Goal: Task Accomplishment & Management: Manage account settings

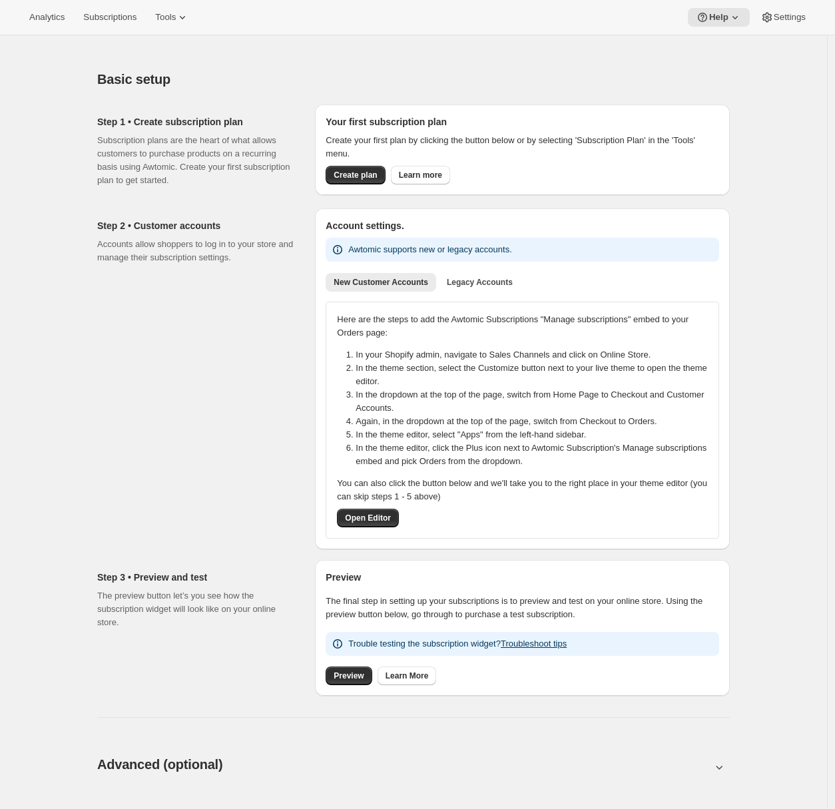
click at [168, 7] on div "Analytics Subscriptions Tools Help Settings" at bounding box center [417, 17] width 835 height 35
click at [169, 16] on span "Tools" at bounding box center [165, 17] width 21 height 11
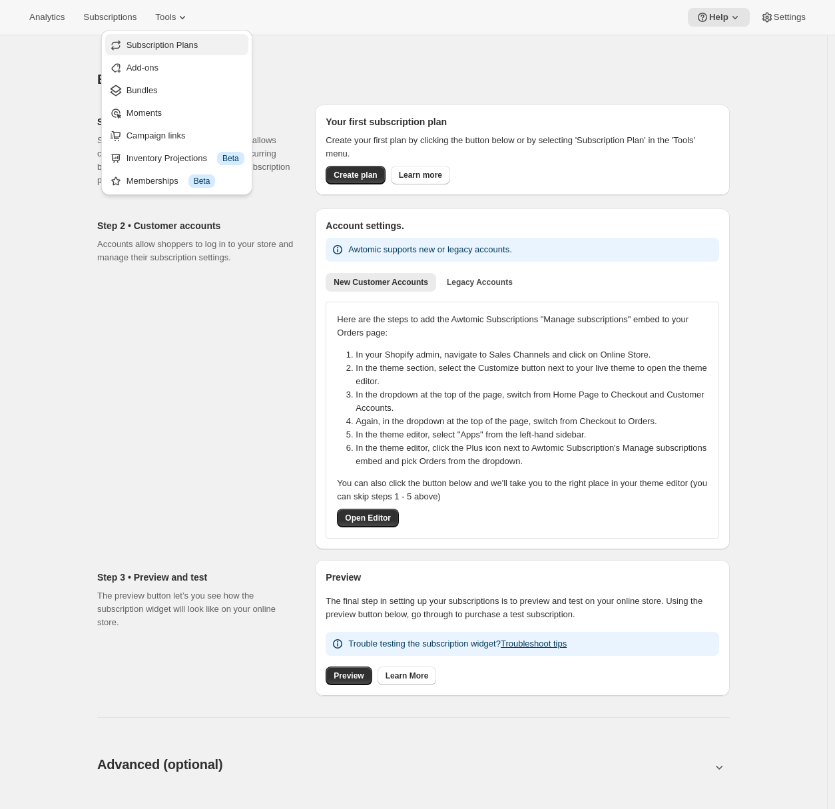
click at [176, 41] on span "Subscription Plans" at bounding box center [163, 45] width 72 height 10
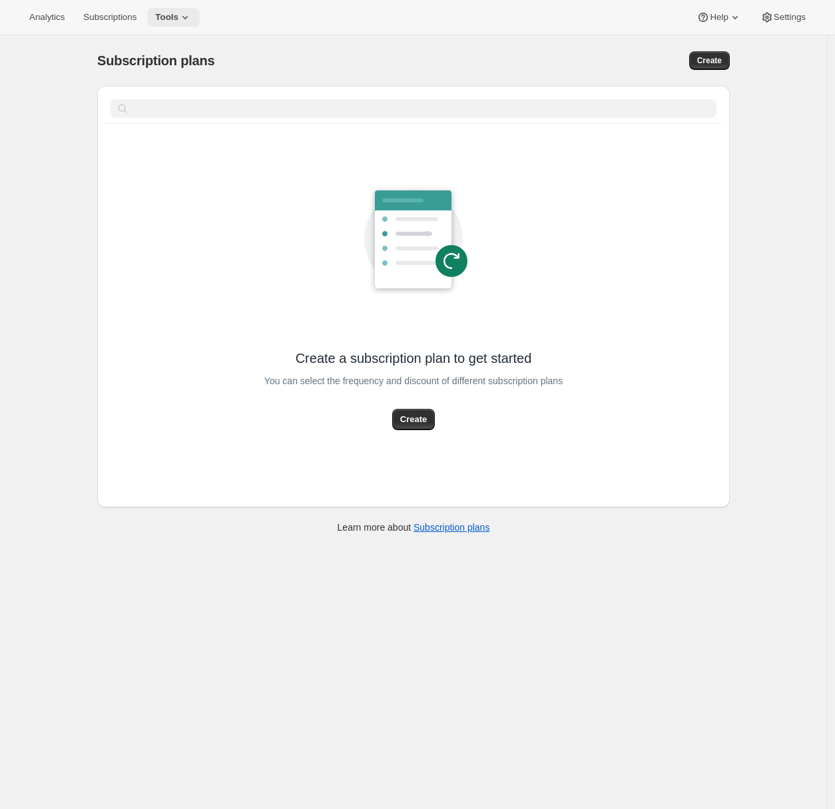
click at [187, 11] on icon at bounding box center [185, 17] width 13 height 13
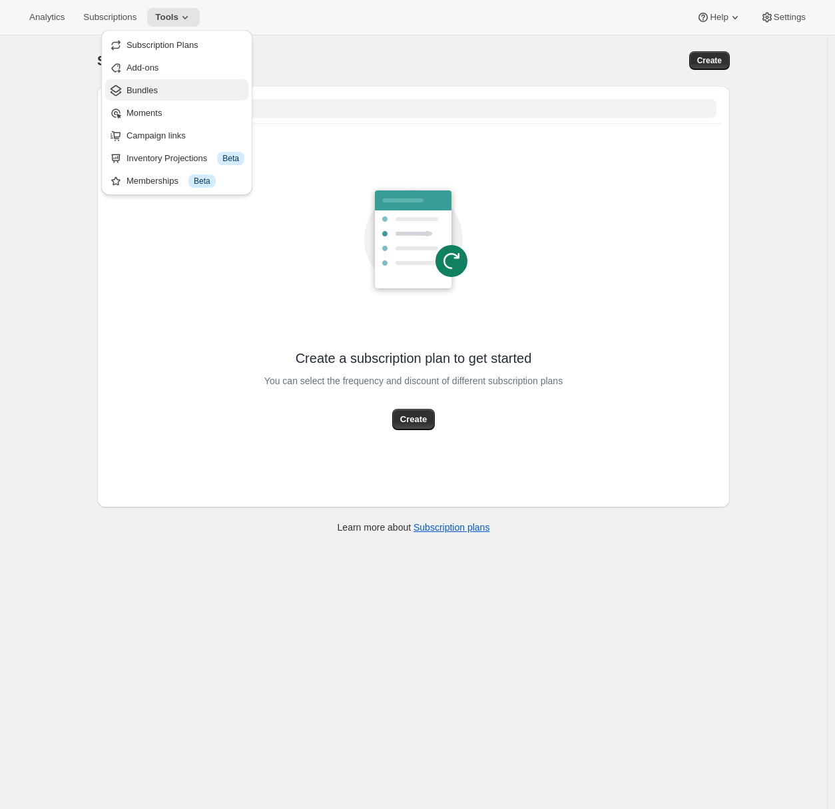
click at [169, 93] on span "Bundles" at bounding box center [186, 90] width 118 height 13
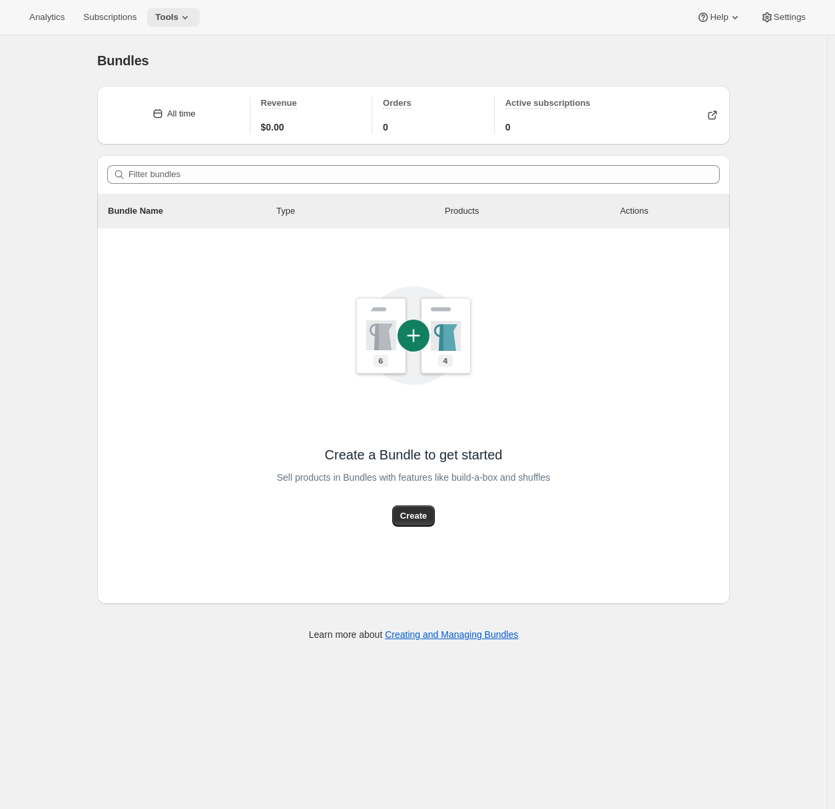
click at [182, 23] on button "Tools" at bounding box center [173, 17] width 53 height 19
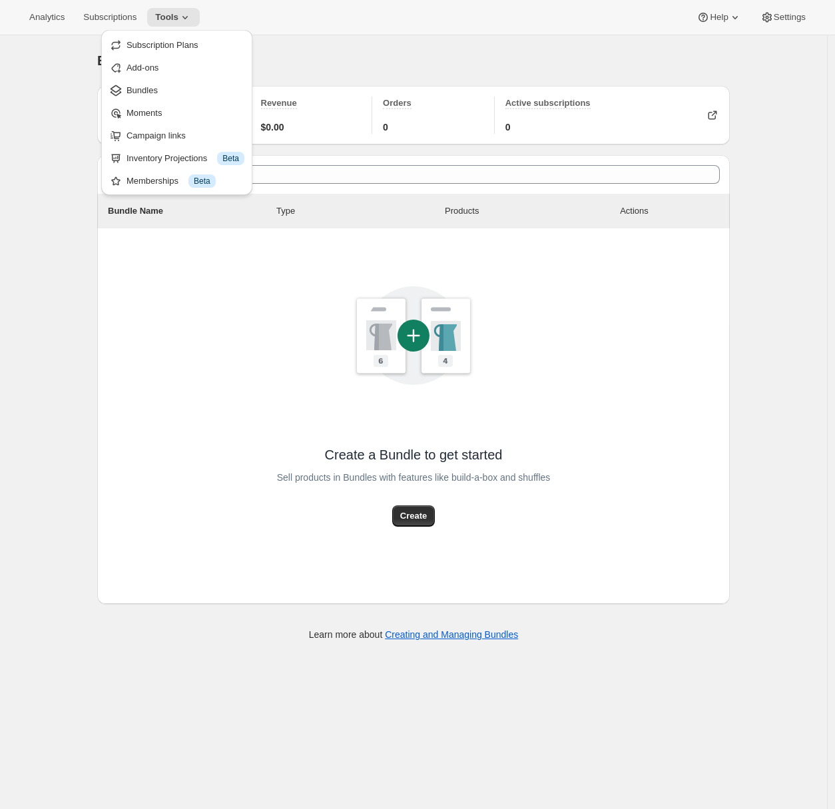
click at [67, 96] on div "Bundles. This page is ready Bundles All time Revenue $0.00 Orders 0 Active subs…" at bounding box center [413, 439] width 827 height 809
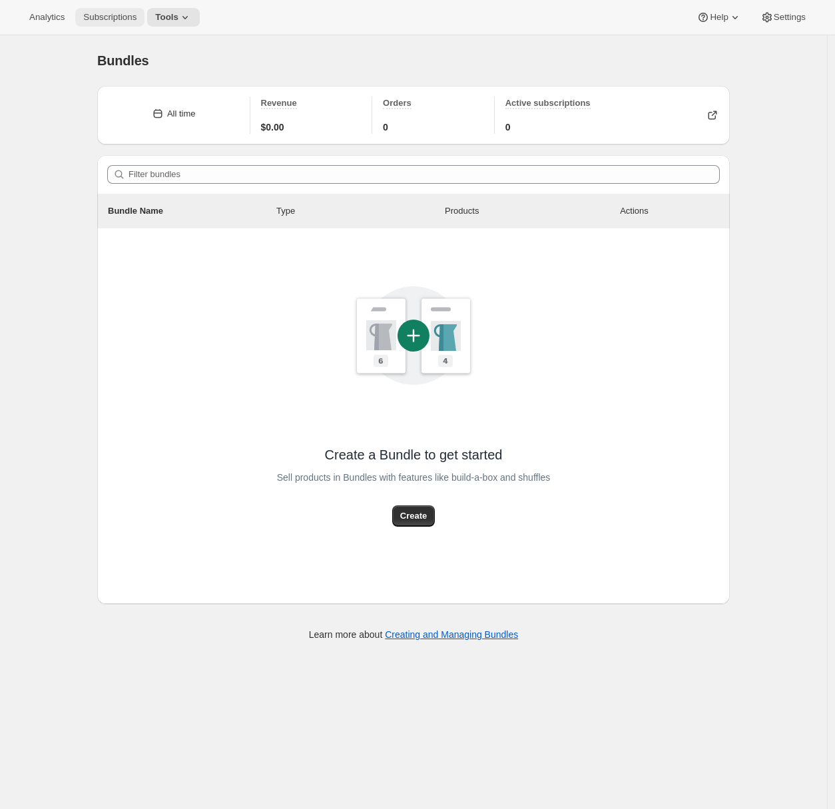
click at [106, 19] on span "Subscriptions" at bounding box center [109, 17] width 53 height 11
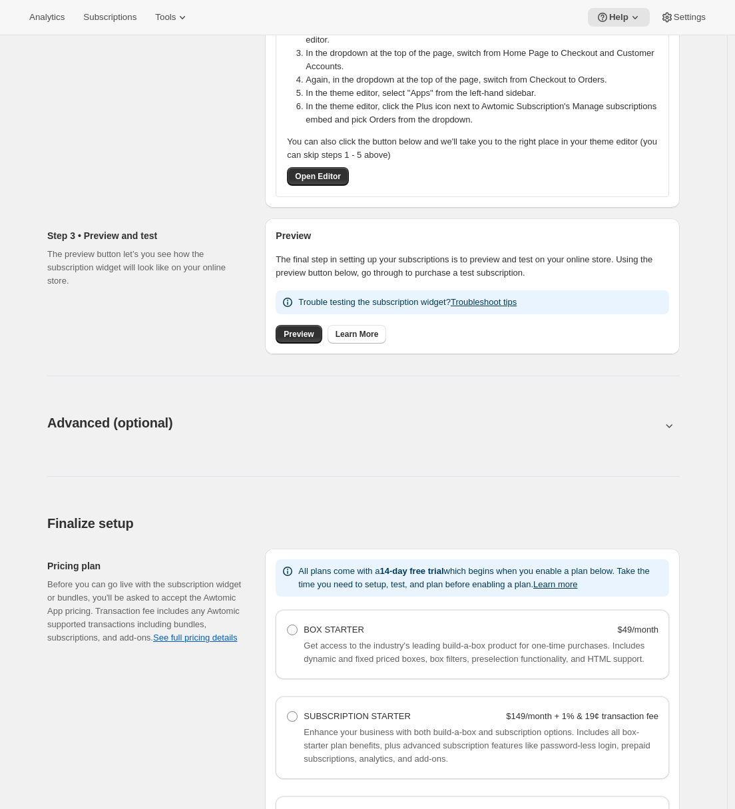
scroll to position [554, 0]
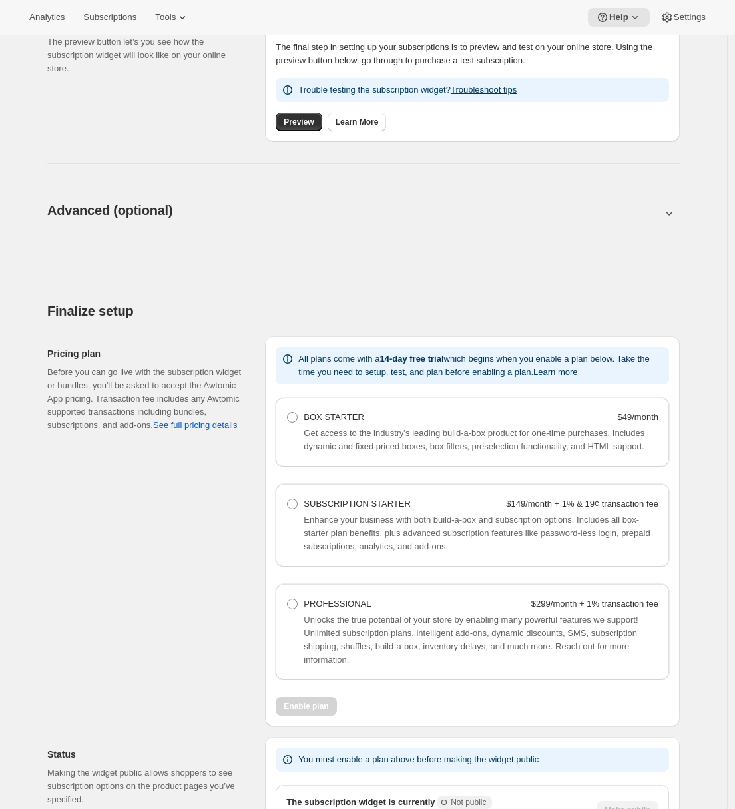
click at [285, 215] on button at bounding box center [363, 213] width 633 height 15
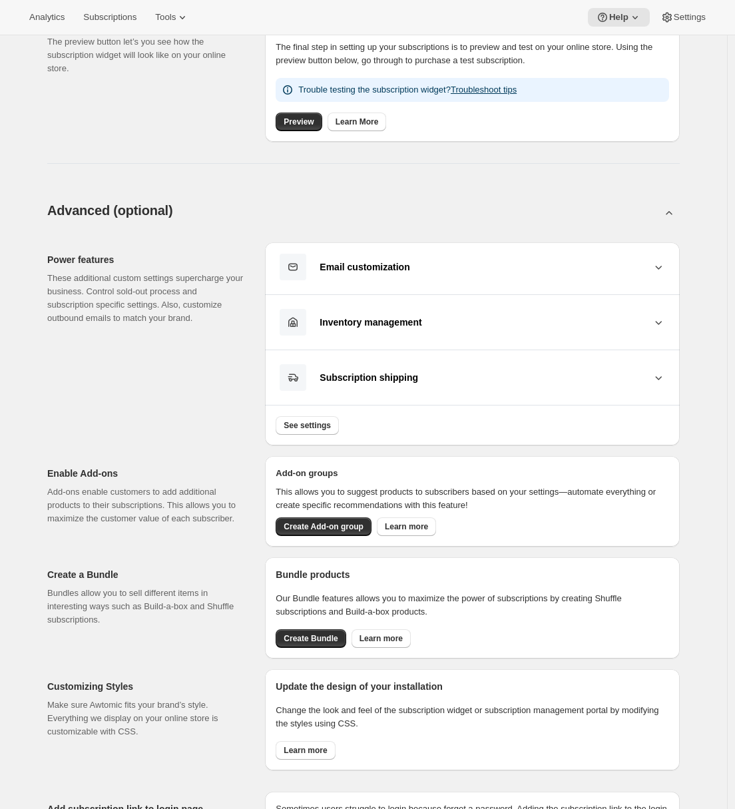
click at [285, 216] on button at bounding box center [363, 213] width 633 height 15
type input "<div style="text-align: center"> <hr> <br/><h3>Having issues managing your subs…"
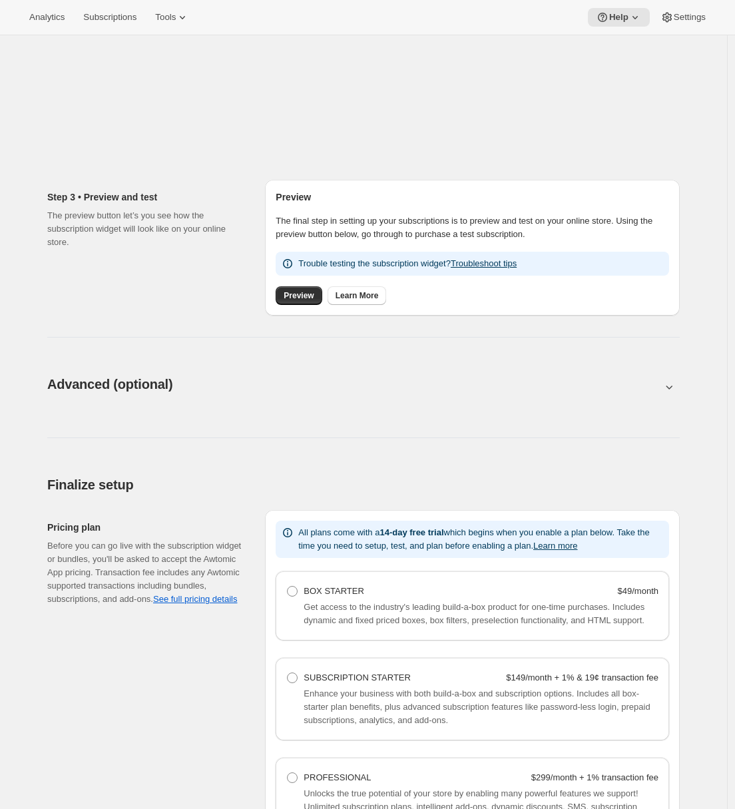
scroll to position [105, 0]
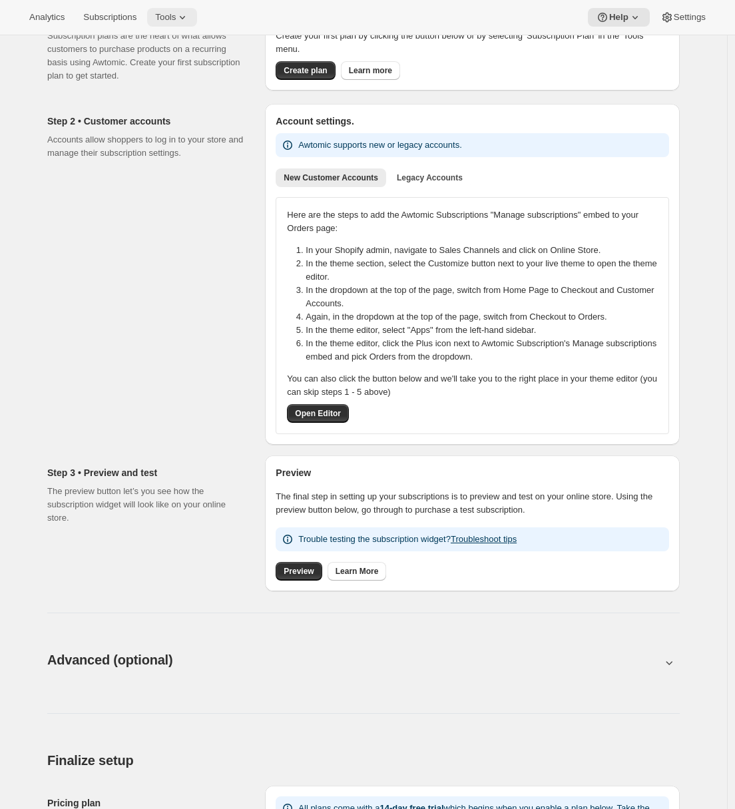
click at [176, 20] on span "Tools" at bounding box center [165, 17] width 21 height 11
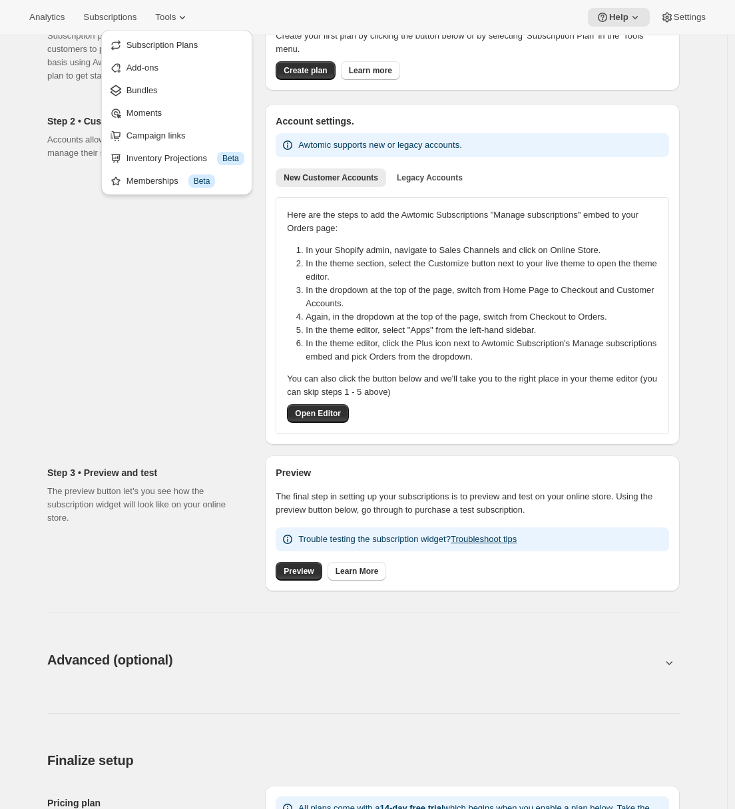
scroll to position [0, 0]
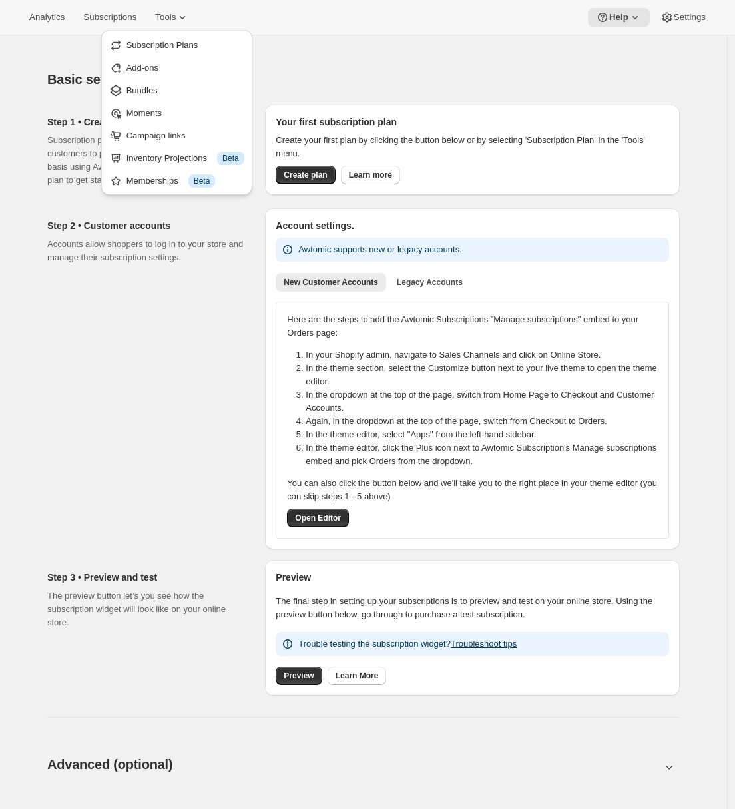
click at [19, 185] on div "Basic setup. This page is ready Basic setup Step 1 • Create subscription plan S…" at bounding box center [363, 758] width 727 height 1446
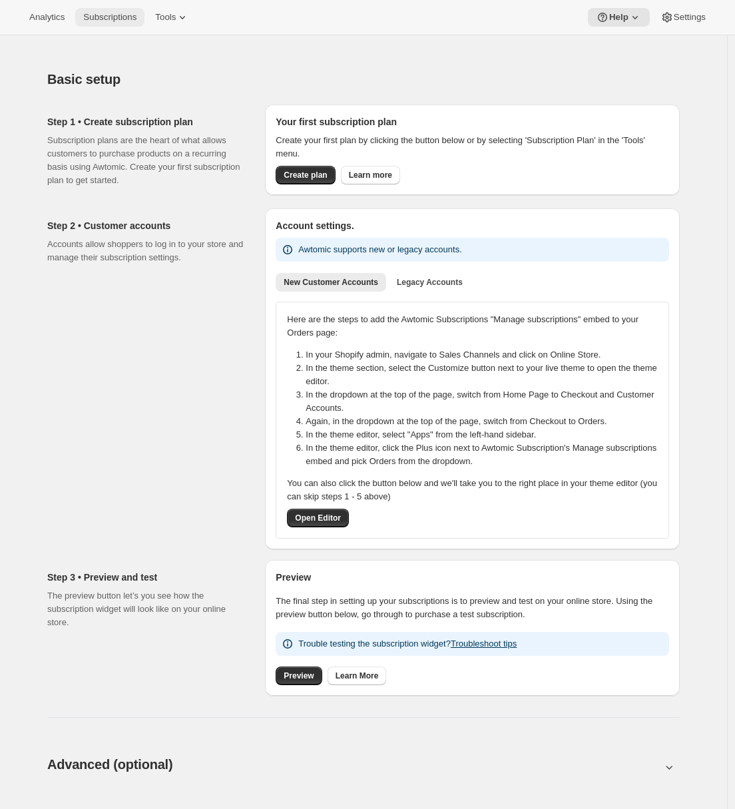
click at [119, 17] on span "Subscriptions" at bounding box center [109, 17] width 53 height 11
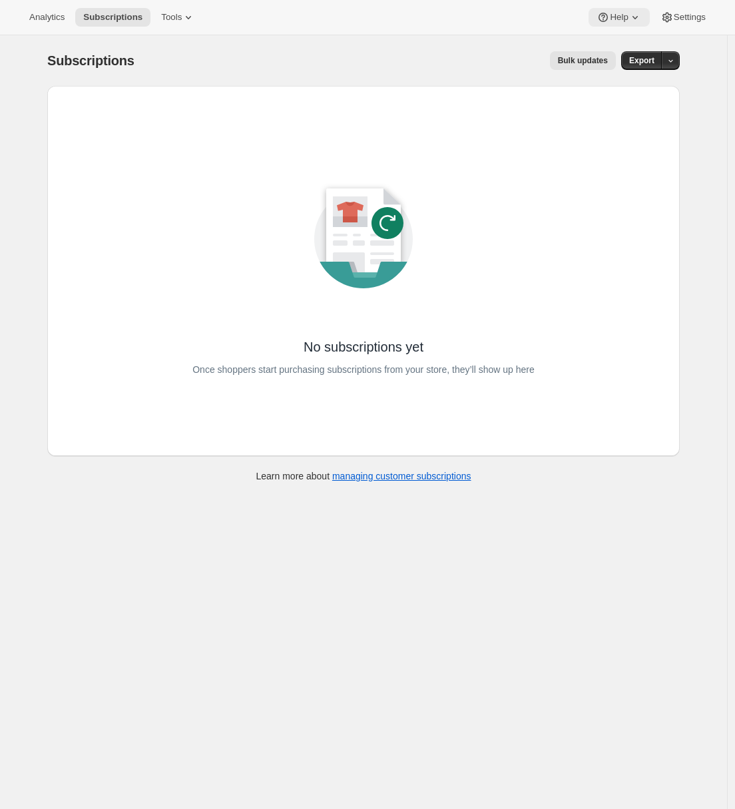
click at [611, 17] on span "Help" at bounding box center [619, 17] width 18 height 11
click at [609, 43] on span "Setup guide" at bounding box center [615, 45] width 46 height 10
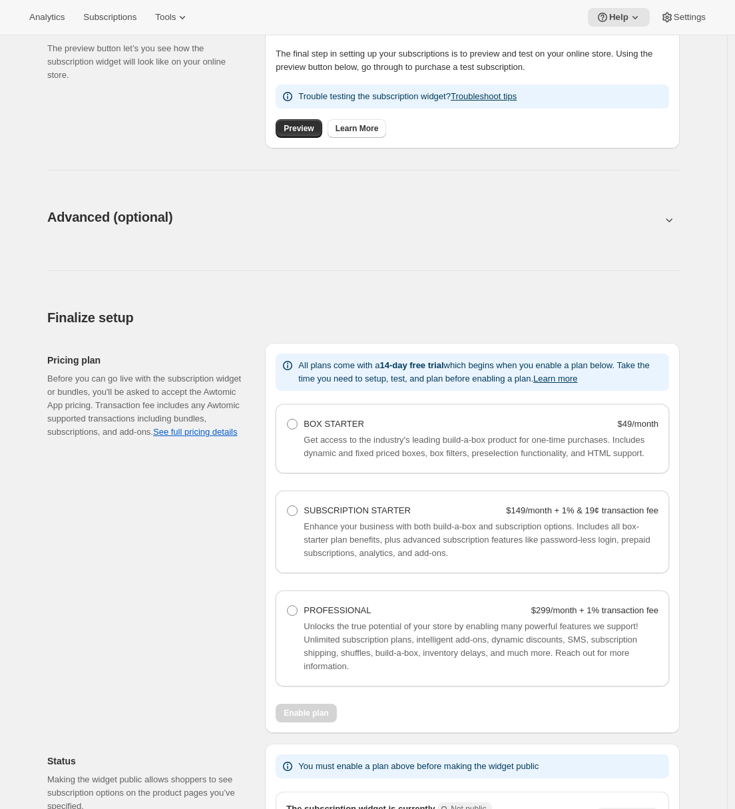
scroll to position [681, 0]
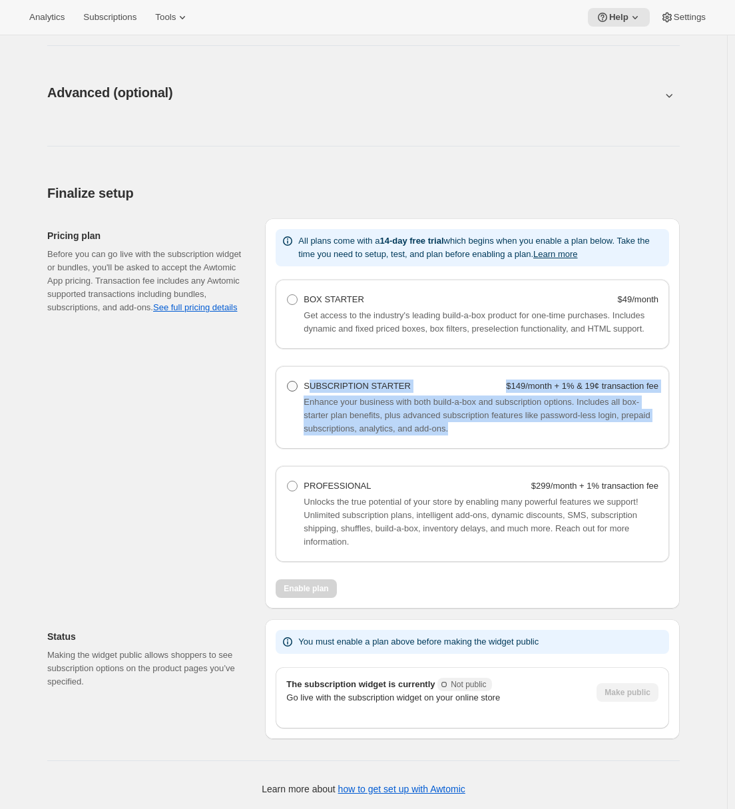
drag, startPoint x: 528, startPoint y: 432, endPoint x: 314, endPoint y: 391, distance: 217.6
click at [314, 391] on div "SUBSCRIPTION STARTER $149/month + 1% & 19¢ transaction fee Enhance your busines…" at bounding box center [472, 406] width 372 height 59
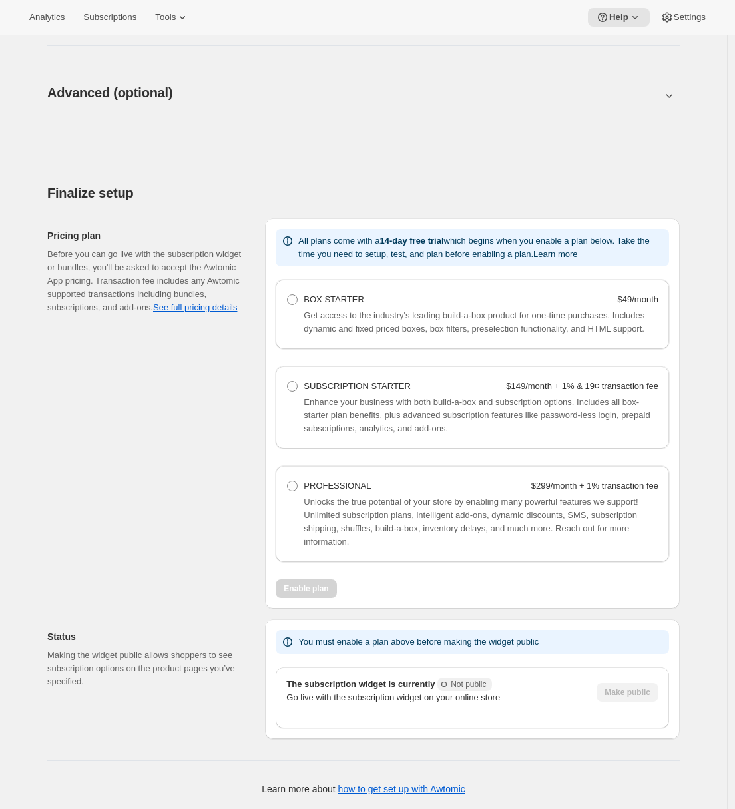
click at [192, 510] on div "Pricing plan Before you can go live with the subscription widget or bundles, yo…" at bounding box center [150, 413] width 207 height 390
drag, startPoint x: 562, startPoint y: 390, endPoint x: 575, endPoint y: 440, distance: 51.9
click at [575, 440] on div "SUBSCRIPTION STARTER $149/month + 1% & 19¢ transaction fee Enhance your busines…" at bounding box center [473, 407] width 394 height 83
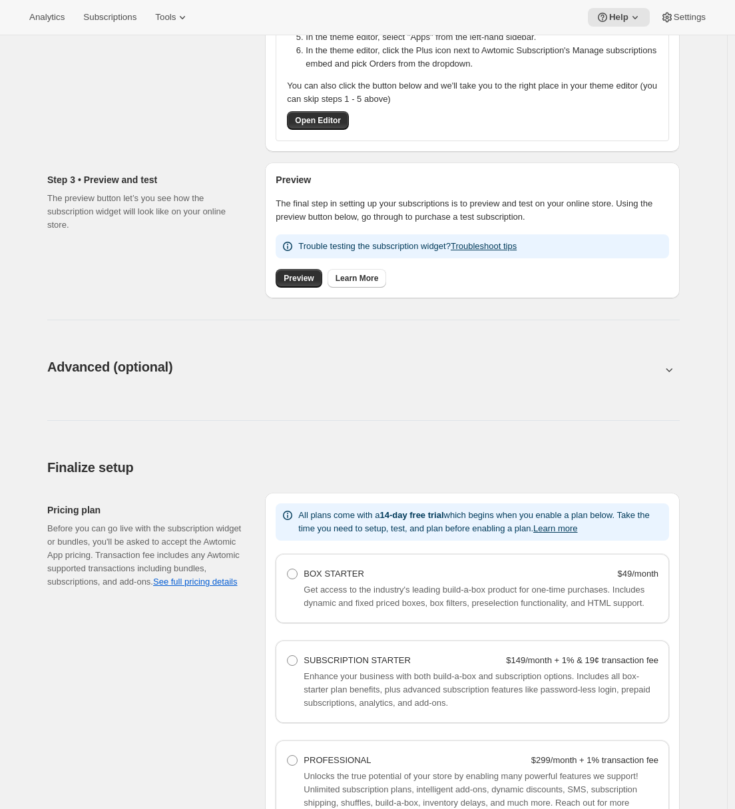
scroll to position [0, 0]
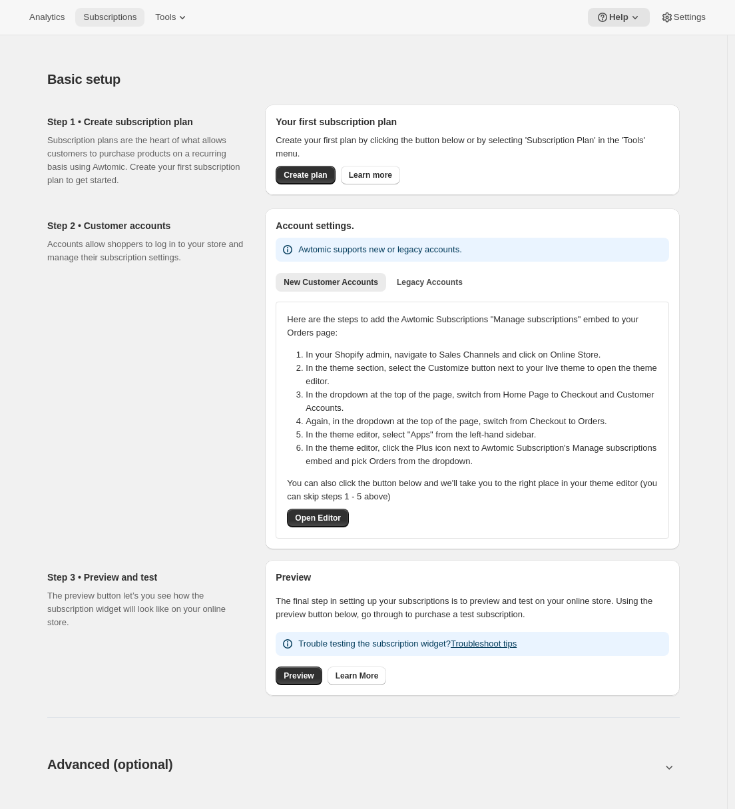
click at [123, 17] on span "Subscriptions" at bounding box center [109, 17] width 53 height 11
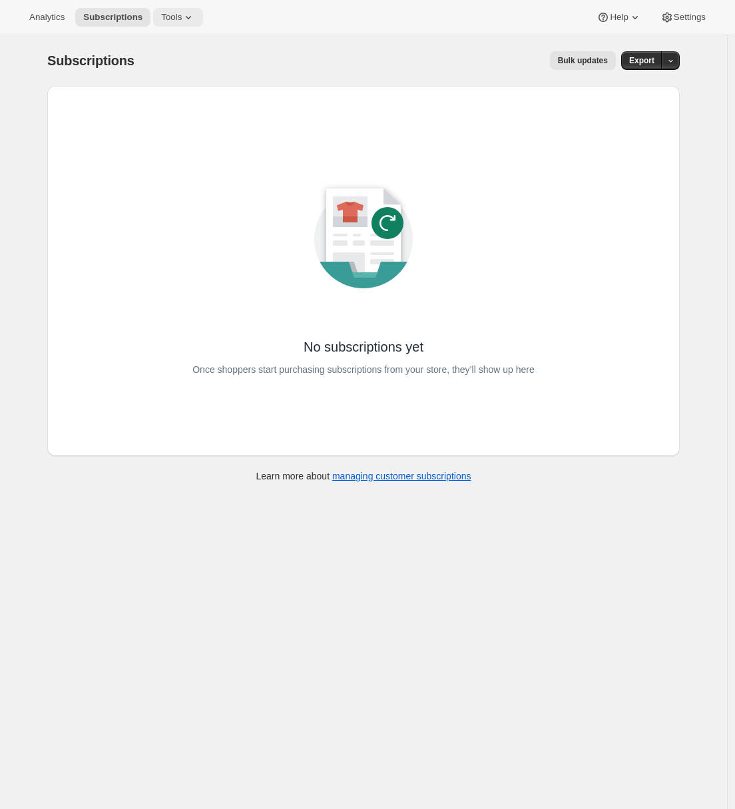
click at [191, 23] on icon at bounding box center [188, 17] width 13 height 13
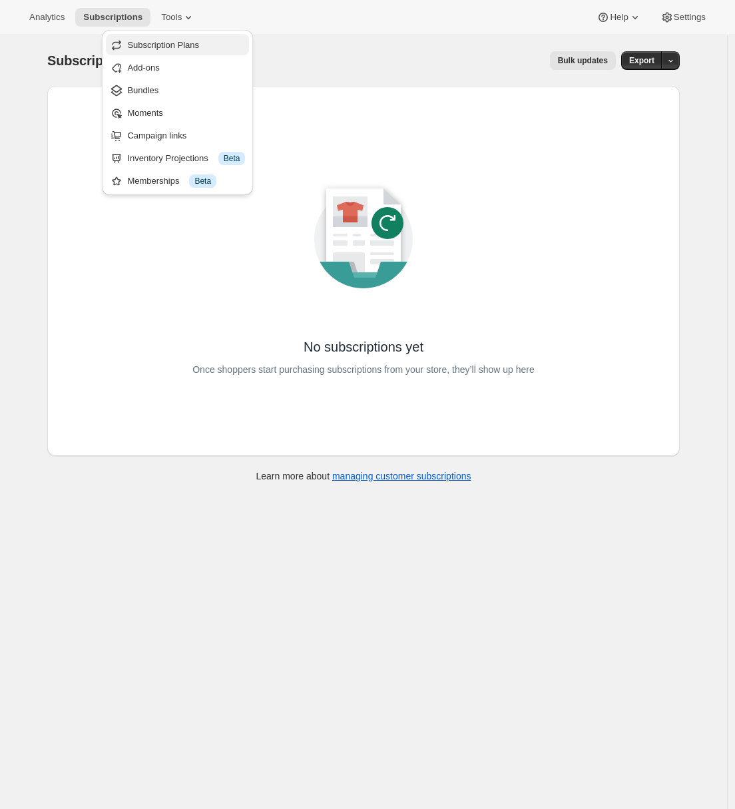
click at [177, 49] on span "Subscription Plans" at bounding box center [163, 45] width 72 height 10
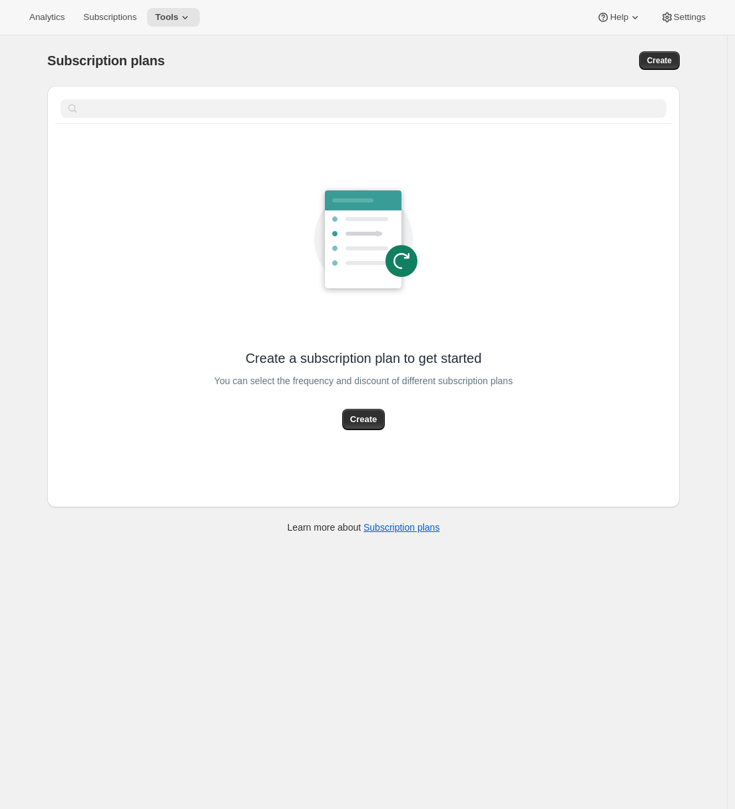
click at [21, 202] on div "Subscription plans. This page is ready Subscription plans Create Clear Create a…" at bounding box center [363, 439] width 727 height 809
click at [175, 23] on button "Tools" at bounding box center [173, 17] width 53 height 19
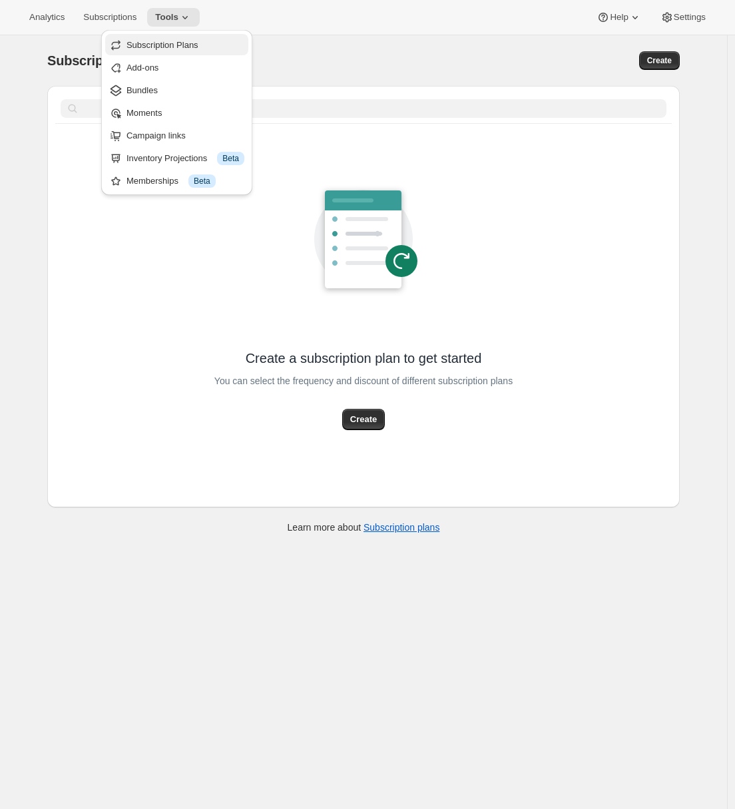
click at [189, 49] on span "Subscription Plans" at bounding box center [163, 45] width 72 height 10
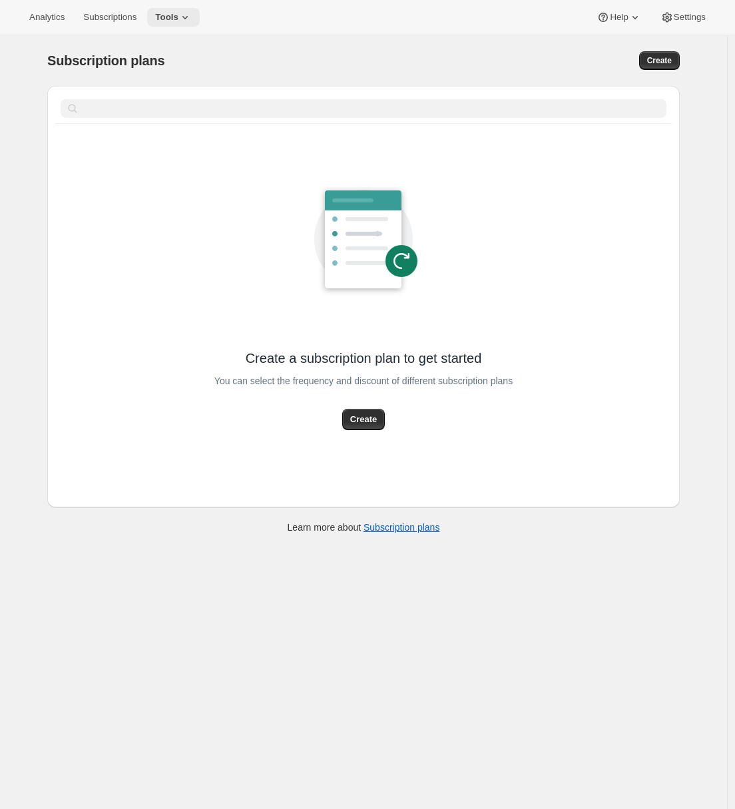
click at [179, 17] on span "Tools" at bounding box center [166, 17] width 23 height 11
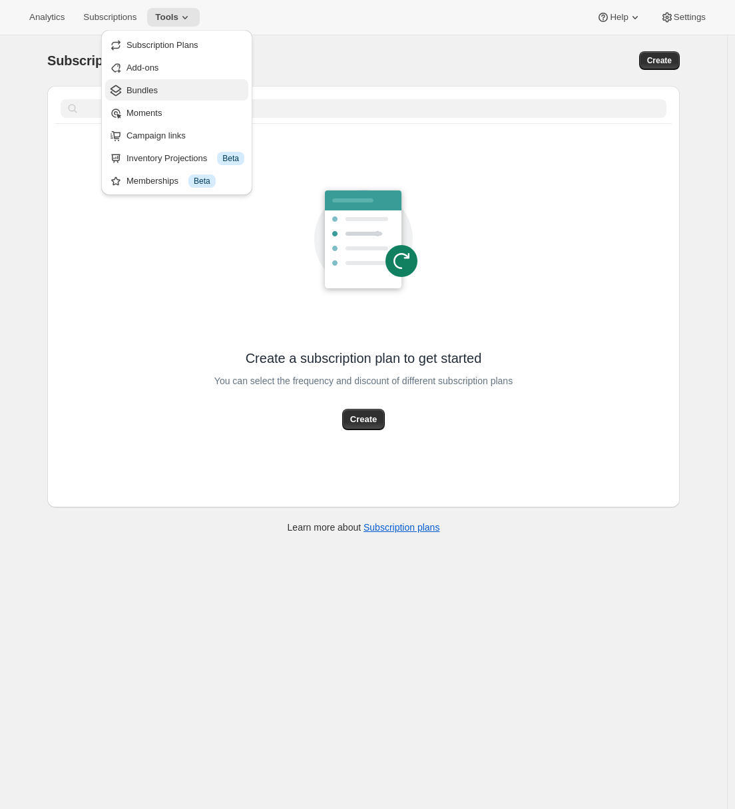
click at [161, 92] on span "Bundles" at bounding box center [186, 90] width 118 height 13
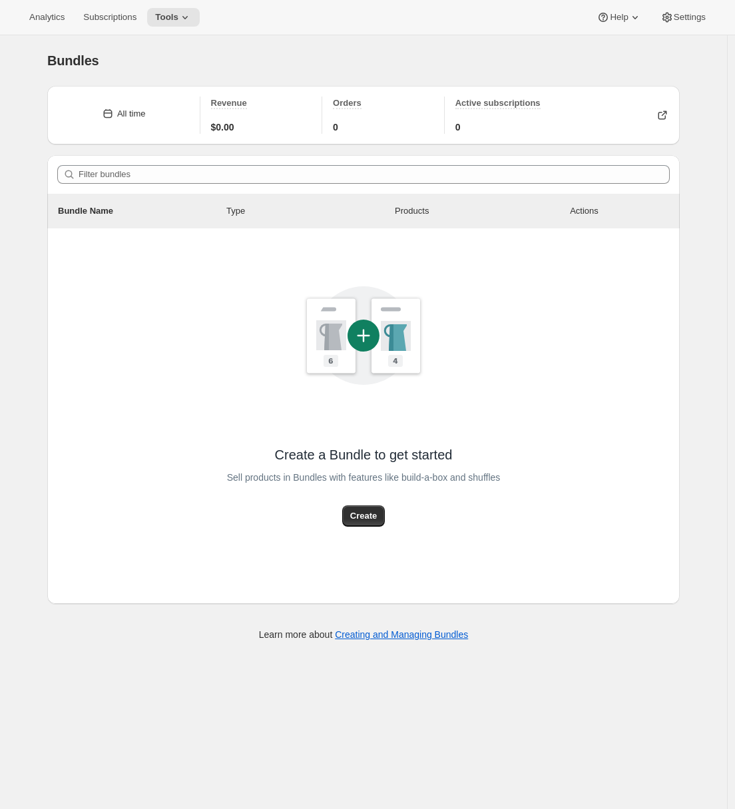
click at [30, 173] on div "Bundles. This page is ready Bundles All time Revenue $0.00 Orders 0 Active subs…" at bounding box center [363, 439] width 727 height 809
click at [175, 26] on button "Tools" at bounding box center [173, 17] width 53 height 19
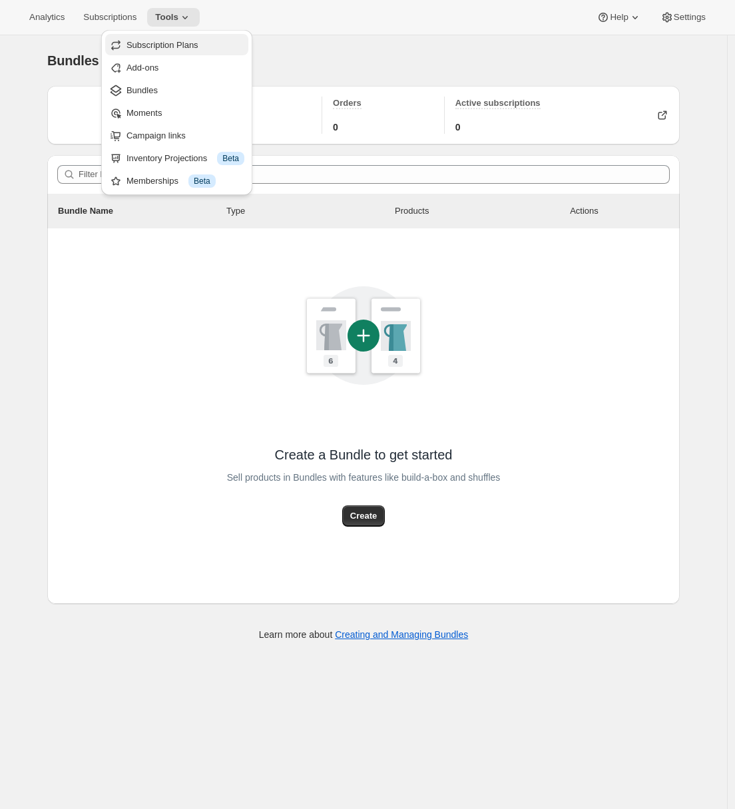
click at [175, 44] on span "Subscription Plans" at bounding box center [163, 45] width 72 height 10
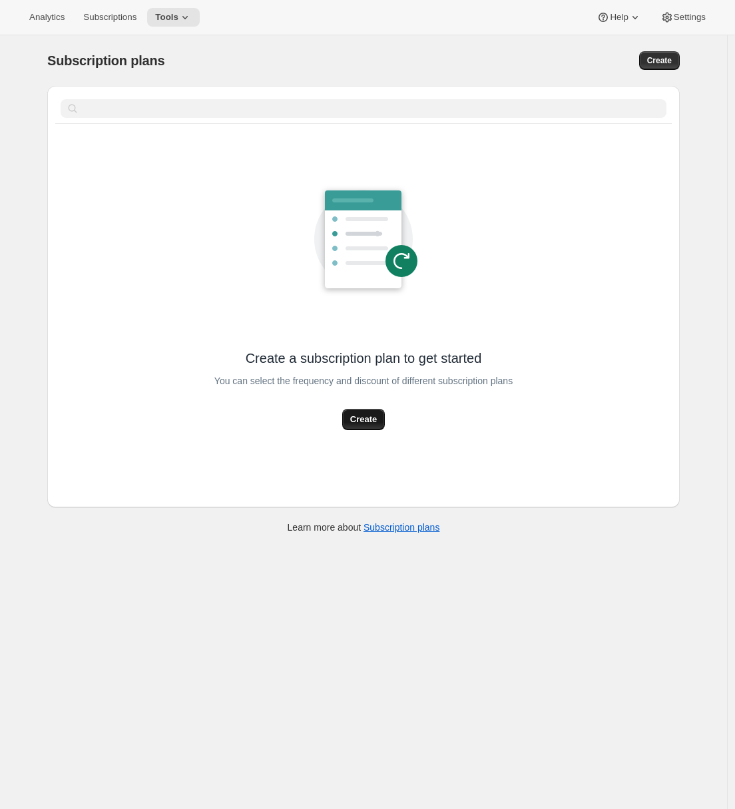
click at [364, 428] on button "Create" at bounding box center [363, 419] width 43 height 21
select select "WEEK"
select select "MONTH"
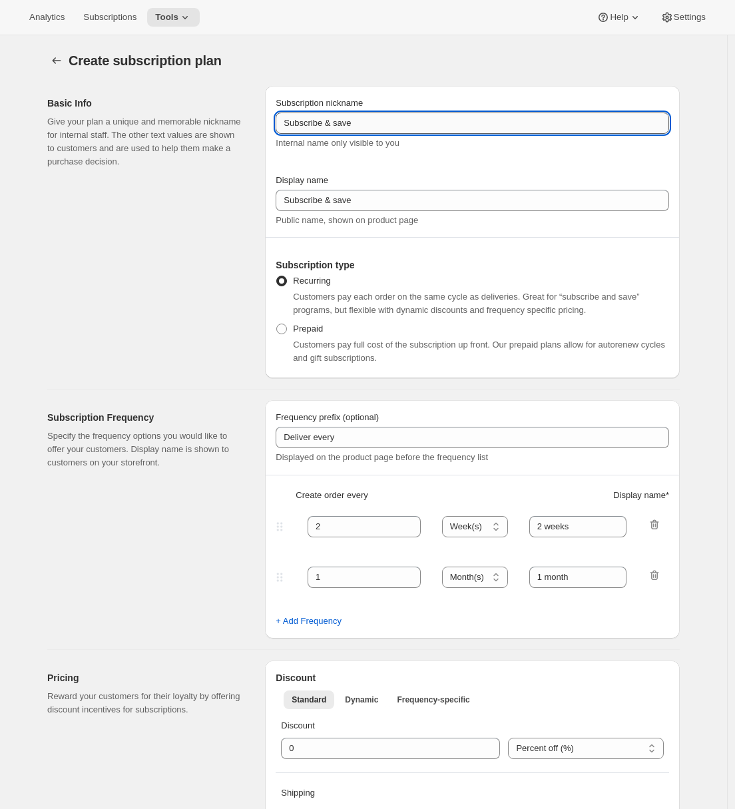
click at [304, 131] on input "Subscribe & save" at bounding box center [473, 123] width 394 height 21
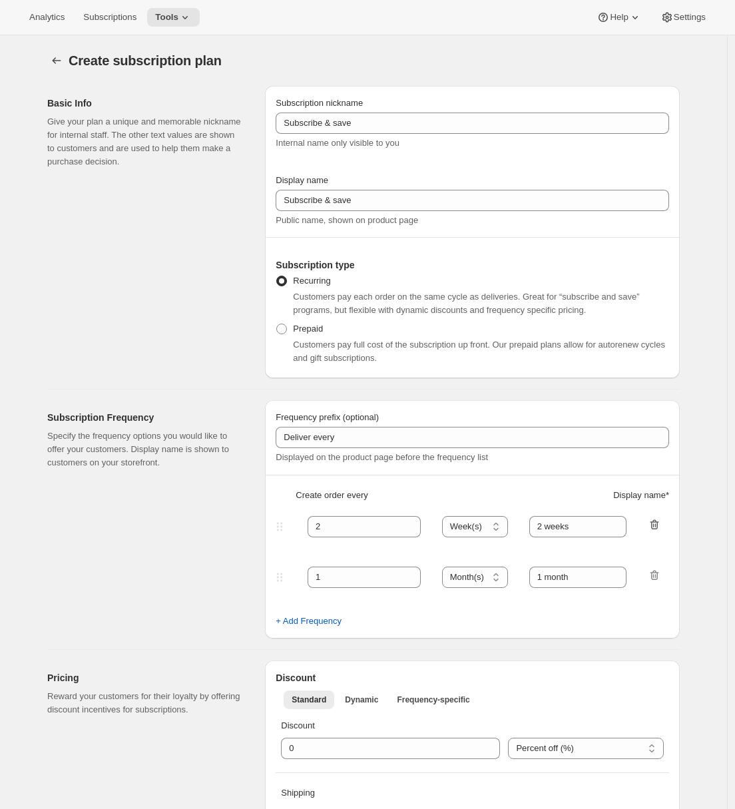
click at [659, 522] on icon "button" at bounding box center [655, 525] width 9 height 10
type input "1"
select select "MONTH"
type input "1 month"
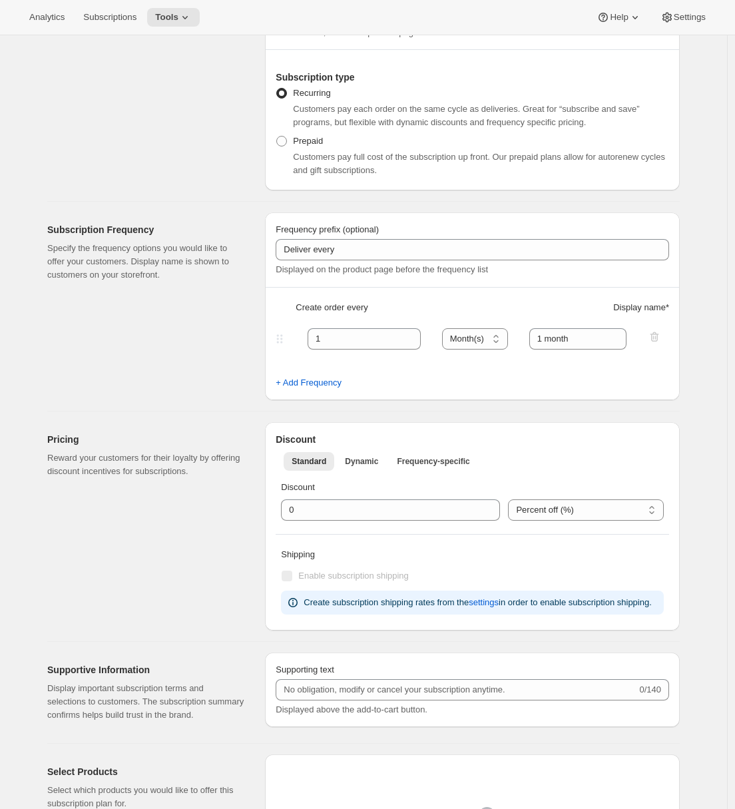
scroll to position [464, 0]
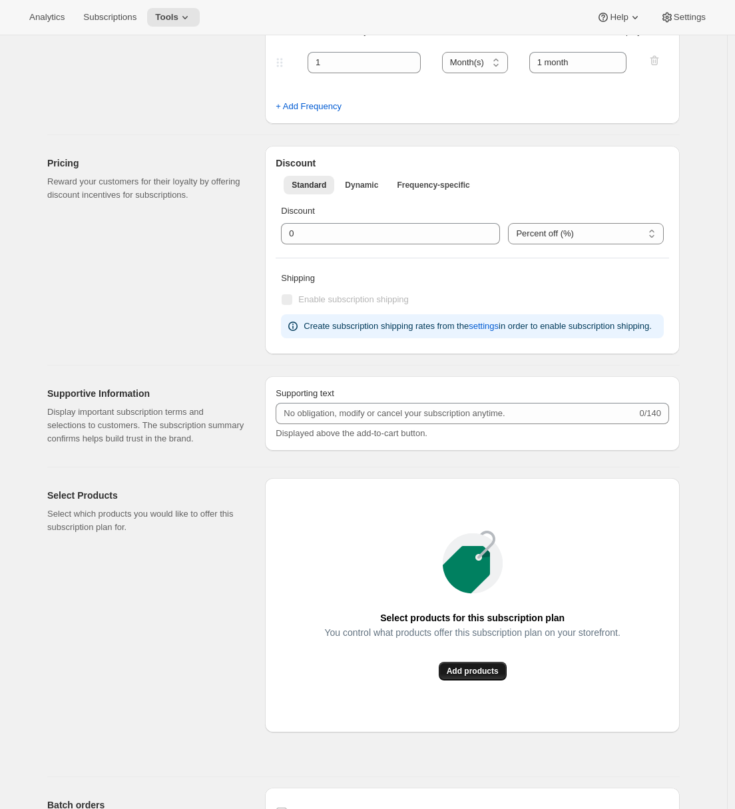
click at [466, 677] on span "Add products" at bounding box center [473, 671] width 52 height 11
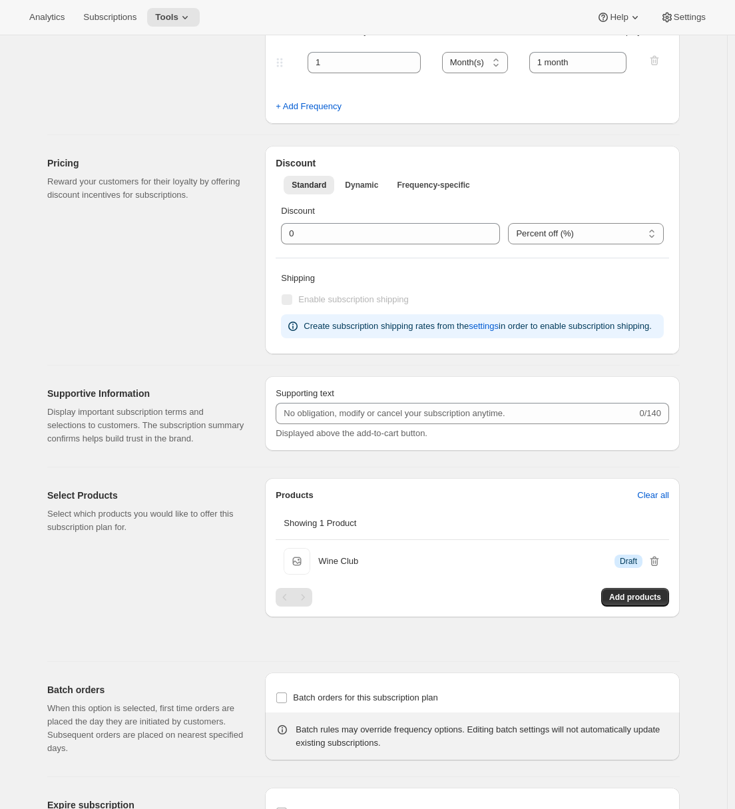
scroll to position [0, 0]
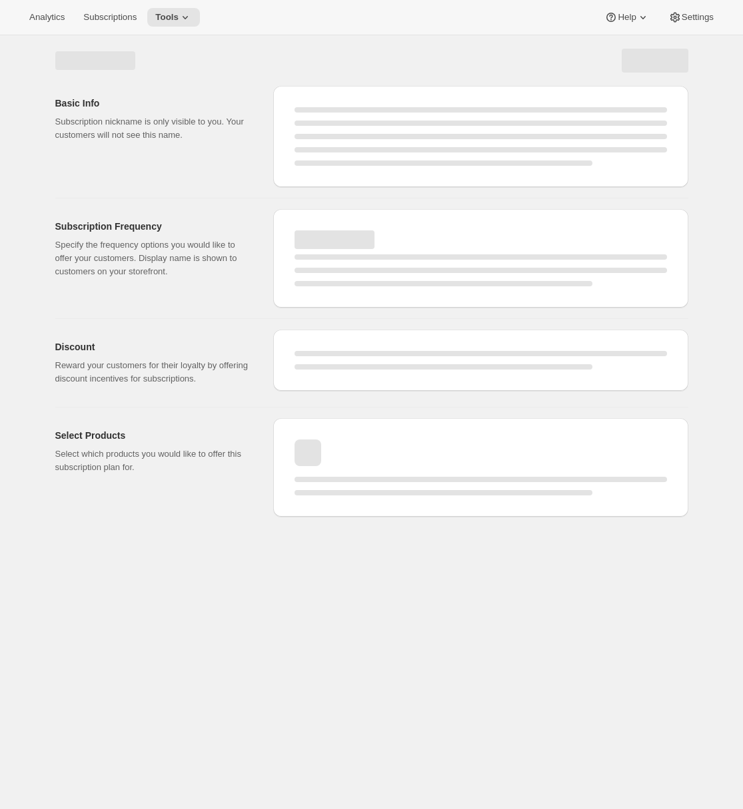
select select "WEEK"
select select "MONTH"
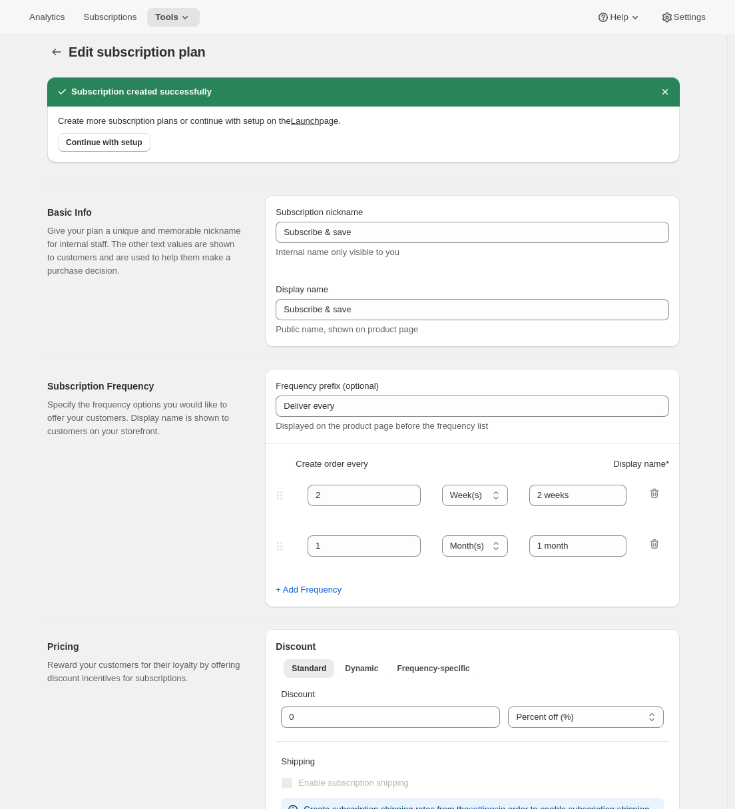
type input "1"
select select "MONTH"
type input "1 month"
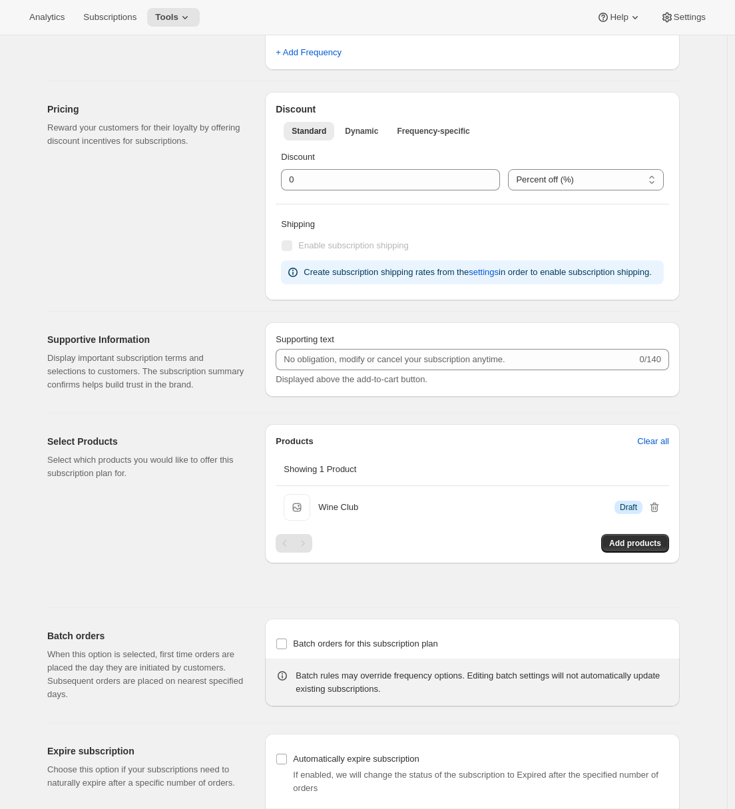
scroll to position [697, 0]
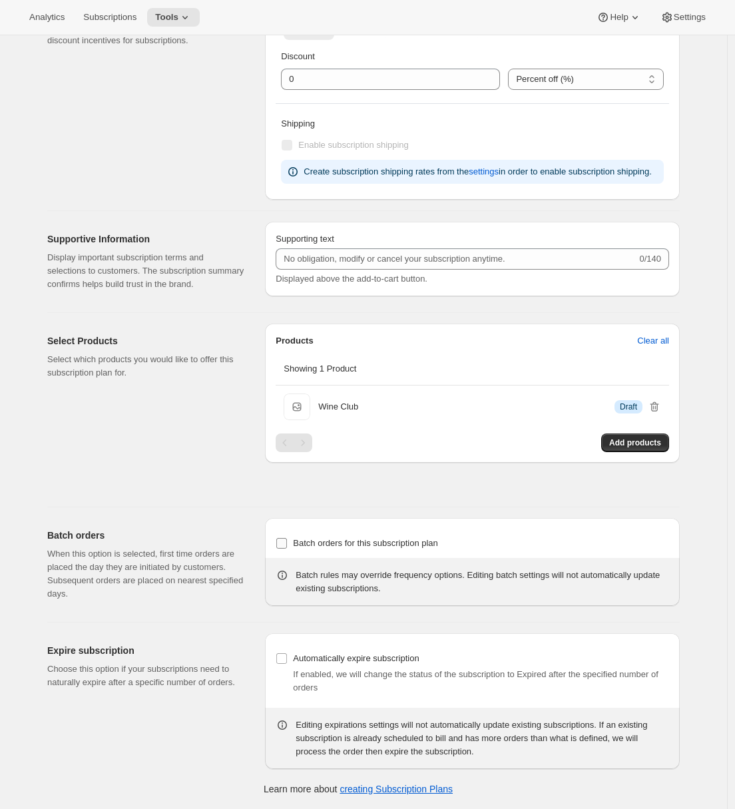
click at [286, 543] on input "Batch orders for this subscription plan" at bounding box center [281, 543] width 11 height 11
checkbox input "true"
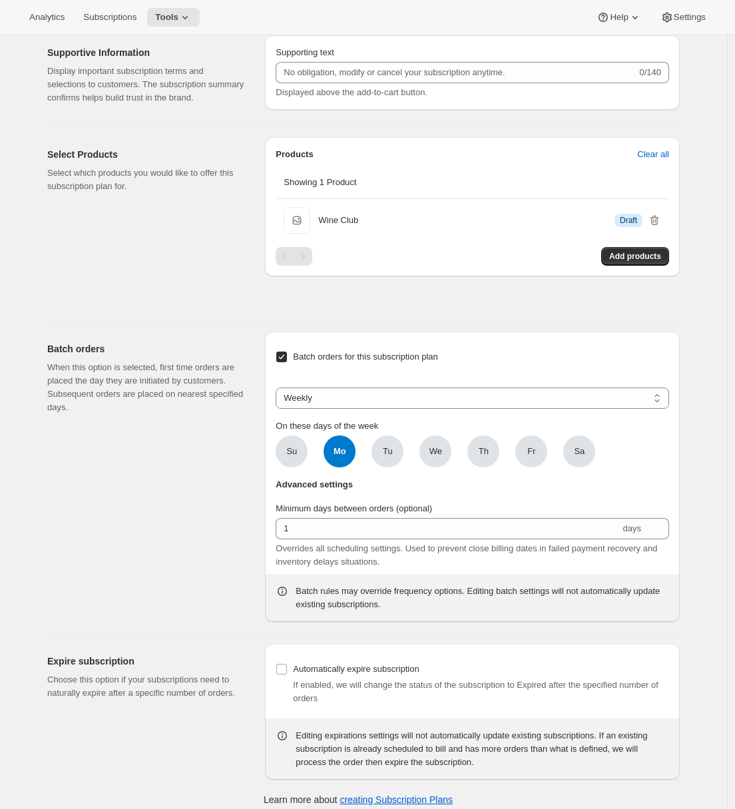
scroll to position [895, 0]
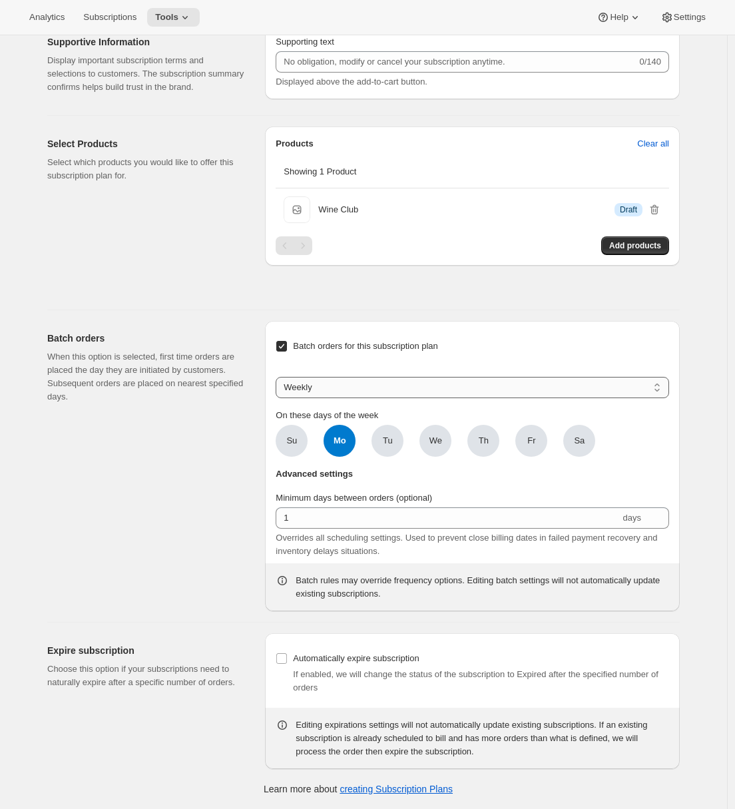
click at [310, 396] on select "Weekly Monthly Yearly" at bounding box center [473, 387] width 394 height 21
click at [279, 377] on select "Weekly Monthly Yearly" at bounding box center [473, 387] width 394 height 21
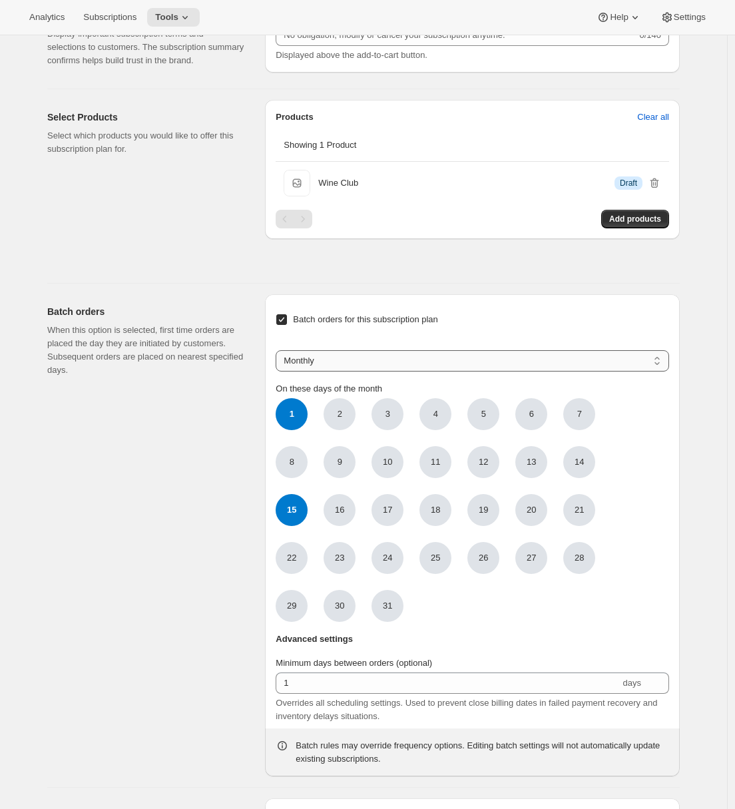
click at [360, 372] on select "Weekly Monthly Yearly" at bounding box center [473, 360] width 394 height 21
select select "WEEKDAY"
click at [279, 372] on select "Weekly Monthly Yearly" at bounding box center [473, 360] width 394 height 21
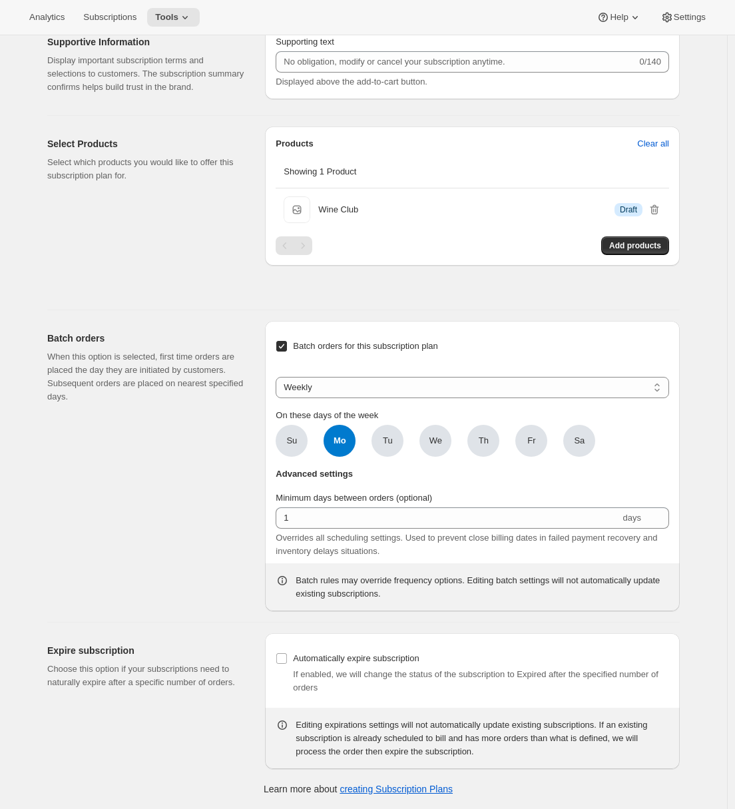
click at [352, 447] on span "Mo" at bounding box center [340, 441] width 32 height 32
click input "Mo" at bounding box center [0, 0] width 0 height 0
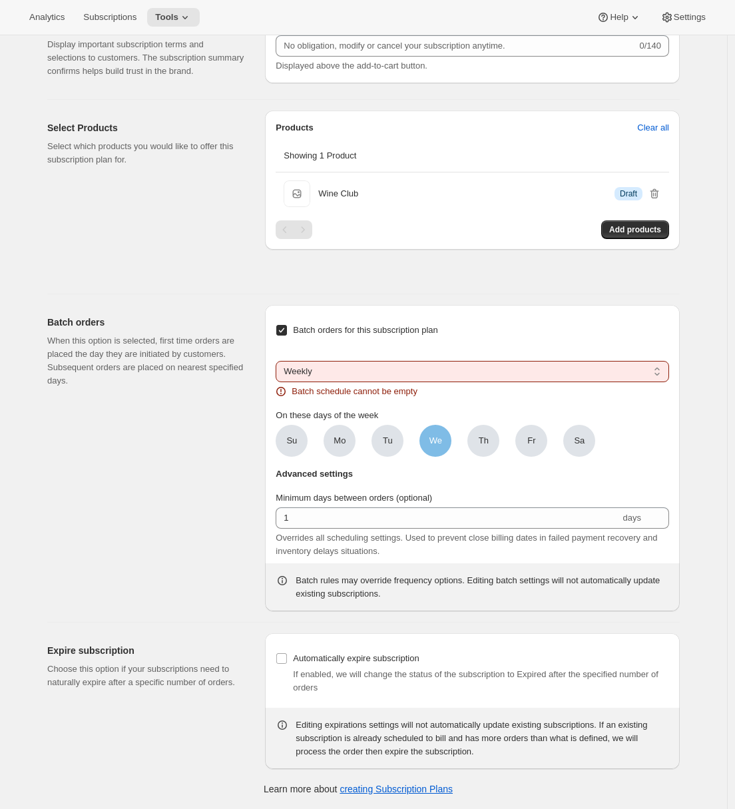
click at [442, 448] on span "We" at bounding box center [436, 440] width 13 height 13
click at [0, 0] on input "We" at bounding box center [0, 0] width 0 height 0
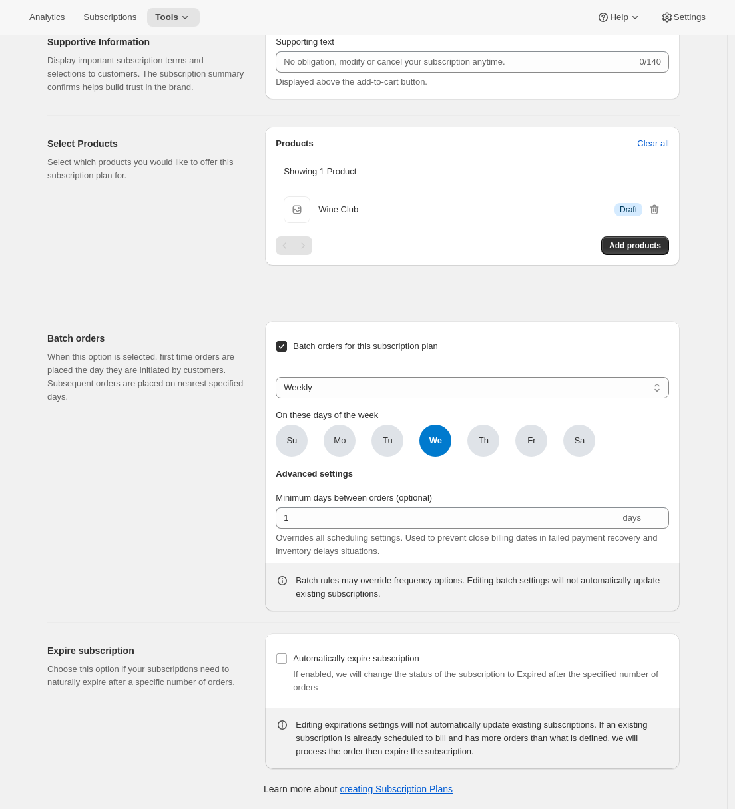
scroll to position [0, 0]
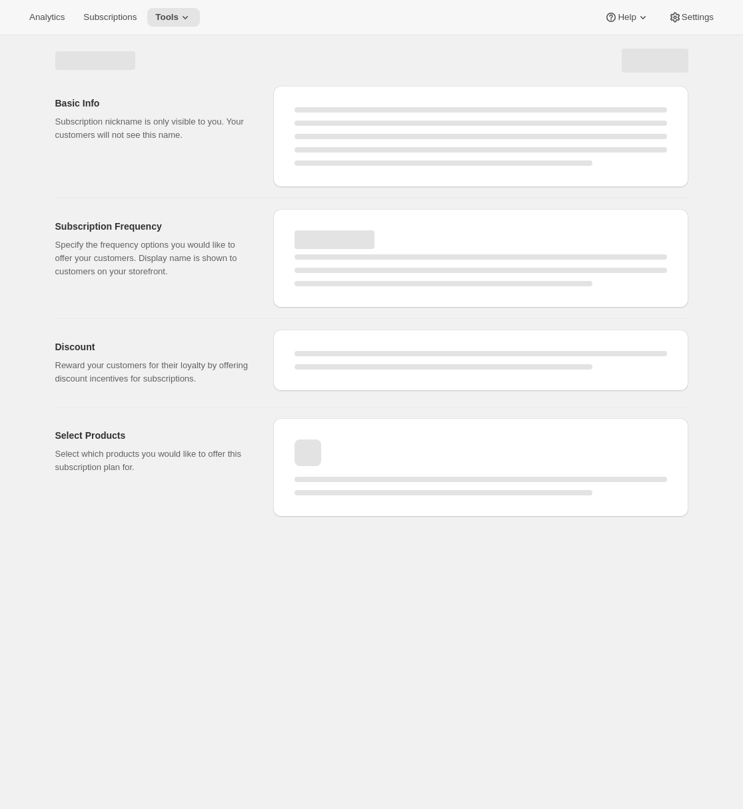
select select "MONTH"
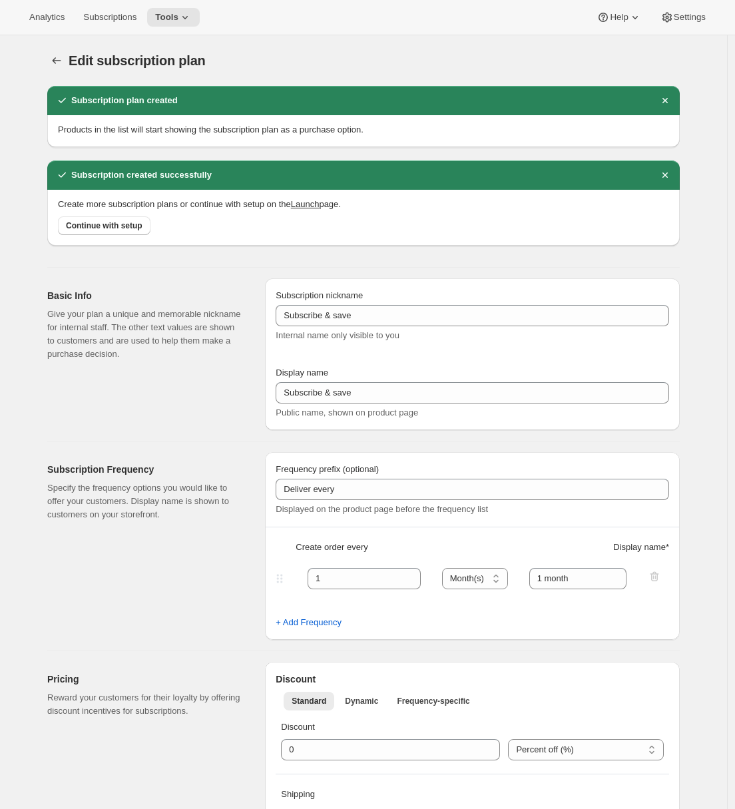
checkbox input "true"
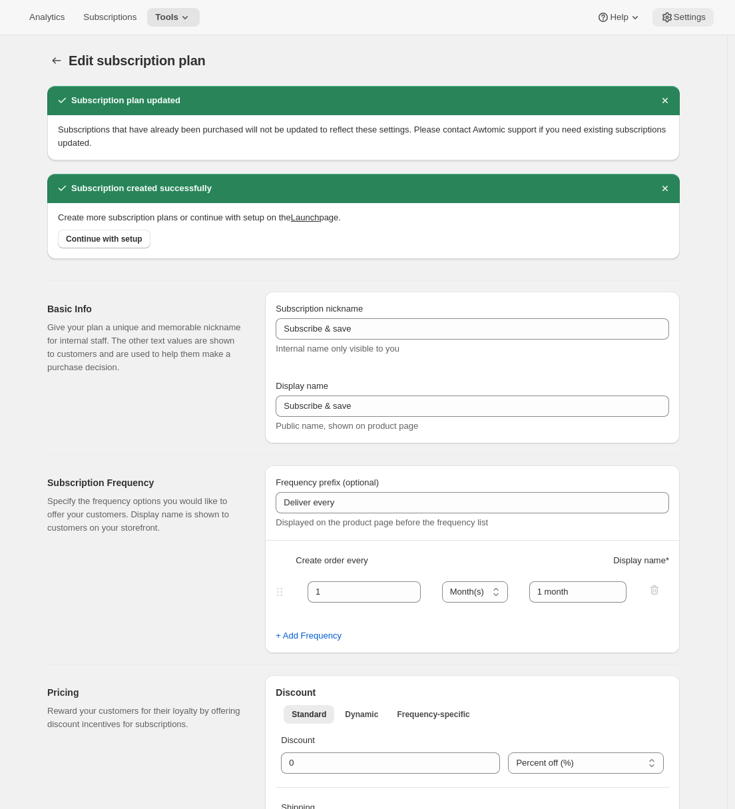
click at [677, 22] on span "Settings" at bounding box center [690, 17] width 32 height 11
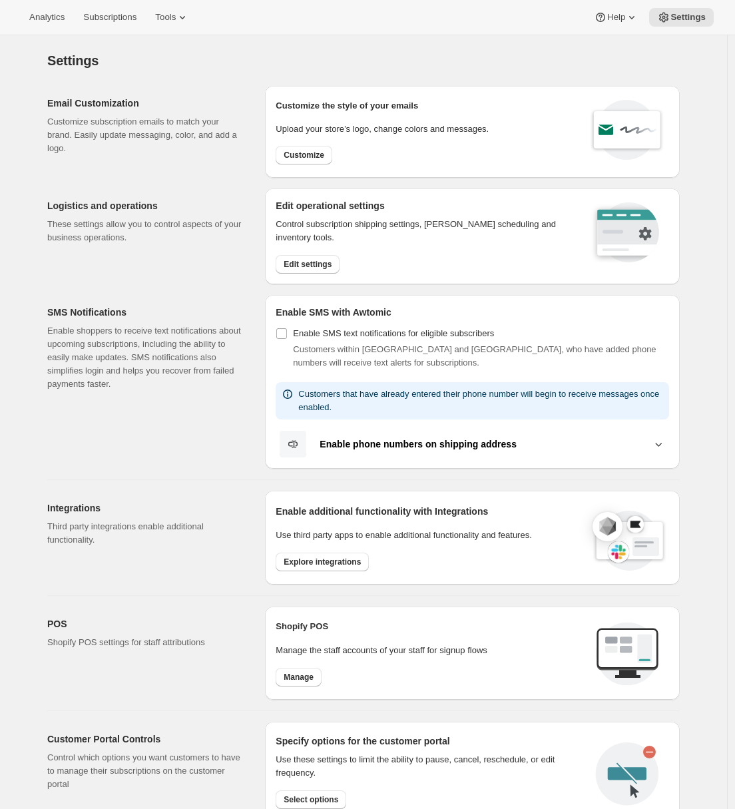
scroll to position [282, 0]
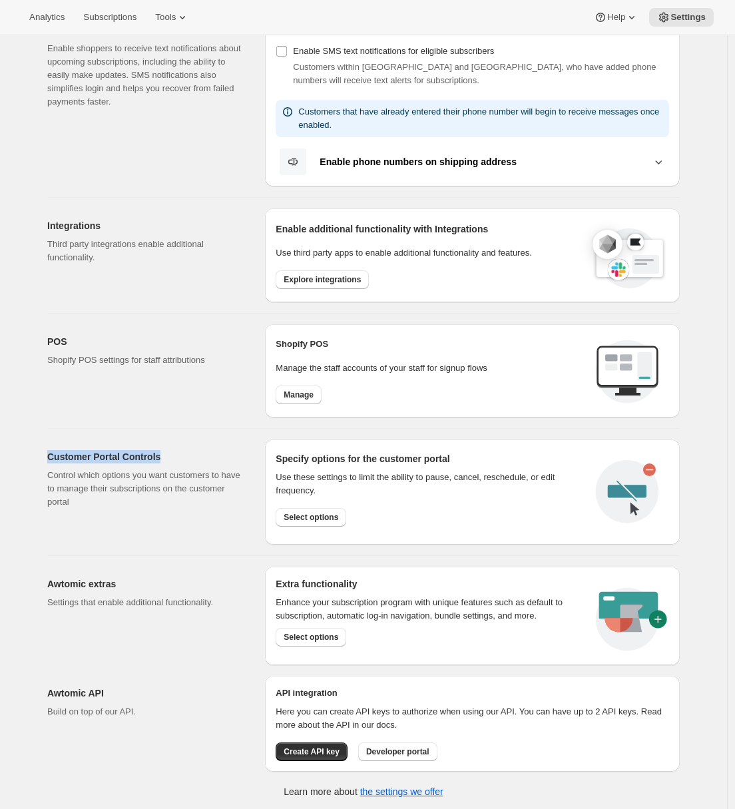
drag, startPoint x: 59, startPoint y: 449, endPoint x: 175, endPoint y: 460, distance: 116.4
click at [175, 460] on div "Customer Portal Controls Control which options you want customers to have to ma…" at bounding box center [358, 487] width 643 height 116
click at [312, 514] on span "Select options" at bounding box center [311, 517] width 55 height 11
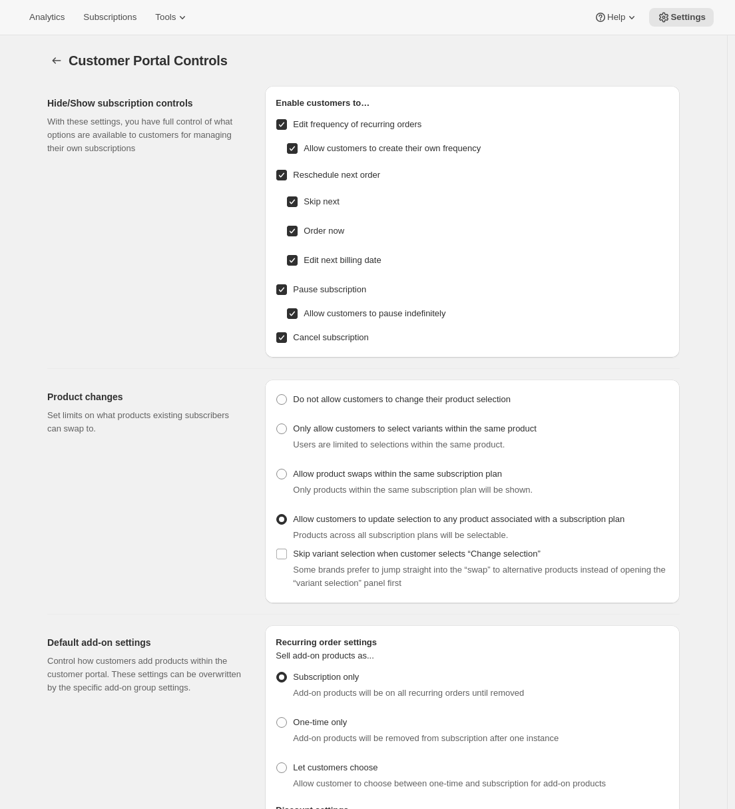
click at [285, 292] on input "Pause subscription" at bounding box center [281, 289] width 11 height 11
click at [284, 290] on input "Pause subscription" at bounding box center [281, 289] width 11 height 11
checkbox input "true"
click at [284, 339] on input "Cancel subscription" at bounding box center [281, 337] width 11 height 11
click at [283, 337] on input "Cancel subscription" at bounding box center [281, 337] width 11 height 11
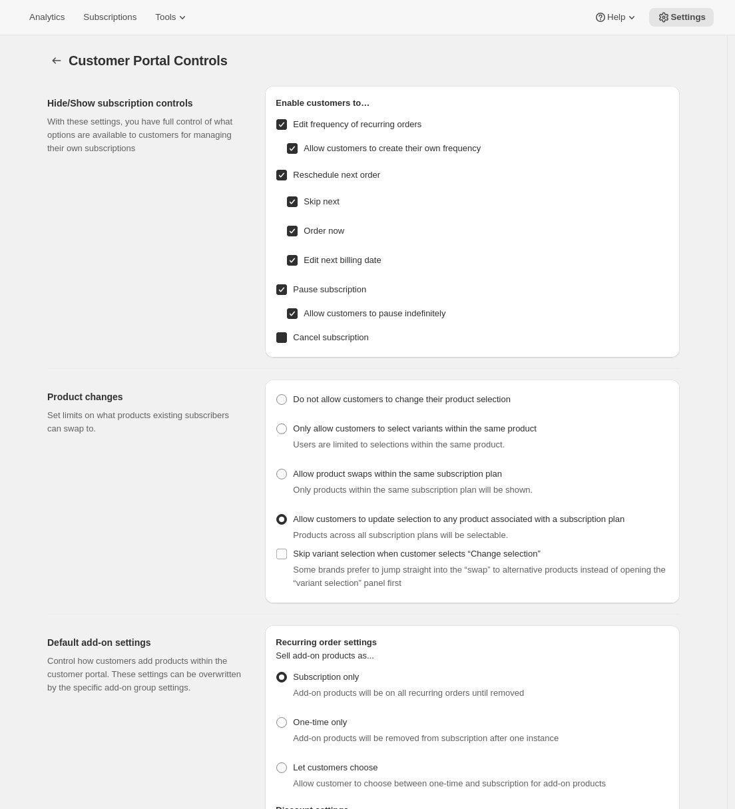
checkbox input "true"
click at [59, 63] on icon "Settings" at bounding box center [56, 60] width 13 height 13
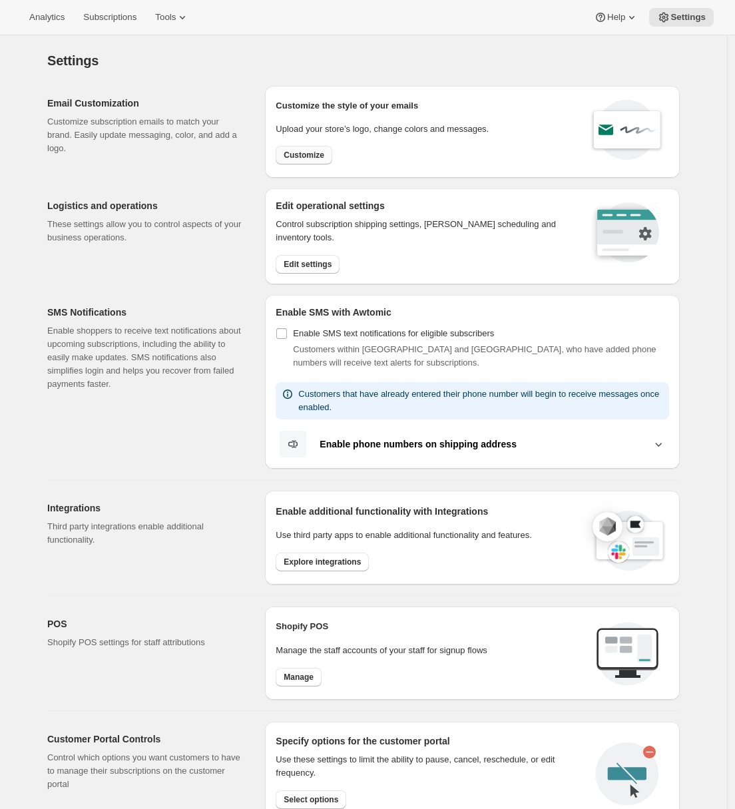
click at [324, 159] on span "Customize" at bounding box center [304, 155] width 41 height 11
select select "subscriptionMessage"
select select "5"
select select "15"
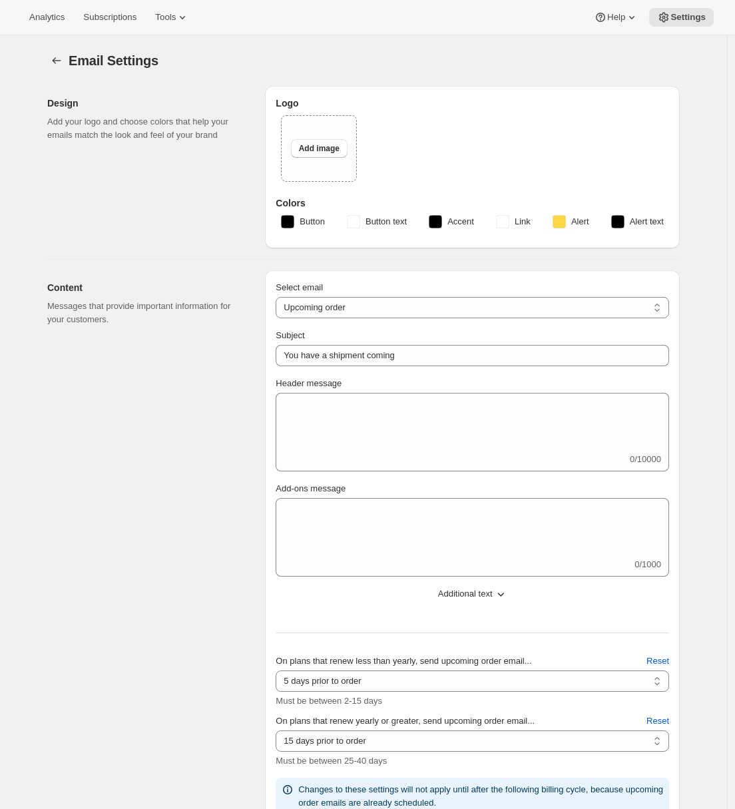
type input "Arrowine & Cheese"
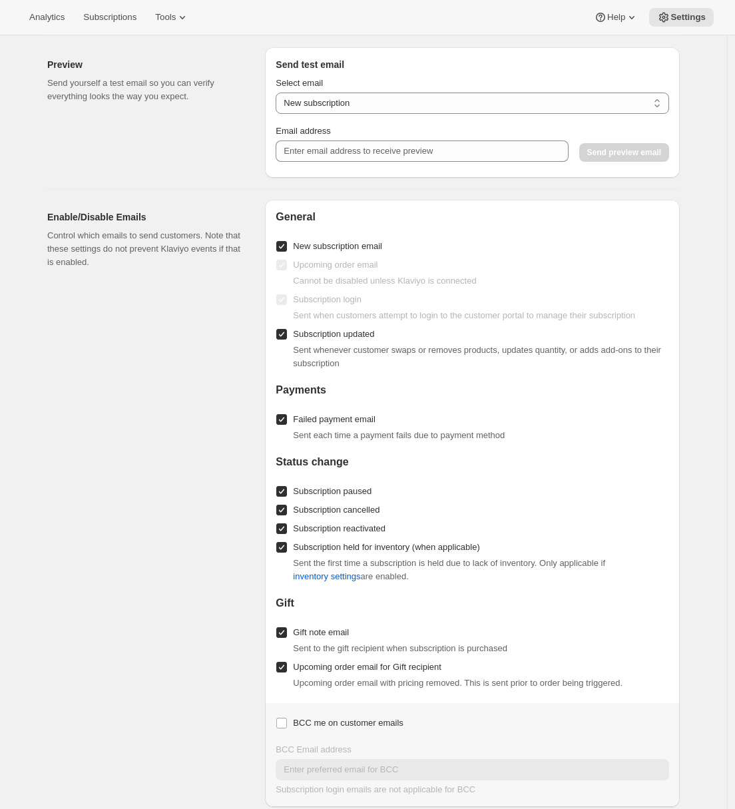
scroll to position [1060, 0]
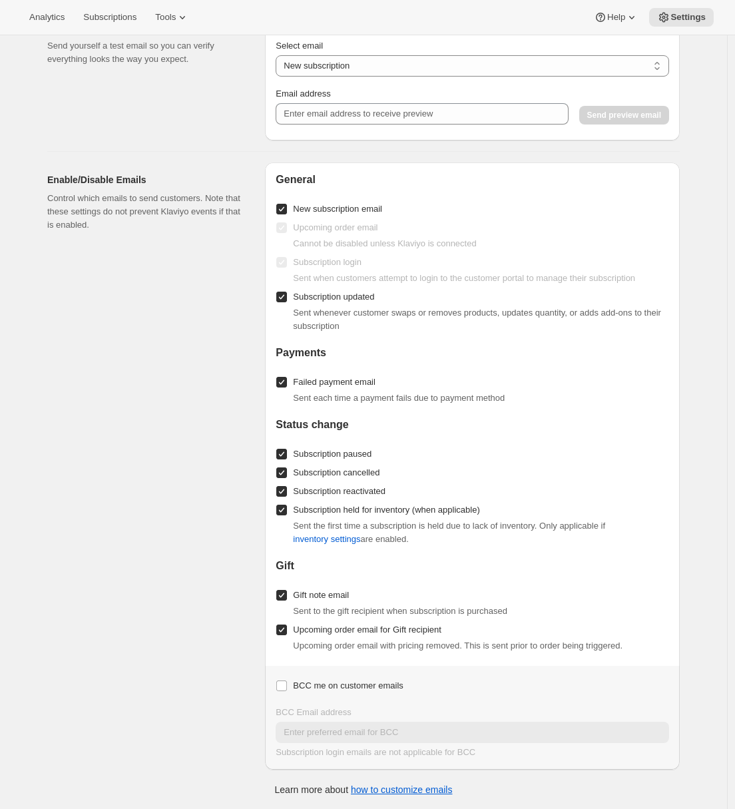
click at [318, 211] on span "New subscription email" at bounding box center [337, 209] width 89 height 10
click at [287, 211] on input "New subscription email" at bounding box center [281, 209] width 11 height 11
click at [318, 211] on span "New subscription email" at bounding box center [337, 209] width 89 height 10
click at [287, 211] on input "New subscription email" at bounding box center [281, 209] width 11 height 11
checkbox input "true"
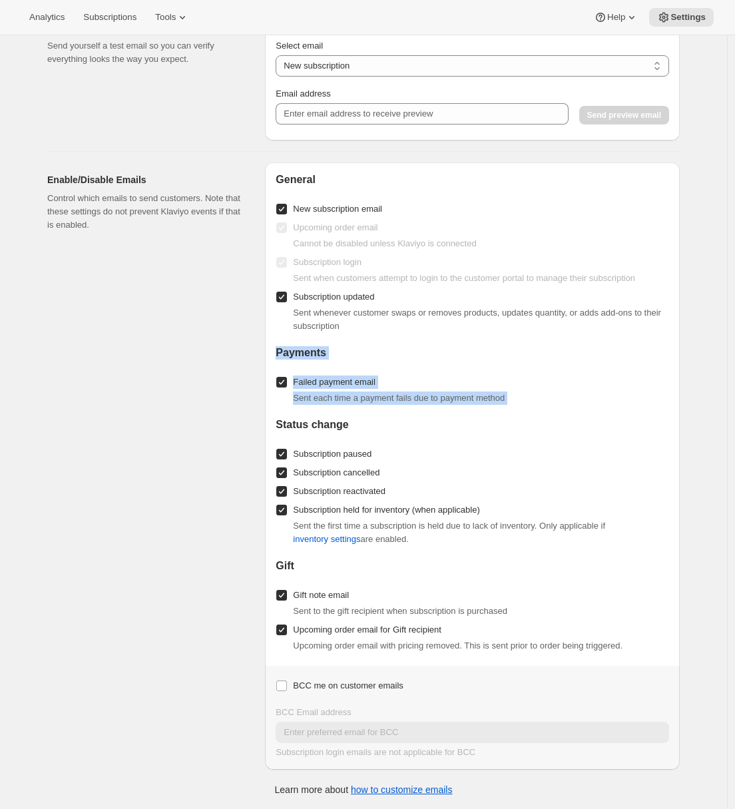
drag, startPoint x: 279, startPoint y: 352, endPoint x: 544, endPoint y: 409, distance: 271.2
click at [544, 409] on div "General New subscription email Upcoming order email Cannot be disabled unless K…" at bounding box center [473, 414] width 394 height 482
click at [543, 409] on div "General New subscription email Upcoming order email Cannot be disabled unless K…" at bounding box center [473, 414] width 394 height 482
drag, startPoint x: 541, startPoint y: 407, endPoint x: 298, endPoint y: 381, distance: 243.8
click at [298, 381] on div "General New subscription email Upcoming order email Cannot be disabled unless K…" at bounding box center [473, 414] width 394 height 482
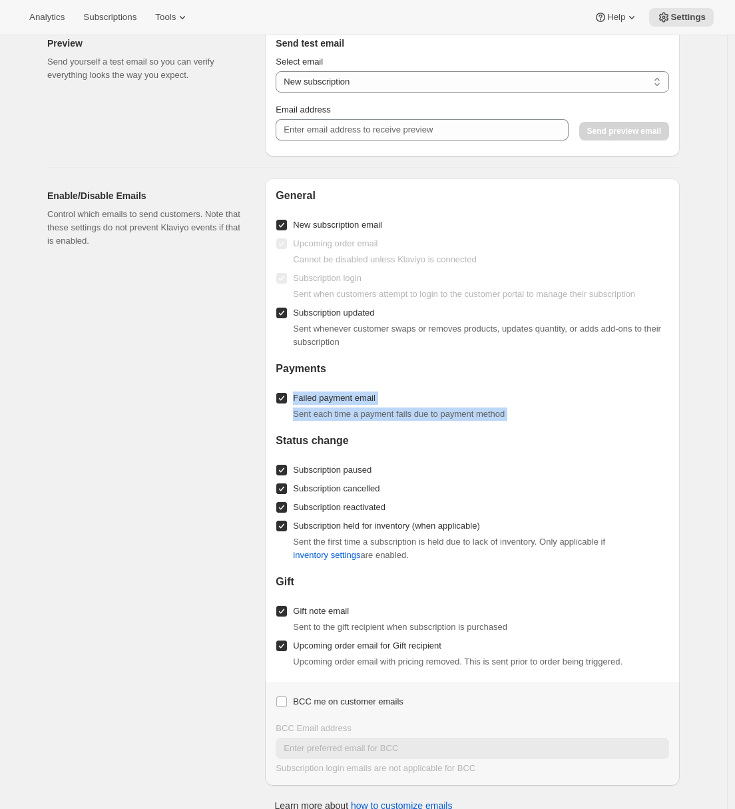
scroll to position [845, 0]
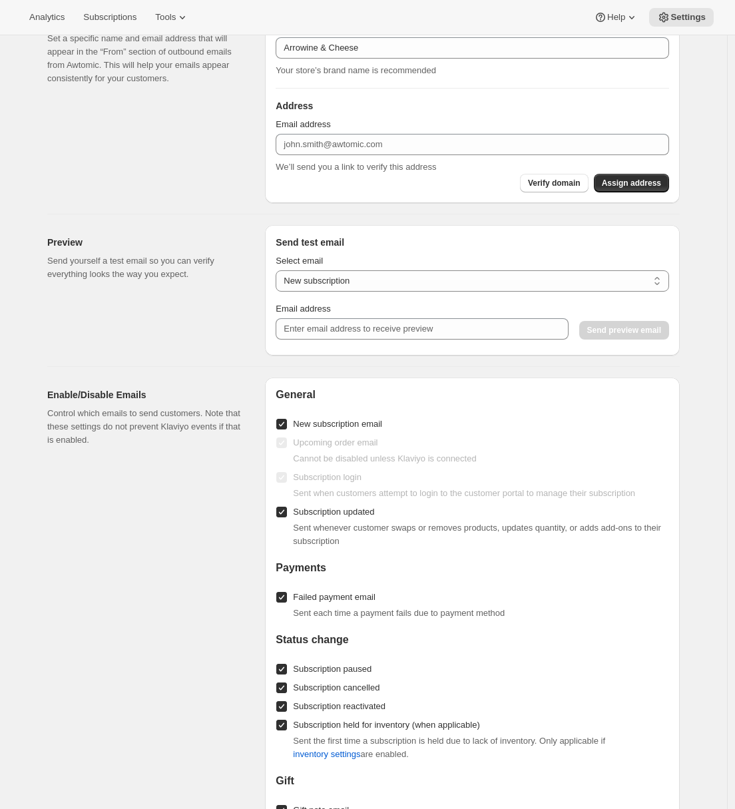
click at [208, 614] on div "Enable/Disable Emails Control which emails to send customers. Note that these s…" at bounding box center [150, 681] width 207 height 607
click at [285, 444] on div "Upcoming order email Cannot be disabled unless Klaviyo is connected" at bounding box center [473, 450] width 394 height 32
click at [271, 462] on div "General New subscription email Upcoming order email Cannot be disabled unless K…" at bounding box center [472, 681] width 415 height 607
drag, startPoint x: 295, startPoint y: 444, endPoint x: 536, endPoint y: 459, distance: 241.6
click at [536, 459] on div "Upcoming order email Cannot be disabled unless Klaviyo is connected" at bounding box center [473, 450] width 394 height 32
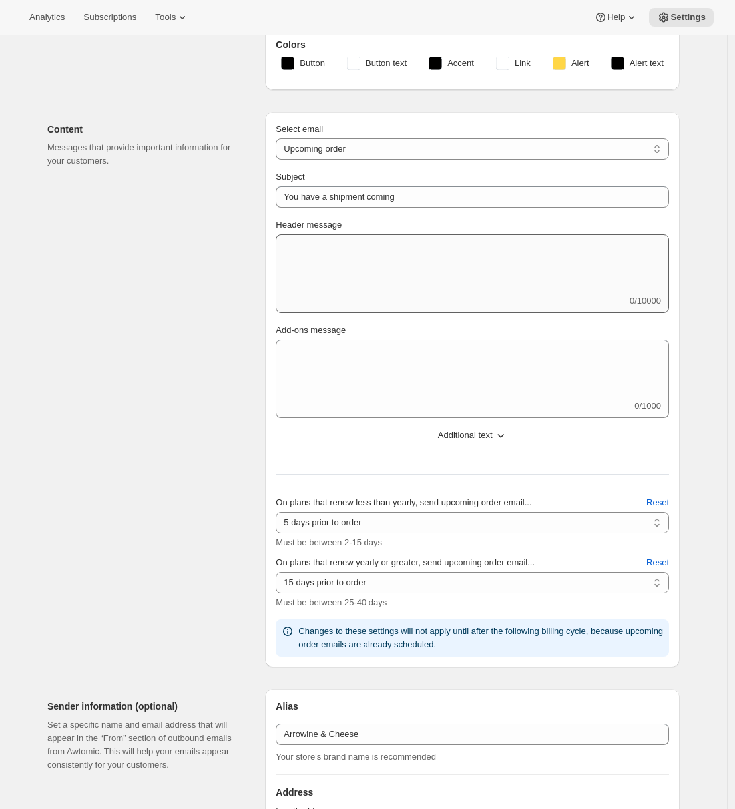
scroll to position [0, 0]
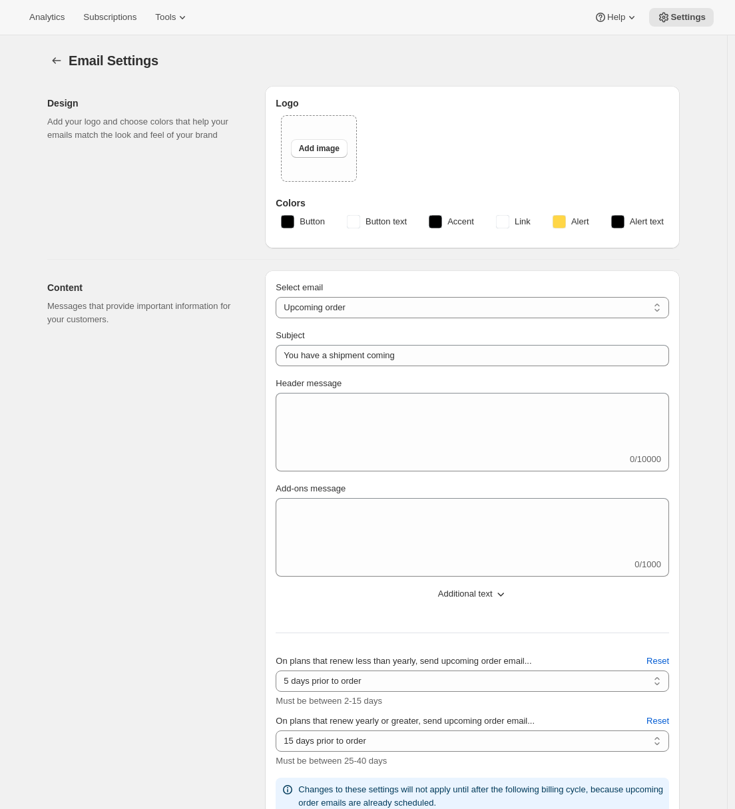
click at [250, 368] on div "Content Messages that provide important information for your customers." at bounding box center [150, 548] width 207 height 556
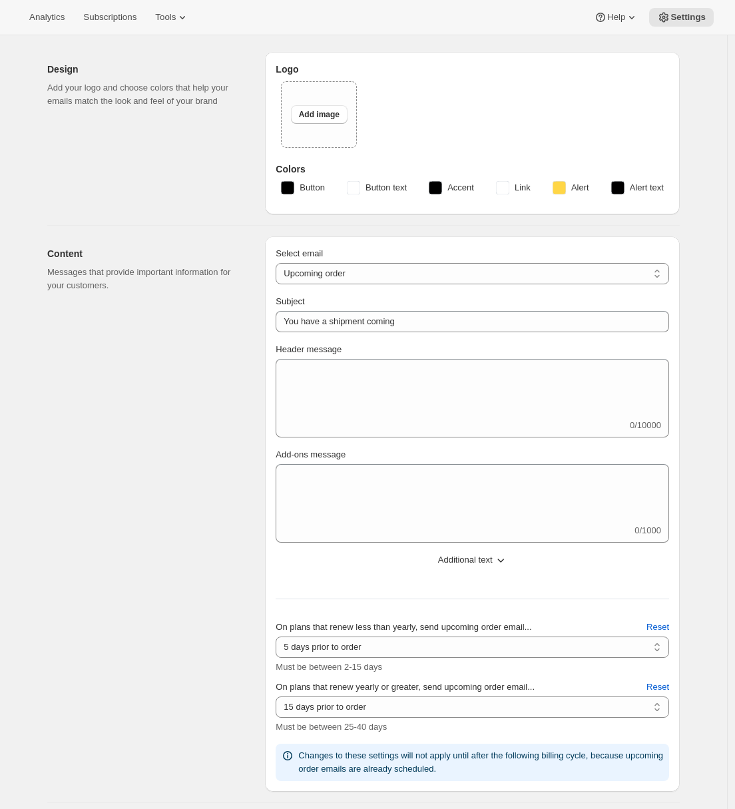
scroll to position [131, 0]
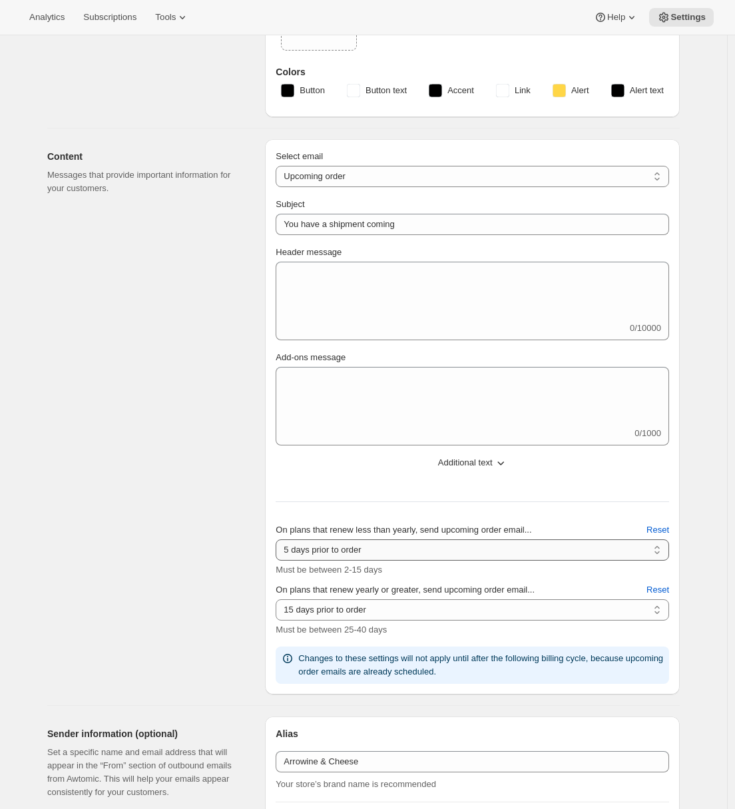
click at [347, 548] on select "2 days prior to order 3 days prior to order 4 days prior to order 5 days prior …" at bounding box center [473, 550] width 394 height 21
click at [279, 540] on select "2 days prior to order 3 days prior to order 4 days prior to order 5 days prior …" at bounding box center [473, 550] width 394 height 21
click at [352, 552] on select "2 days prior to order 3 days prior to order 4 days prior to order 5 days prior …" at bounding box center [473, 550] width 394 height 21
select select "5"
click at [279, 540] on select "2 days prior to order 3 days prior to order 4 days prior to order 5 days prior …" at bounding box center [473, 550] width 394 height 21
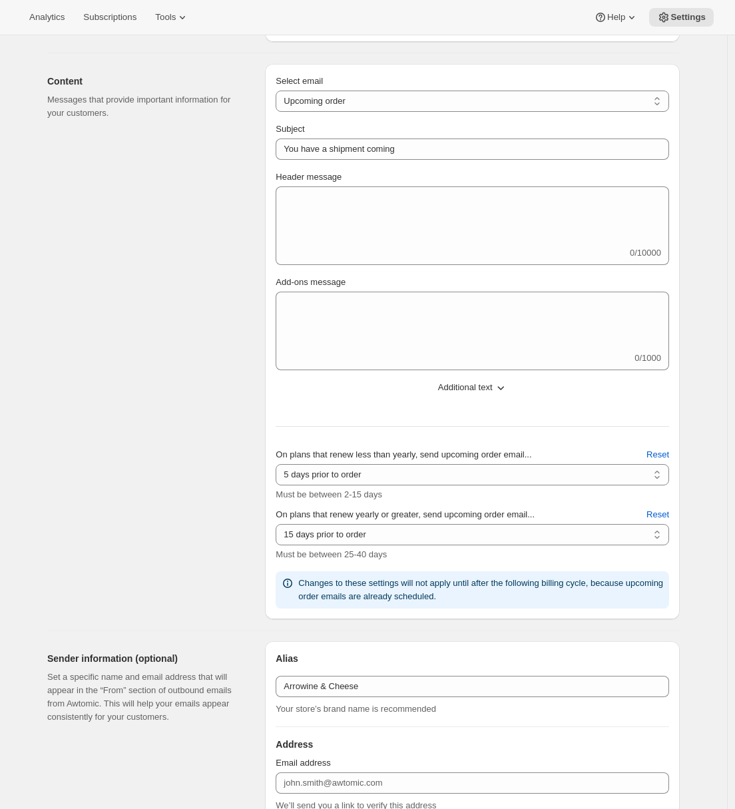
scroll to position [272, 0]
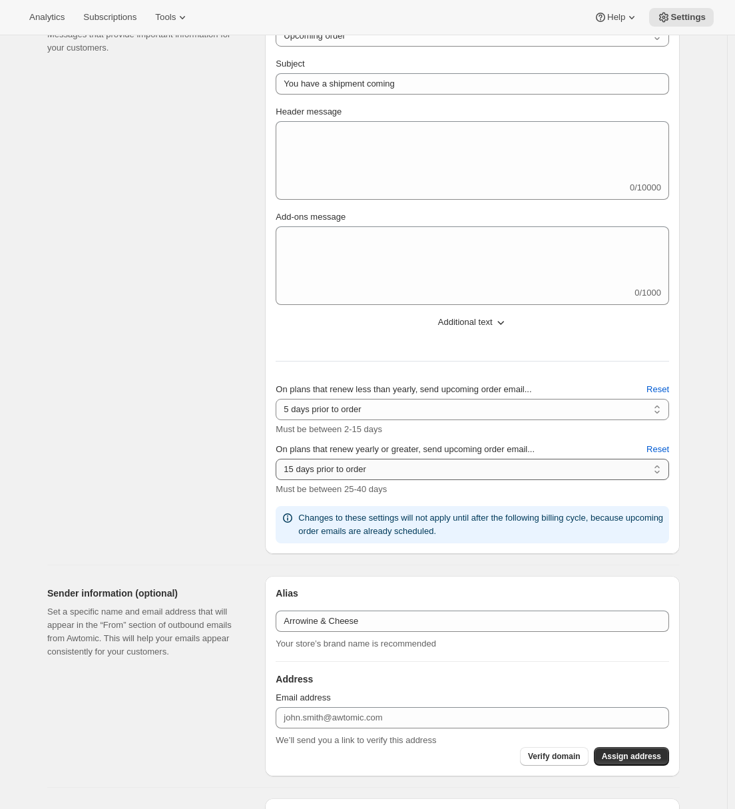
click at [362, 474] on select "10 days prior to order 11 days prior to order 12 days prior to order 13 days pr…" at bounding box center [473, 469] width 394 height 21
click at [262, 458] on div "Content Messages that provide important information for your customers. Select …" at bounding box center [358, 271] width 643 height 566
drag, startPoint x: 403, startPoint y: 428, endPoint x: 277, endPoint y: 433, distance: 126.0
click at [277, 433] on div "Select email New subscription Upcoming order Failed payment Delayed subscriptio…" at bounding box center [472, 277] width 415 height 556
click at [227, 464] on div "Content Messages that provide important information for your customers." at bounding box center [150, 277] width 207 height 556
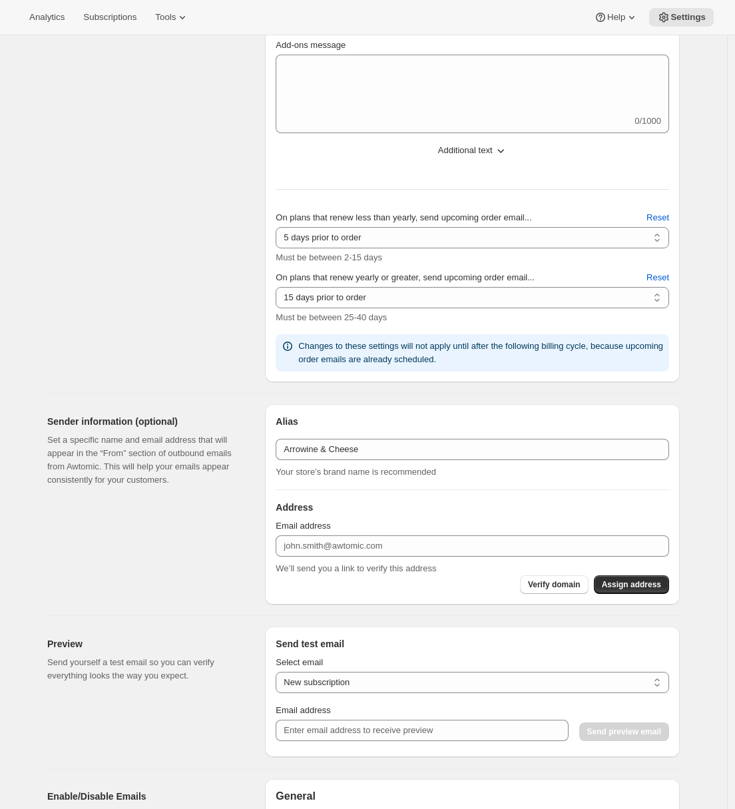
scroll to position [711, 0]
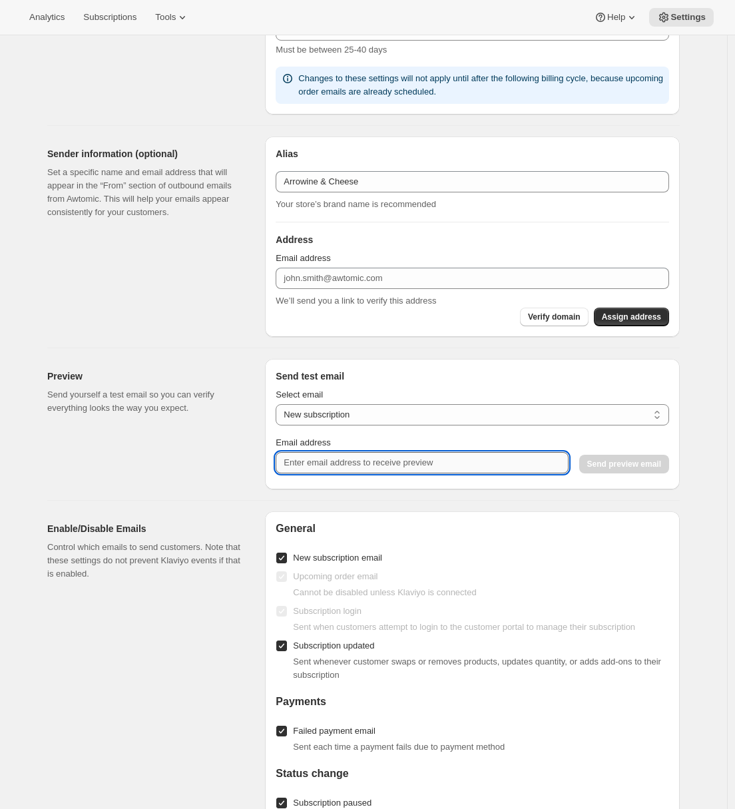
click at [307, 464] on input "Email address" at bounding box center [422, 462] width 292 height 21
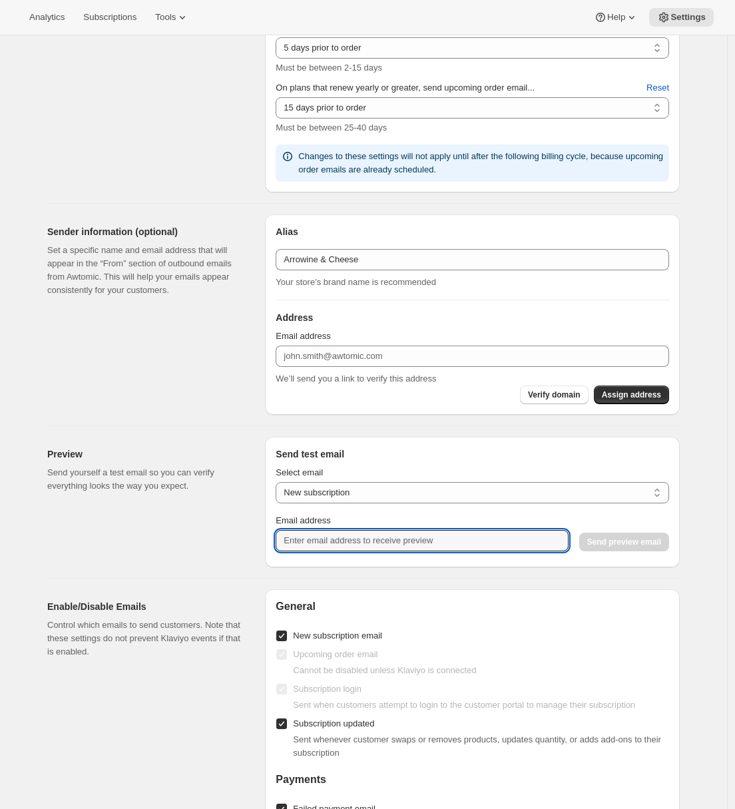
scroll to position [642, 0]
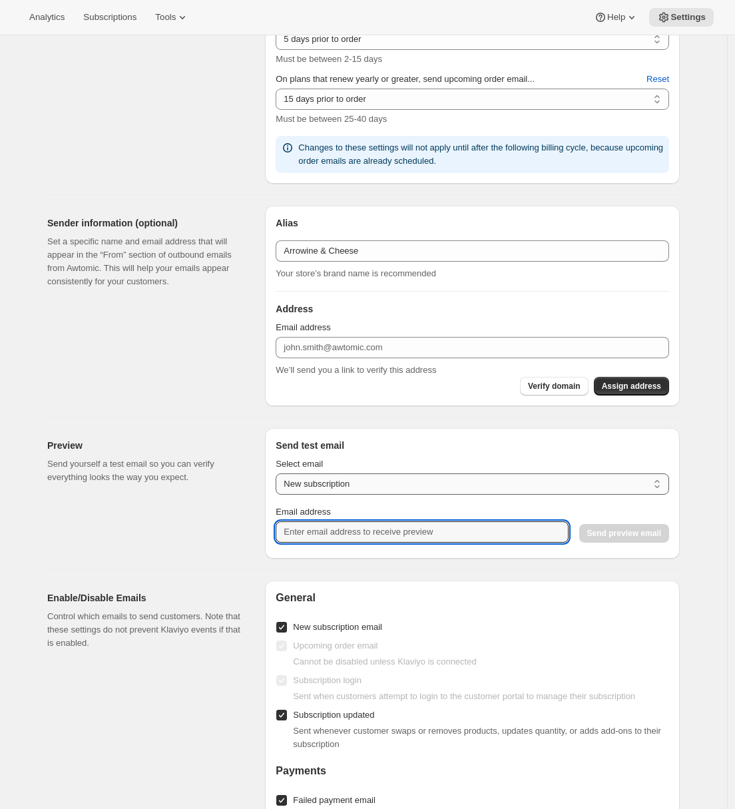
click at [347, 478] on select "New subscription Upcoming order Payment failure Delayed subscription Updated su…" at bounding box center [473, 484] width 394 height 21
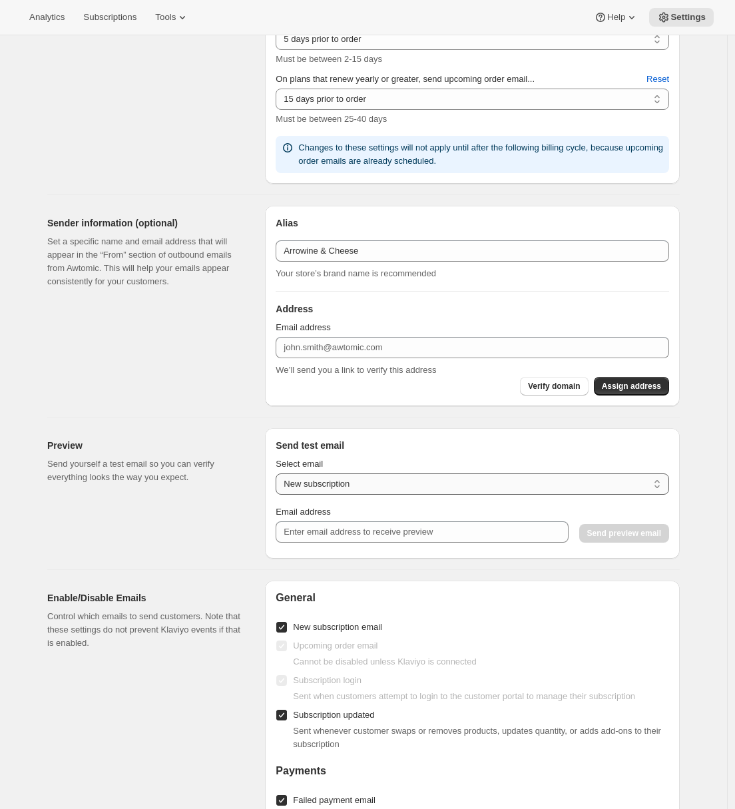
click at [380, 476] on select "New subscription Upcoming order Payment failure Delayed subscription Updated su…" at bounding box center [473, 484] width 394 height 21
click at [279, 474] on select "New subscription Upcoming order Payment failure Delayed subscription Updated su…" at bounding box center [473, 484] width 394 height 21
click at [354, 478] on select "New subscription Upcoming order Payment failure Delayed subscription Updated su…" at bounding box center [473, 484] width 394 height 21
select select "failed-billing-attempt"
click at [279, 474] on select "New subscription Upcoming order Payment failure Delayed subscription Updated su…" at bounding box center [473, 484] width 394 height 21
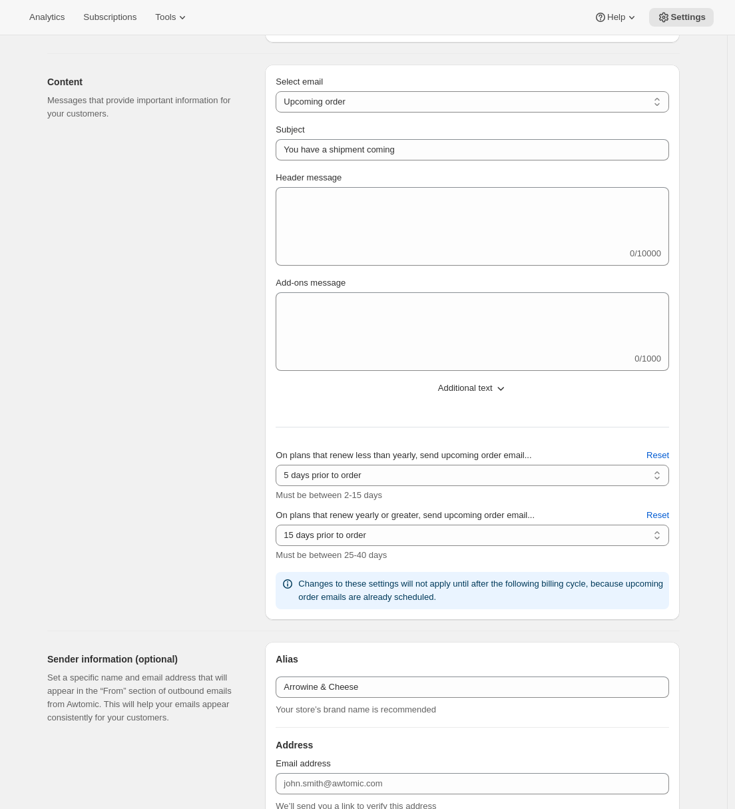
scroll to position [69, 0]
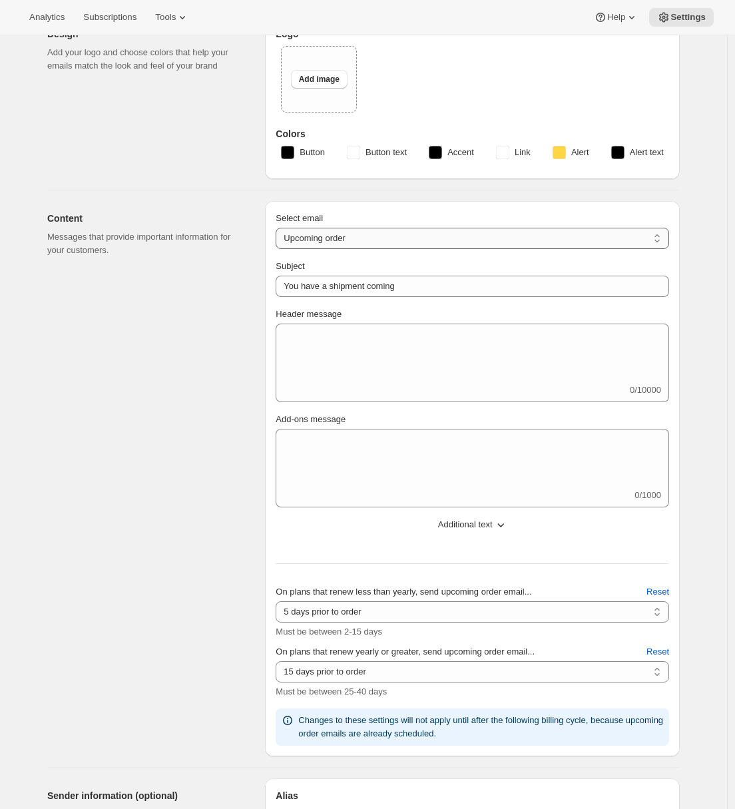
click at [358, 238] on select "New subscription Upcoming order Failed payment Delayed subscription (inventory …" at bounding box center [473, 238] width 394 height 21
select select "failedPaymentMessage"
click at [279, 228] on select "New subscription Upcoming order Failed payment Delayed subscription (inventory …" at bounding box center [473, 238] width 394 height 21
type input "Issue with Payment"
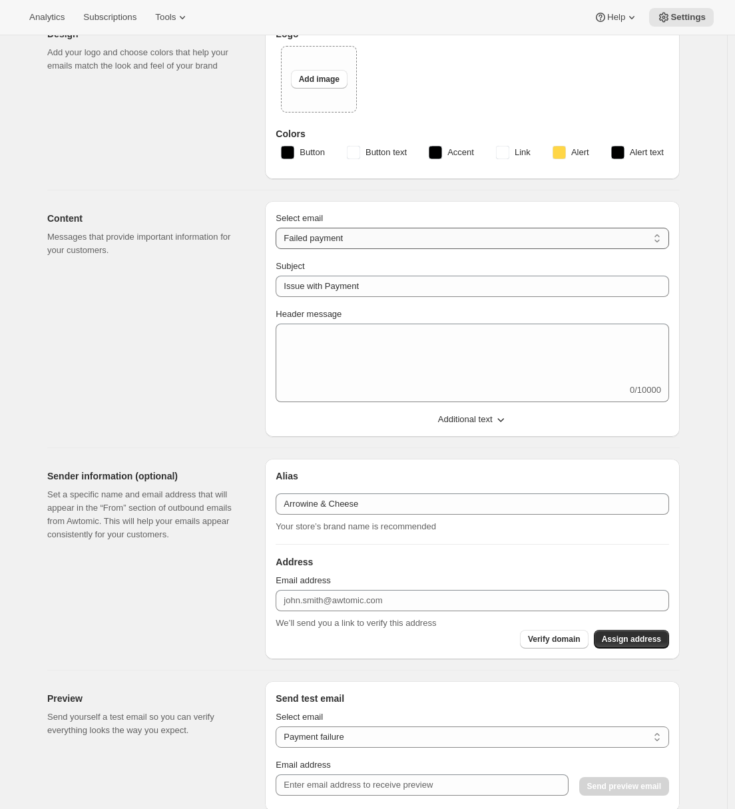
click at [361, 239] on select "New subscription Upcoming order Failed payment Delayed subscription (inventory …" at bounding box center [473, 238] width 394 height 21
select select "welcomeMessage"
click at [279, 228] on select "New subscription Upcoming order Failed payment Delayed subscription (inventory …" at bounding box center [473, 238] width 394 height 21
type input "Your new subscription"
click at [354, 238] on select "New subscription Upcoming order Failed payment Delayed subscription (inventory …" at bounding box center [473, 238] width 394 height 21
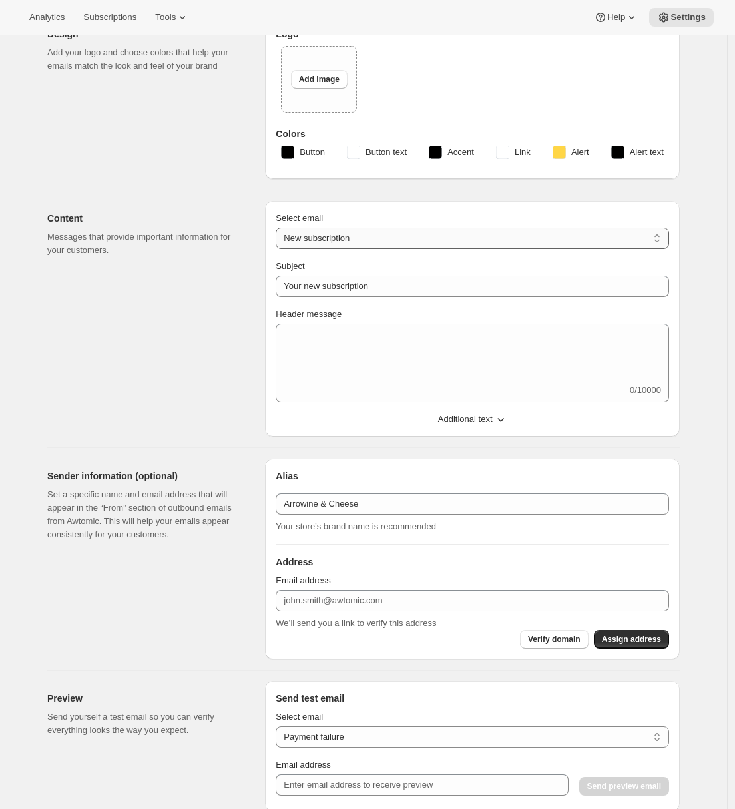
select select "subscriptionMessage"
click at [279, 228] on select "New subscription Upcoming order Failed payment Delayed subscription (inventory …" at bounding box center [473, 238] width 394 height 21
type input "You have a shipment coming"
select select "5"
select select "15"
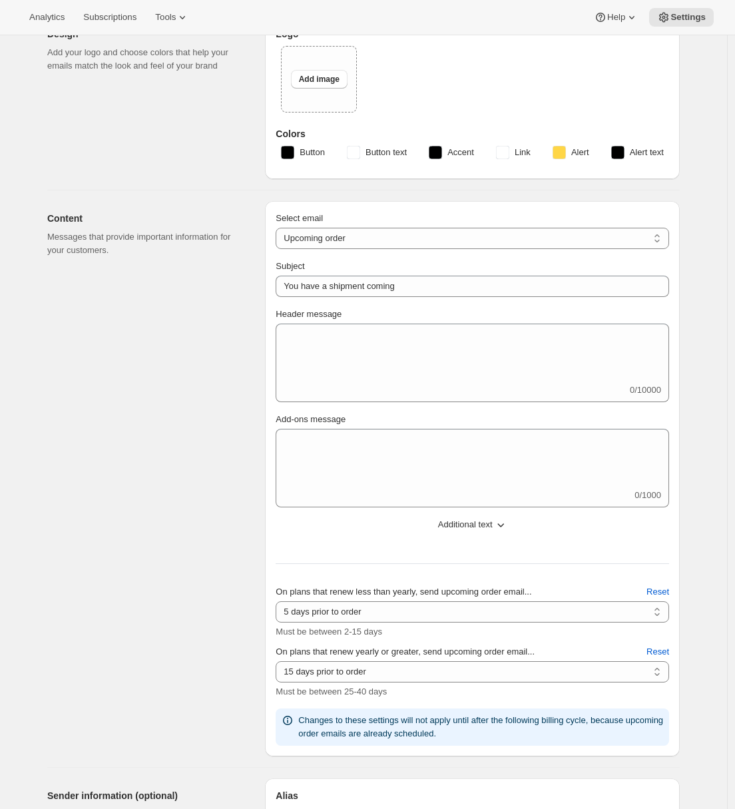
click at [240, 350] on div "Content Messages that provide important information for your customers." at bounding box center [150, 479] width 207 height 556
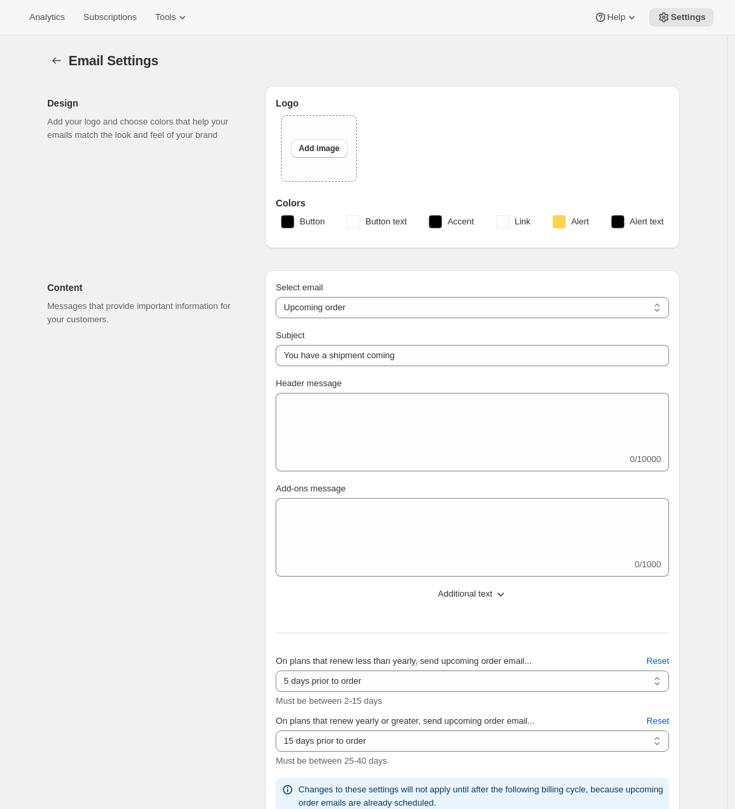
drag, startPoint x: 70, startPoint y: 413, endPoint x: 68, endPoint y: 331, distance: 82.0
click at [70, 413] on div "Content Messages that provide important information for your customers." at bounding box center [150, 548] width 207 height 556
click at [59, 62] on icon "Settings" at bounding box center [56, 60] width 13 height 13
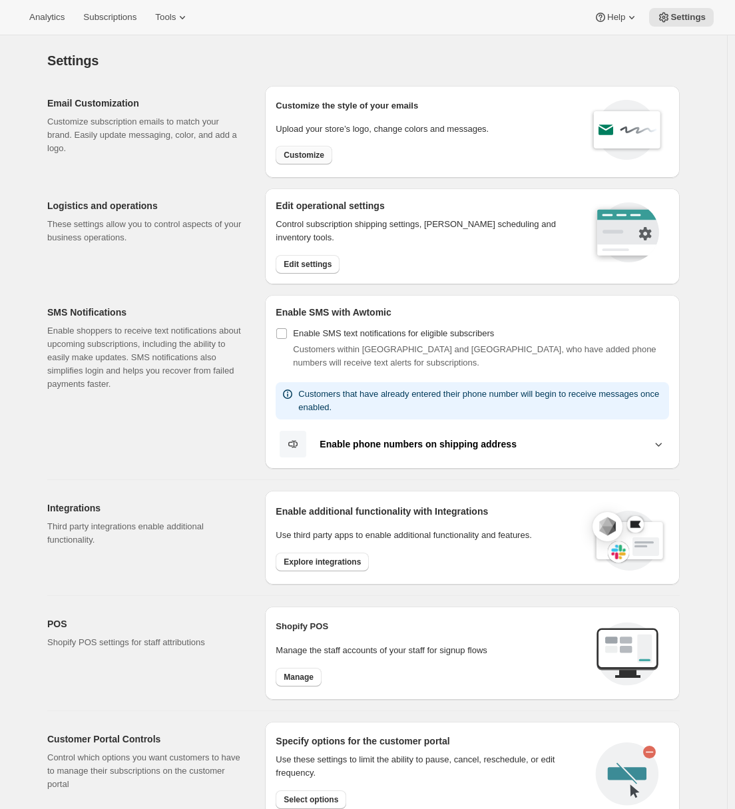
click at [324, 157] on span "Customize" at bounding box center [304, 155] width 41 height 11
select select "subscriptionMessage"
select select "5"
select select "15"
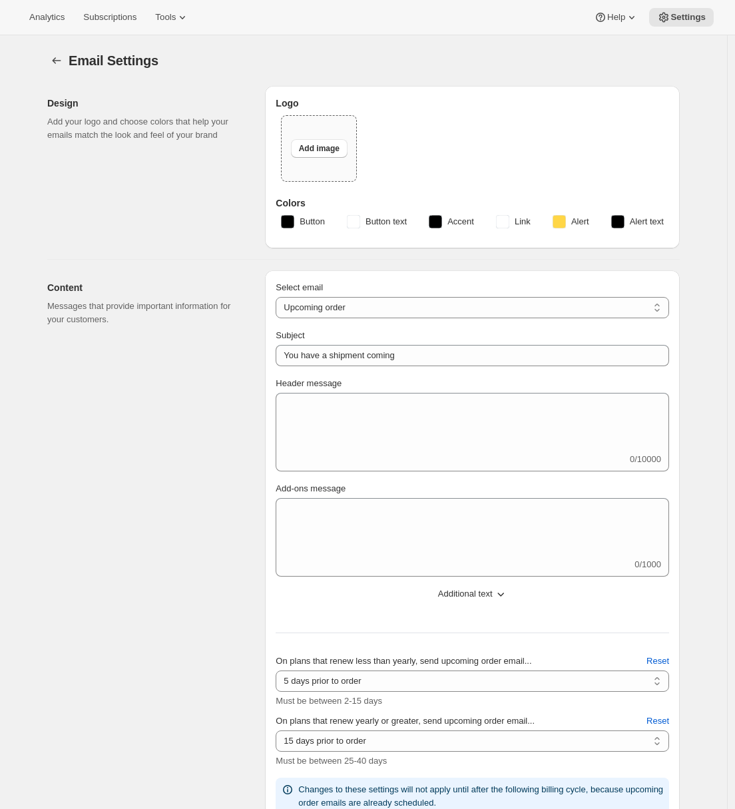
type input "Arrowine & Cheese"
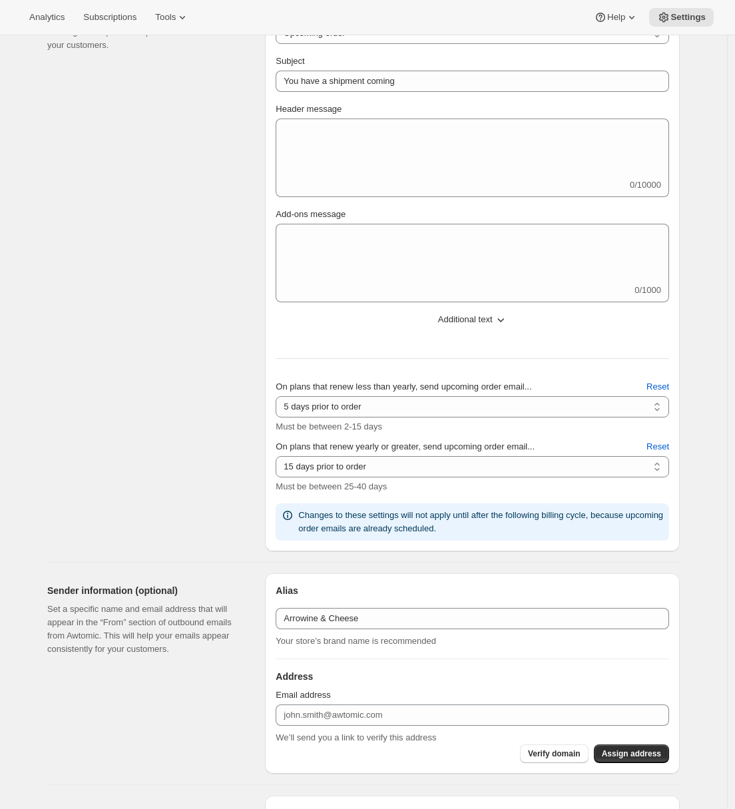
scroll to position [617, 0]
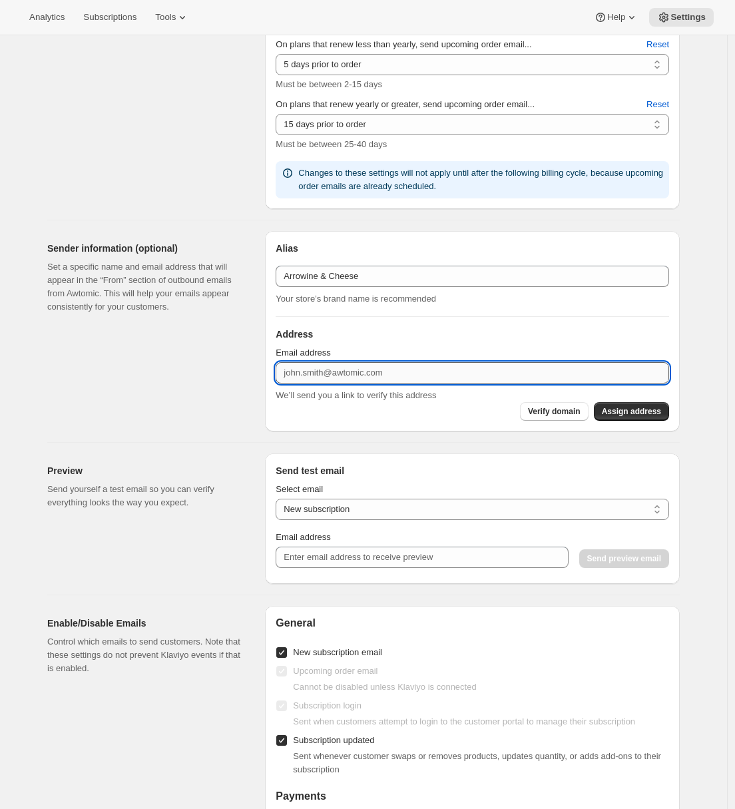
click at [300, 365] on input "Email address" at bounding box center [473, 372] width 394 height 21
click at [424, 382] on input "Email address" at bounding box center [473, 372] width 394 height 21
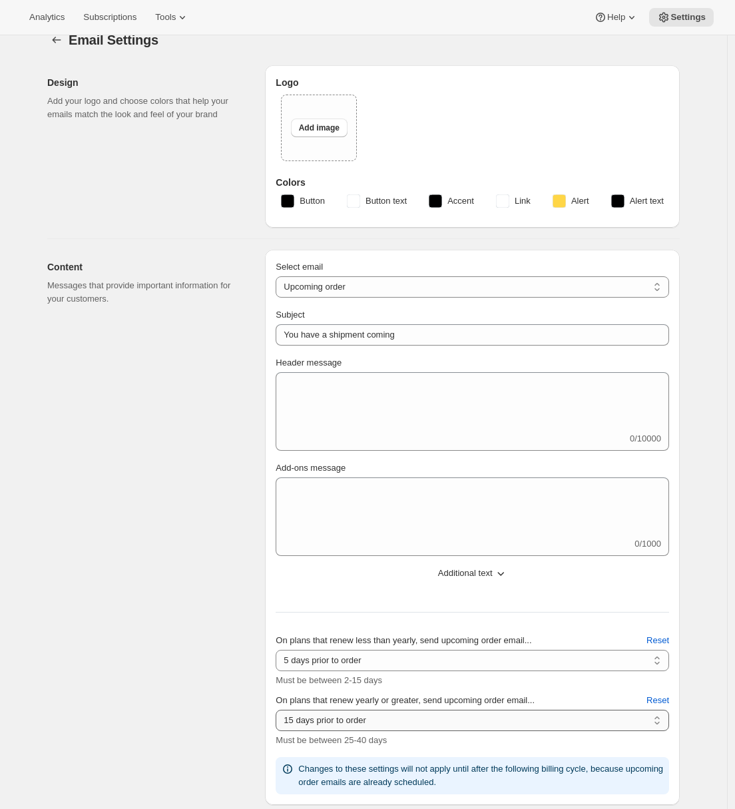
scroll to position [0, 0]
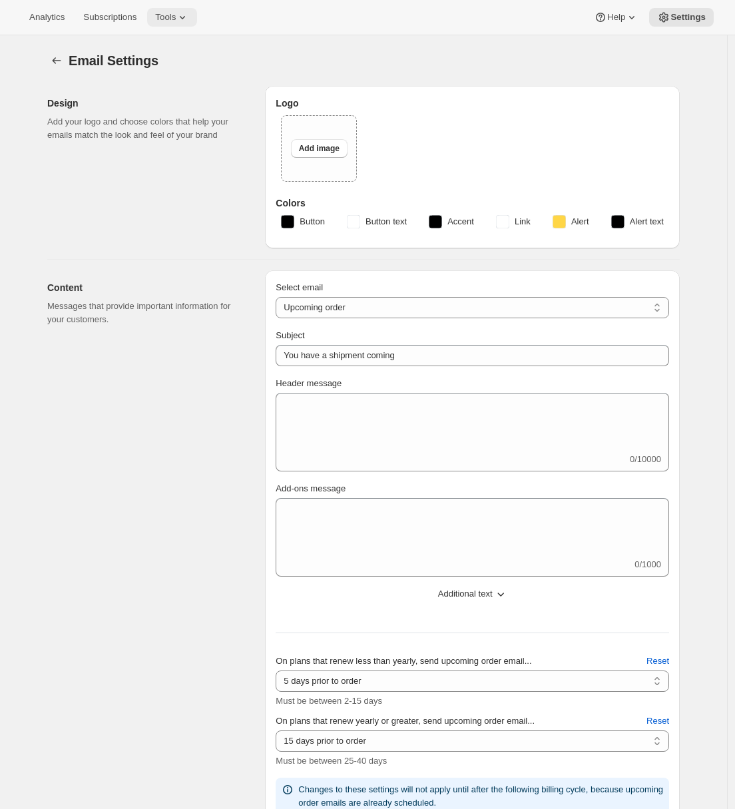
click at [197, 21] on button "Tools" at bounding box center [172, 17] width 50 height 19
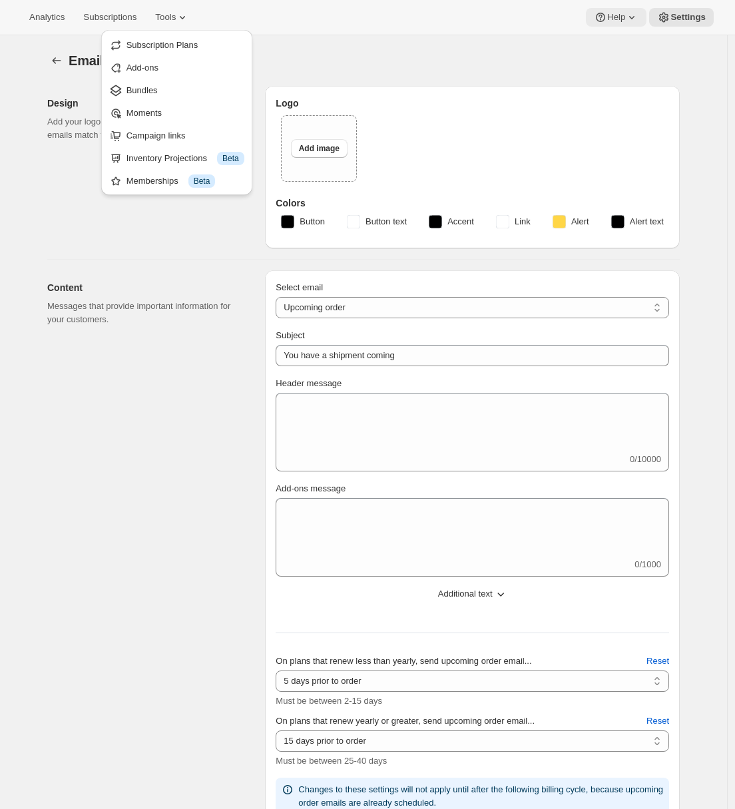
click at [614, 9] on button "Help" at bounding box center [616, 17] width 61 height 19
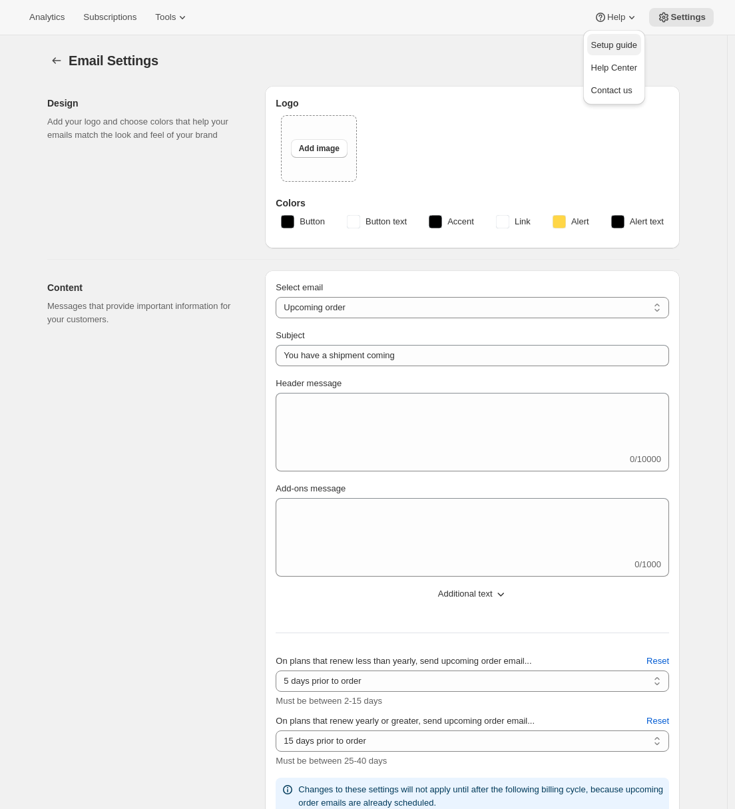
click at [609, 41] on span "Setup guide" at bounding box center [614, 45] width 46 height 10
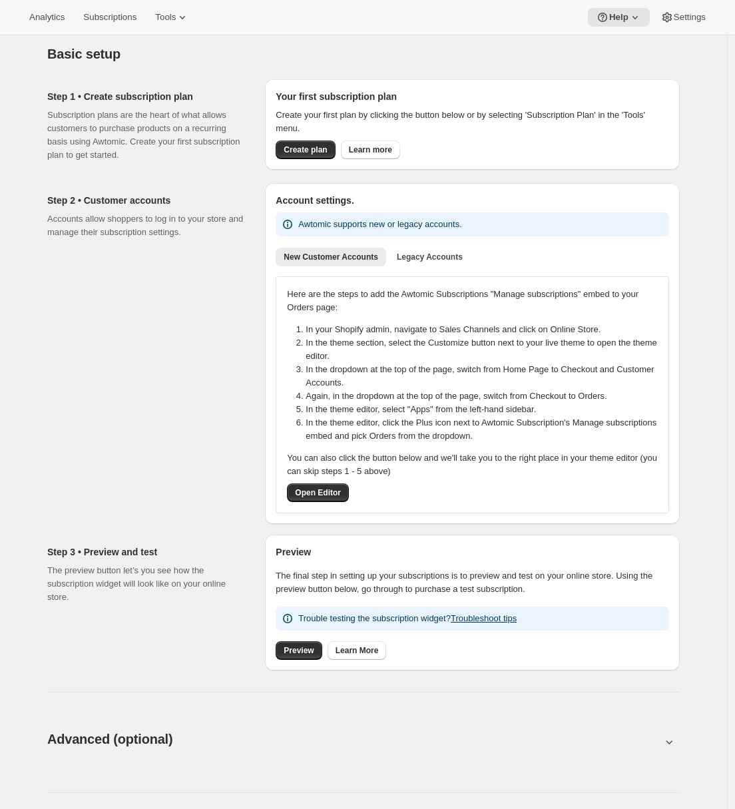
scroll to position [82, 0]
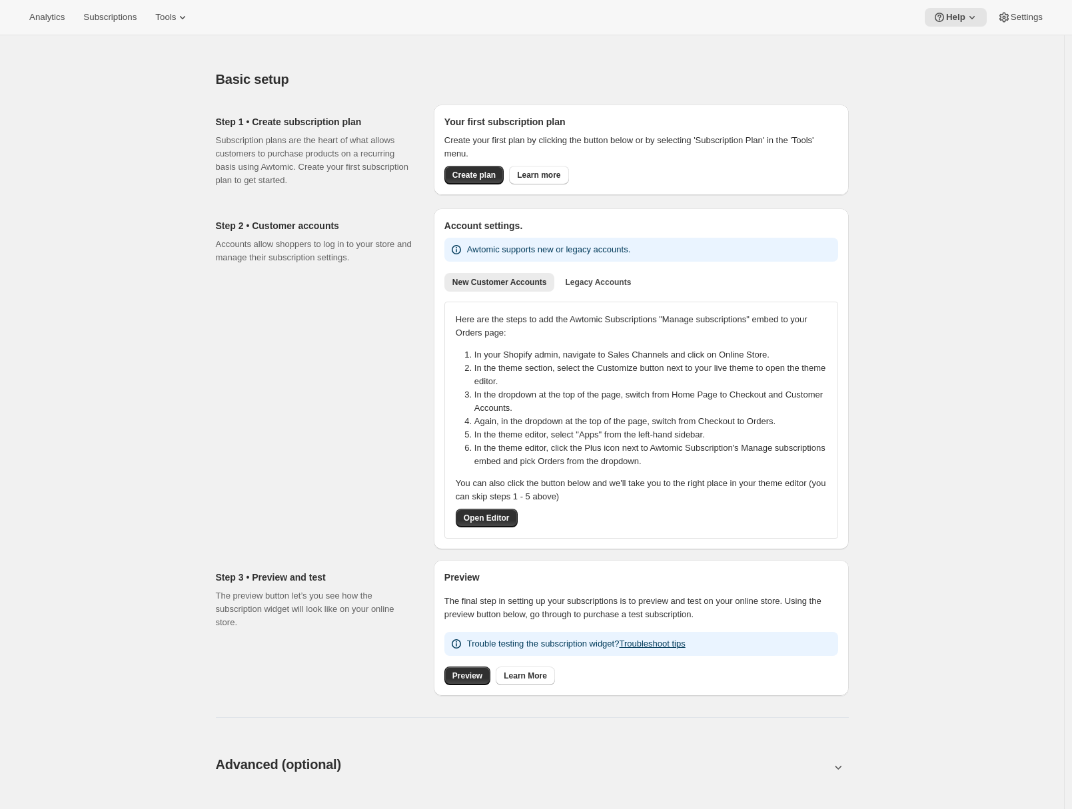
click at [189, 4] on div "Analytics Subscriptions Tools Help Settings" at bounding box center [536, 17] width 1072 height 35
click at [189, 12] on icon at bounding box center [182, 17] width 13 height 13
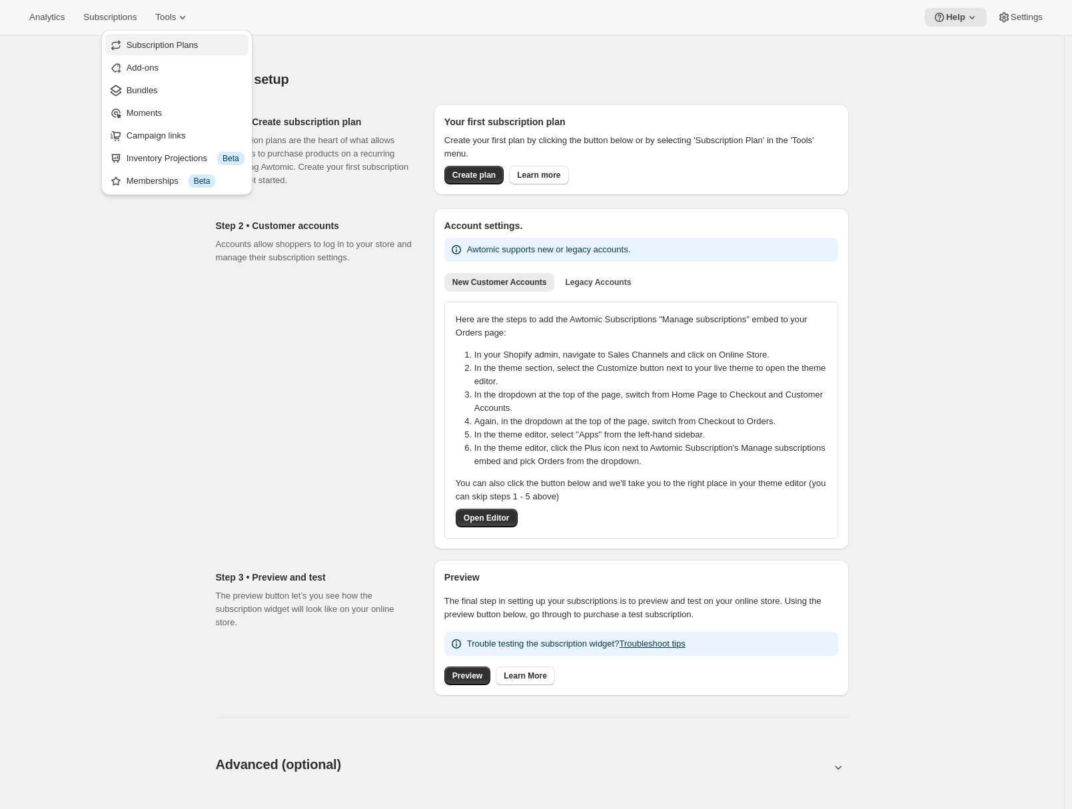
click at [189, 49] on span "Subscription Plans" at bounding box center [163, 45] width 72 height 10
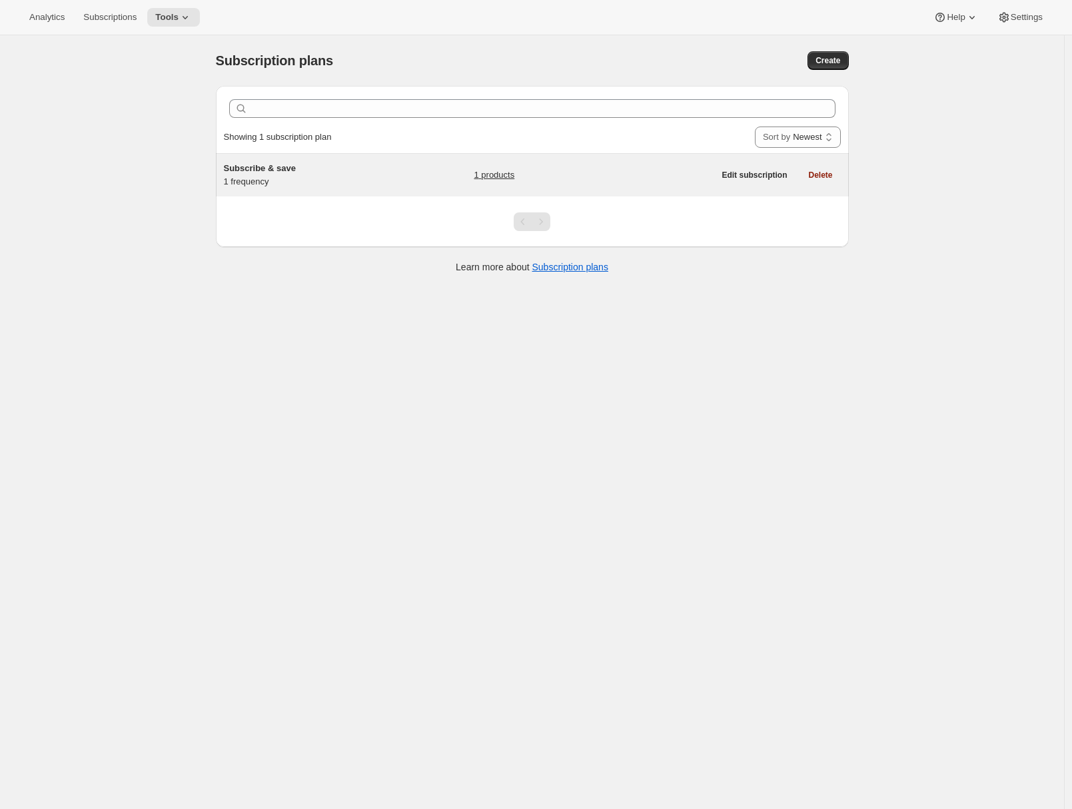
click at [300, 165] on h5 "Subscribe & save" at bounding box center [307, 168] width 167 height 13
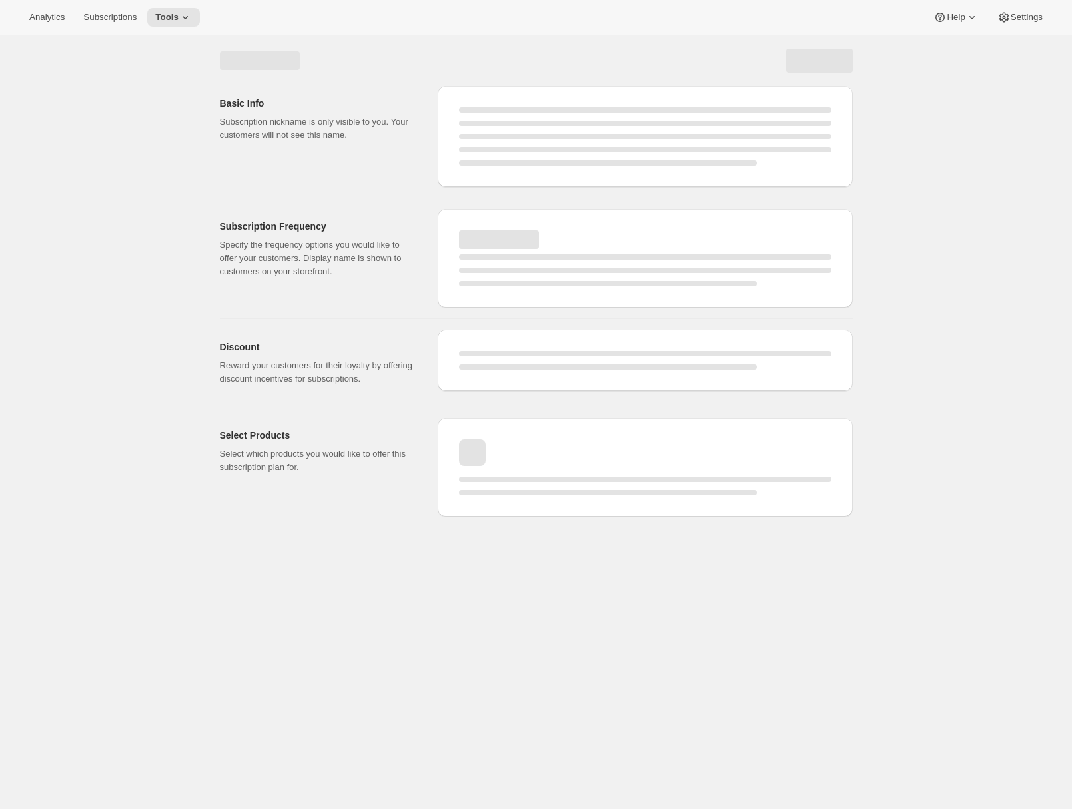
select select "WEEK"
select select "MONTH"
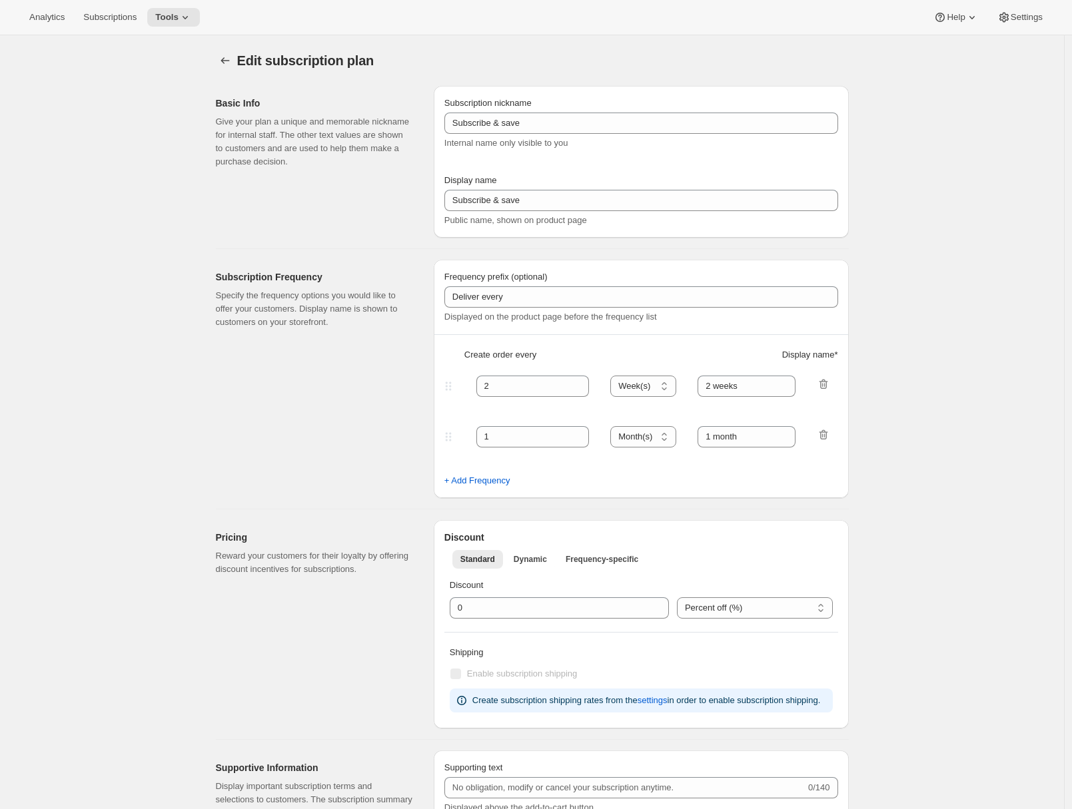
type input "1"
select select "MONTH"
type input "1 month"
checkbox input "true"
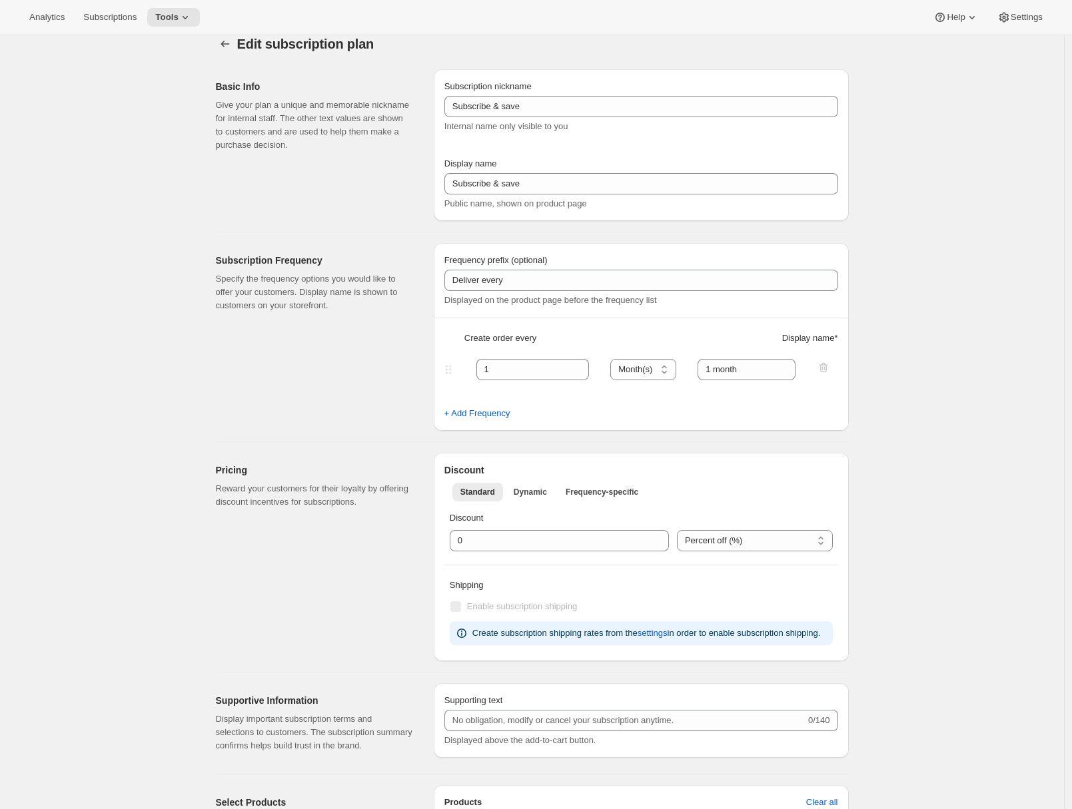
scroll to position [91, 0]
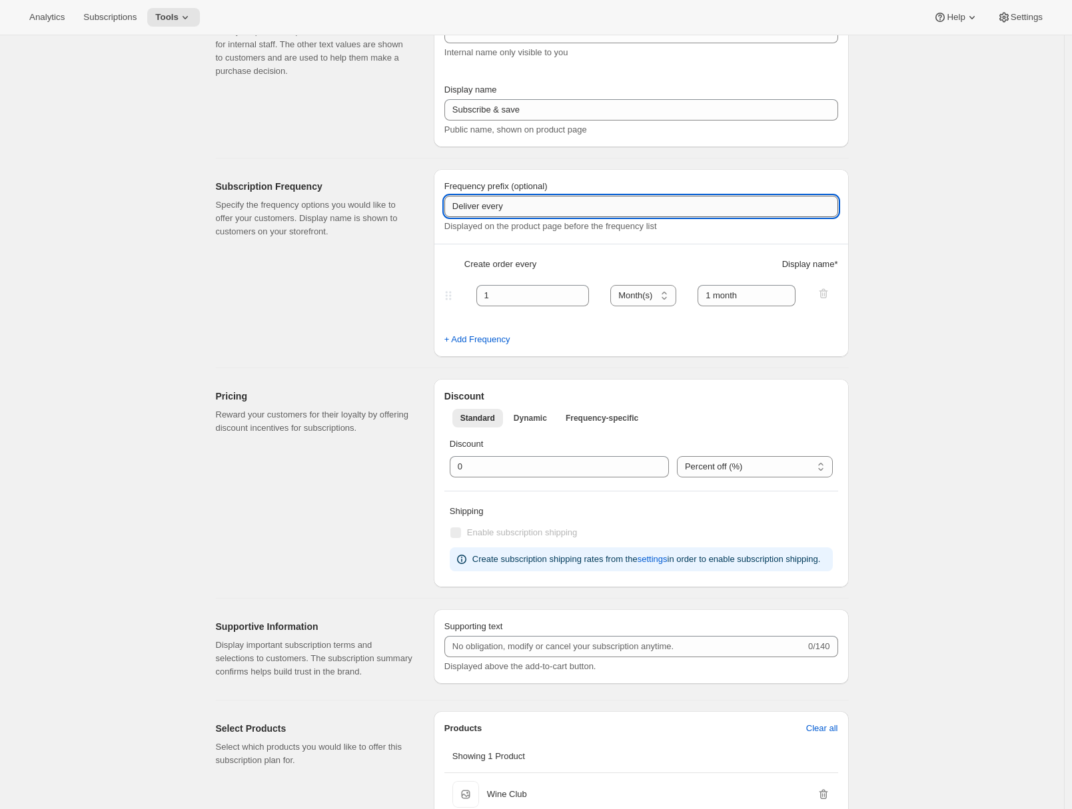
drag, startPoint x: 455, startPoint y: 202, endPoint x: 519, endPoint y: 206, distance: 64.1
click at [519, 206] on input "Deliver every" at bounding box center [641, 206] width 394 height 21
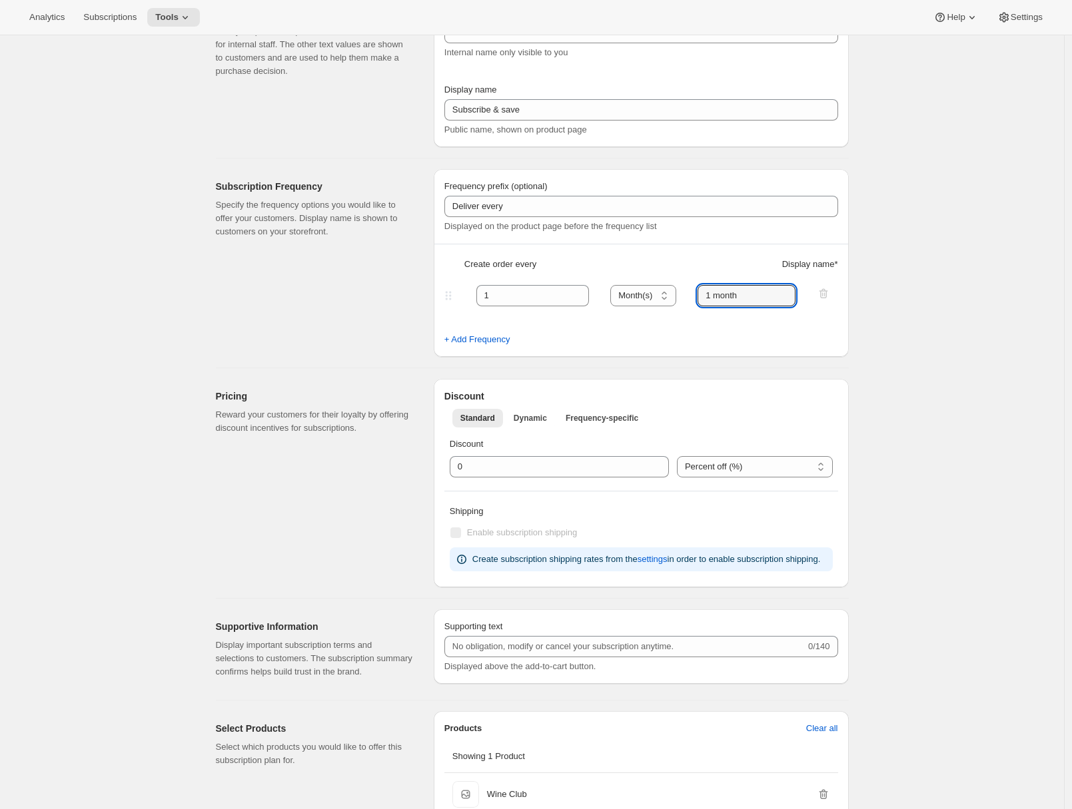
drag, startPoint x: 759, startPoint y: 292, endPoint x: 687, endPoint y: 298, distance: 72.8
click at [687, 298] on div "1 Day(s) Week(s) Month(s) Year(s) Month(s) 1 month" at bounding box center [636, 295] width 388 height 21
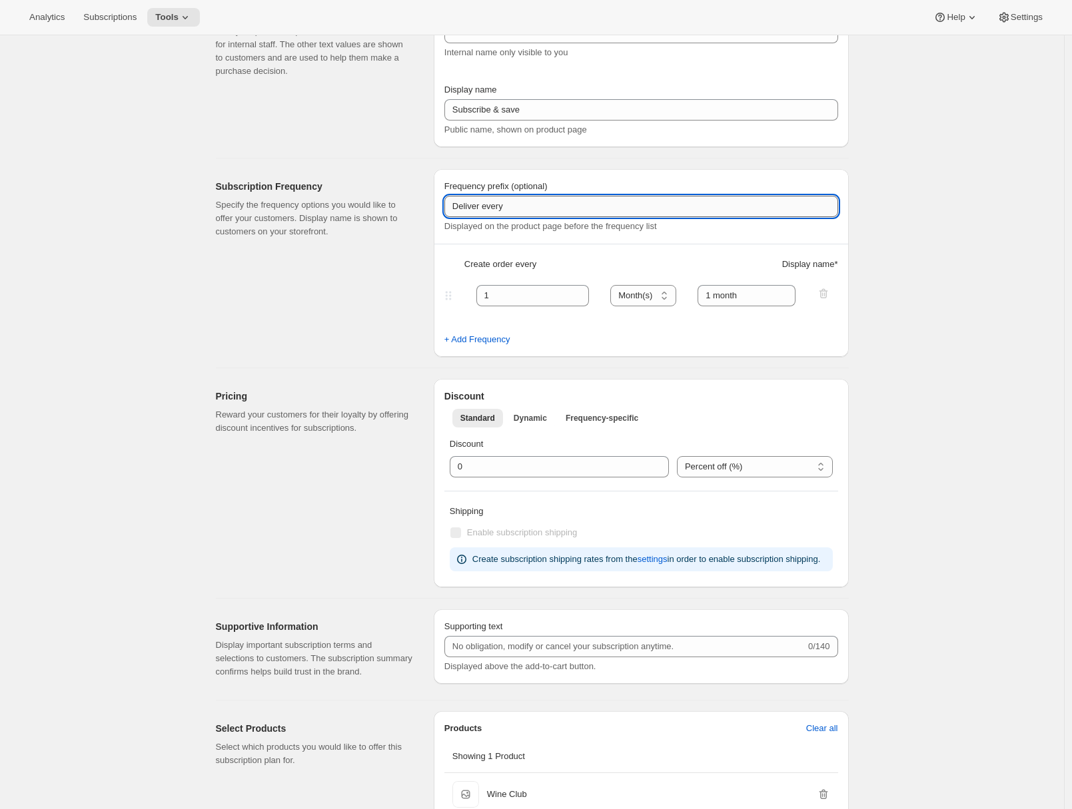
click at [515, 211] on input "Deliver every" at bounding box center [641, 206] width 394 height 21
click at [745, 304] on input "1 month" at bounding box center [746, 295] width 98 height 21
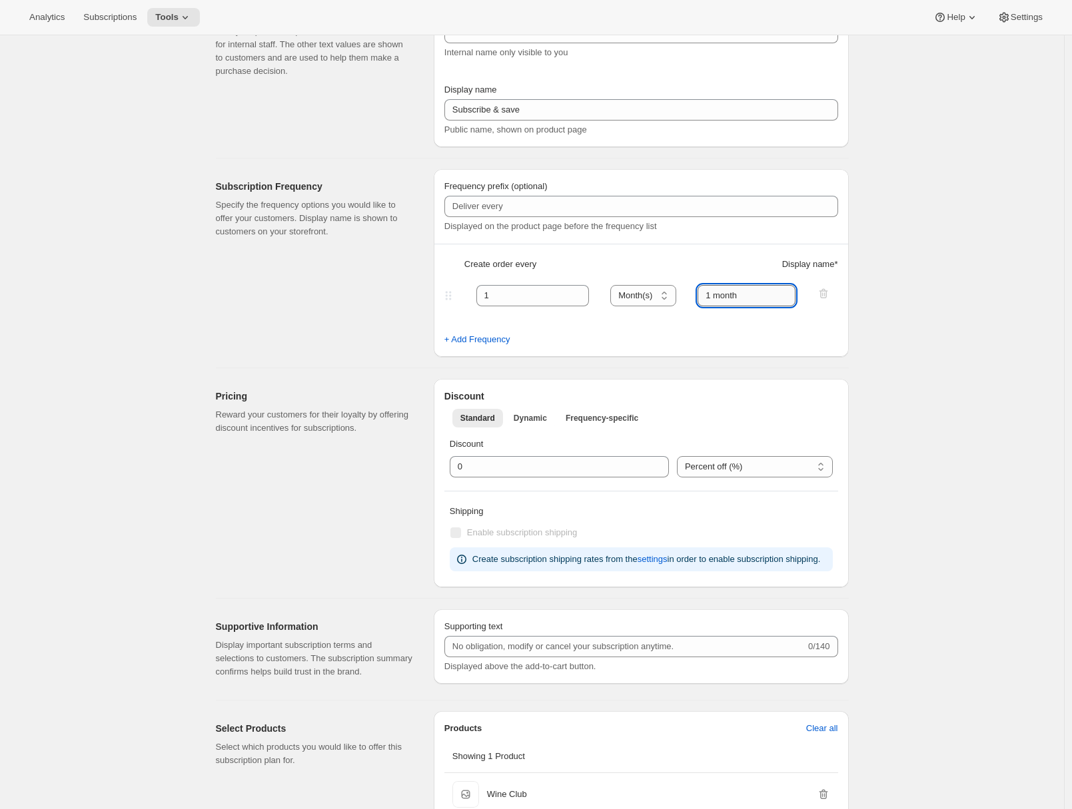
click at [745, 304] on input "1 month" at bounding box center [746, 295] width 98 height 21
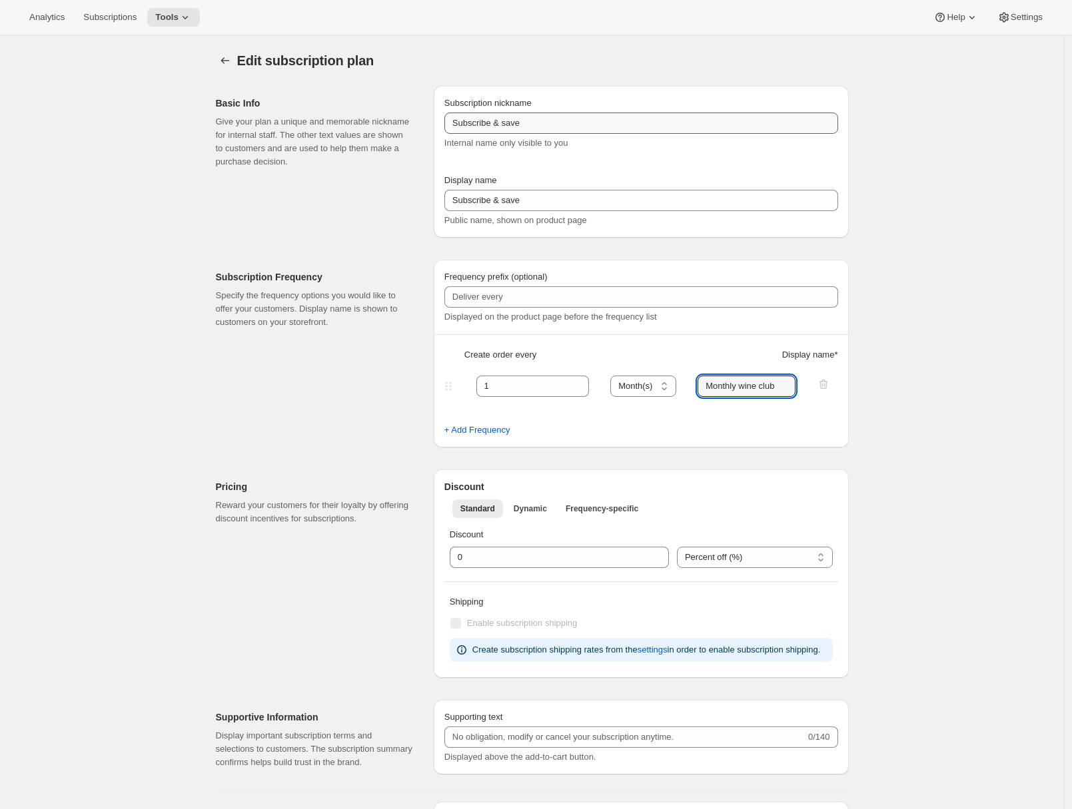
type input "Monthly wine club"
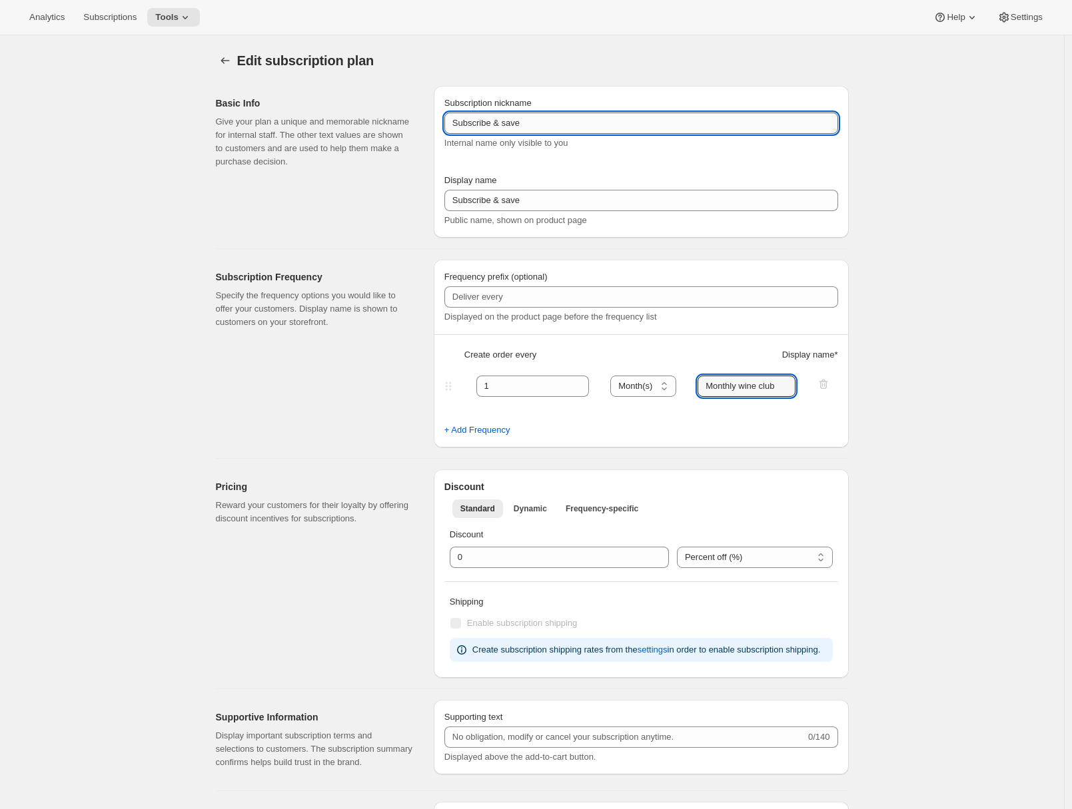
click at [516, 128] on input "Subscribe & save" at bounding box center [641, 123] width 394 height 21
type input "Monthly wine club"
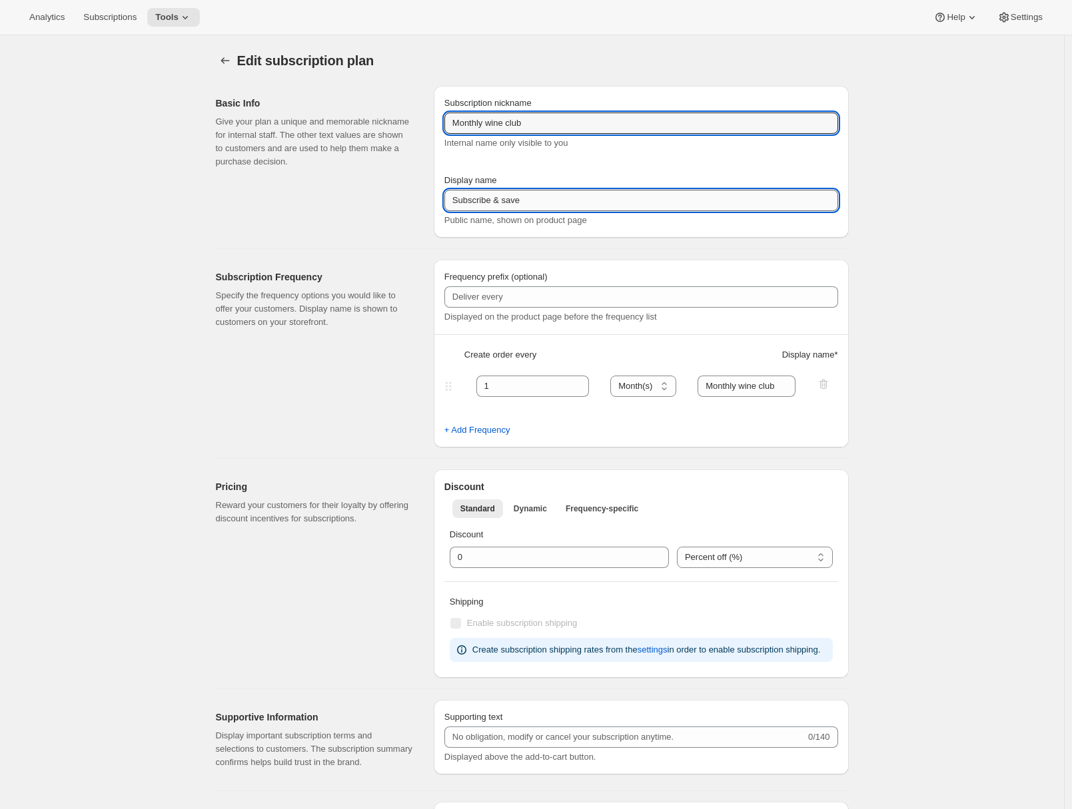
click at [506, 196] on input "Subscribe & save" at bounding box center [641, 200] width 394 height 21
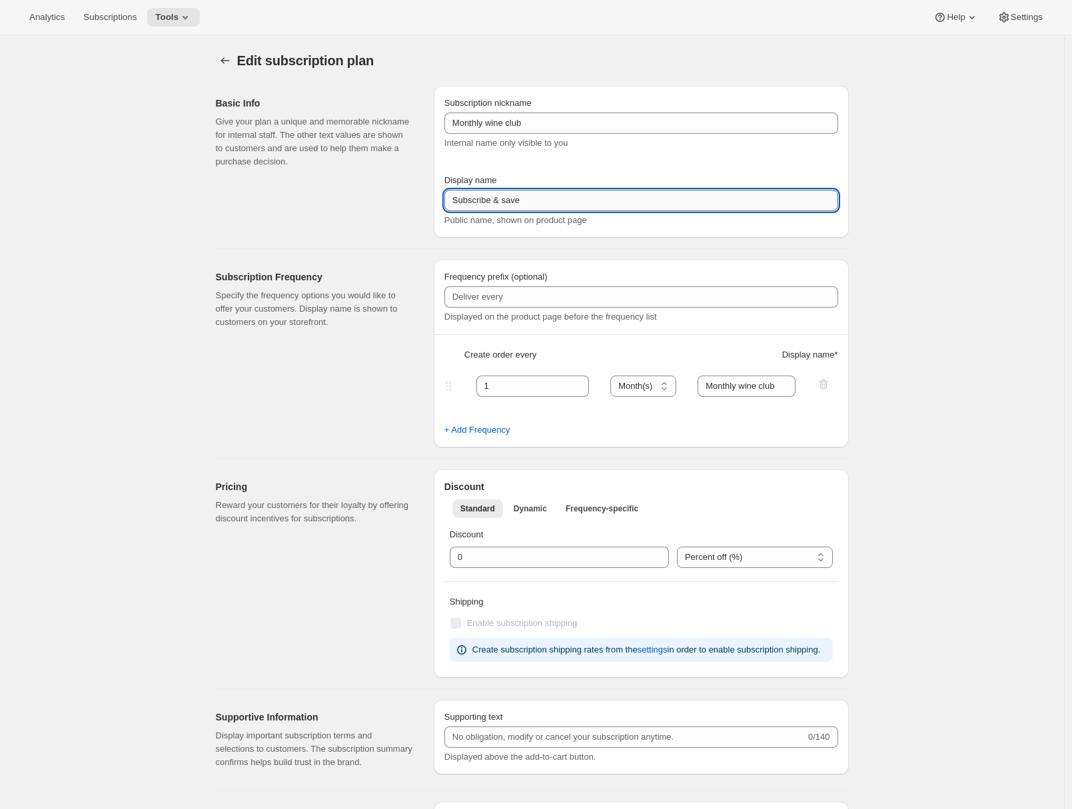
click at [506, 196] on input "Subscribe & save" at bounding box center [641, 200] width 394 height 21
paste input "Monthly wine club"
type input "Monthly wine club"
click at [284, 244] on div "Basic Info Give your plan a unique and memorable nickname for internal staff. T…" at bounding box center [526, 779] width 643 height 1409
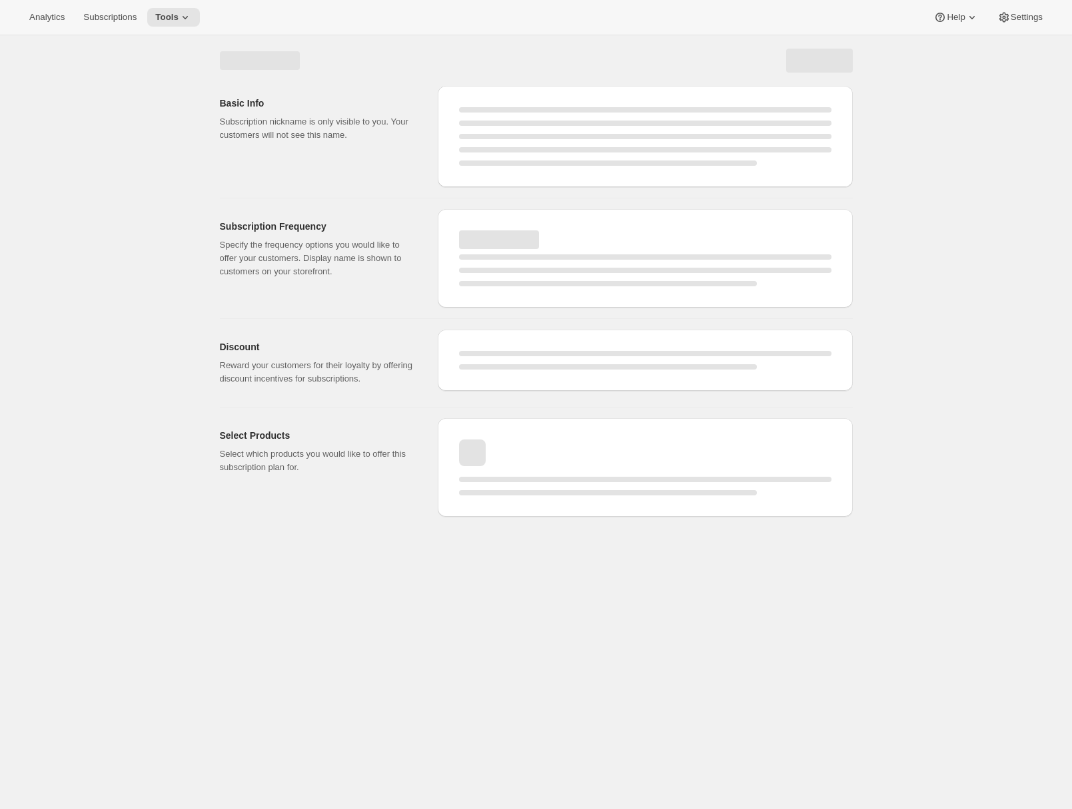
select select "MONTH"
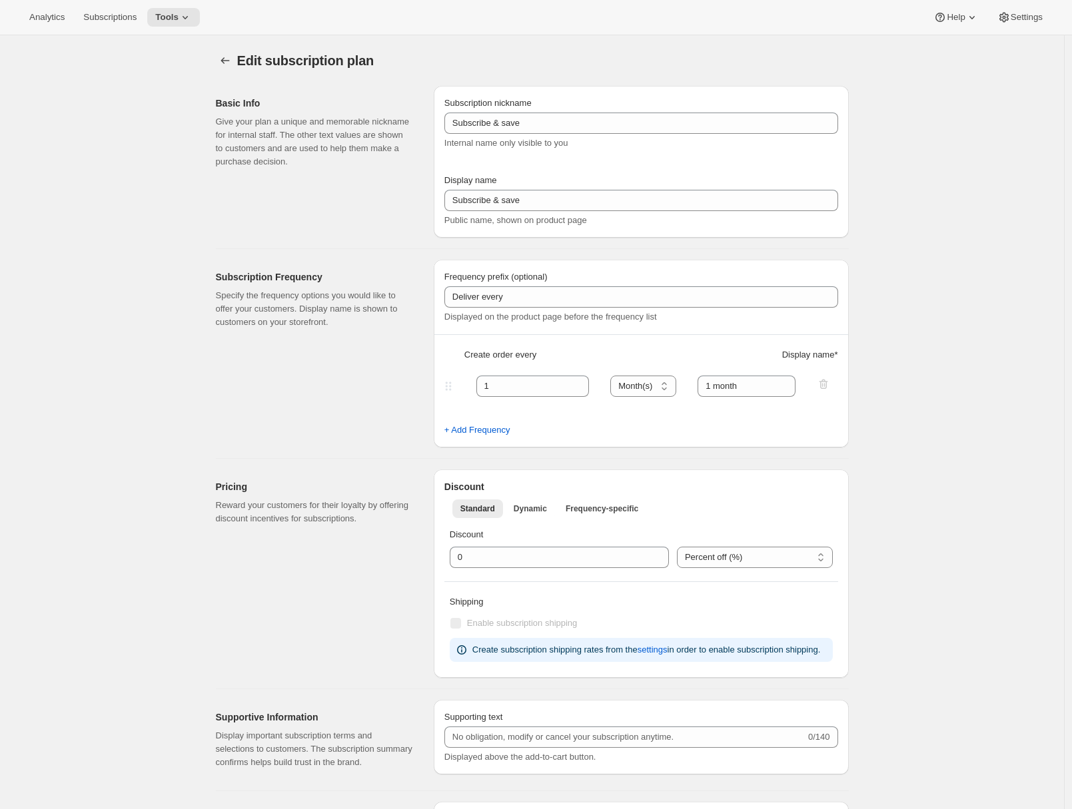
type input "Monthly wine club"
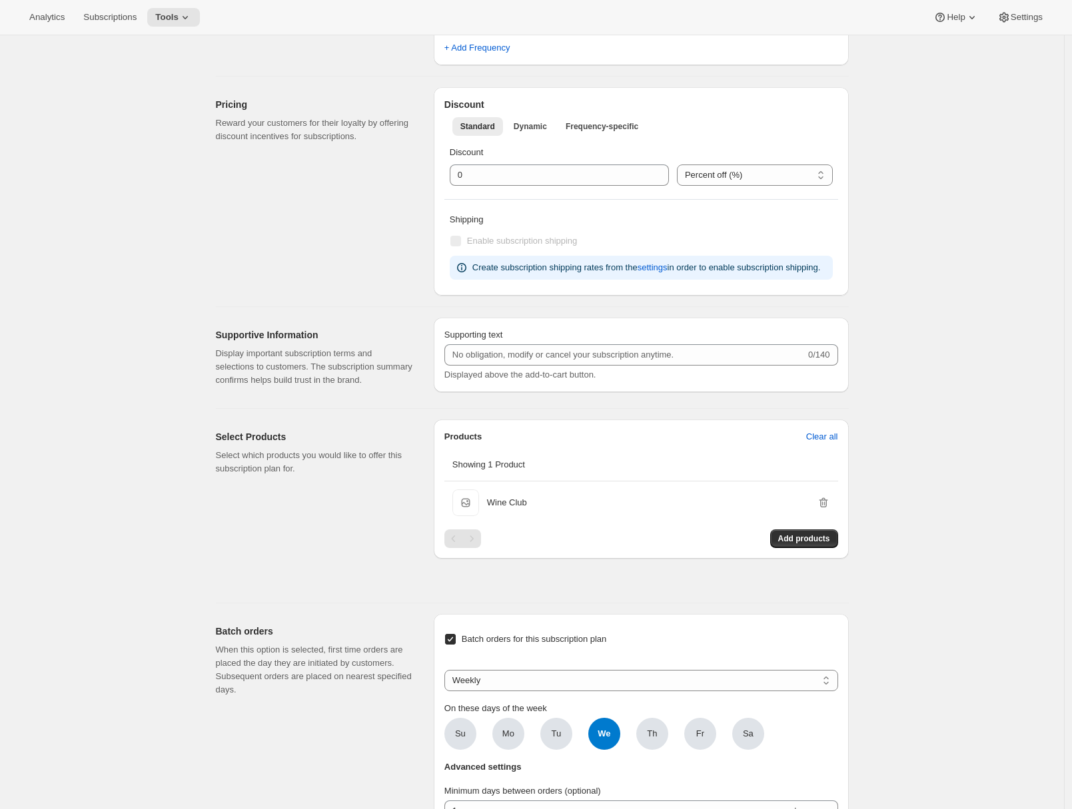
scroll to position [683, 0]
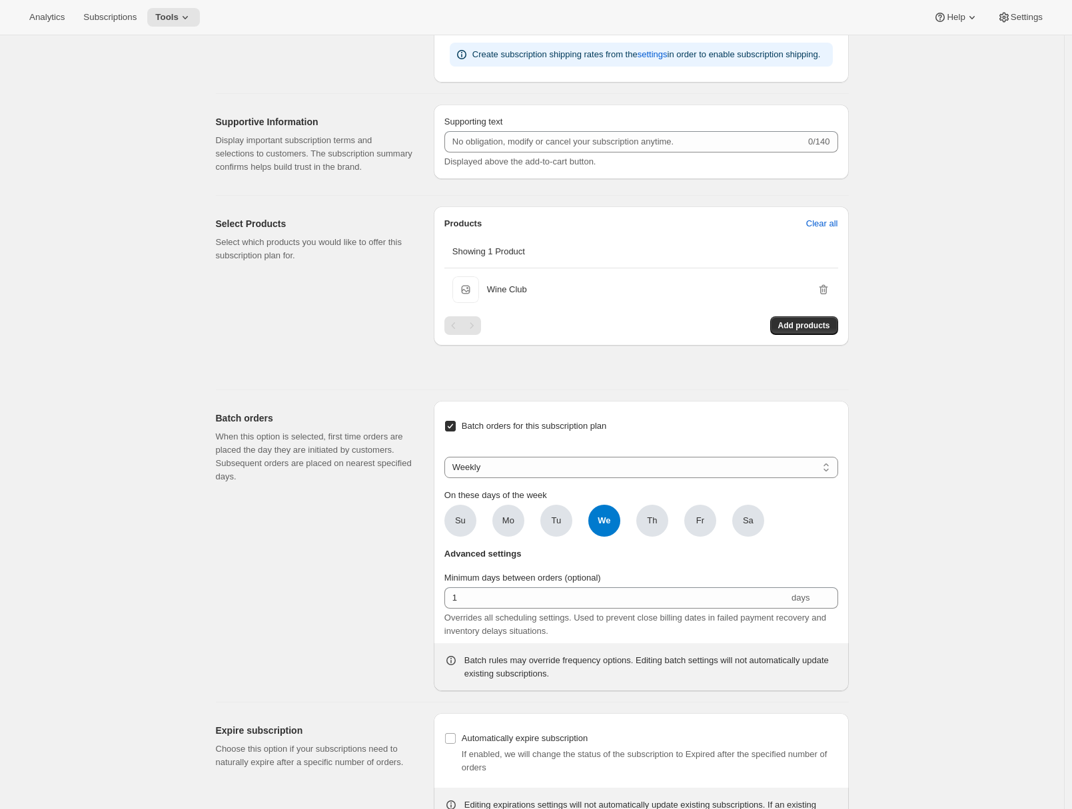
click at [209, 173] on div "Supportive Information Display important subscription terms and selections to c…" at bounding box center [526, 139] width 643 height 91
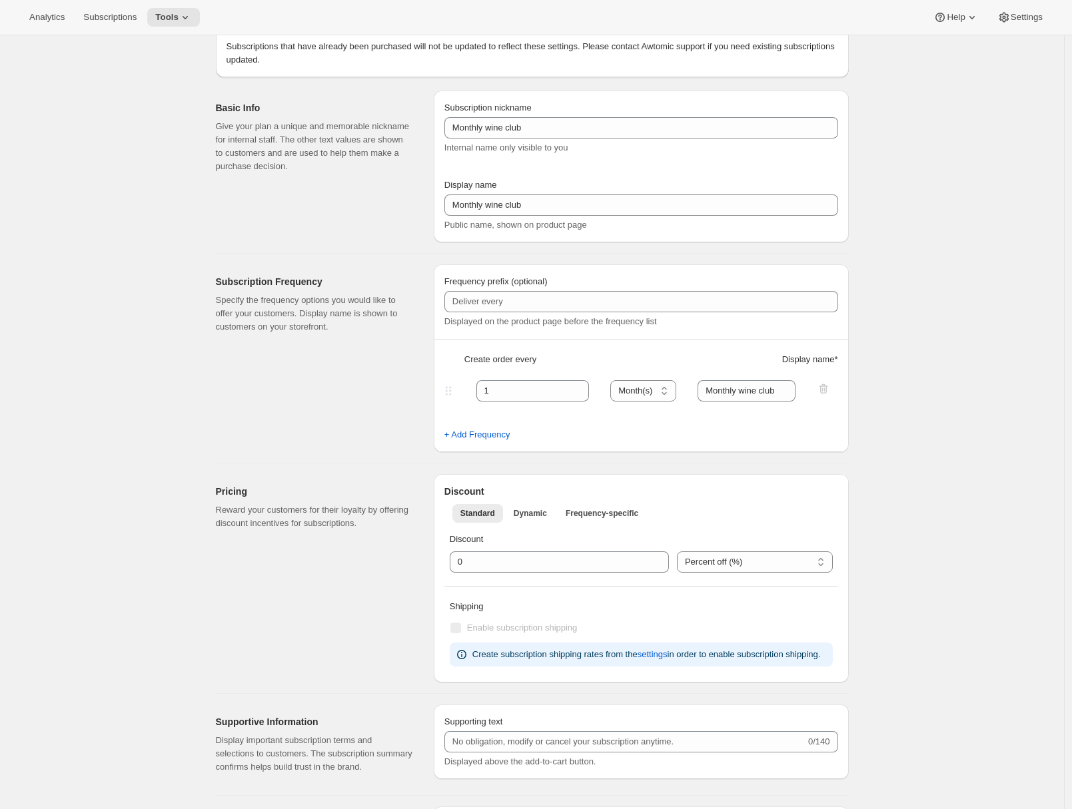
scroll to position [0, 0]
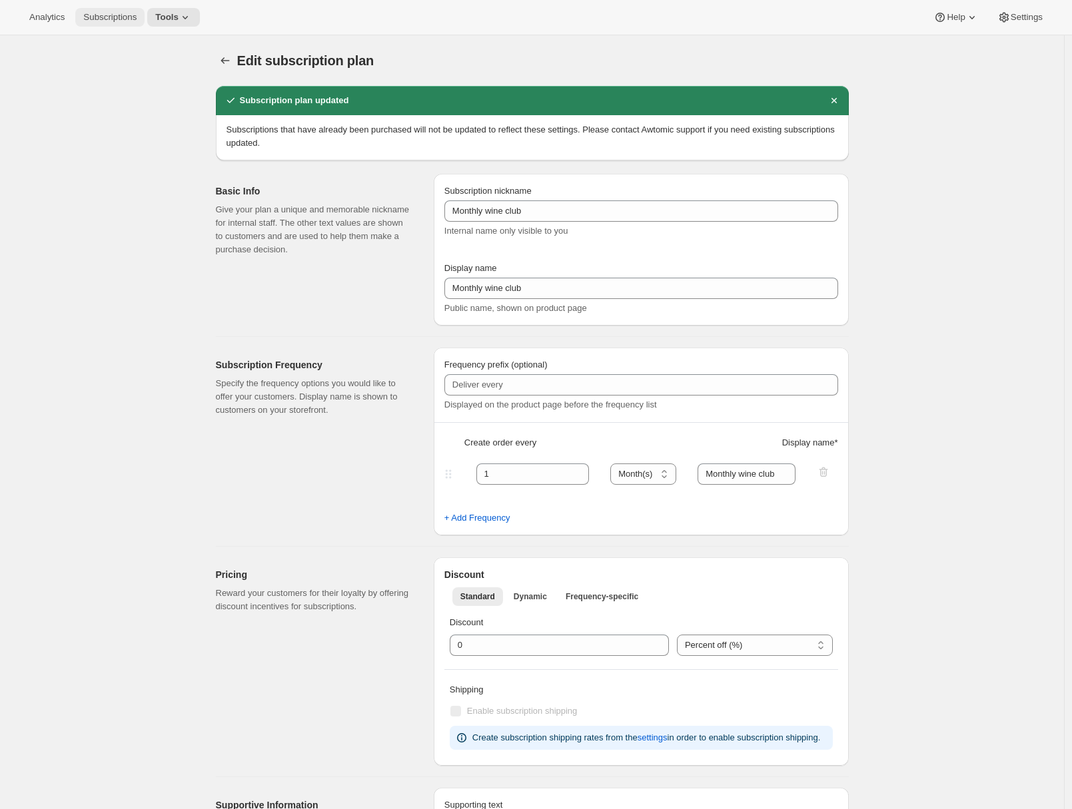
click at [125, 15] on span "Subscriptions" at bounding box center [109, 17] width 53 height 11
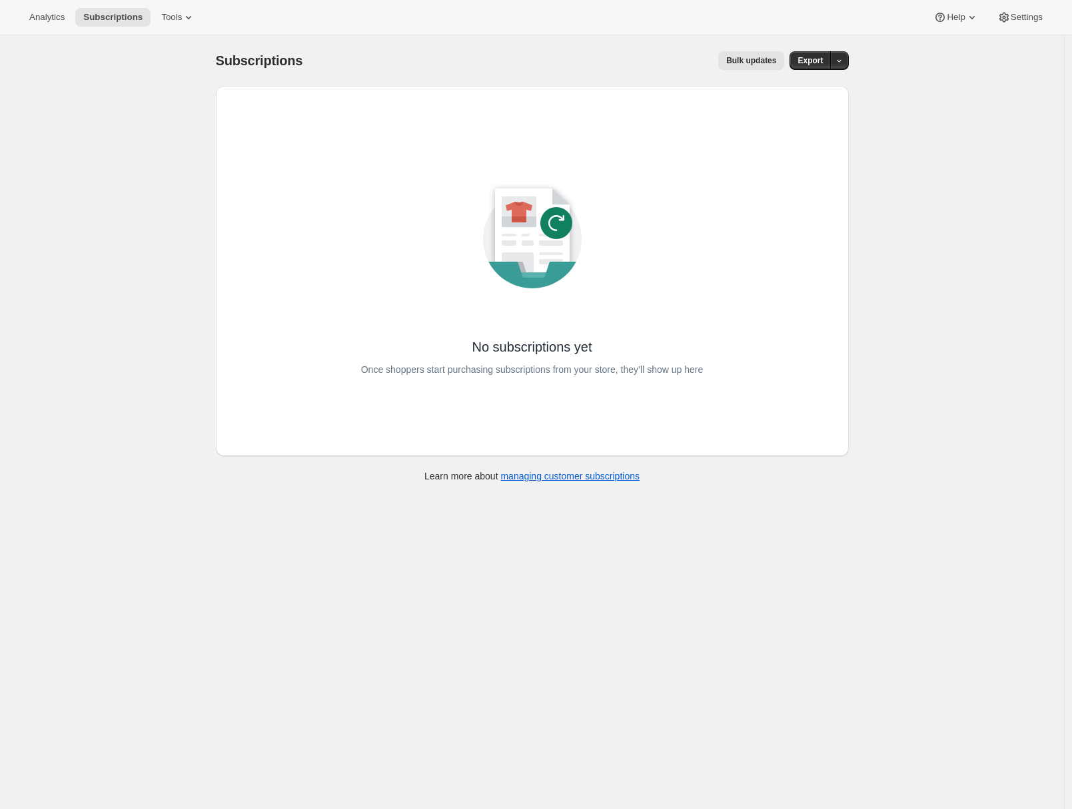
click at [763, 67] on button "Bulk updates" at bounding box center [751, 60] width 66 height 19
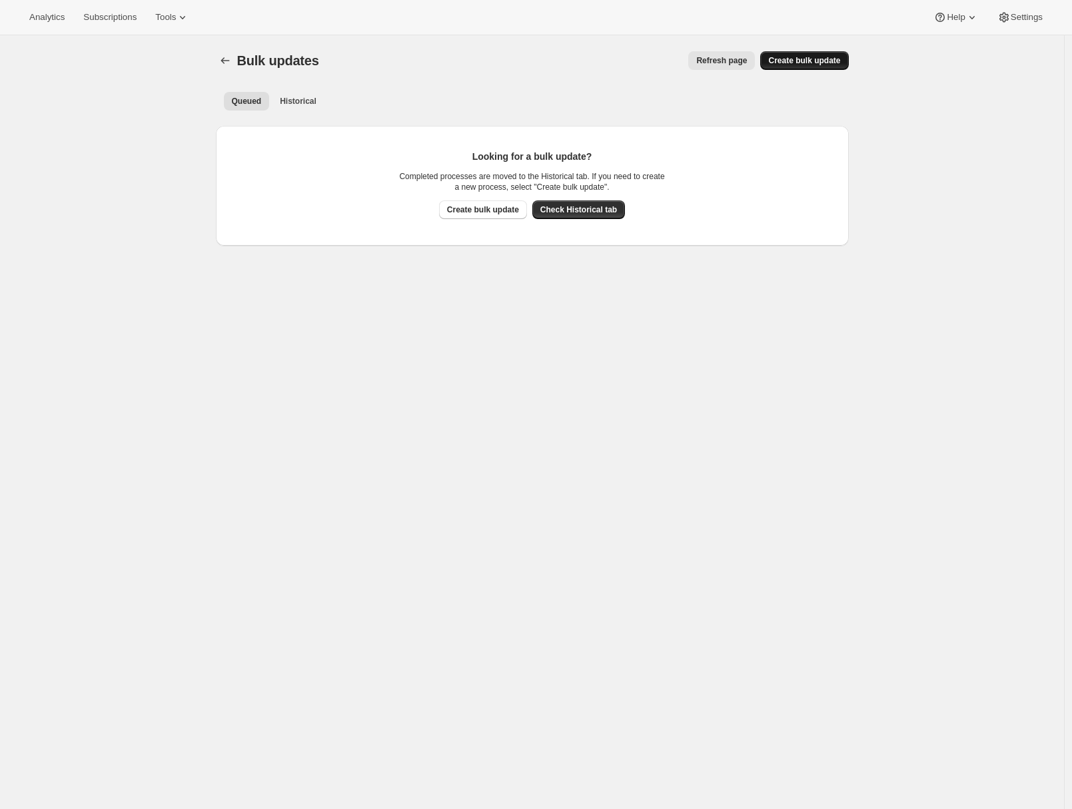
click at [801, 56] on span "Create bulk update" at bounding box center [804, 60] width 72 height 11
select select "16"
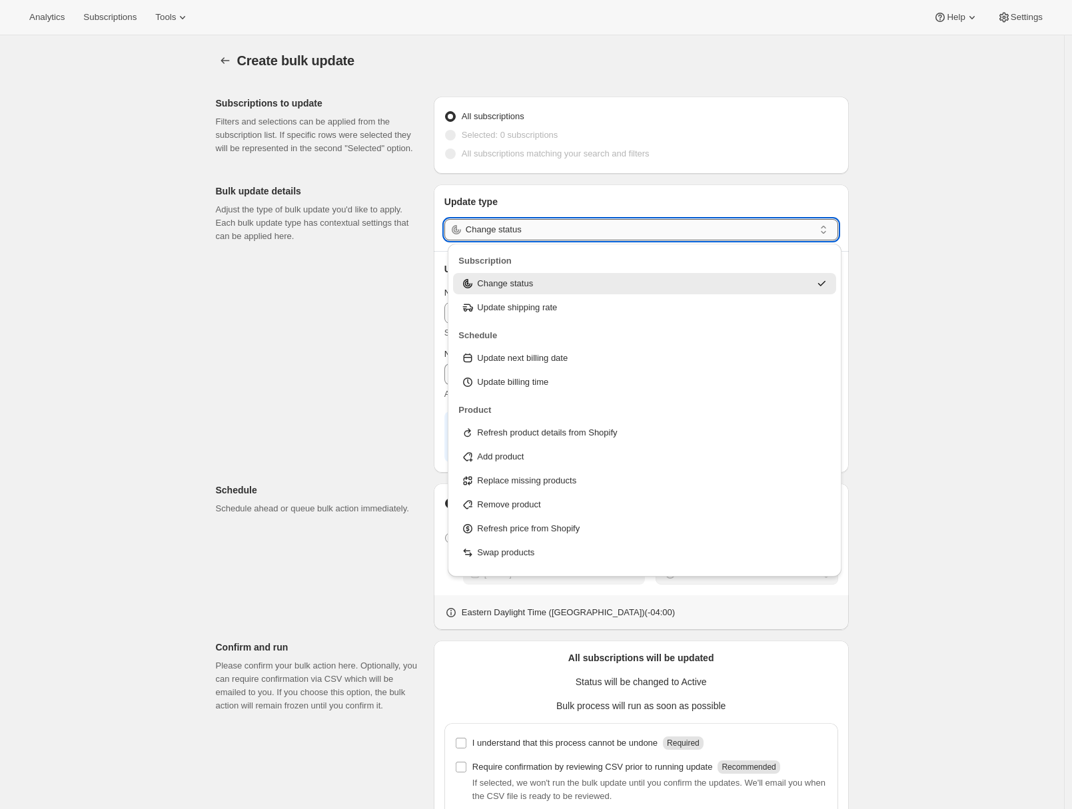
click at [597, 235] on input "Change status" at bounding box center [640, 229] width 348 height 21
click at [547, 357] on p "Update next billing date" at bounding box center [522, 358] width 91 height 13
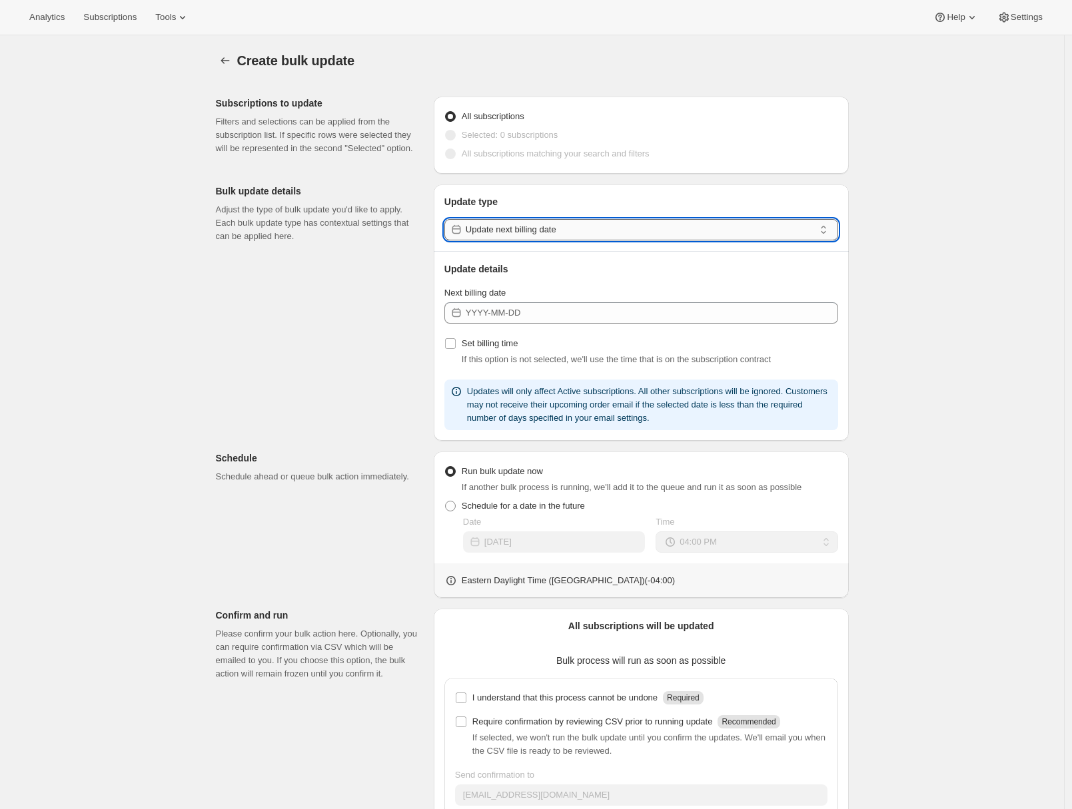
click at [529, 232] on input "Update next billing date" at bounding box center [640, 229] width 348 height 21
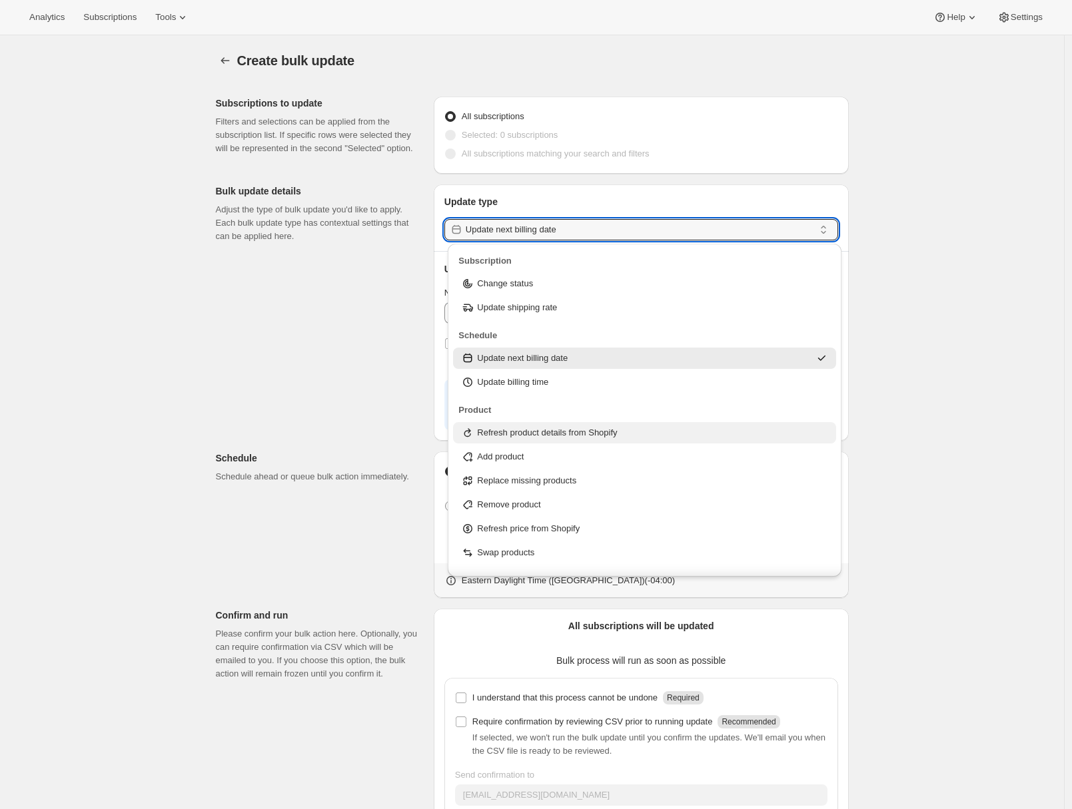
click at [506, 439] on p "Refresh product details from Shopify" at bounding box center [547, 432] width 140 height 13
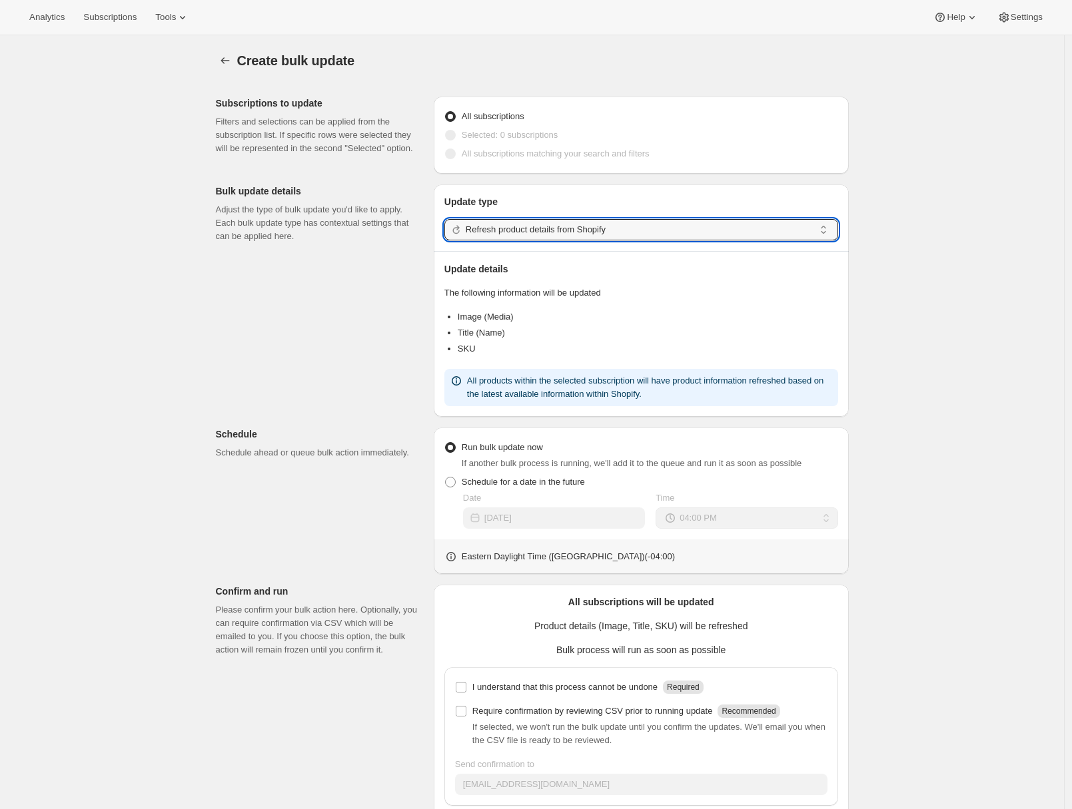
click at [297, 352] on div "Subscriptions to update Filters and selections can be applied from the subscrip…" at bounding box center [526, 471] width 643 height 771
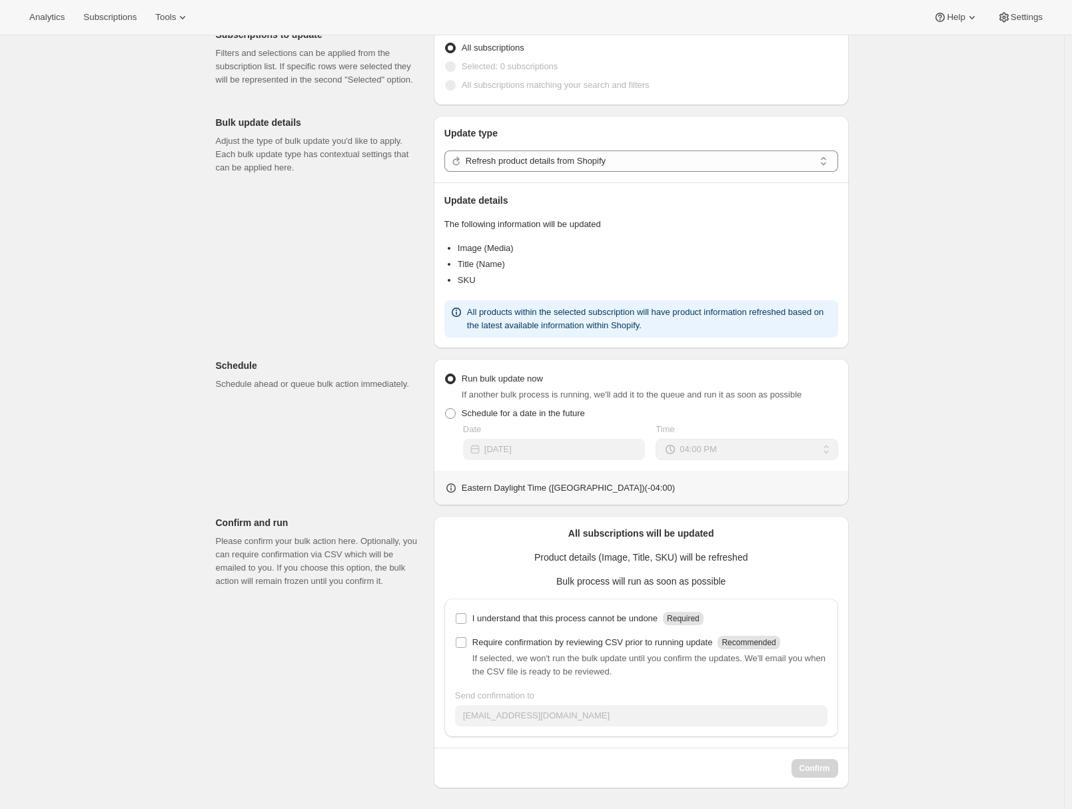
scroll to position [69, 0]
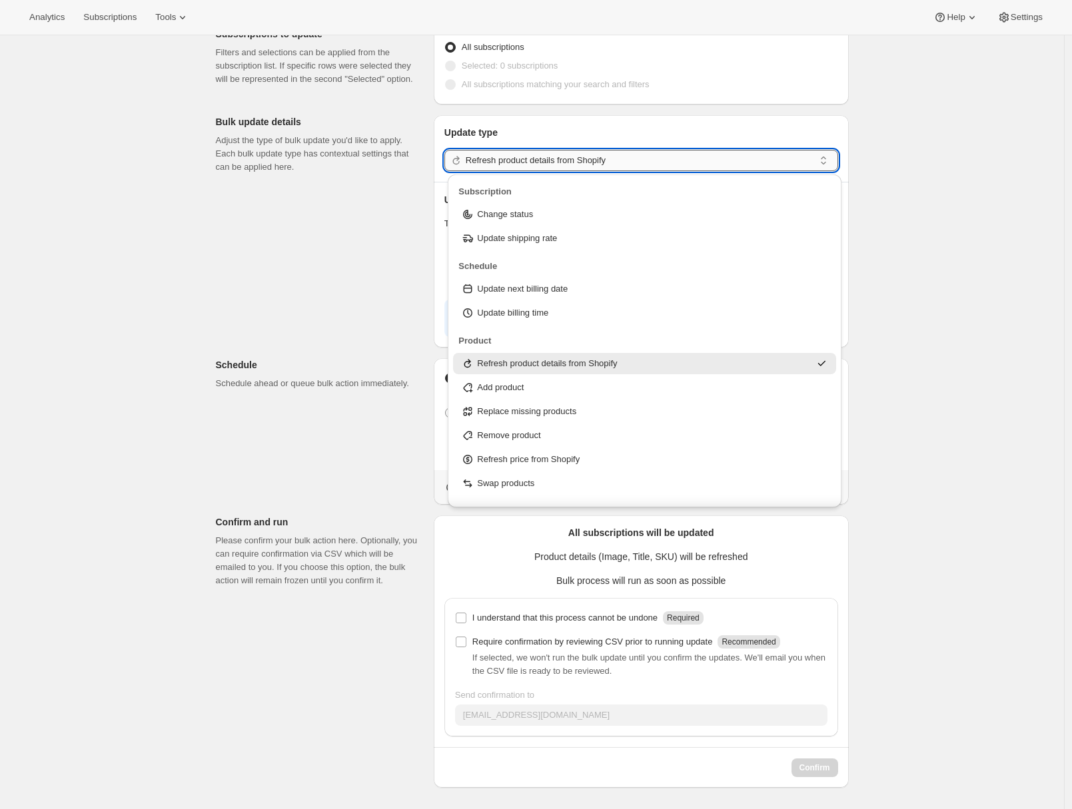
click at [513, 163] on input "Refresh product details from Shopify" at bounding box center [640, 160] width 348 height 21
click at [510, 453] on p "Refresh price from Shopify" at bounding box center [528, 459] width 103 height 13
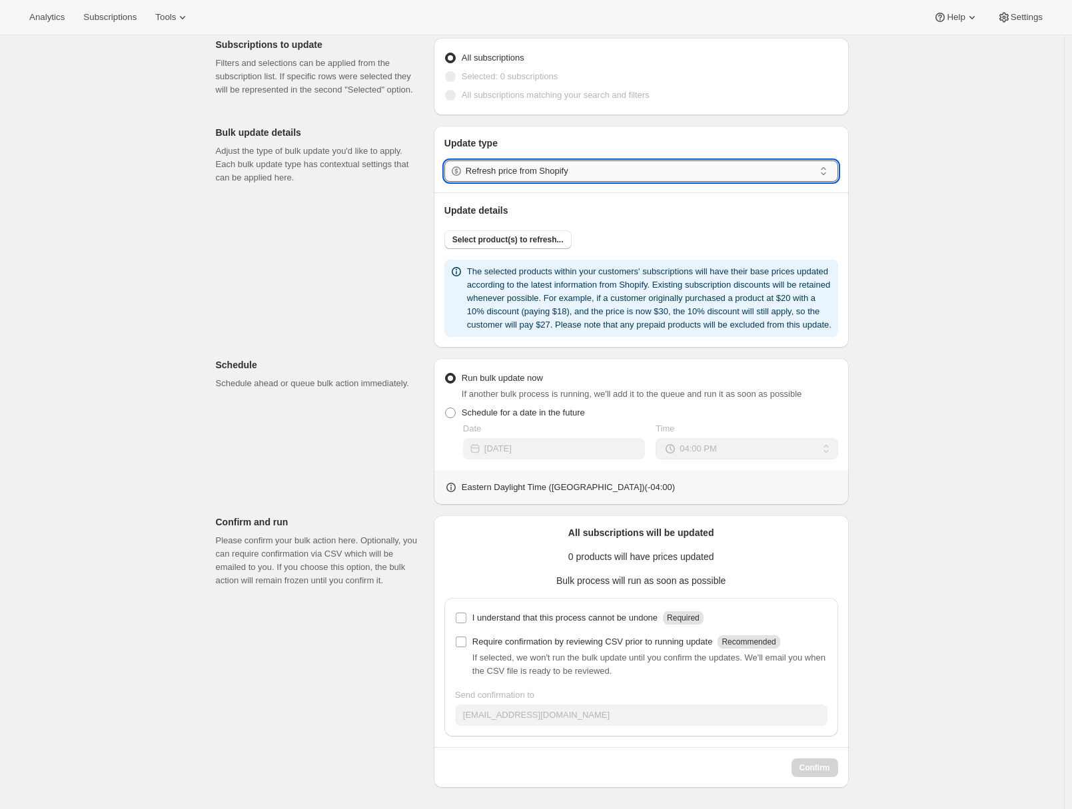
click at [566, 167] on input "Refresh price from Shopify" at bounding box center [640, 171] width 348 height 21
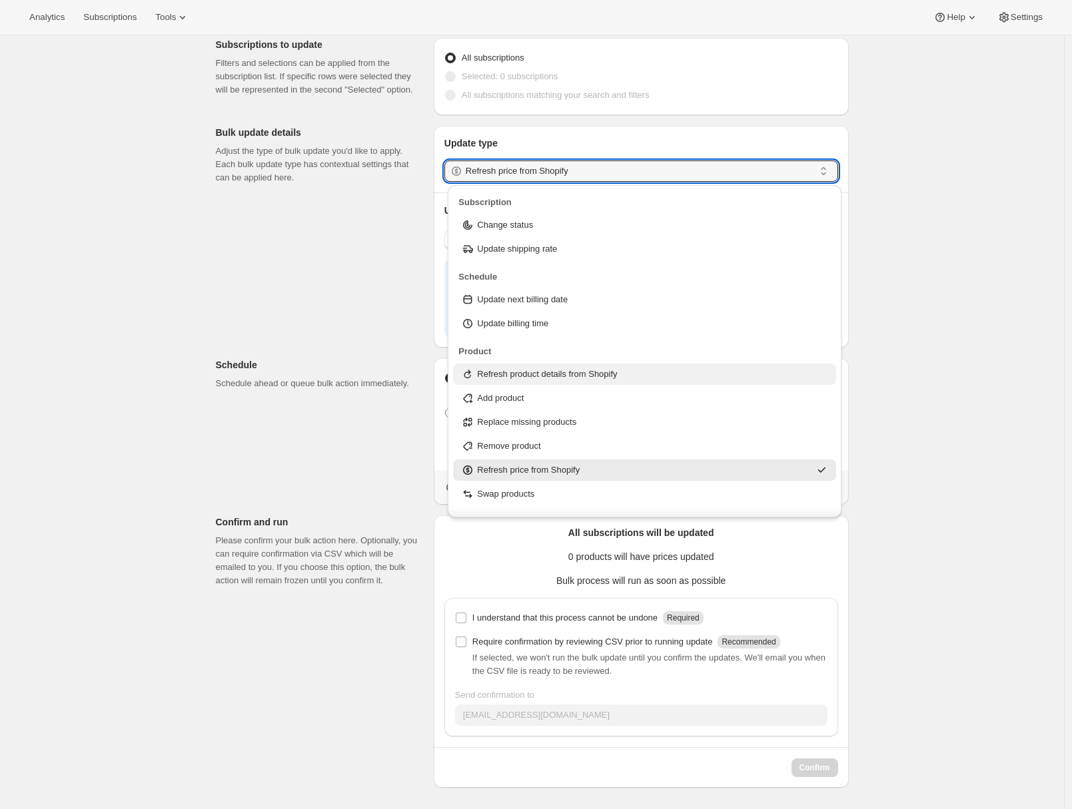
click at [516, 368] on p "Refresh product details from Shopify" at bounding box center [547, 374] width 140 height 13
type input "Refresh product details from Shopify"
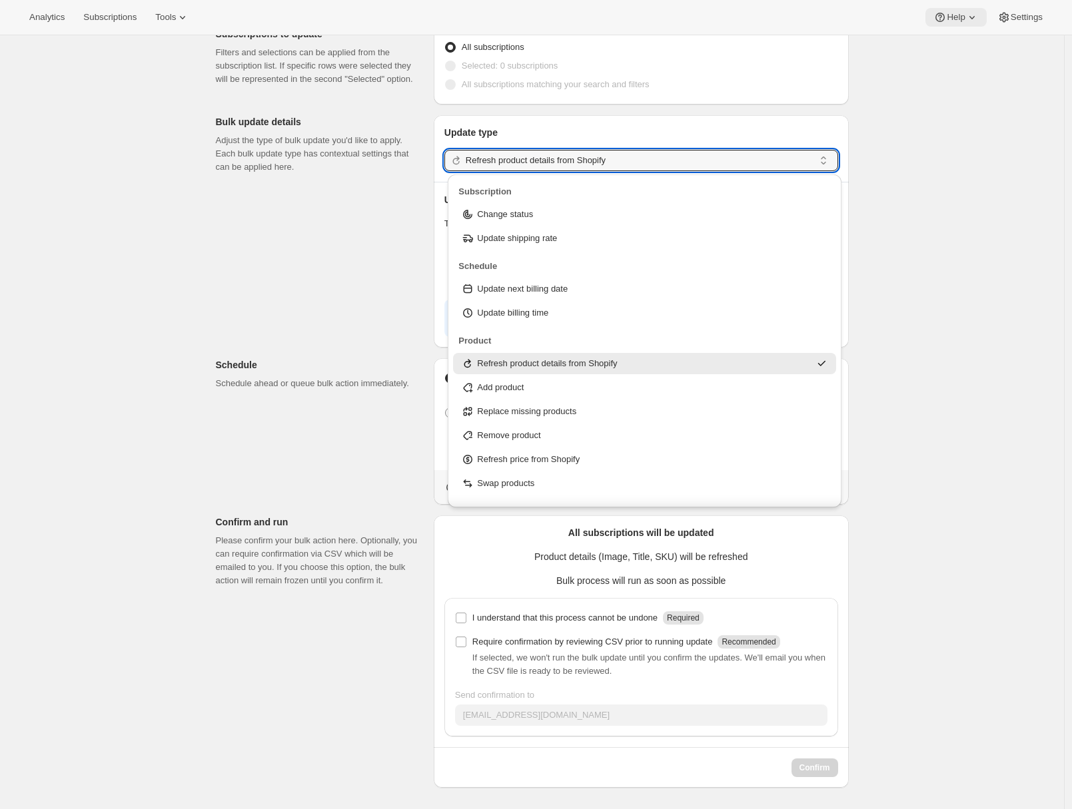
click at [949, 19] on span "Help" at bounding box center [955, 17] width 18 height 11
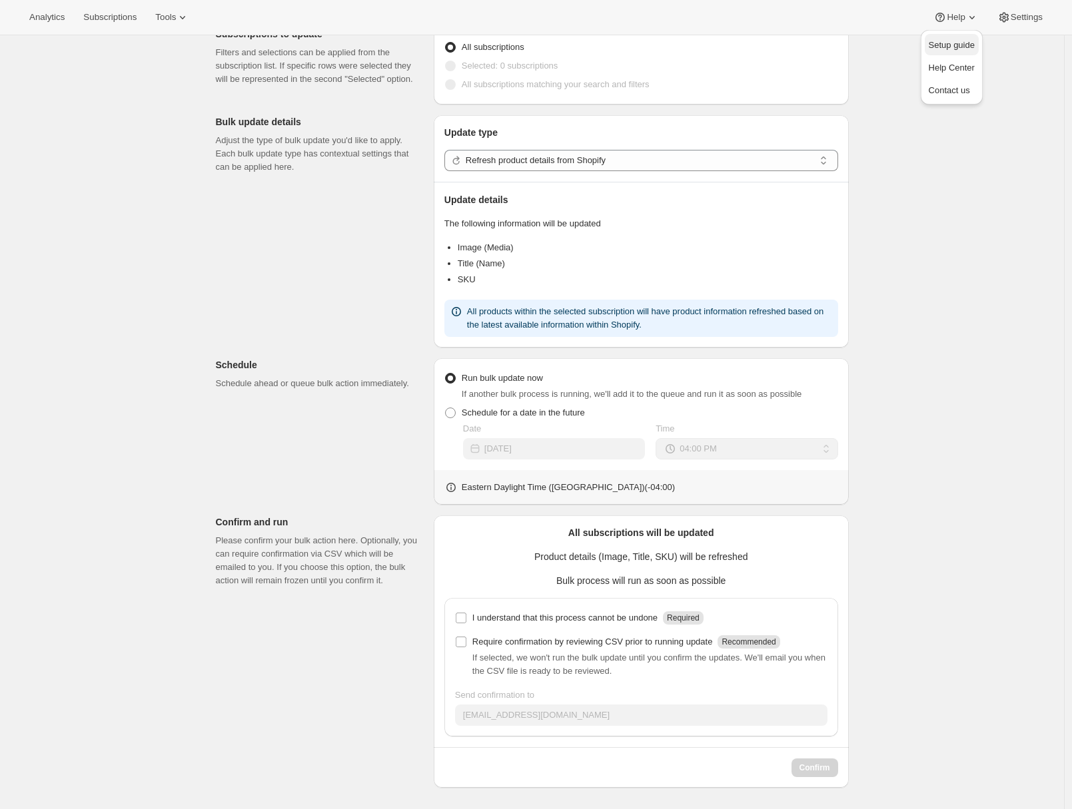
click at [939, 42] on span "Setup guide" at bounding box center [952, 45] width 46 height 10
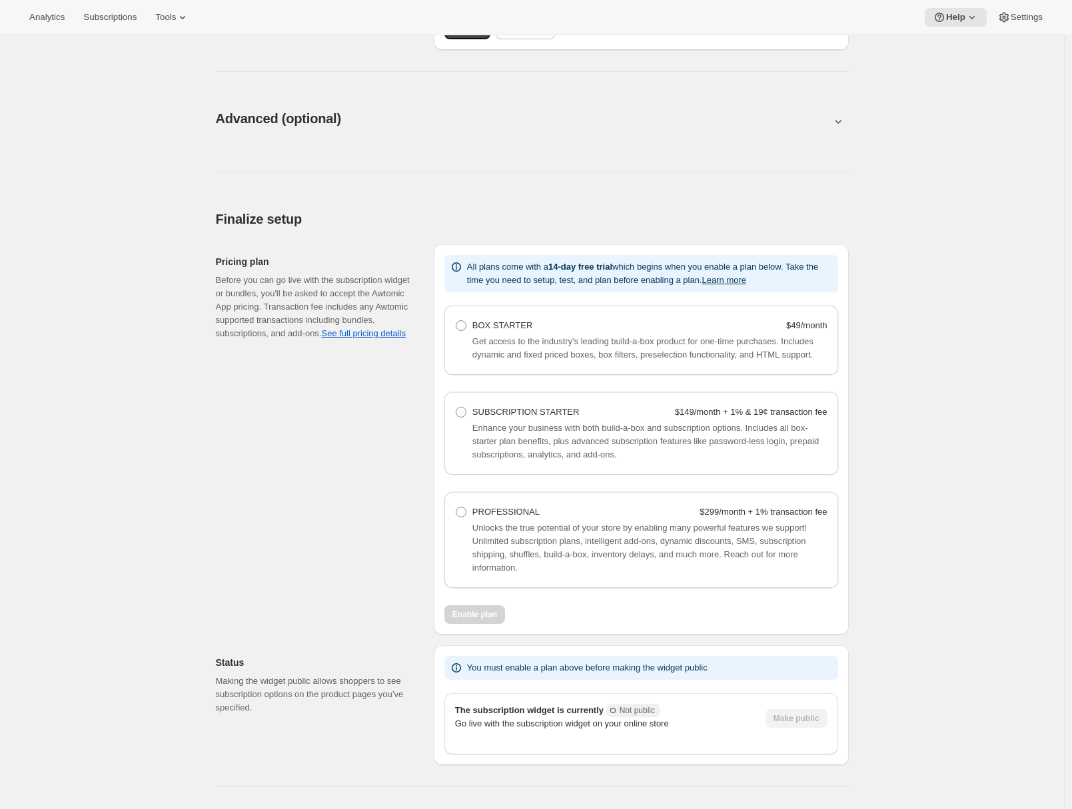
scroll to position [685, 0]
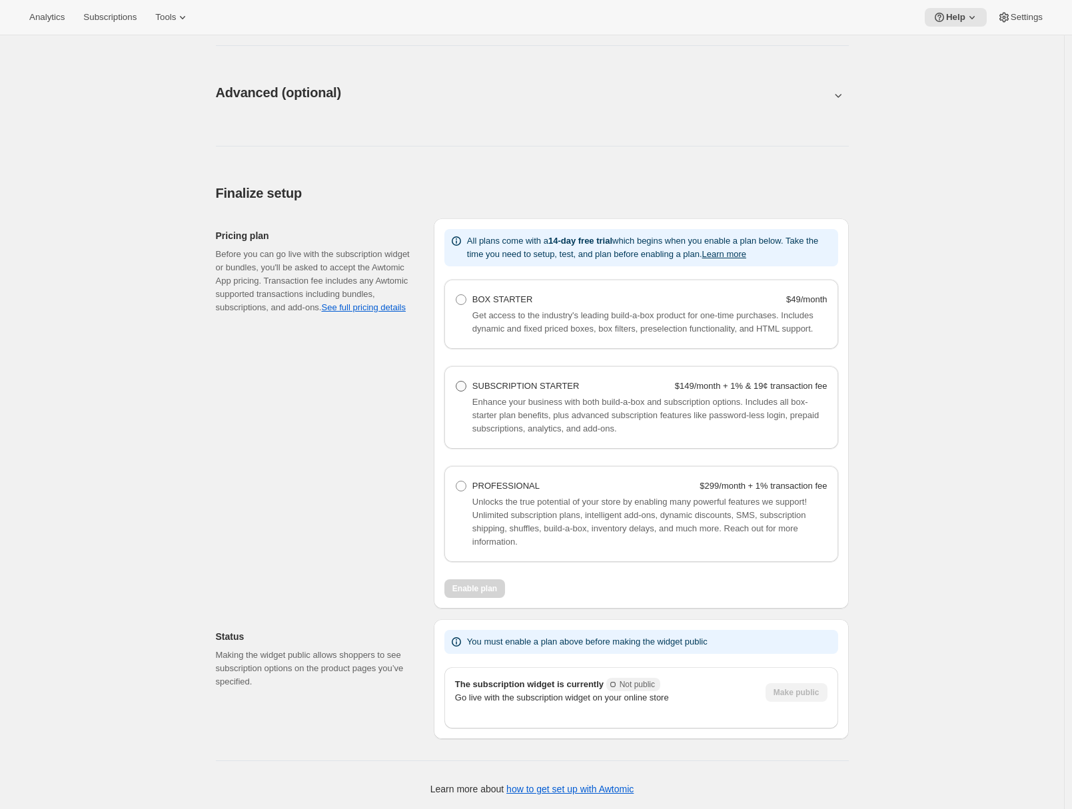
click at [466, 386] on span at bounding box center [461, 386] width 11 height 11
click at [456, 382] on Starter "SUBSCRIPTION STARTER $149/month + 1% & 19¢ transaction fee" at bounding box center [456, 381] width 1 height 1
radio Starter "true"
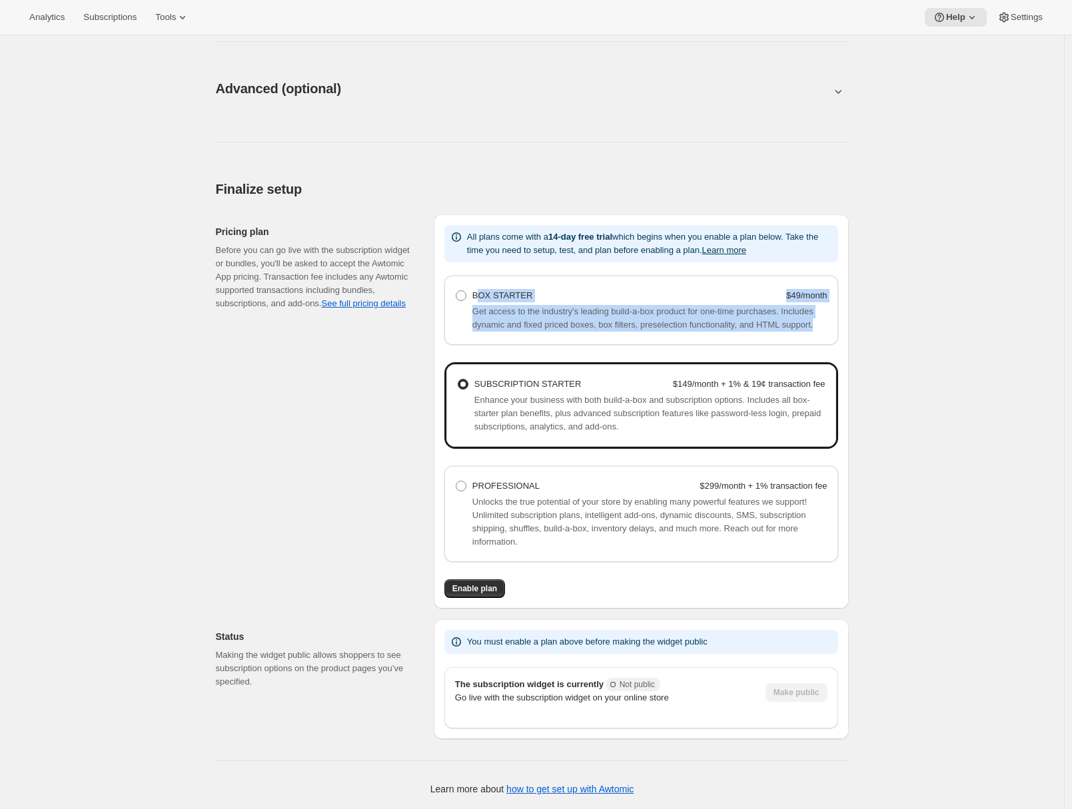
drag, startPoint x: 481, startPoint y: 282, endPoint x: 560, endPoint y: 339, distance: 96.9
click at [560, 339] on div "BOX STARTER $49/month Get access to the industry's leading build-a-box product …" at bounding box center [641, 310] width 394 height 69
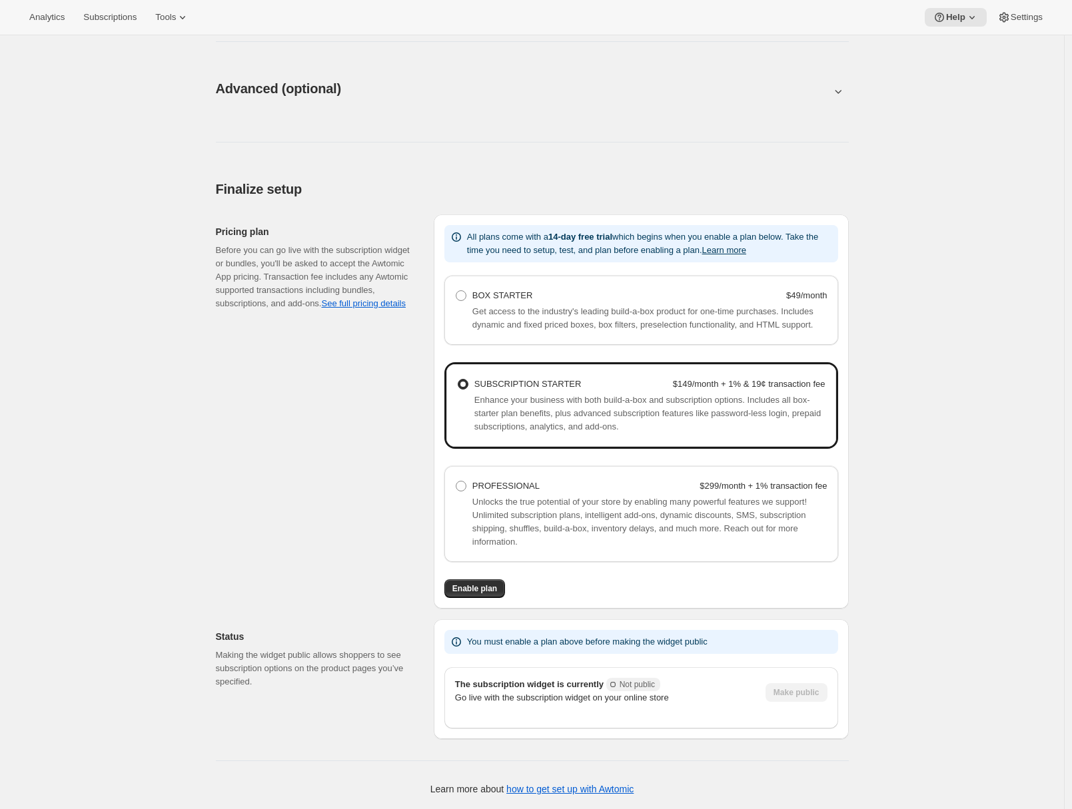
click at [337, 377] on div "Pricing plan Before you can go live with the subscription widget or bundles, yo…" at bounding box center [319, 411] width 207 height 394
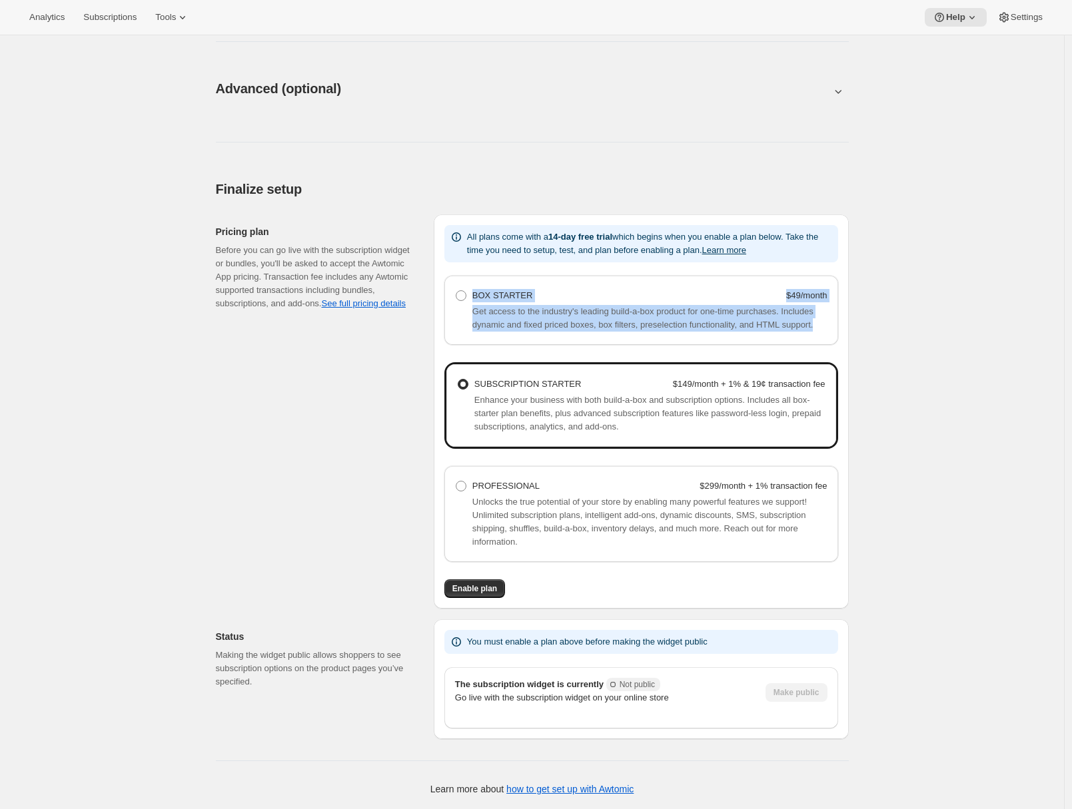
drag, startPoint x: 576, startPoint y: 334, endPoint x: 462, endPoint y: 271, distance: 130.3
click at [462, 276] on div "BOX STARTER $49/month Get access to the industry's leading build-a-box product …" at bounding box center [641, 310] width 394 height 69
click at [370, 390] on div "Pricing plan Before you can go live with the subscription widget or bundles, yo…" at bounding box center [319, 411] width 207 height 394
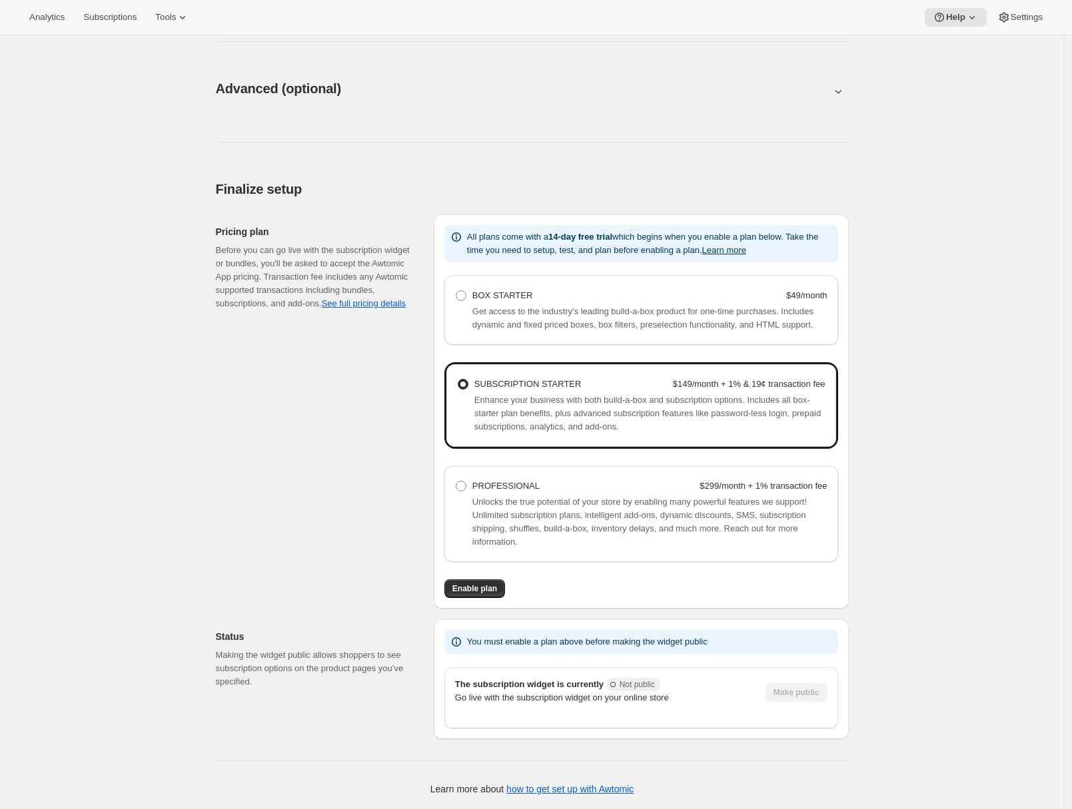
scroll to position [689, 0]
drag, startPoint x: 474, startPoint y: 224, endPoint x: 808, endPoint y: 247, distance: 334.5
click at [808, 247] on div "All plans come with a 14-day free trial which begins when you enable a plan bel…" at bounding box center [641, 243] width 394 height 37
drag, startPoint x: 672, startPoint y: 382, endPoint x: 718, endPoint y: 383, distance: 46.0
click at [718, 383] on strong "$149/month + 1% & 19¢ transaction fee" at bounding box center [749, 384] width 153 height 10
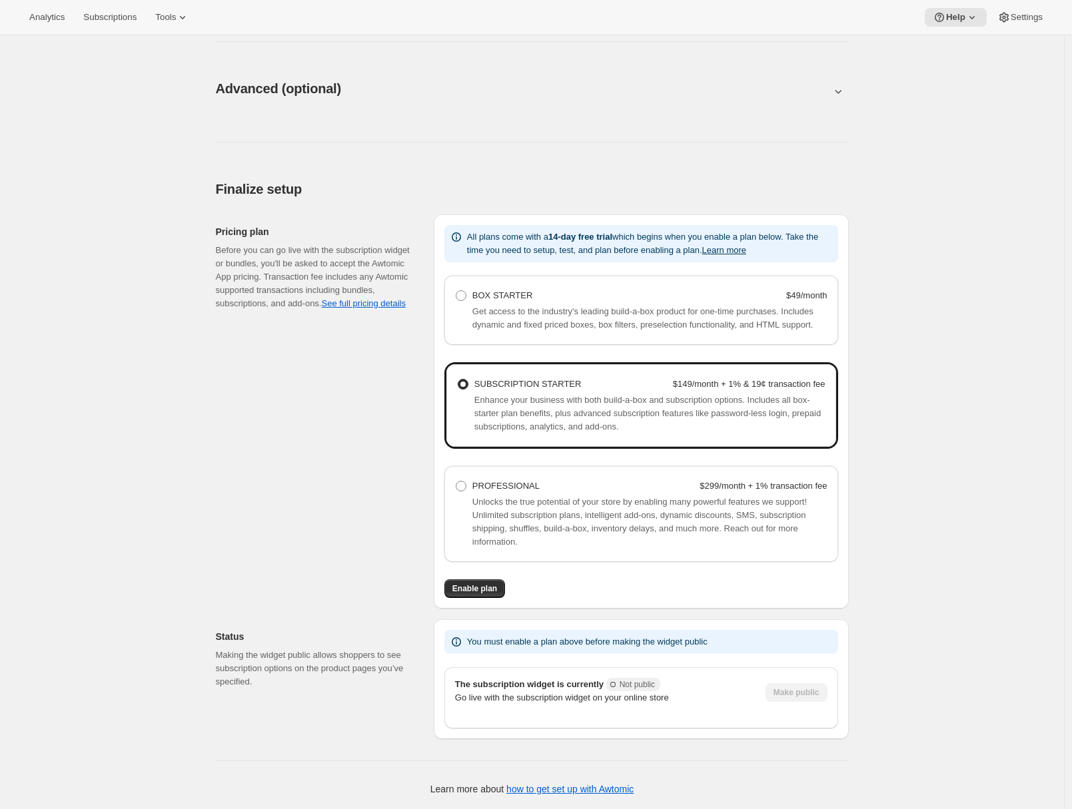
drag, startPoint x: 731, startPoint y: 388, endPoint x: 739, endPoint y: 388, distance: 8.7
click at [739, 388] on strong "$149/month + 1% & 19¢ transaction fee" at bounding box center [749, 384] width 153 height 10
click at [458, 380] on Starter "SUBSCRIPTION STARTER $149/month + 1% & 19¢ transaction fee" at bounding box center [458, 379] width 1 height 1
drag, startPoint x: 732, startPoint y: 386, endPoint x: 753, endPoint y: 386, distance: 21.3
click at [753, 386] on strong "$149/month + 1% & 19¢ transaction fee" at bounding box center [749, 384] width 153 height 10
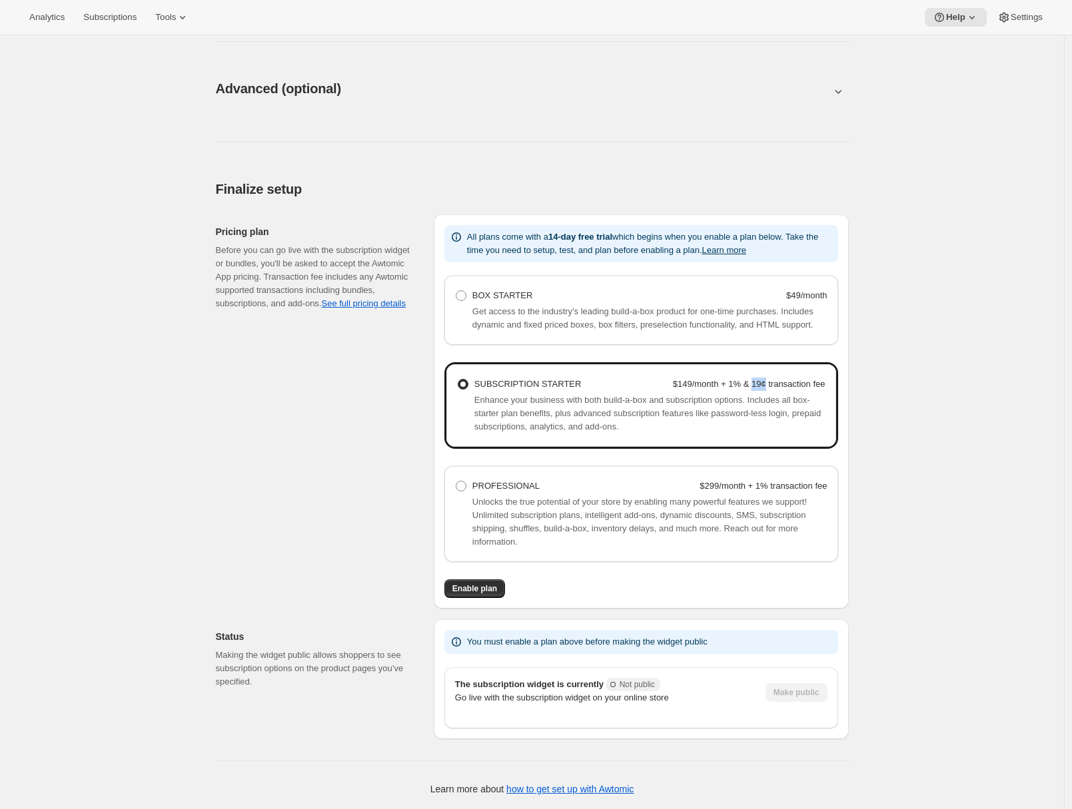
drag, startPoint x: 763, startPoint y: 386, endPoint x: 749, endPoint y: 385, distance: 13.4
click at [749, 385] on strong "$149/month + 1% & 19¢ transaction fee" at bounding box center [749, 384] width 153 height 10
click at [917, 412] on div "Basic setup. This page is ready Basic setup Step 1 • Create subscription plan S…" at bounding box center [532, 84] width 1064 height 1450
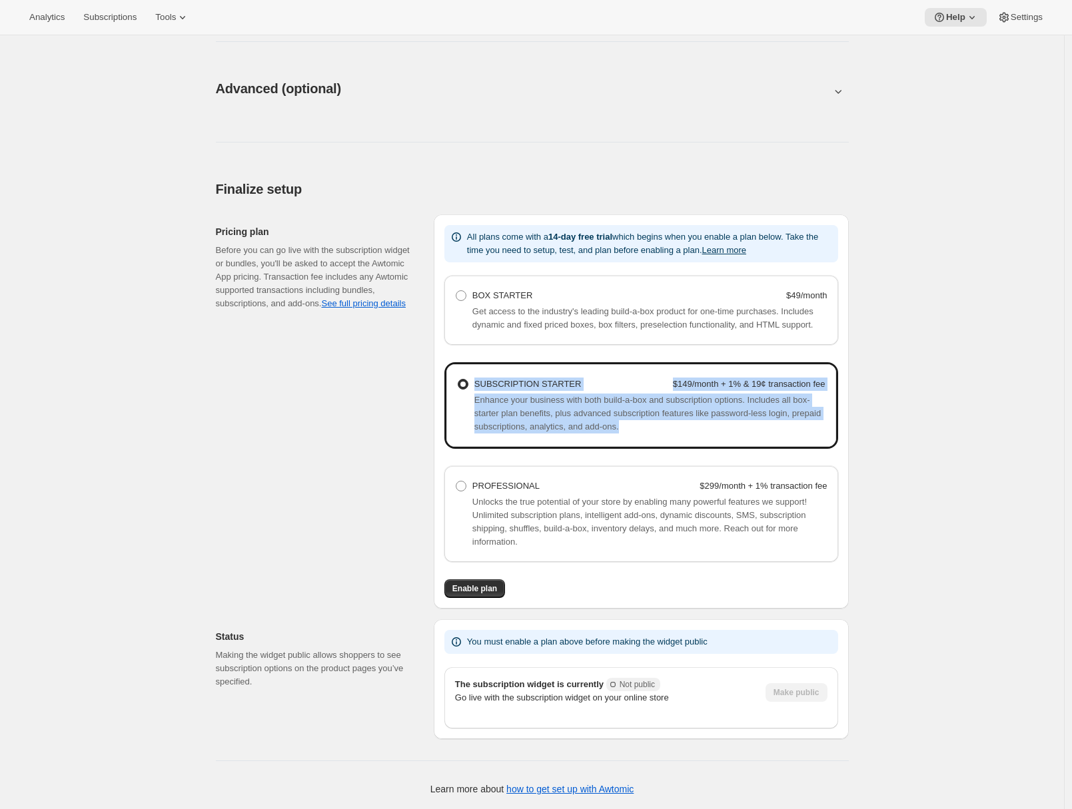
drag, startPoint x: 480, startPoint y: 383, endPoint x: 731, endPoint y: 441, distance: 258.4
click at [731, 441] on div "SUBSCRIPTION STARTER $149/month + 1% & 19¢ transaction fee Enhance your busines…" at bounding box center [641, 405] width 390 height 83
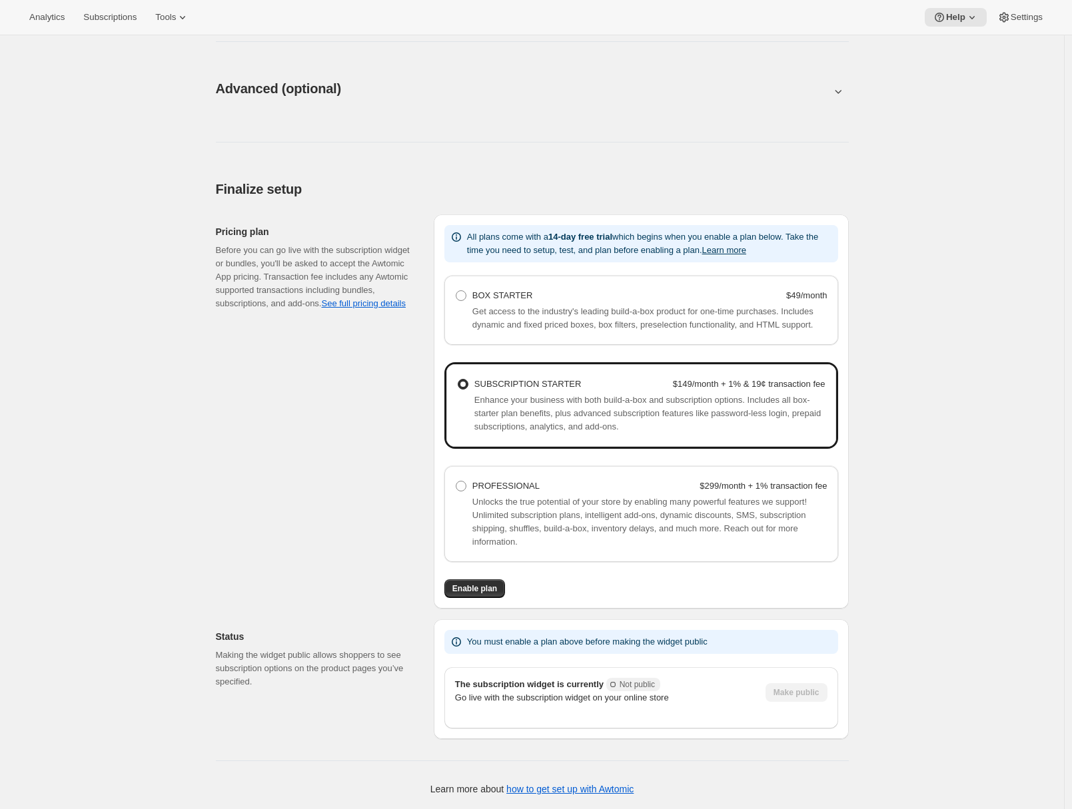
click at [321, 477] on div "Pricing plan Before you can go live with the subscription widget or bundles, yo…" at bounding box center [319, 411] width 207 height 394
click at [143, 160] on div "Basic setup. This page is ready Basic setup Step 1 • Create subscription plan S…" at bounding box center [532, 84] width 1064 height 1450
click at [184, 22] on icon at bounding box center [182, 17] width 13 height 13
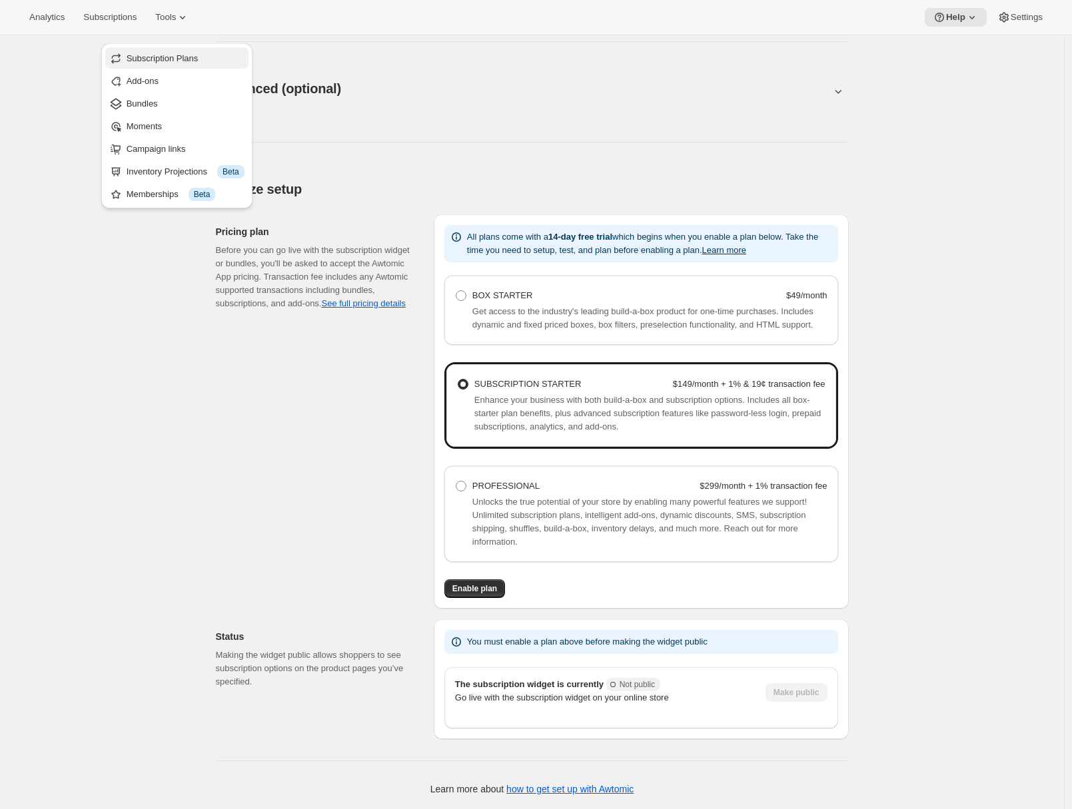
click at [192, 53] on span "Subscription Plans" at bounding box center [163, 58] width 72 height 10
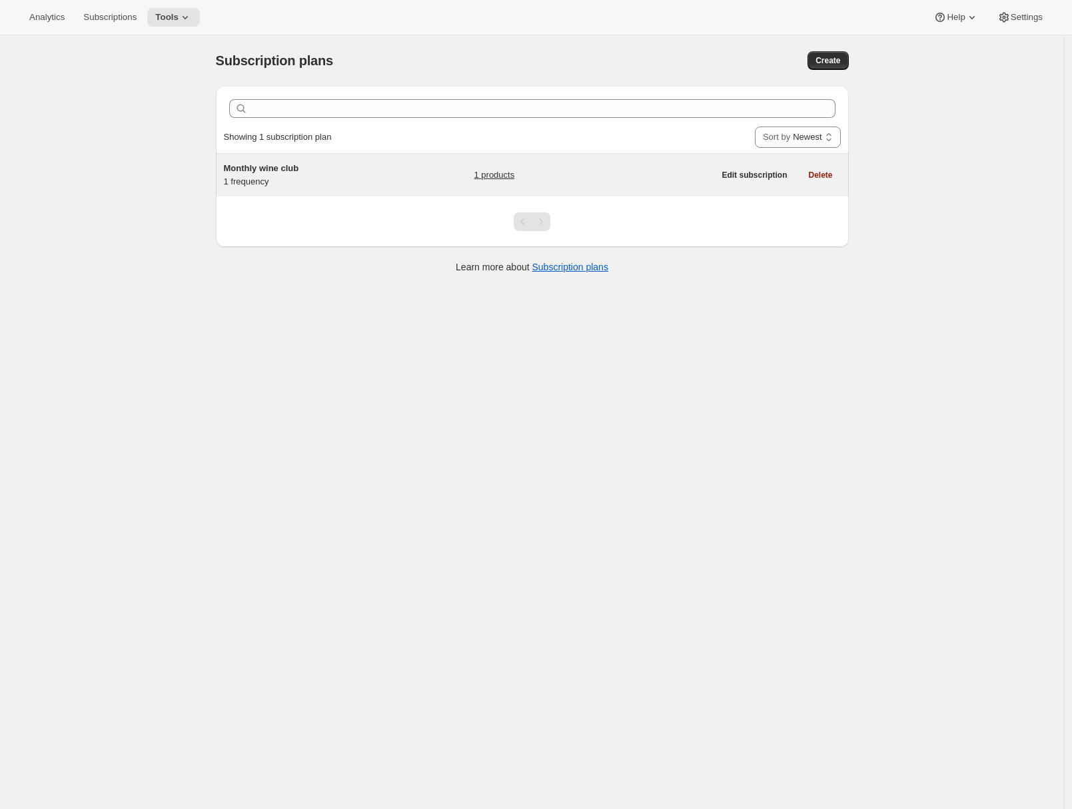
click at [342, 188] on div "Monthly wine club 1 frequency" at bounding box center [307, 175] width 167 height 27
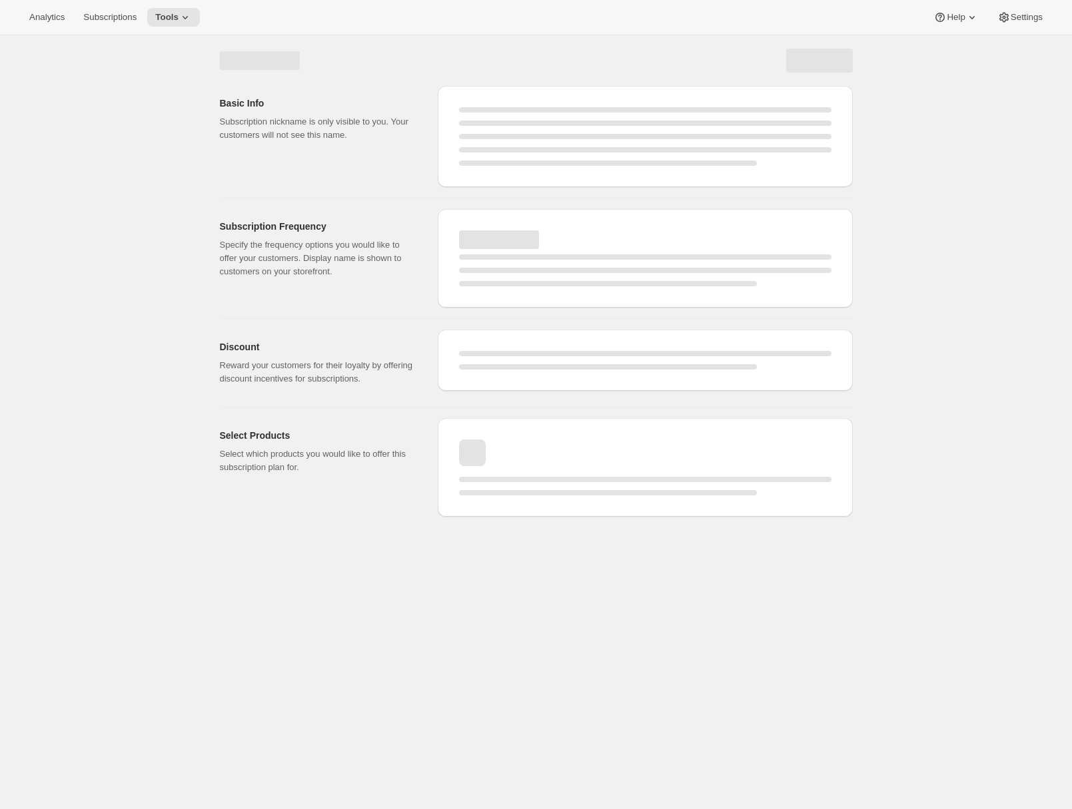
select select "WEEK"
select select "MONTH"
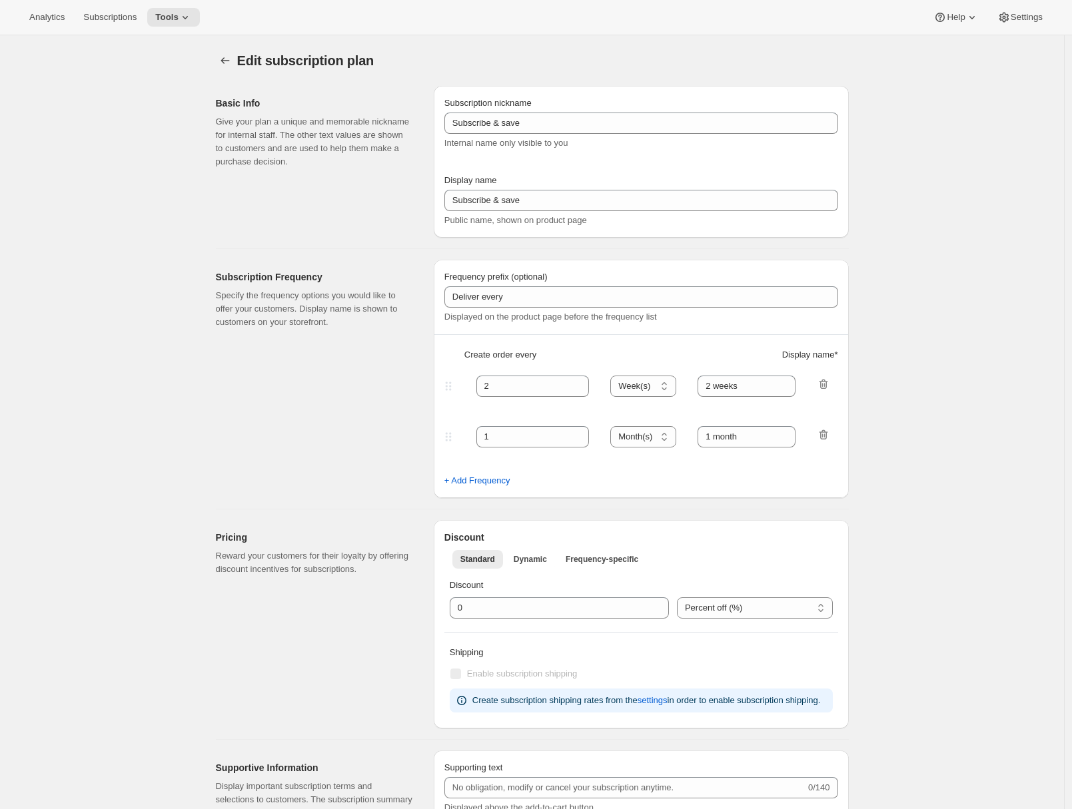
type input "Monthly wine club"
type input "1"
select select "MONTH"
type input "Monthly wine club"
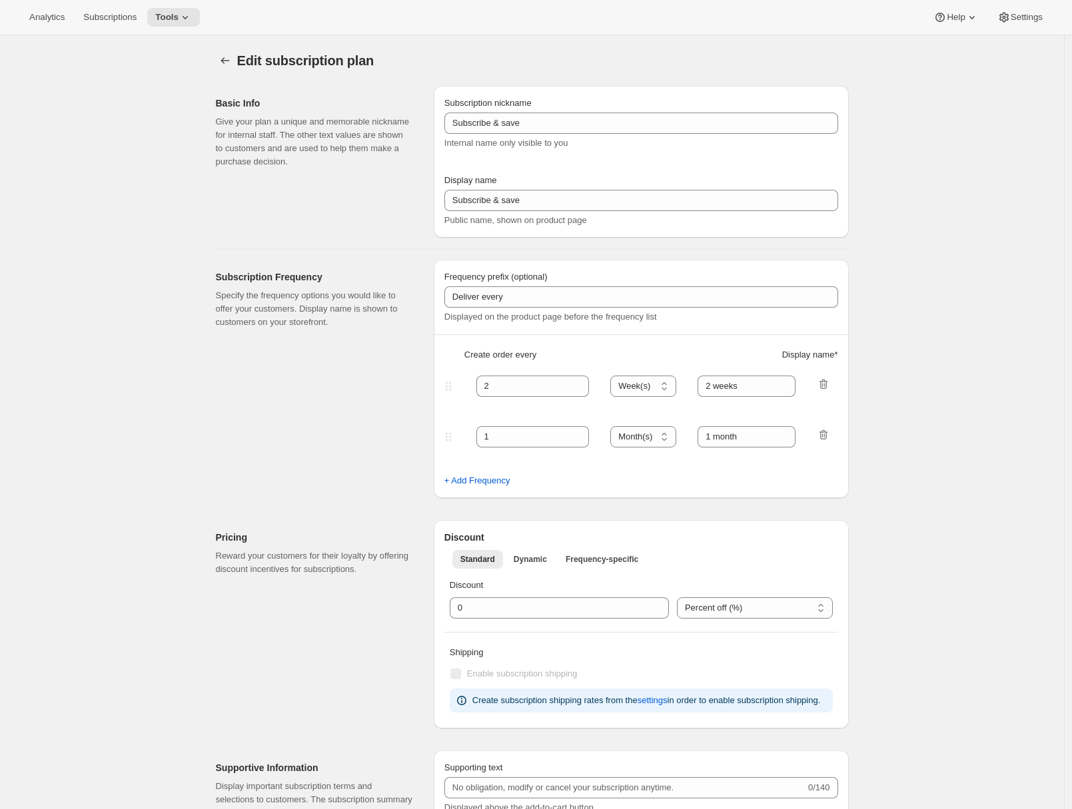
checkbox input "true"
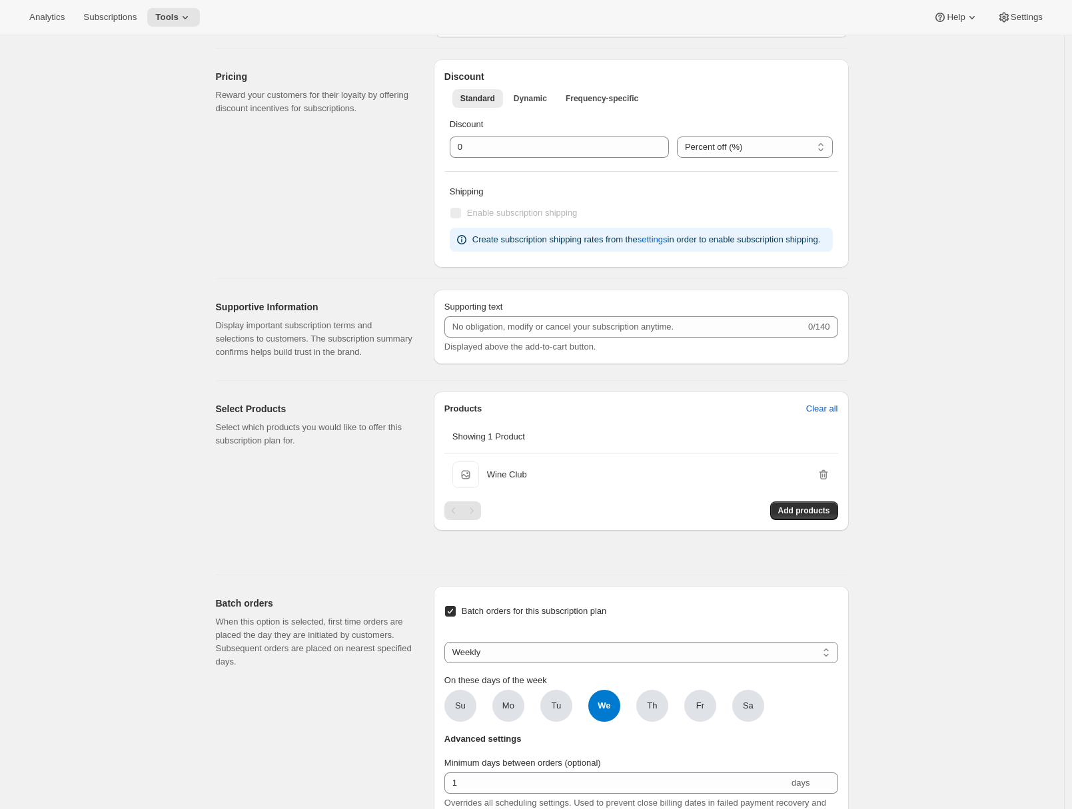
scroll to position [702, 0]
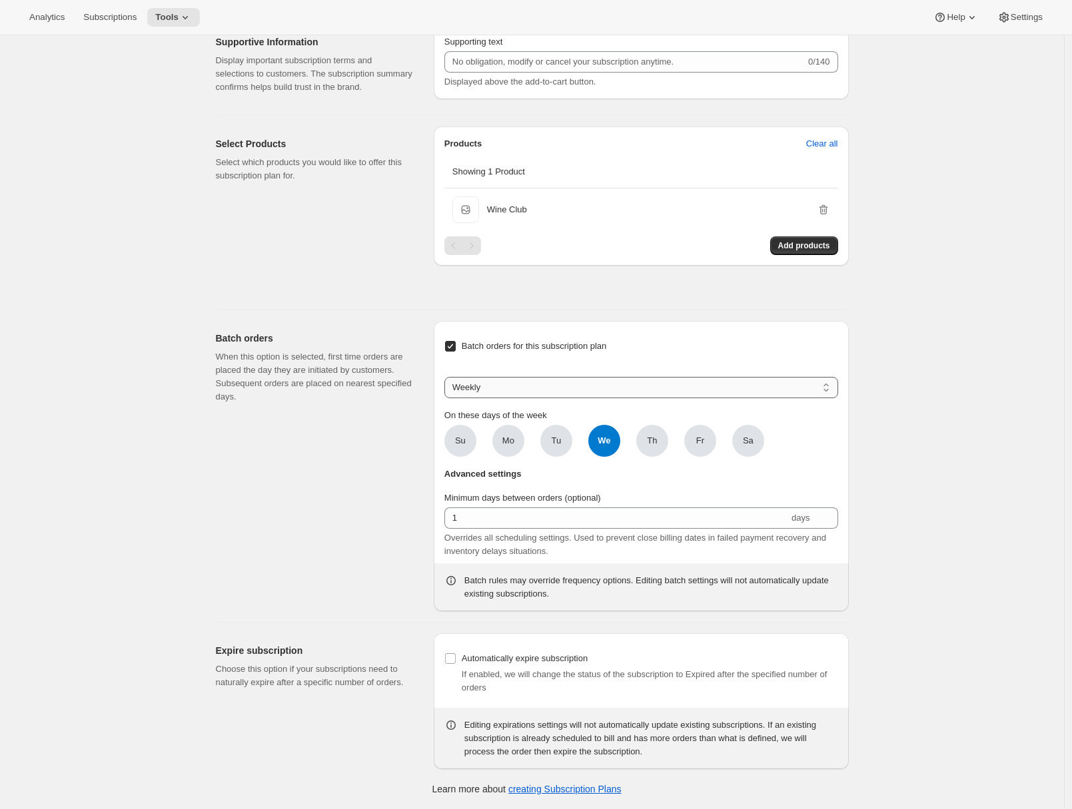
click at [499, 392] on select "Weekly Monthly Yearly" at bounding box center [641, 387] width 394 height 21
select select "MONTHDAY"
click at [448, 377] on select "Weekly Monthly Yearly" at bounding box center [641, 387] width 394 height 21
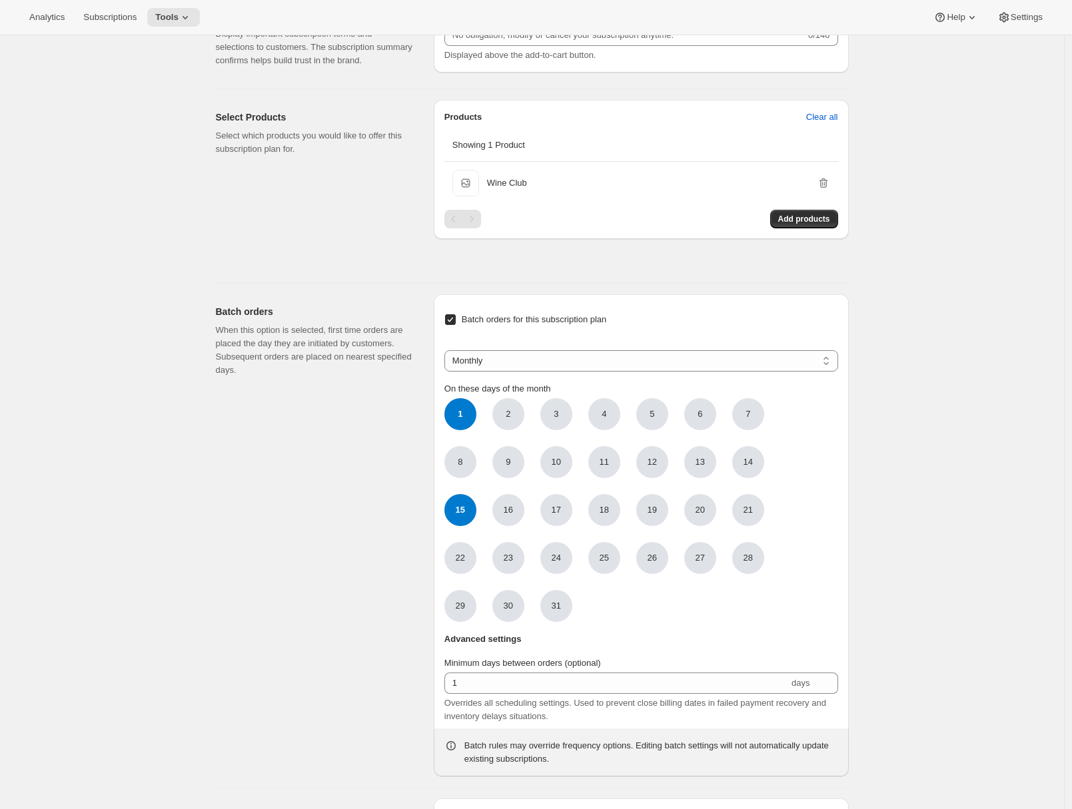
drag, startPoint x: 462, startPoint y: 446, endPoint x: 473, endPoint y: 456, distance: 15.1
click at [462, 430] on span "1" at bounding box center [460, 414] width 32 height 32
click input "1" at bounding box center [0, 0] width 0 height 0
click at [470, 526] on span "15" at bounding box center [460, 510] width 32 height 32
click input "15" at bounding box center [0, 0] width 0 height 0
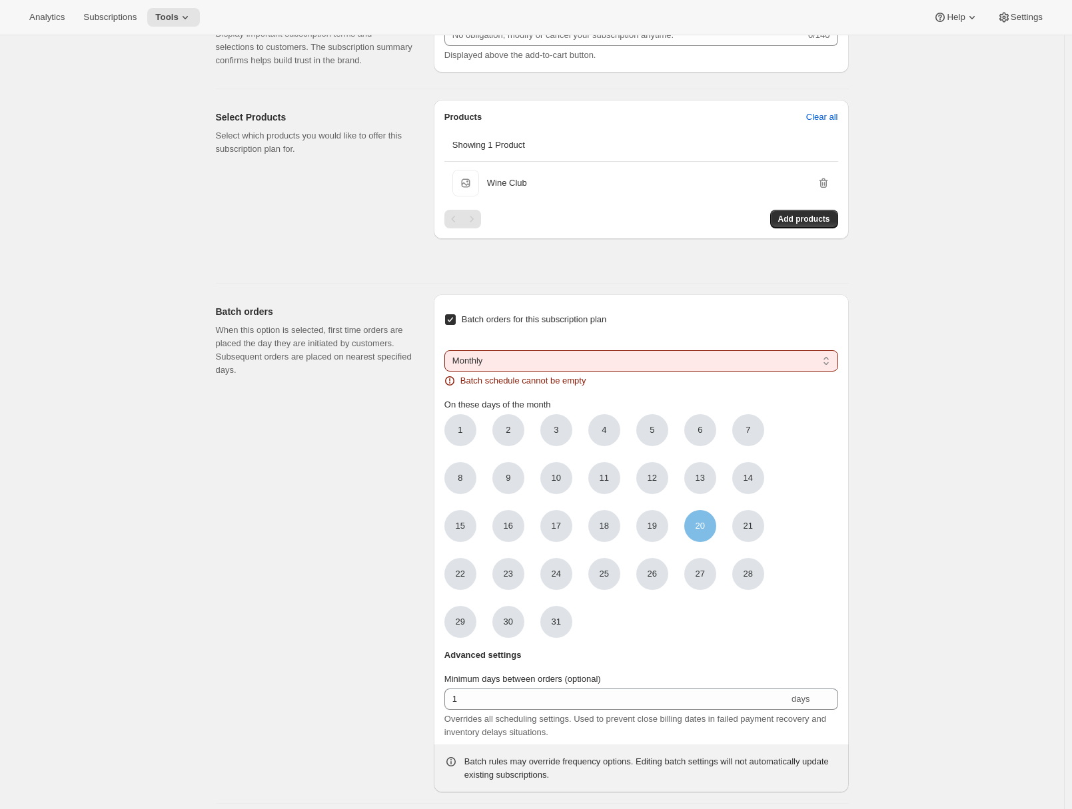
click at [705, 533] on span "20" at bounding box center [699, 526] width 9 height 13
click at [0, 0] on input "20" at bounding box center [0, 0] width 0 height 0
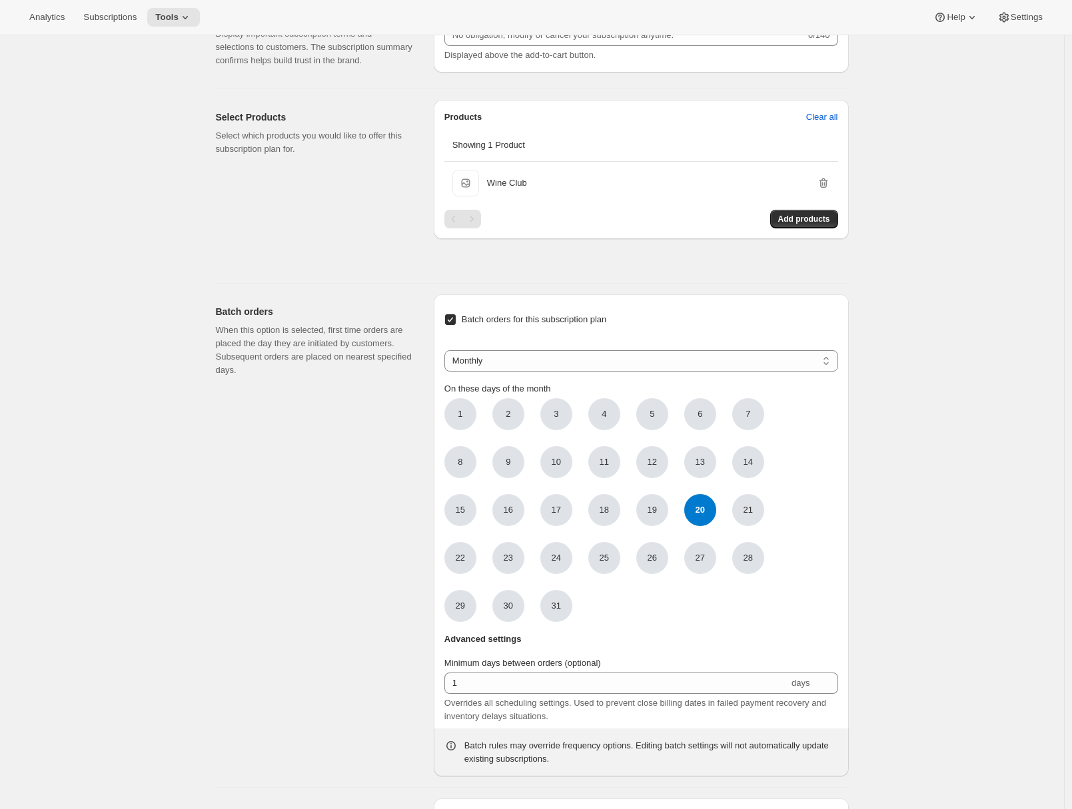
scroll to position [0, 0]
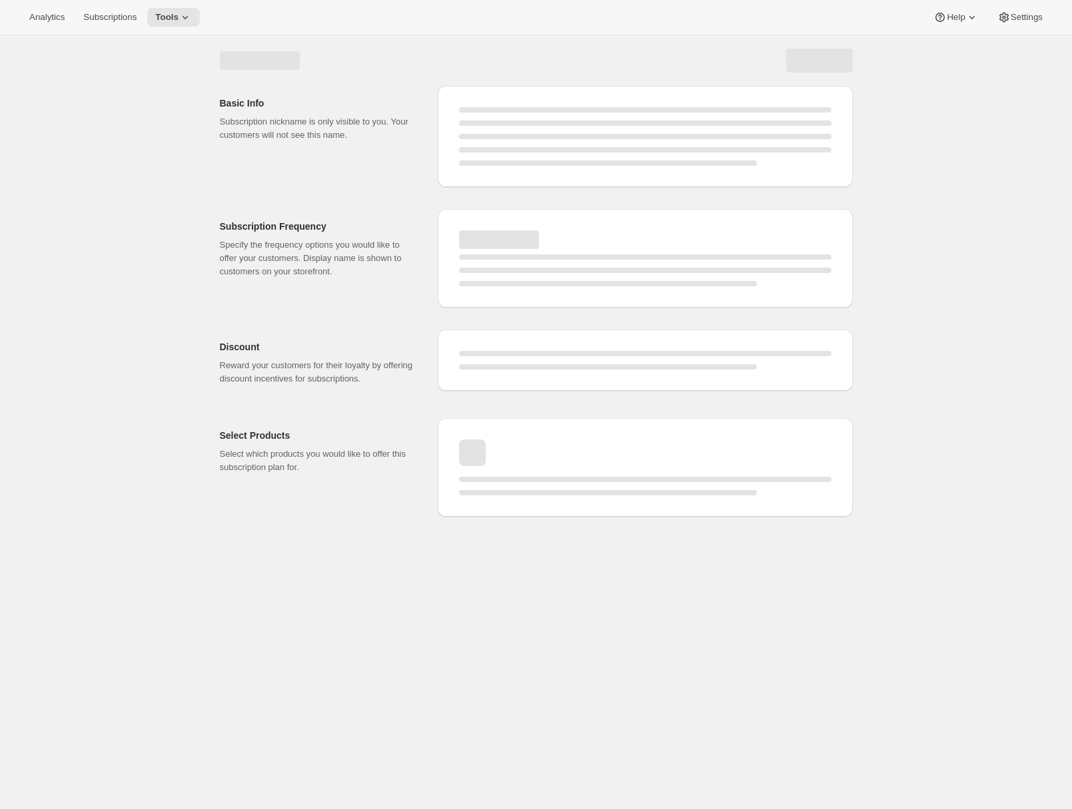
select select "MONTH"
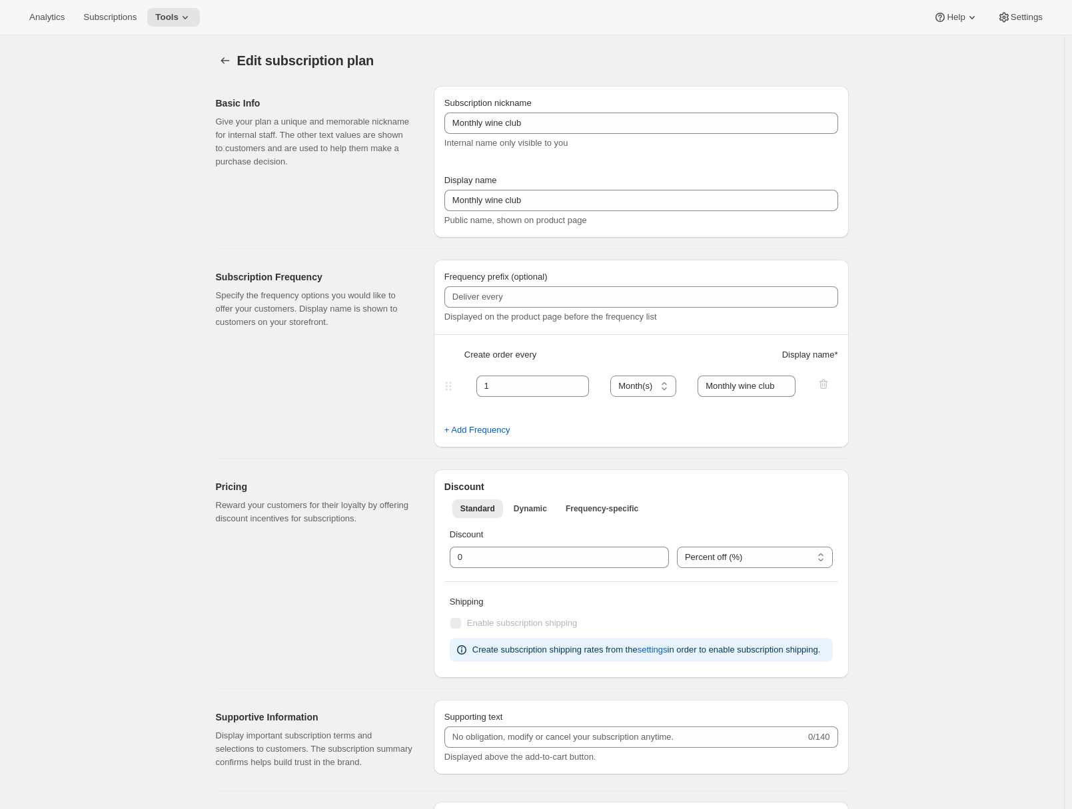
select select "MONTHDAY"
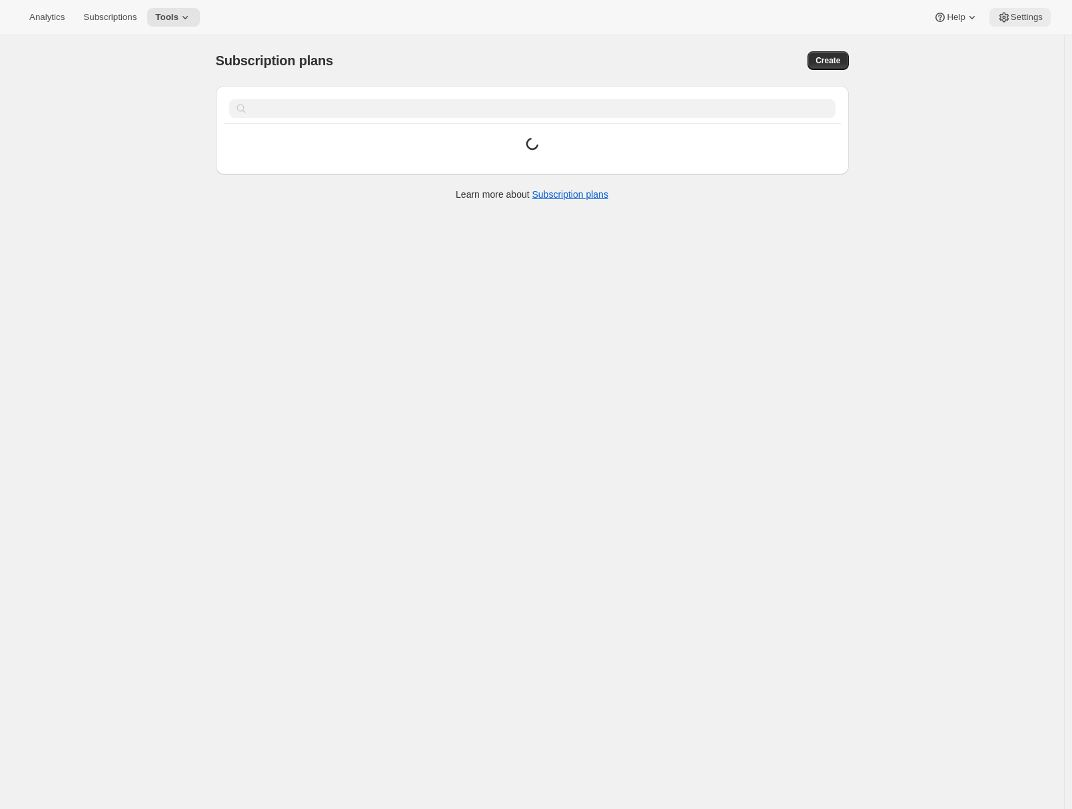
click at [1015, 21] on span "Settings" at bounding box center [1026, 17] width 32 height 11
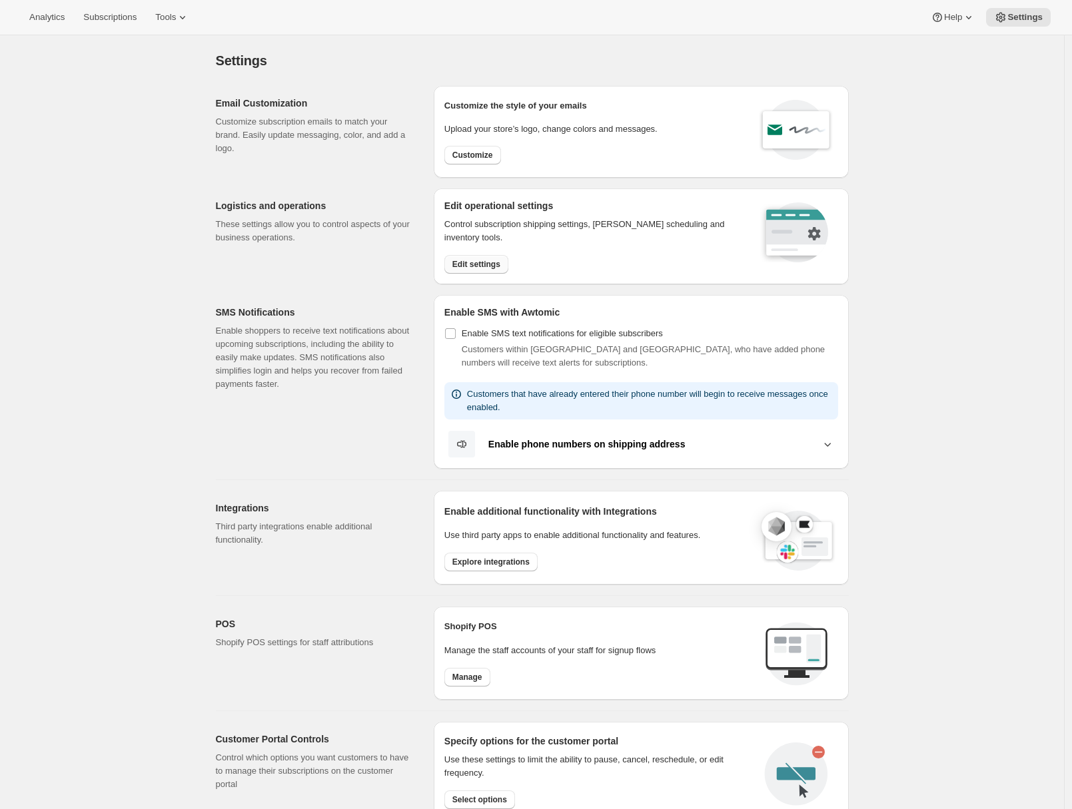
click at [478, 267] on span "Edit settings" at bounding box center [476, 264] width 48 height 11
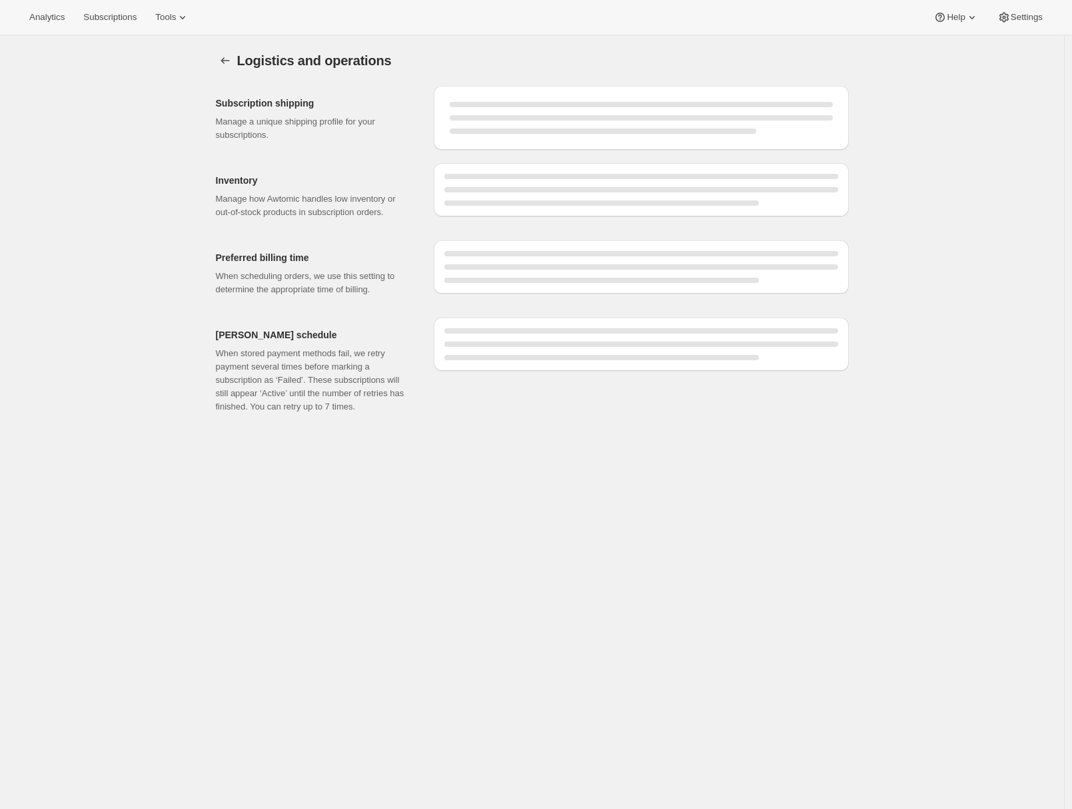
select select "09:00"
select select "DAY"
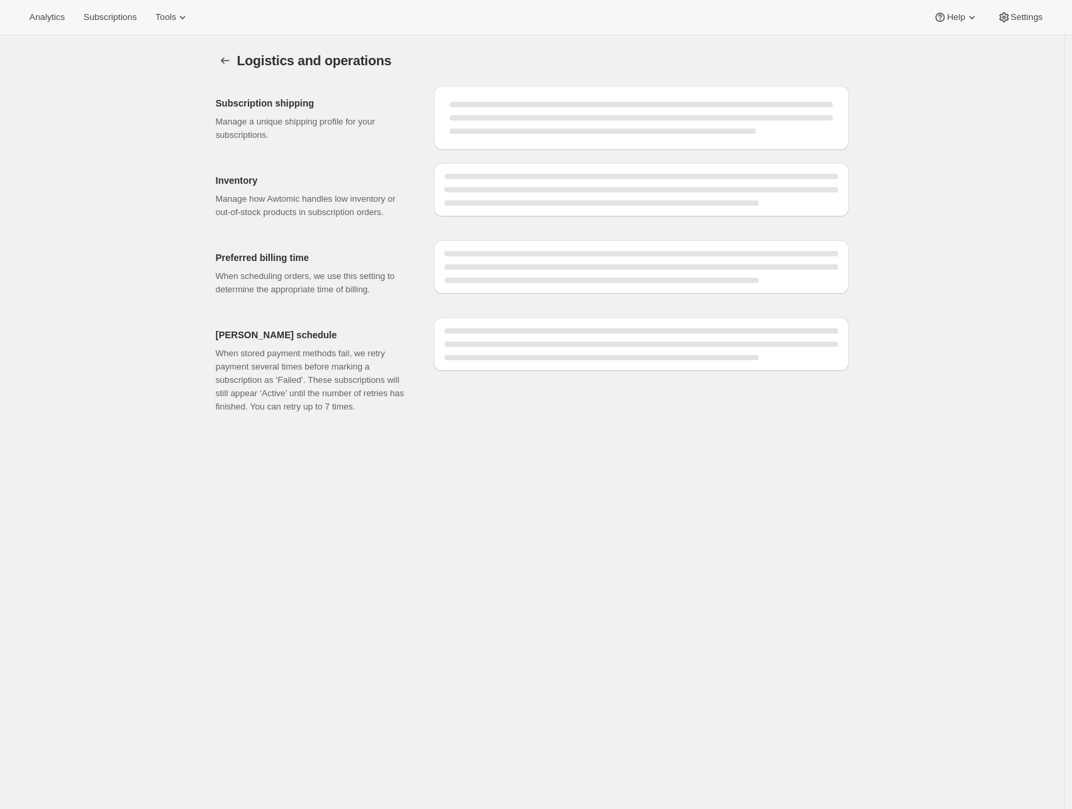
select select "DAY"
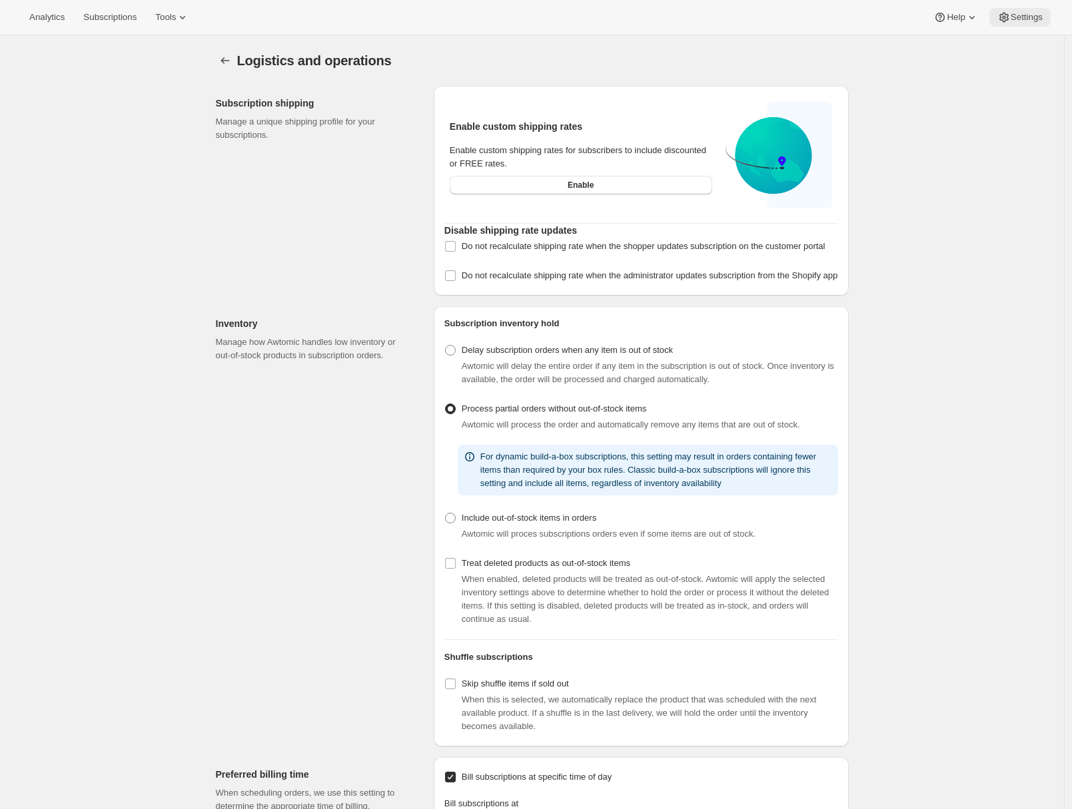
click at [1017, 22] on button "Settings" at bounding box center [1019, 17] width 61 height 19
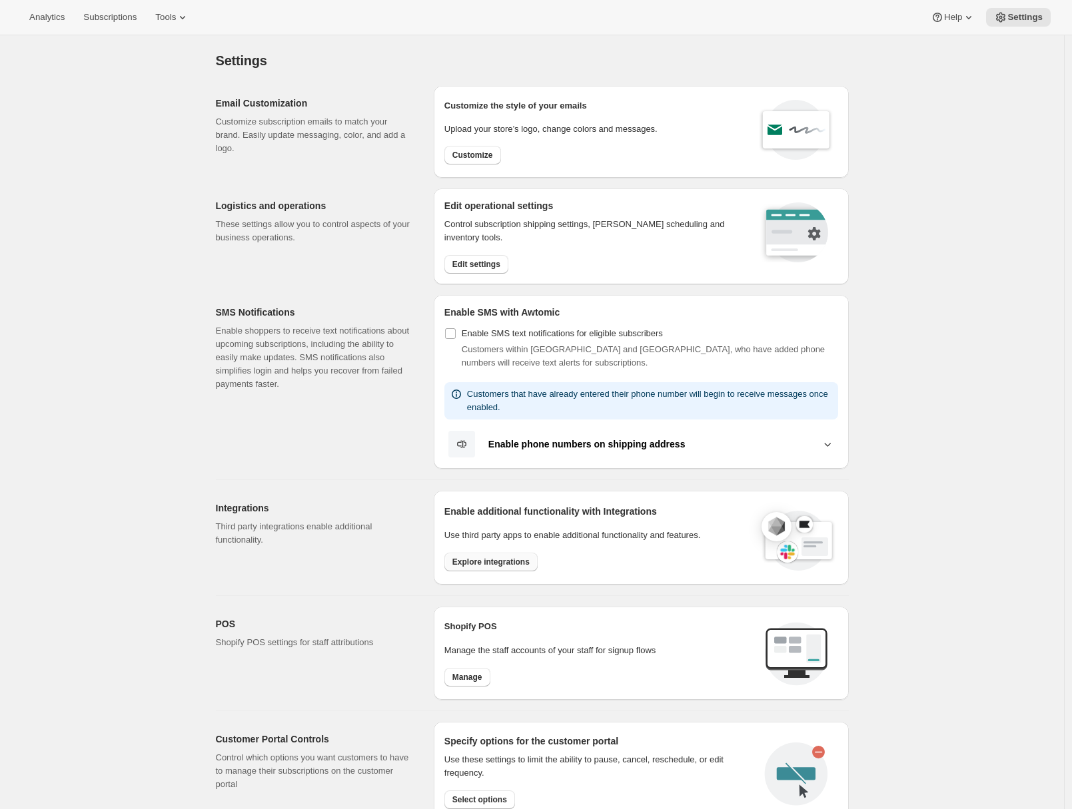
scroll to position [136, 0]
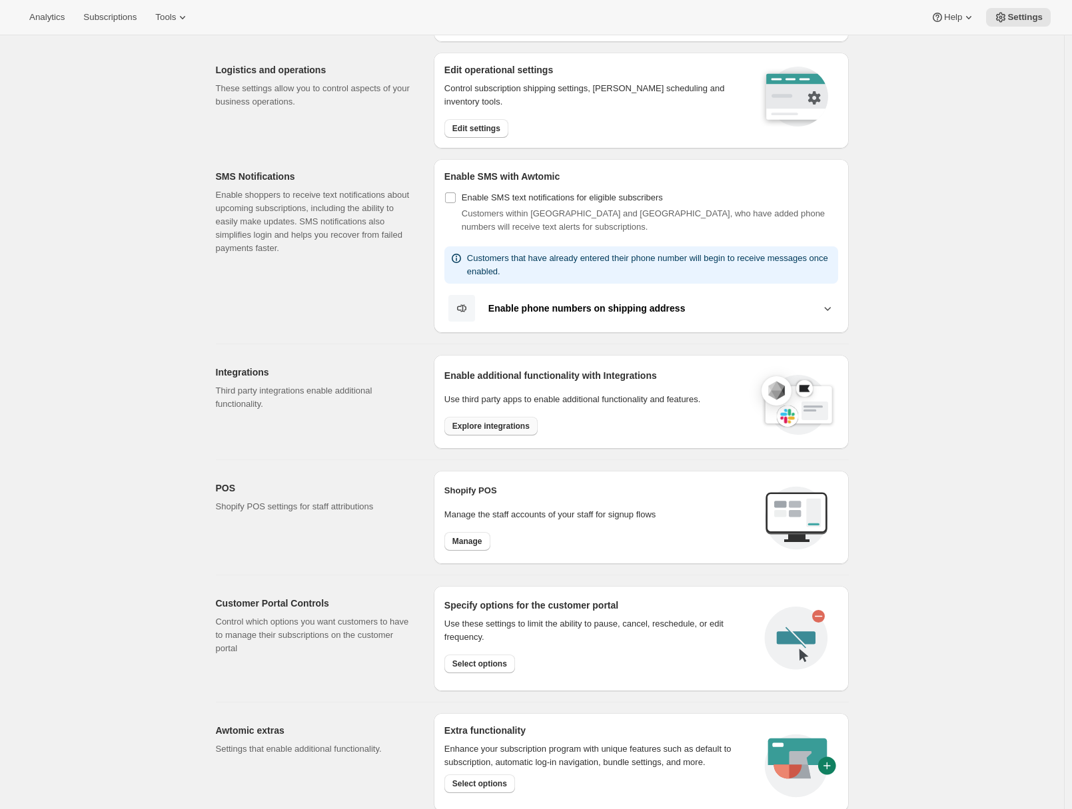
click at [476, 426] on span "Explore integrations" at bounding box center [490, 426] width 77 height 11
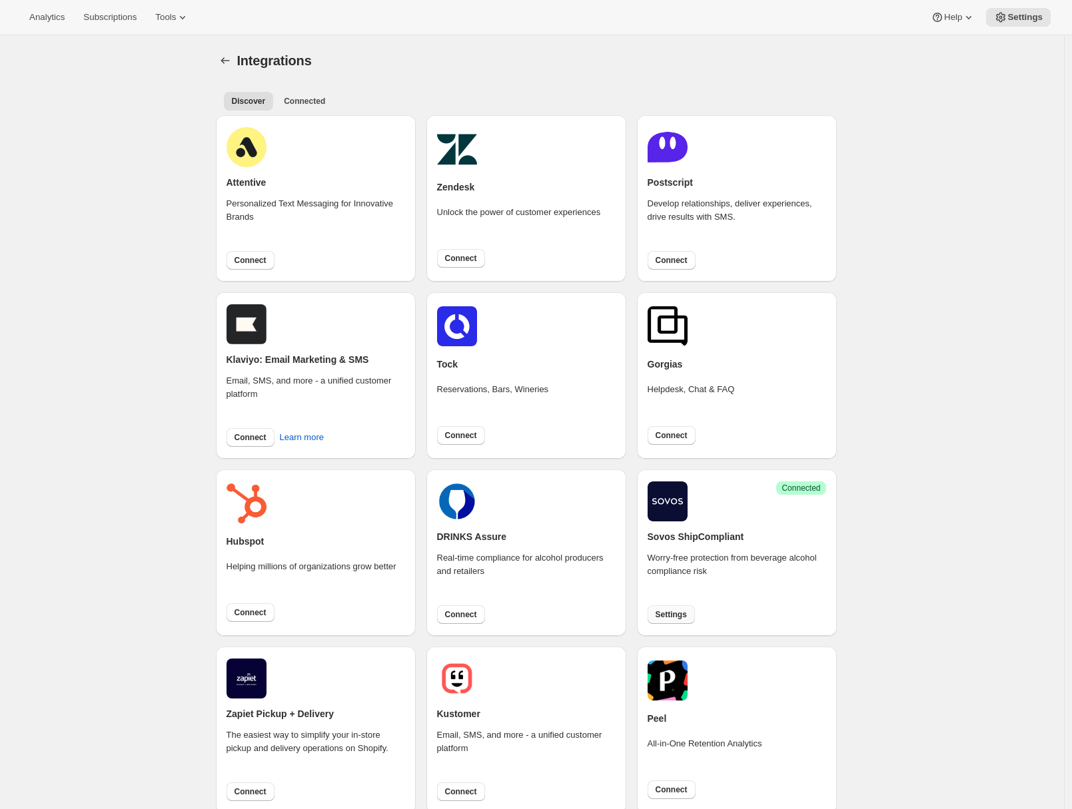
click at [657, 609] on button "Settings" at bounding box center [670, 614] width 47 height 19
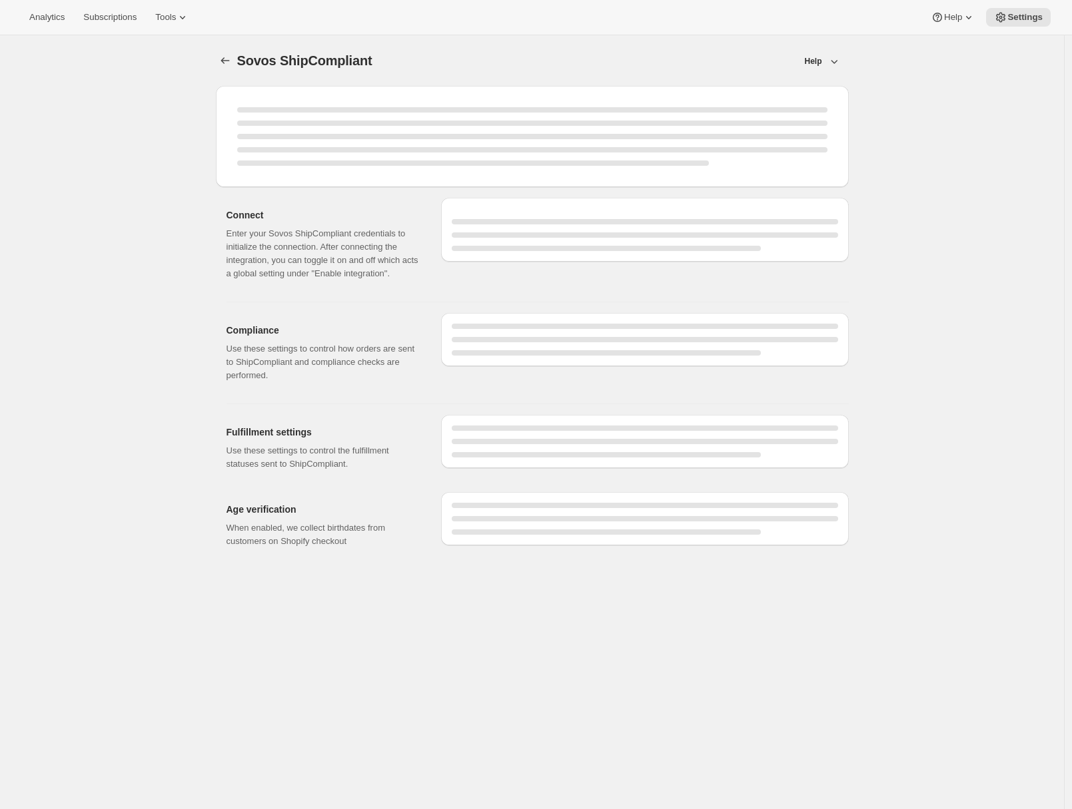
select select "WineShipping"
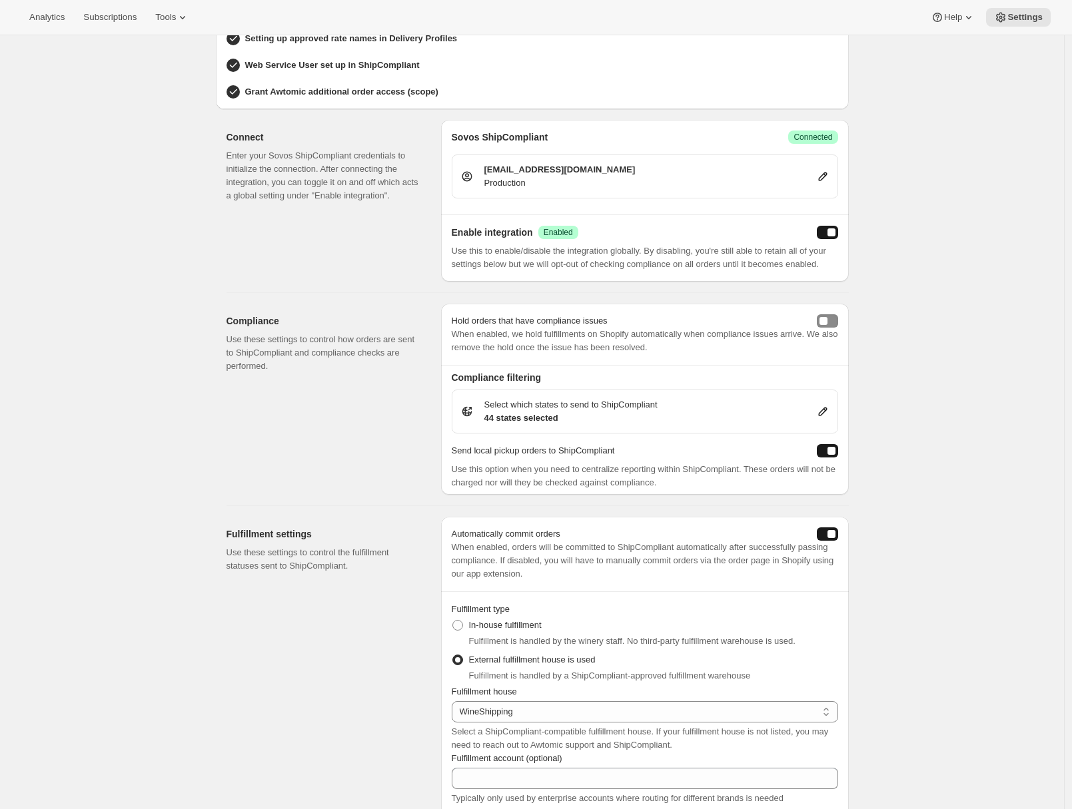
scroll to position [344, 0]
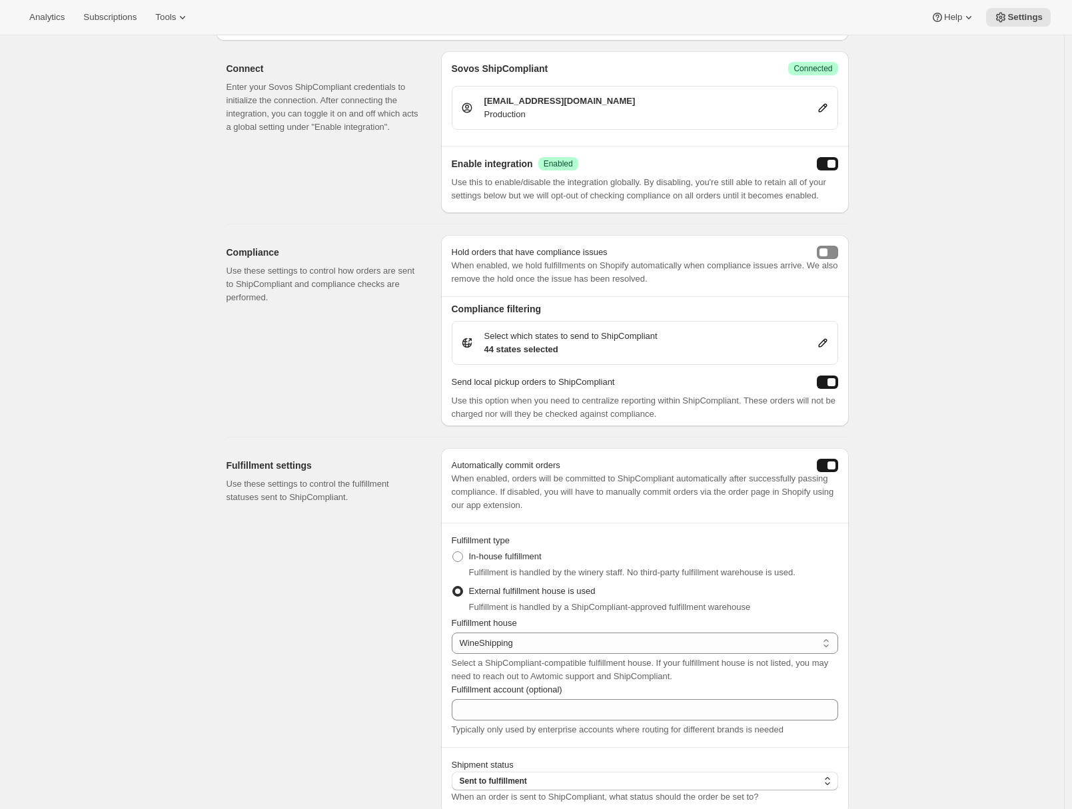
click at [821, 350] on icon at bounding box center [822, 342] width 13 height 13
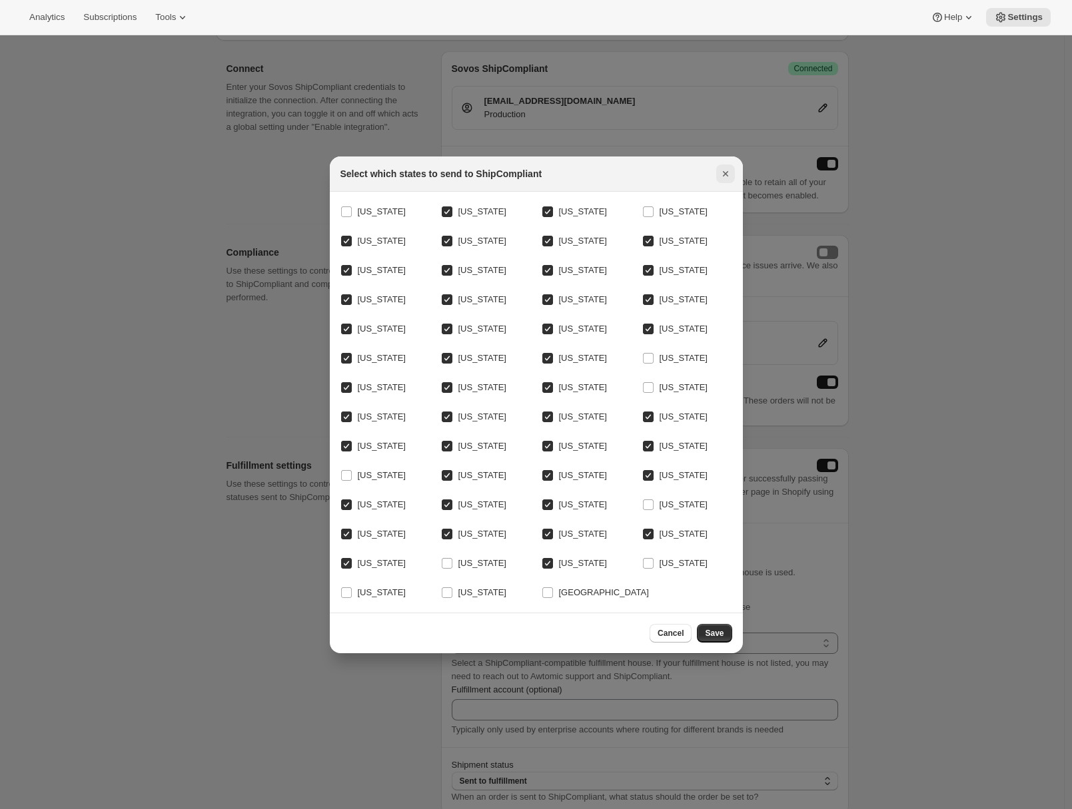
click at [725, 167] on icon "Close" at bounding box center [725, 173] width 13 height 13
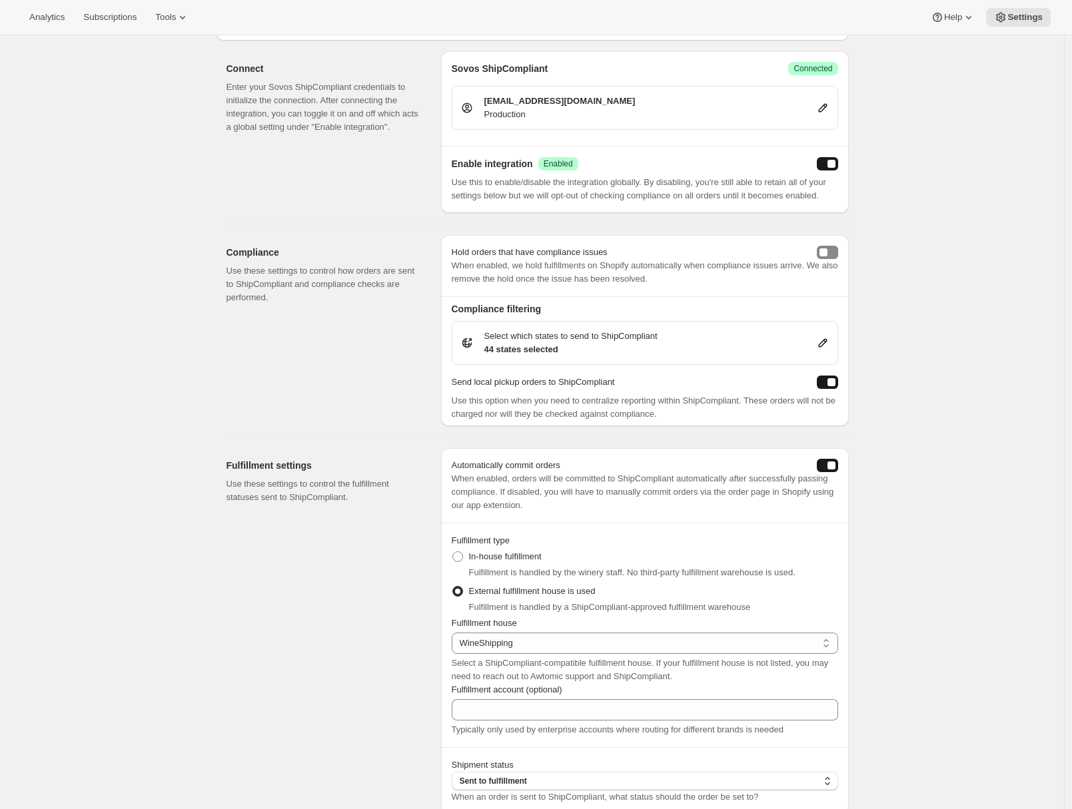
click at [102, 400] on div "Sovos ShipCompliant. This page is ready Sovos ShipCompliant Help Integration re…" at bounding box center [532, 450] width 1064 height 1517
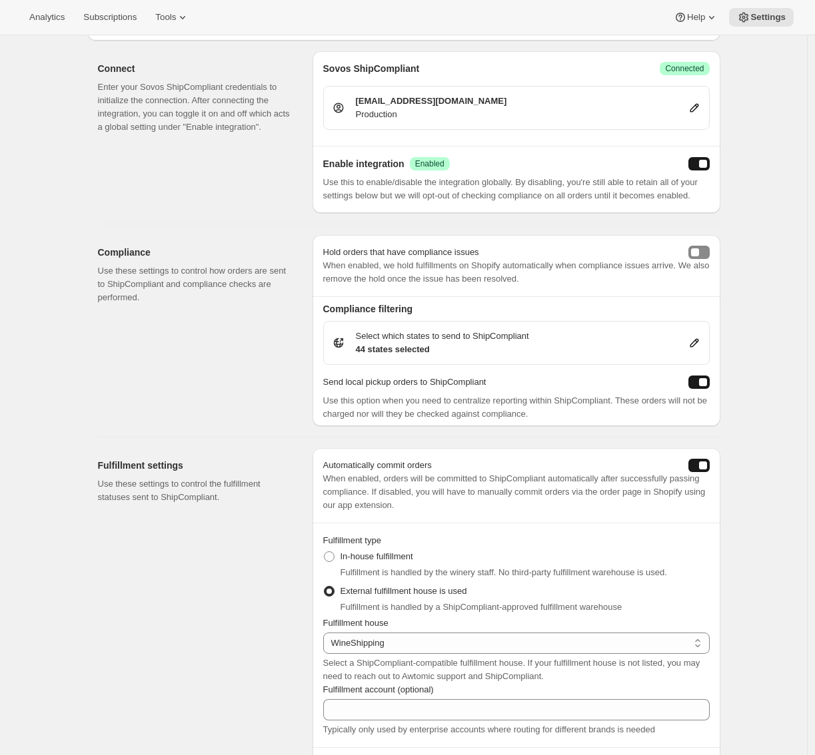
scroll to position [554, 0]
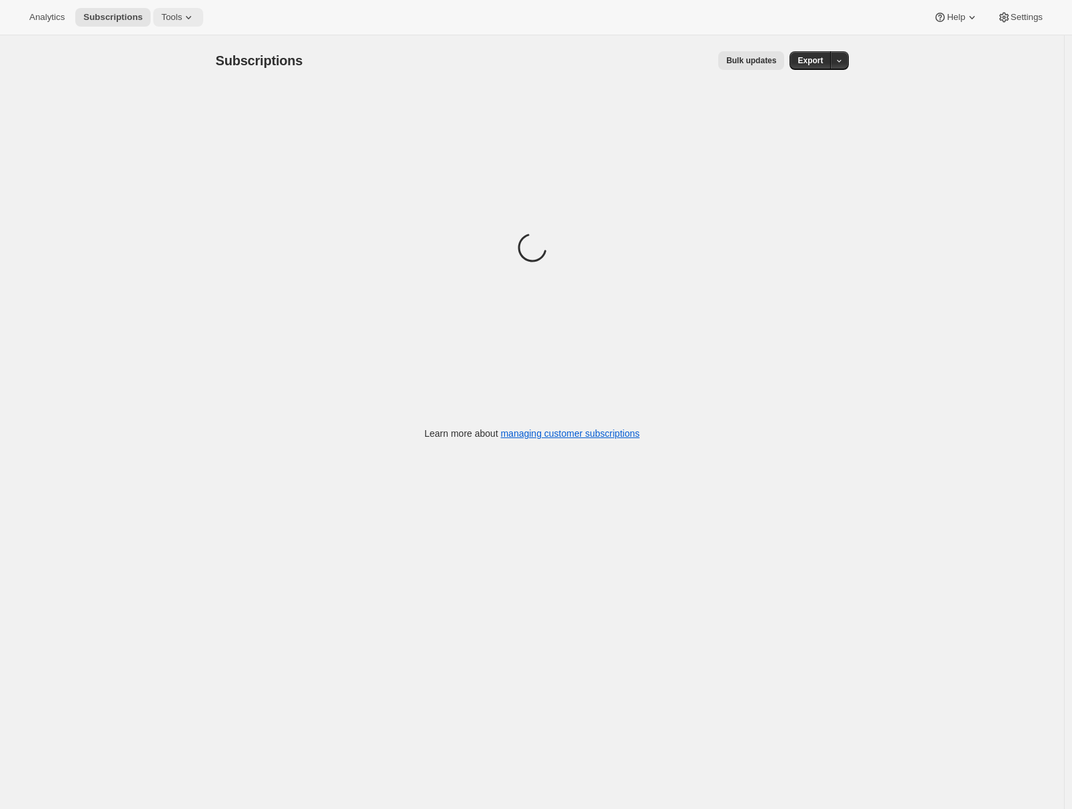
click at [182, 19] on span "Tools" at bounding box center [171, 17] width 21 height 11
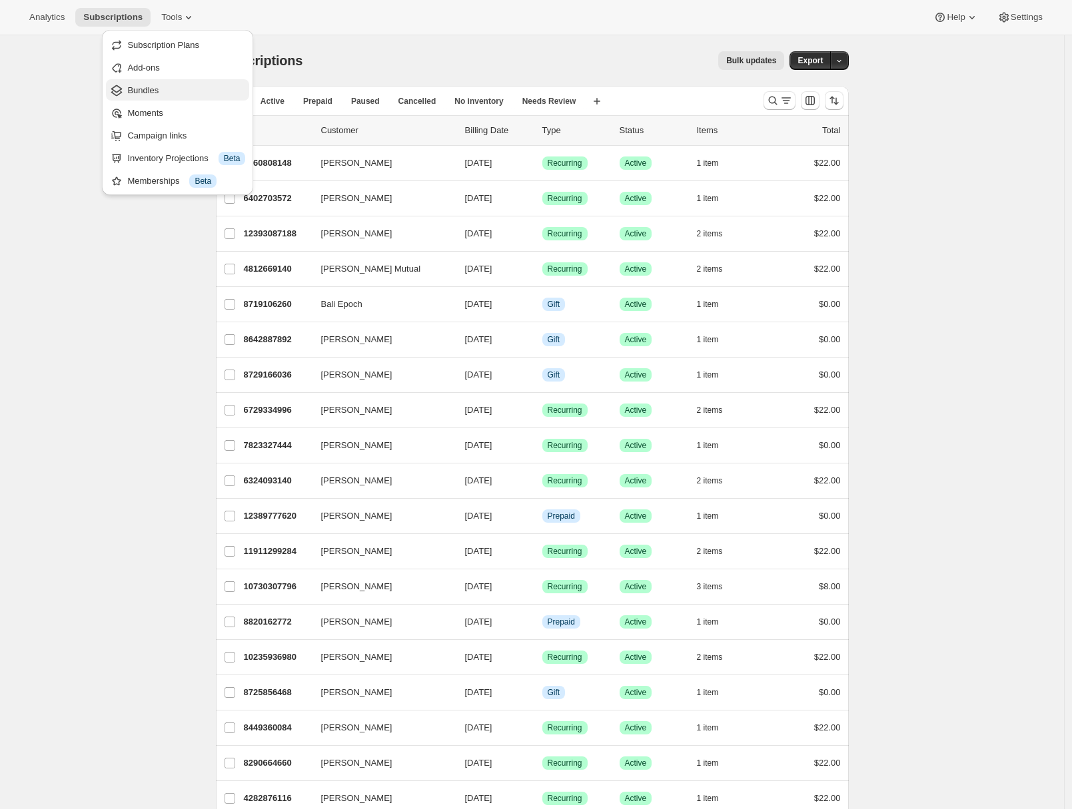
click at [164, 87] on span "Bundles" at bounding box center [186, 90] width 118 height 13
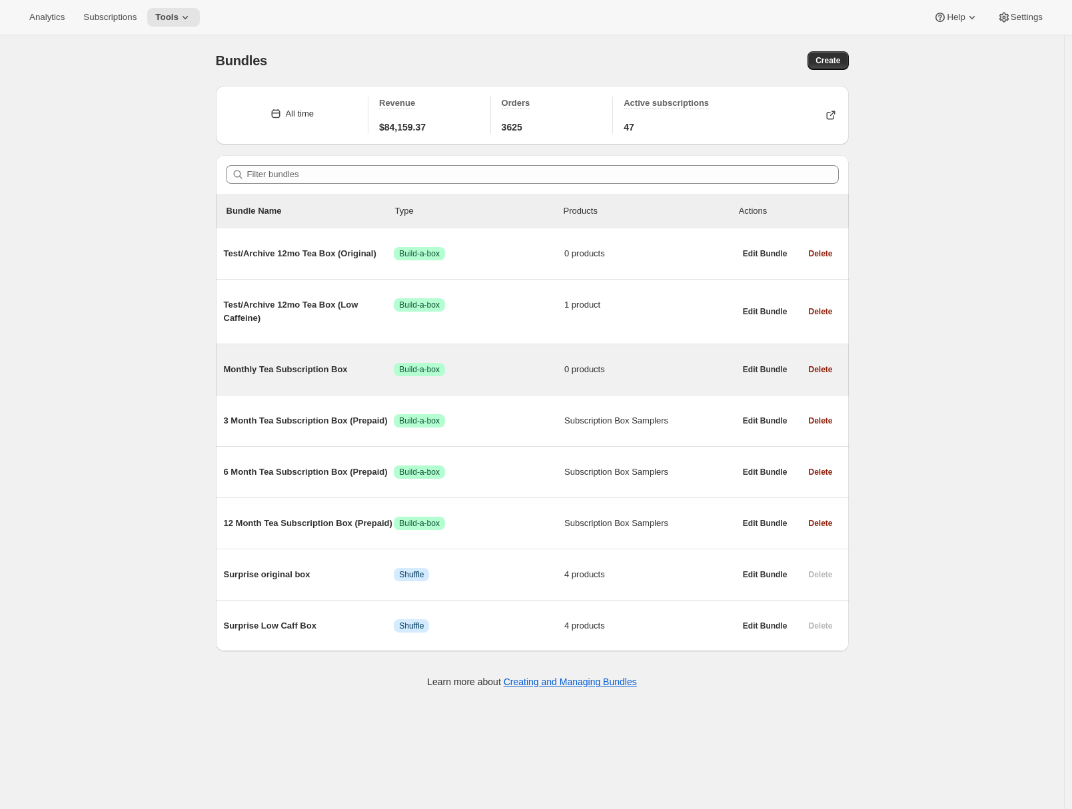
click at [287, 372] on span "Monthly Tea Subscription Box" at bounding box center [309, 369] width 171 height 13
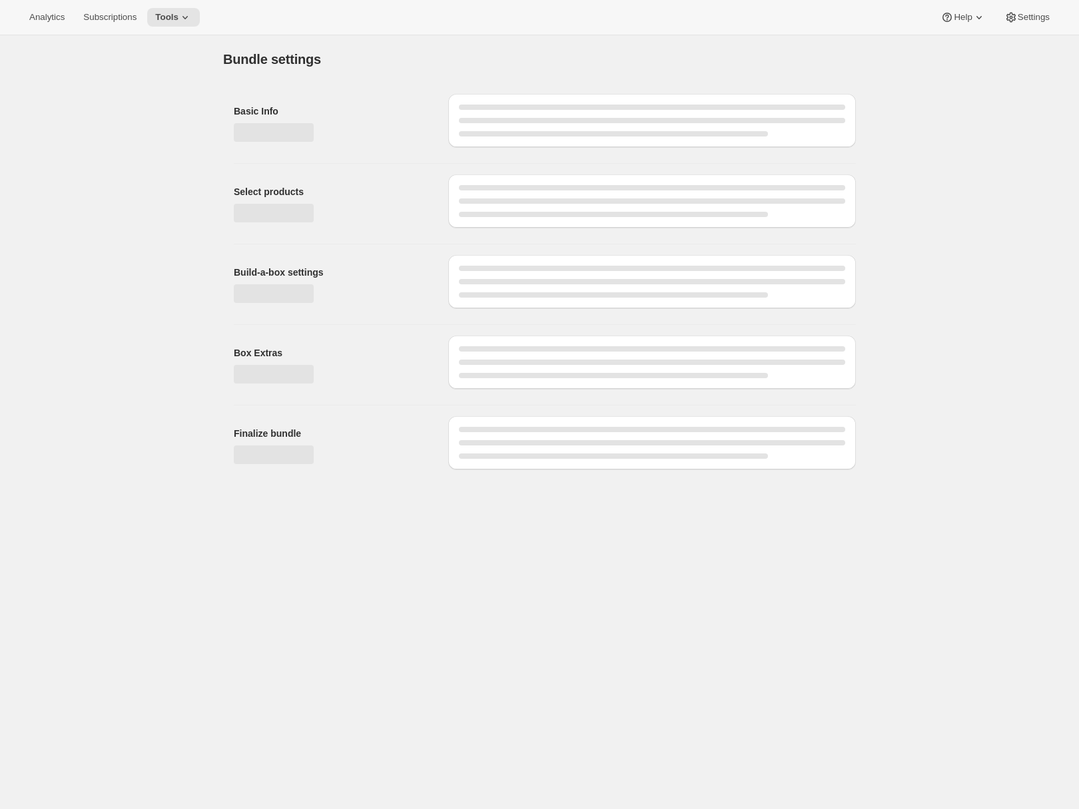
type input "Monthly Tea Subscription Box"
radio input "true"
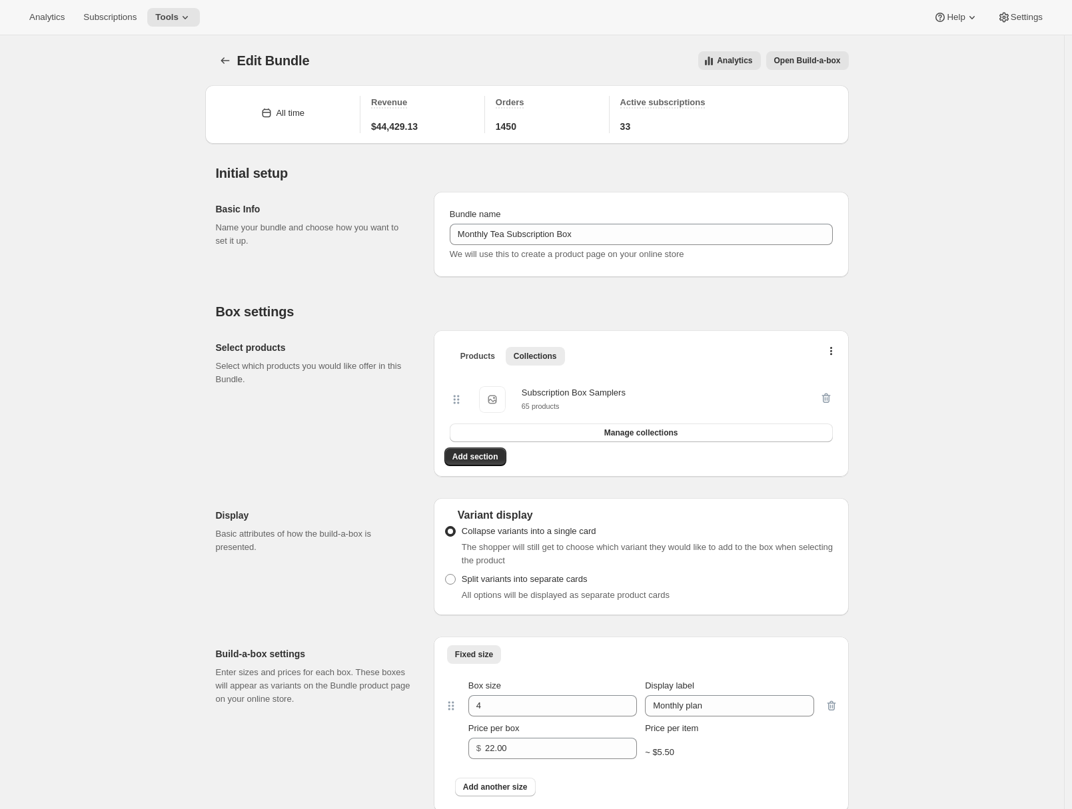
click at [213, 269] on div "Initial setup Basic Info Name your bundle and choose how you want to set it up.…" at bounding box center [526, 210] width 643 height 133
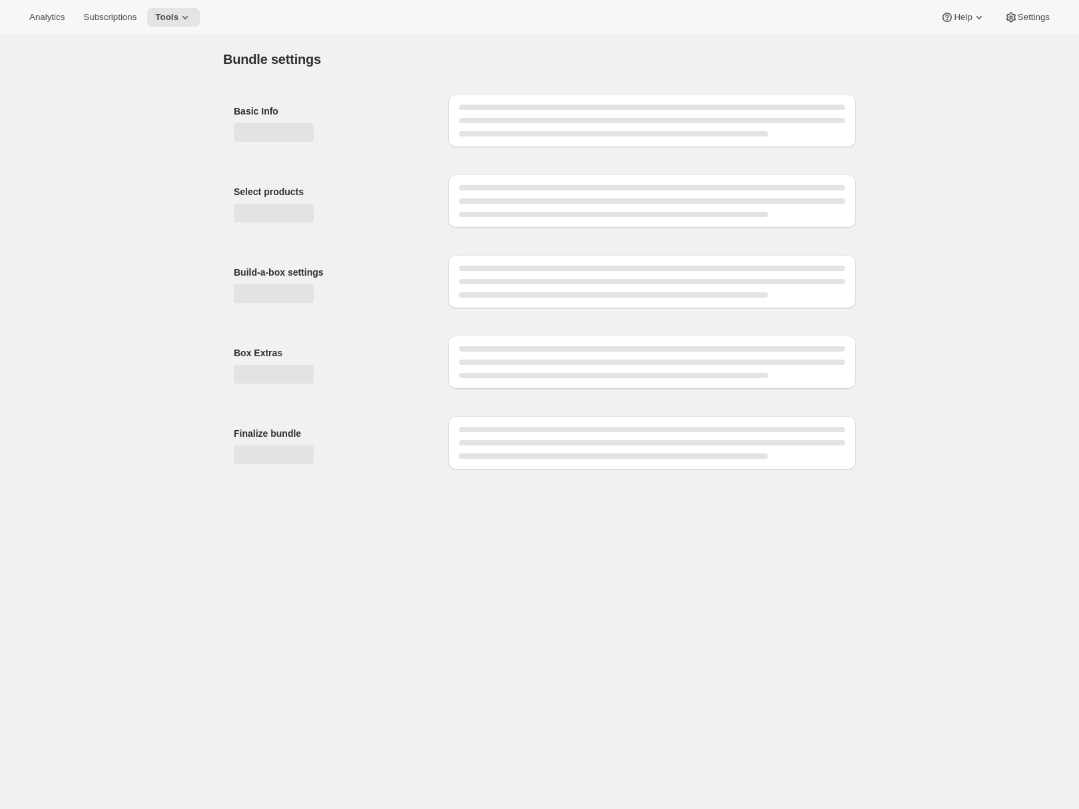
type input "Monthly Tea Subscription Box"
radio input "true"
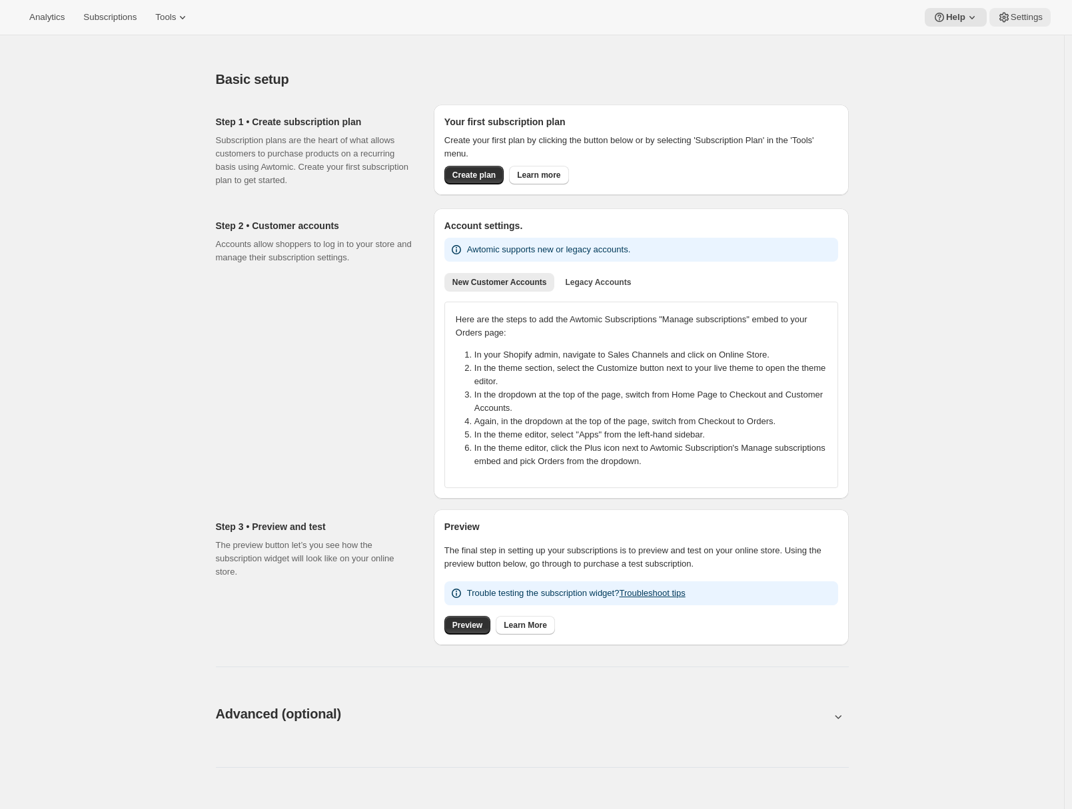
click at [1006, 17] on icon at bounding box center [1003, 17] width 13 height 13
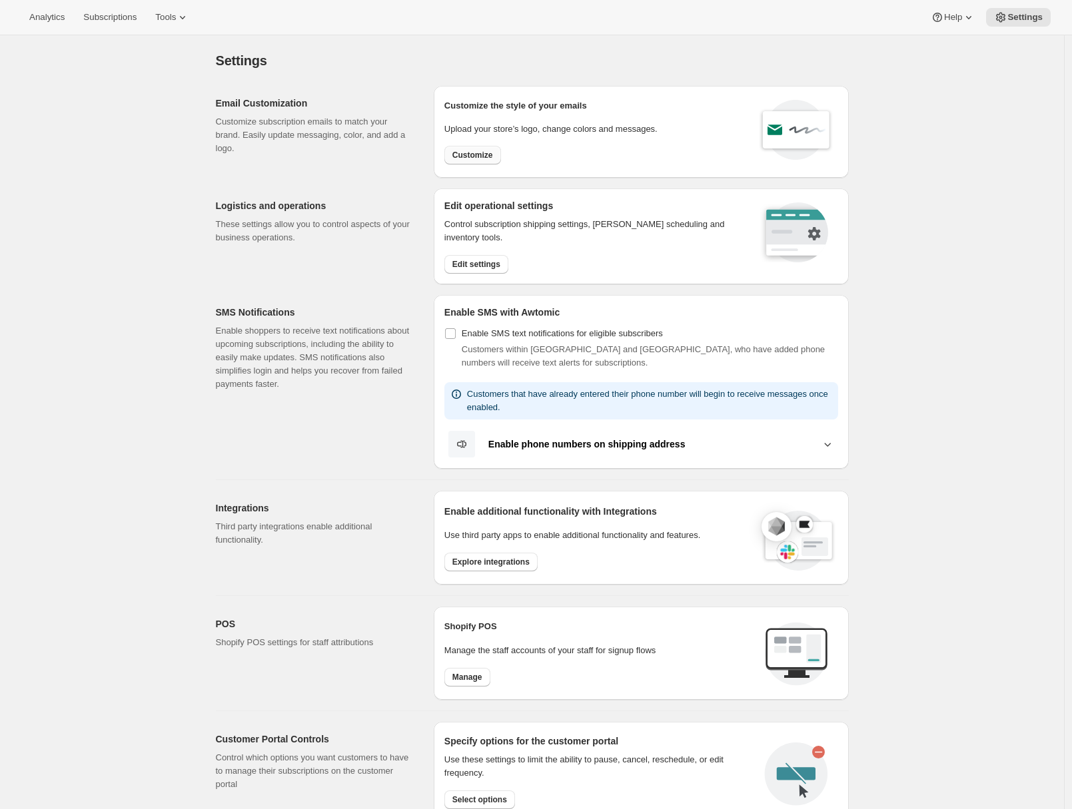
click at [486, 159] on span "Customize" at bounding box center [472, 155] width 41 height 11
select select "subscriptionMessage"
select select "5"
select select "15"
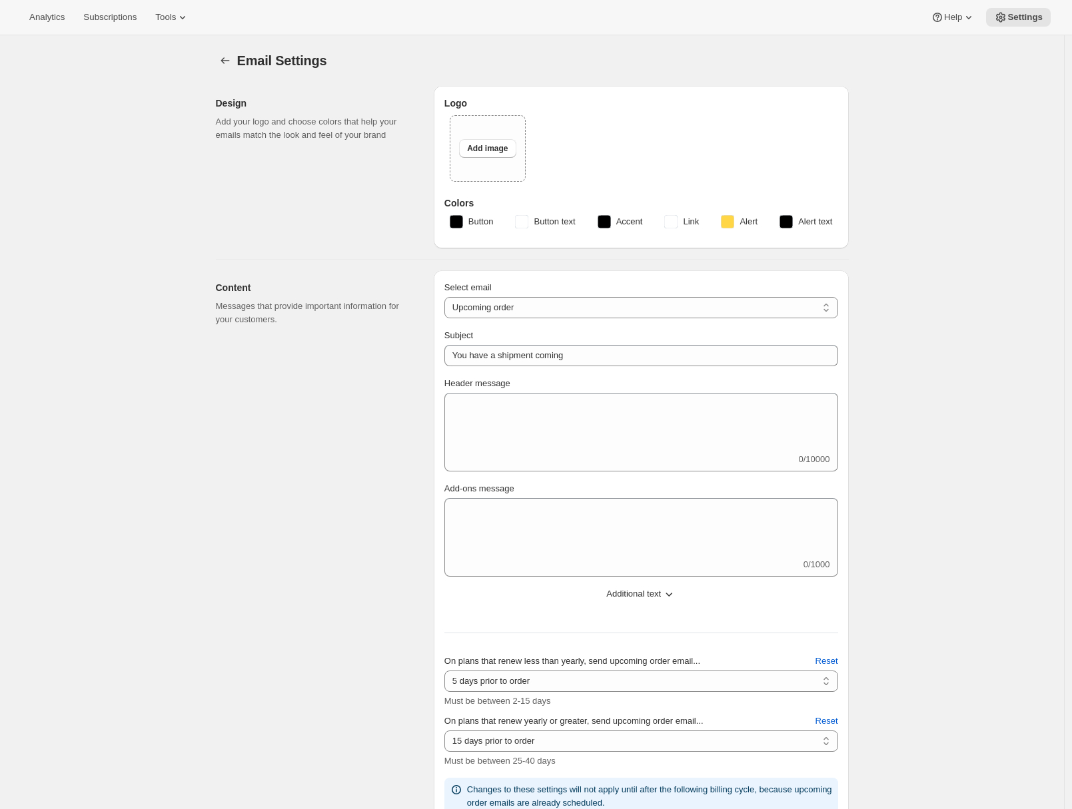
type input "Arrowine & Cheese"
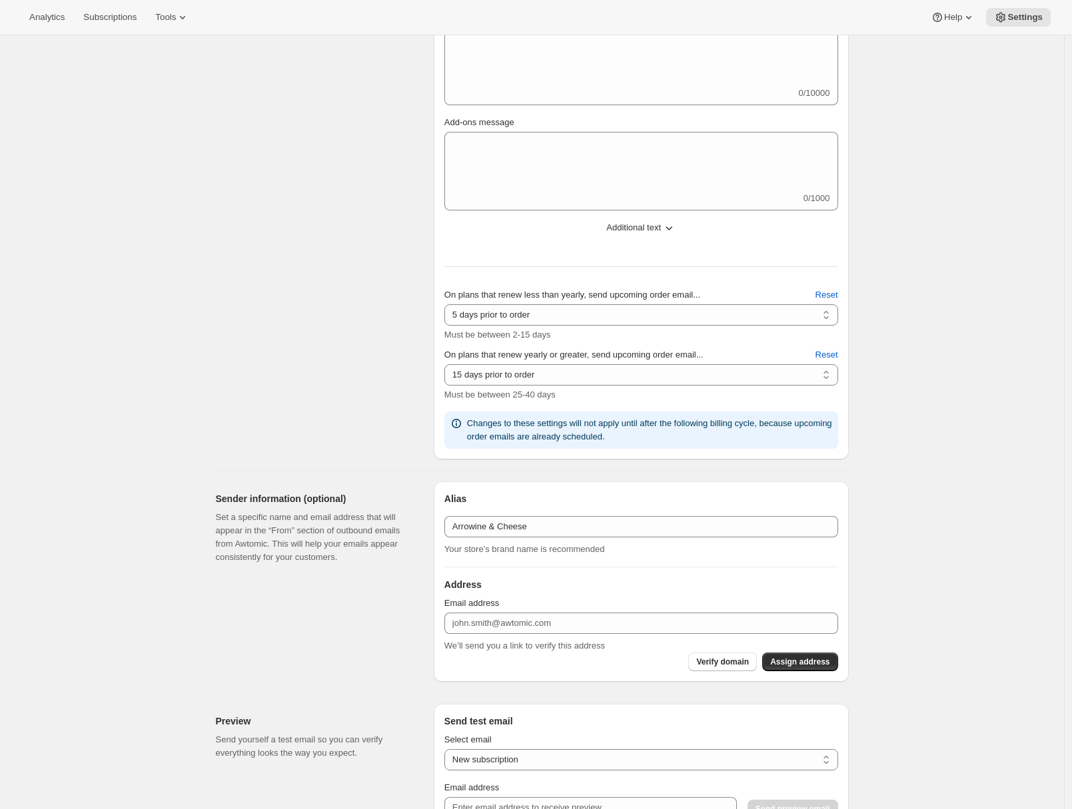
scroll to position [526, 0]
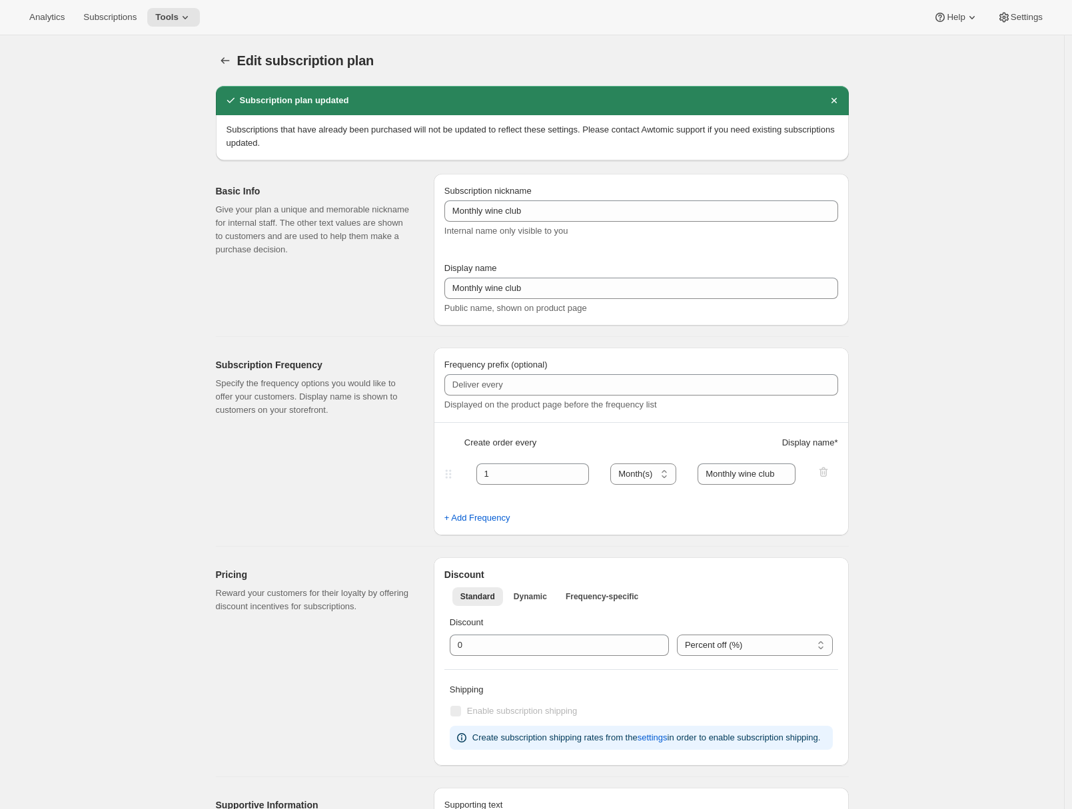
select select "MONTH"
select select "MONTHDAY"
drag, startPoint x: 0, startPoint y: 0, endPoint x: 942, endPoint y: 21, distance: 942.1
click at [942, 21] on icon at bounding box center [939, 17] width 13 height 13
click at [948, 41] on span "Setup guide" at bounding box center [952, 45] width 46 height 10
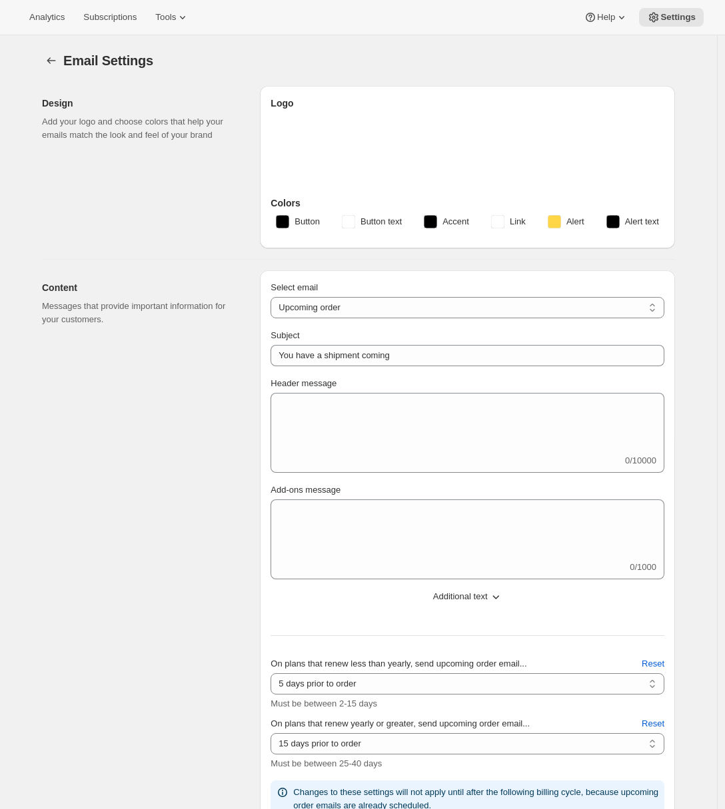
select select "subscriptionMessage"
select select "5"
select select "15"
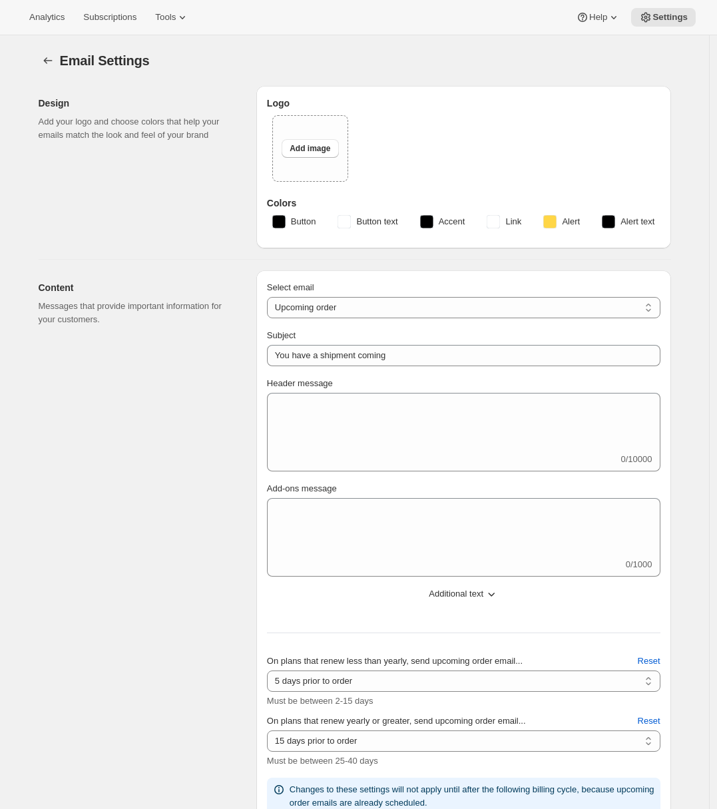
type input "Arrowine & Cheese"
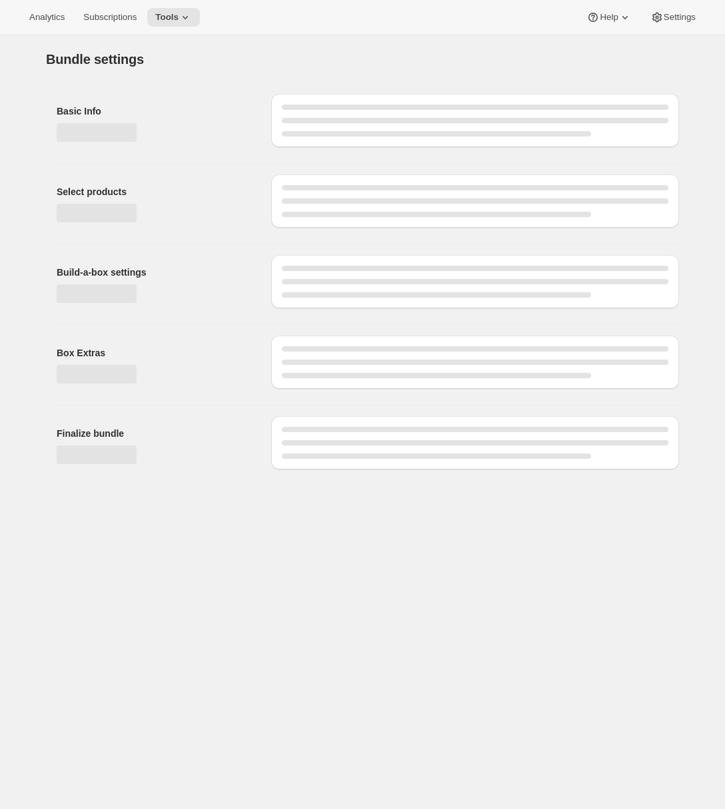
type input "Monthly Tea Subscription Box"
radio input "true"
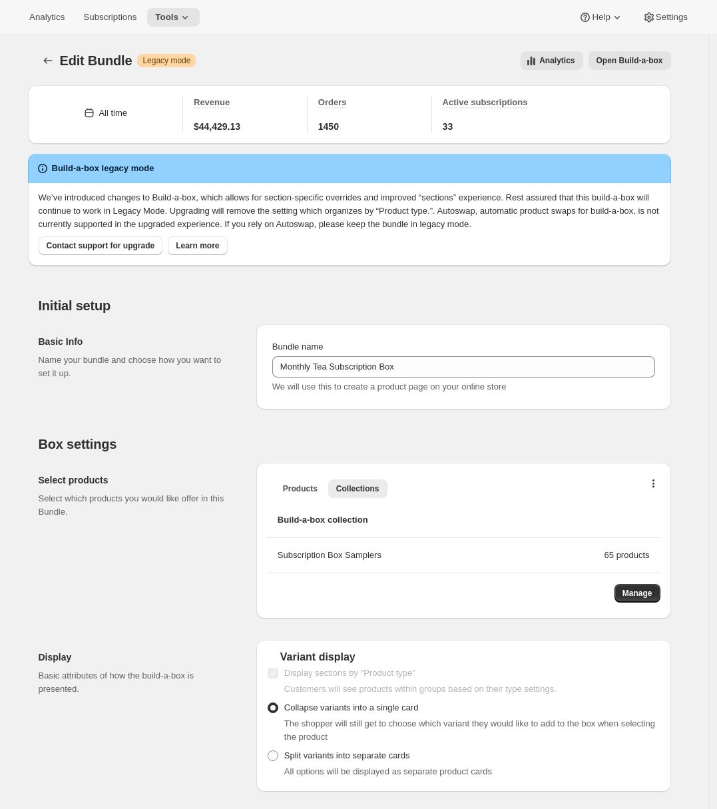
drag, startPoint x: 530, startPoint y: 121, endPoint x: 542, endPoint y: 135, distance: 18.9
click at [622, 67] on button "Open Build-a-box" at bounding box center [630, 60] width 83 height 19
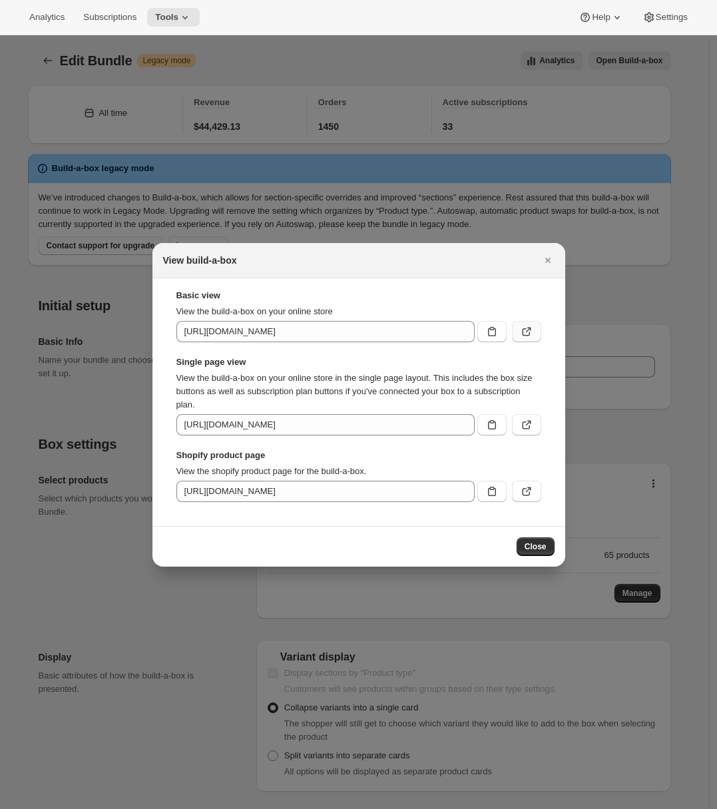
click at [535, 339] on button ":r2j:" at bounding box center [526, 331] width 29 height 21
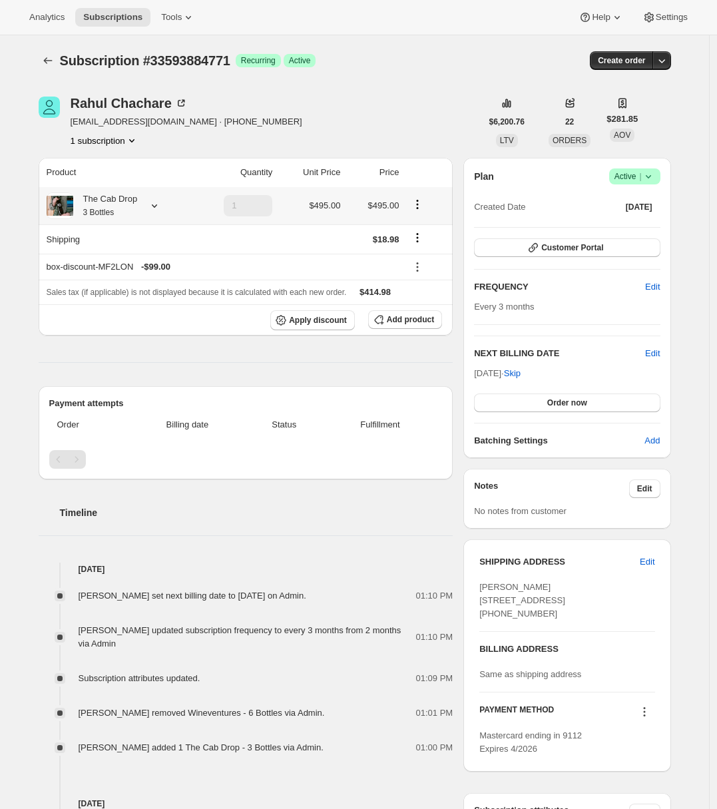
click at [157, 208] on icon at bounding box center [154, 205] width 13 height 13
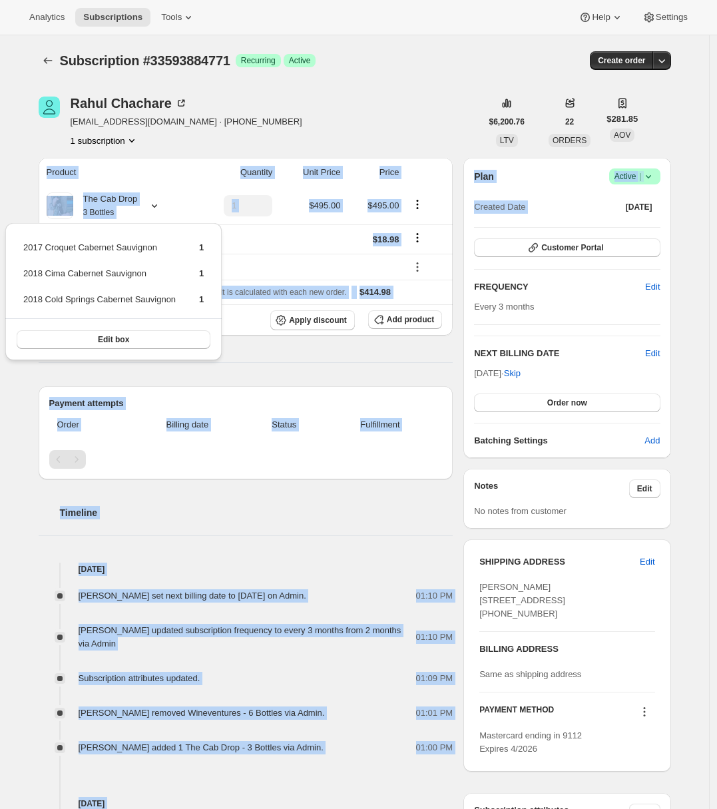
click at [462, 248] on div "Rahul Chachare kcrahul@gmail.com · +15103252480 1 subscription $6,200.76 LTV 22…" at bounding box center [349, 592] width 643 height 1034
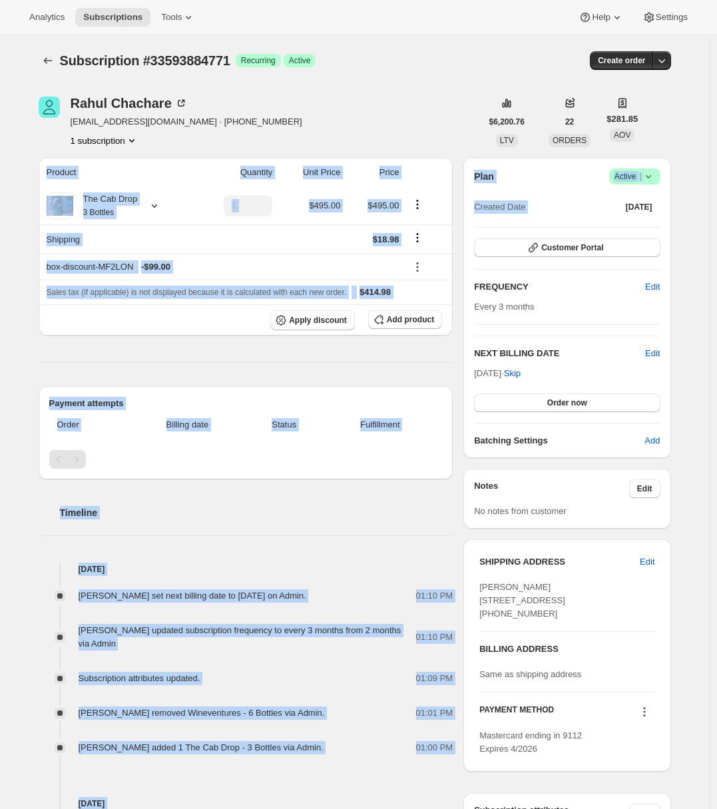
click at [464, 243] on div "Rahul Chachare kcrahul@gmail.com · +15103252480 1 subscription $6,200.76 LTV 22…" at bounding box center [349, 592] width 643 height 1034
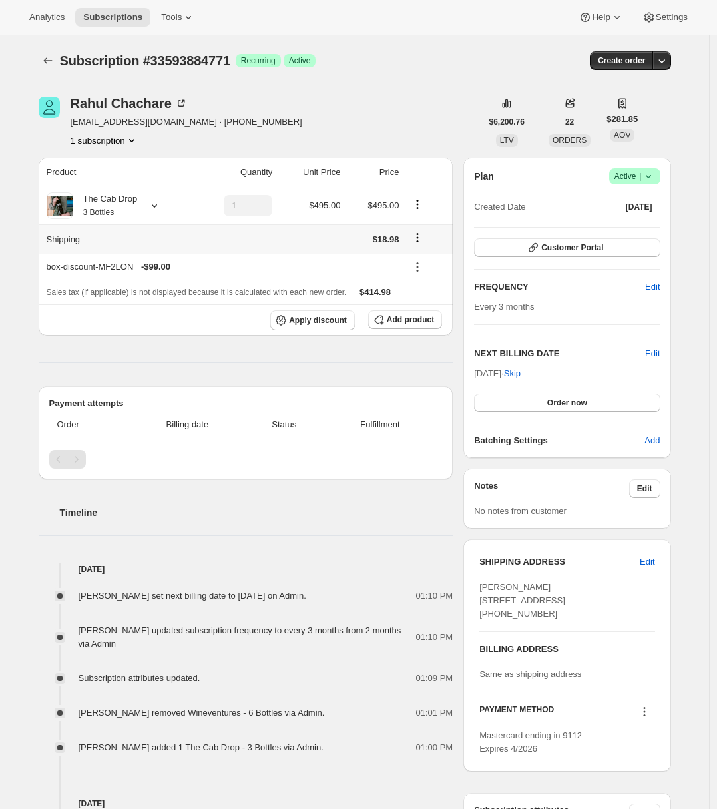
click at [422, 240] on icon "Shipping actions" at bounding box center [417, 237] width 13 height 13
click at [415, 270] on span "Edit shipping rate" at bounding box center [420, 264] width 67 height 13
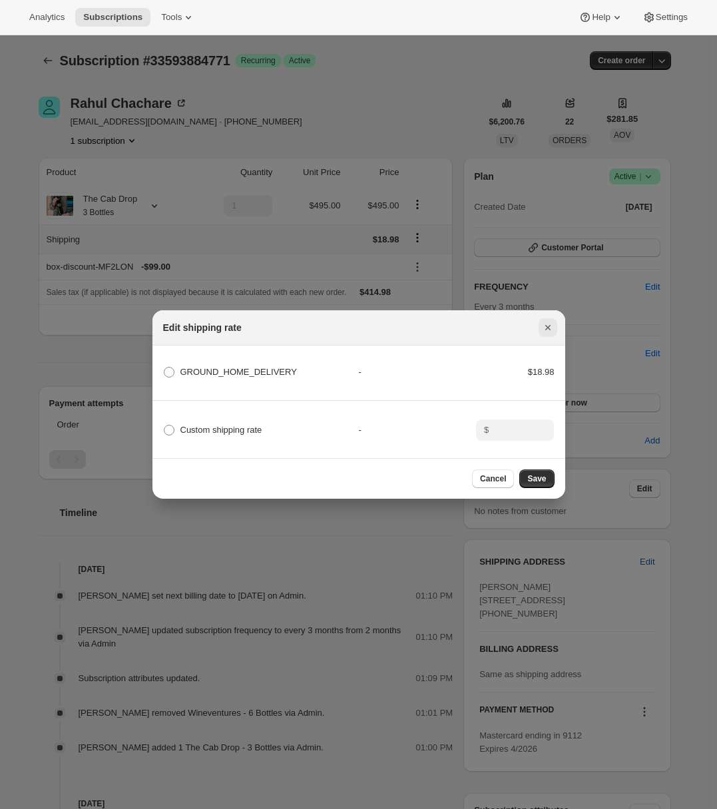
click at [549, 325] on icon "Close" at bounding box center [547, 327] width 5 height 5
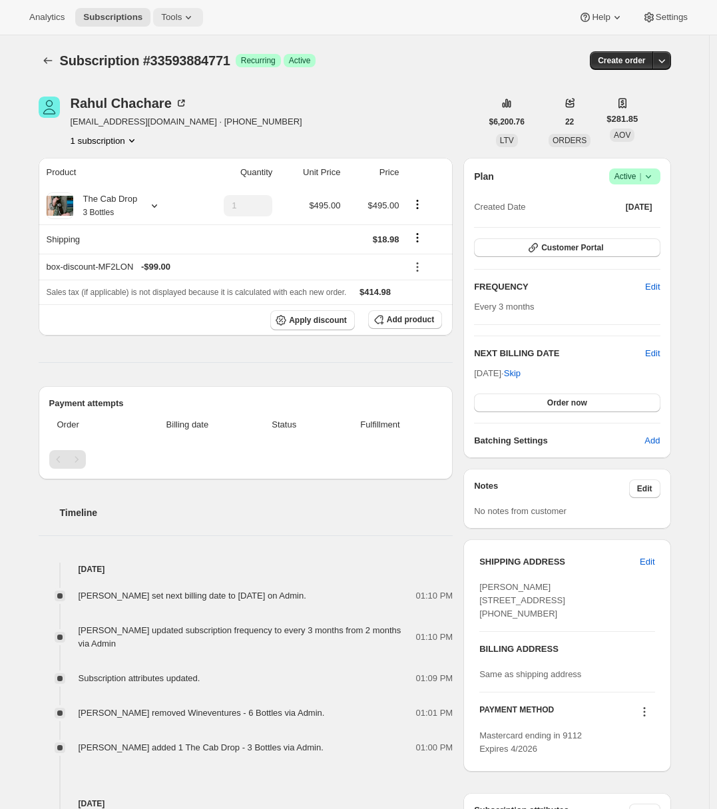
click at [182, 14] on span "Tools" at bounding box center [171, 17] width 21 height 11
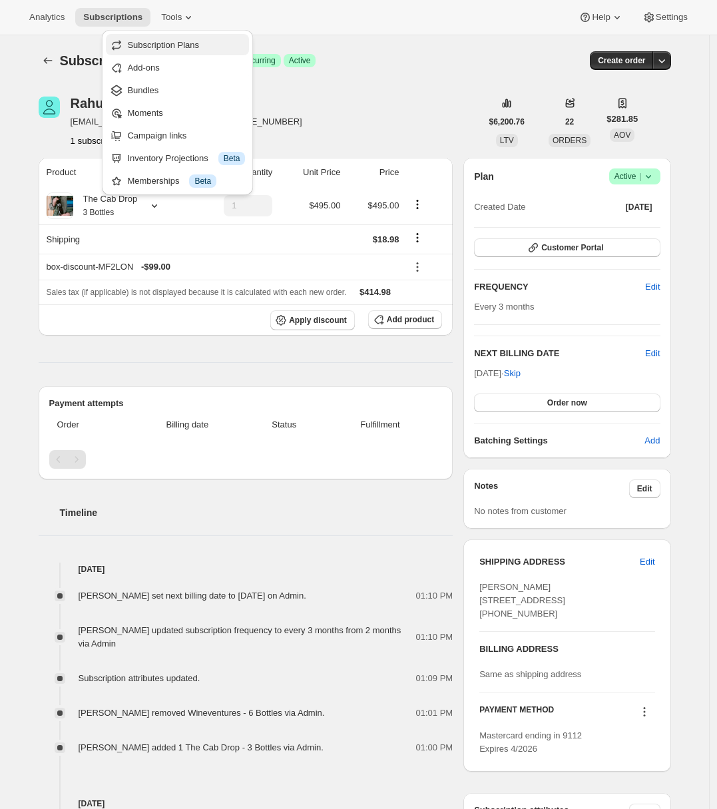
click at [187, 42] on span "Subscription Plans" at bounding box center [163, 45] width 72 height 10
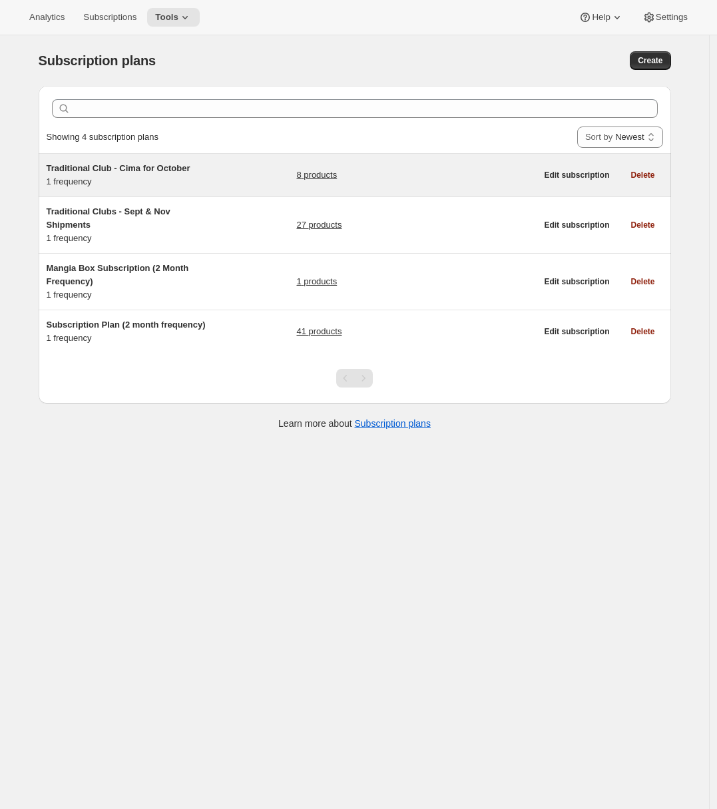
click at [229, 178] on div "Traditional Club - Cima for October 1 frequency 8 products" at bounding box center [292, 175] width 490 height 27
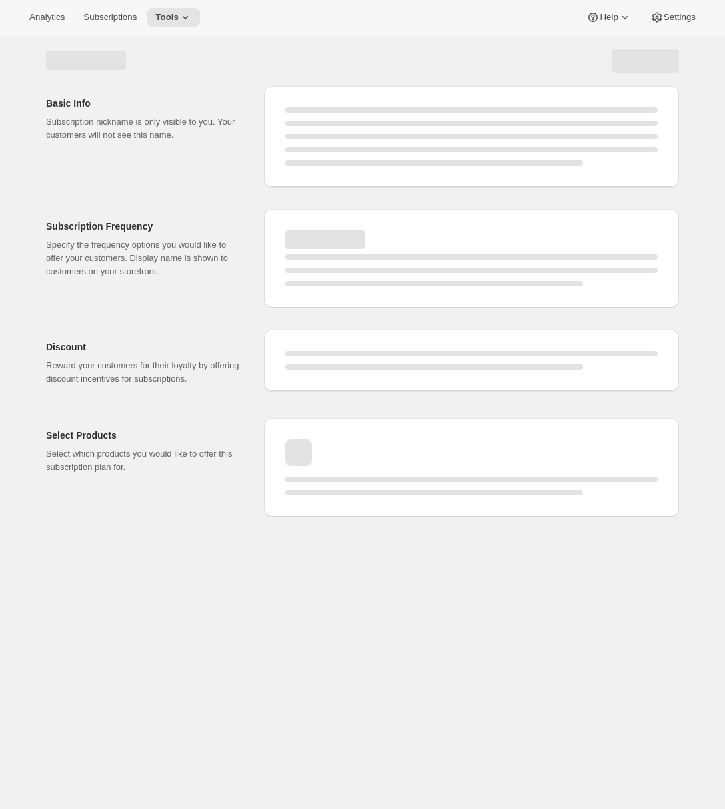
select select "WEEK"
select select "MONTH"
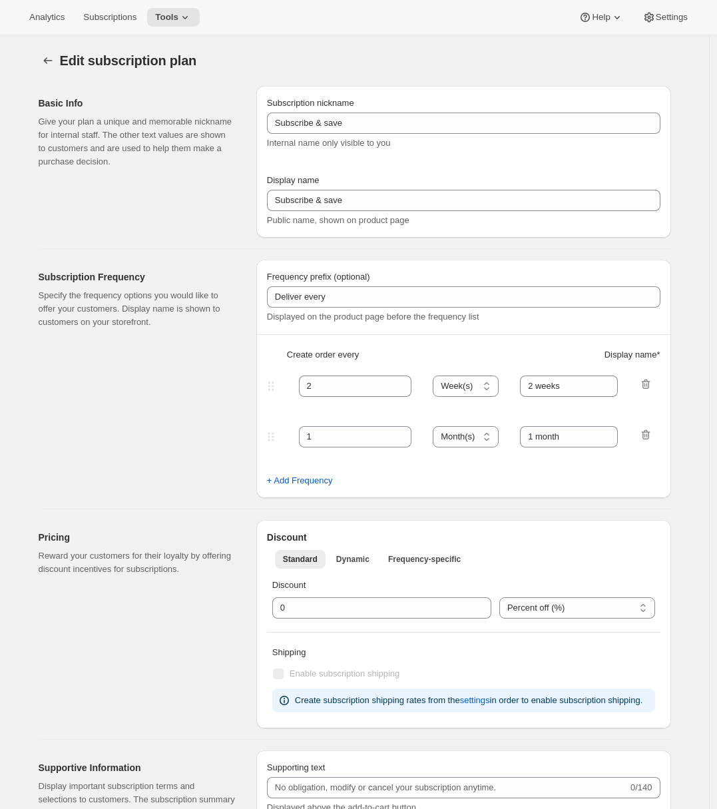
type input "Traditional Club - Cima for October"
type input "Join the Cima Club"
type input "3"
select select "MONTH"
type input "3 months"
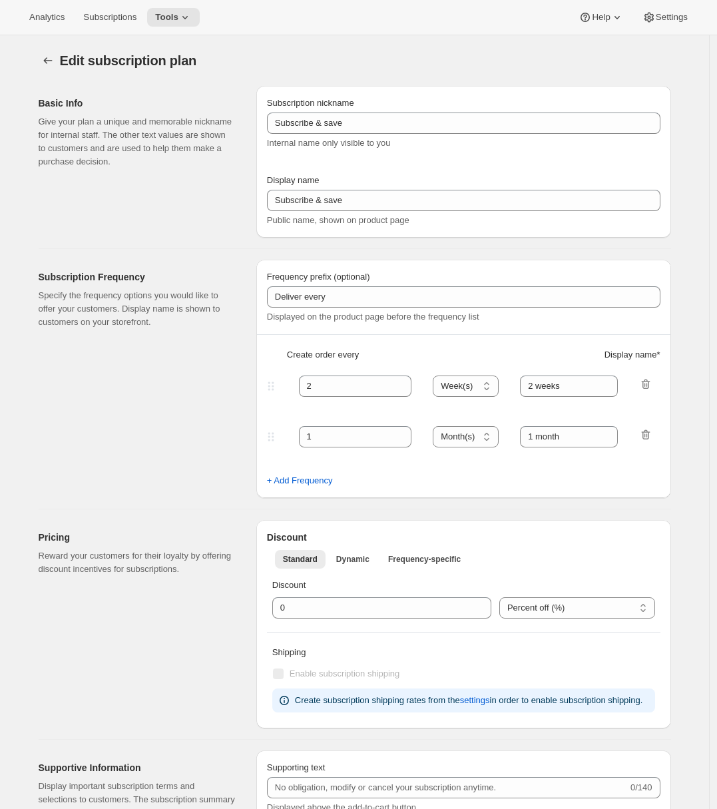
checkbox input "true"
select select "YEARDAY"
select select "10"
select select "15"
select select "2"
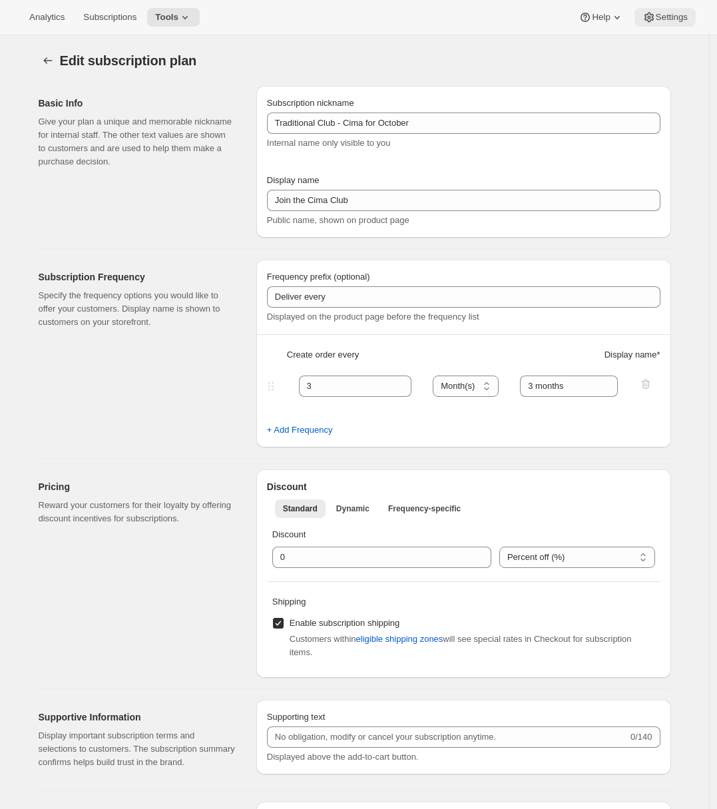
click at [645, 19] on icon at bounding box center [649, 17] width 13 height 13
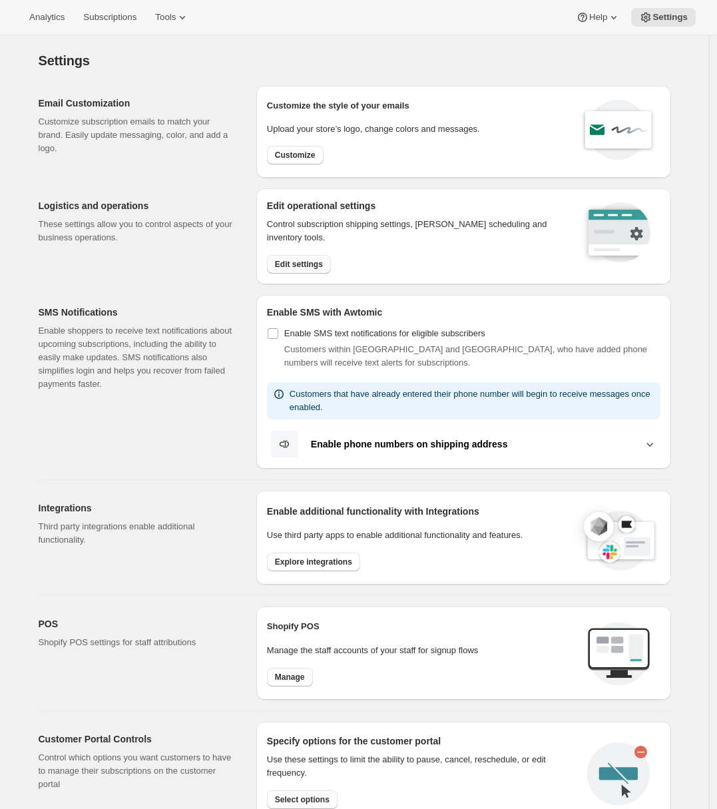
click at [292, 268] on span "Edit settings" at bounding box center [299, 264] width 48 height 11
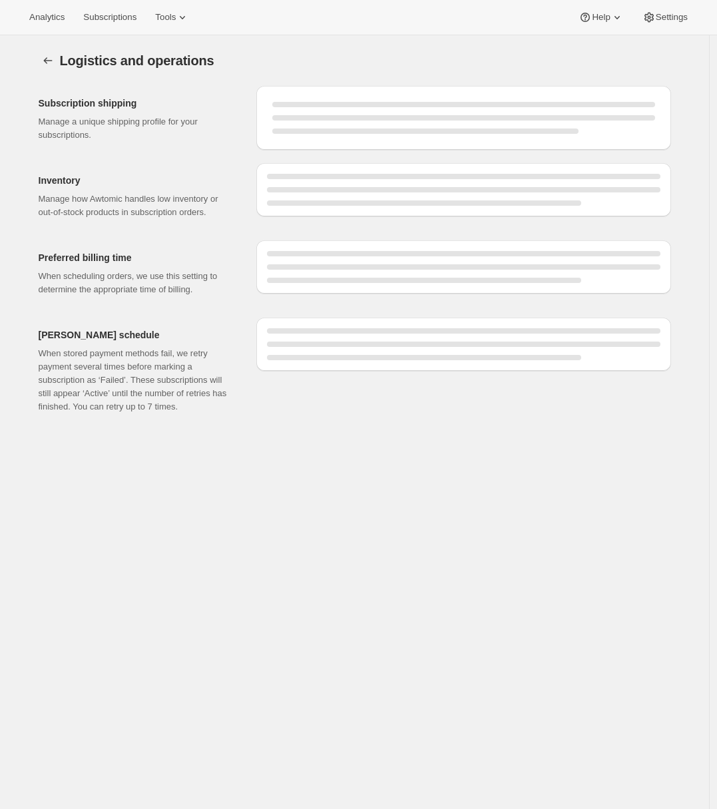
select select "DAY"
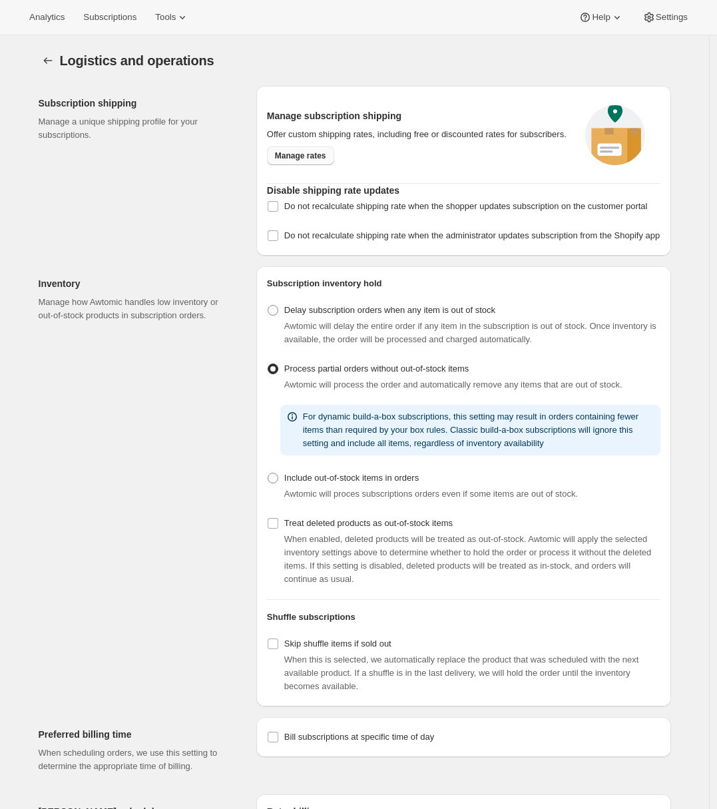
click at [312, 165] on link "Manage rates" at bounding box center [300, 156] width 67 height 19
click at [176, 19] on span "Tools" at bounding box center [165, 17] width 21 height 11
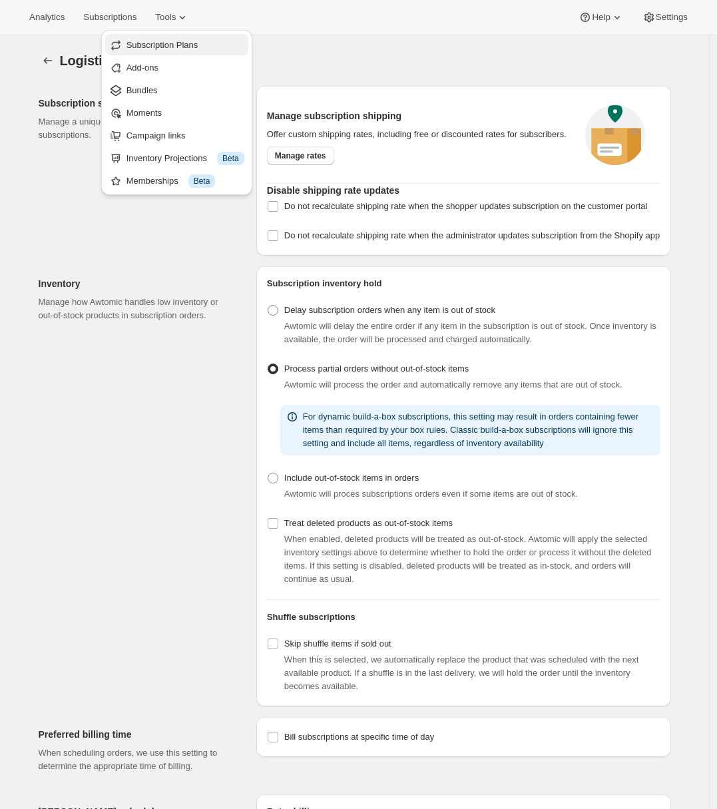
click at [169, 52] on button "Subscription Plans" at bounding box center [176, 44] width 143 height 21
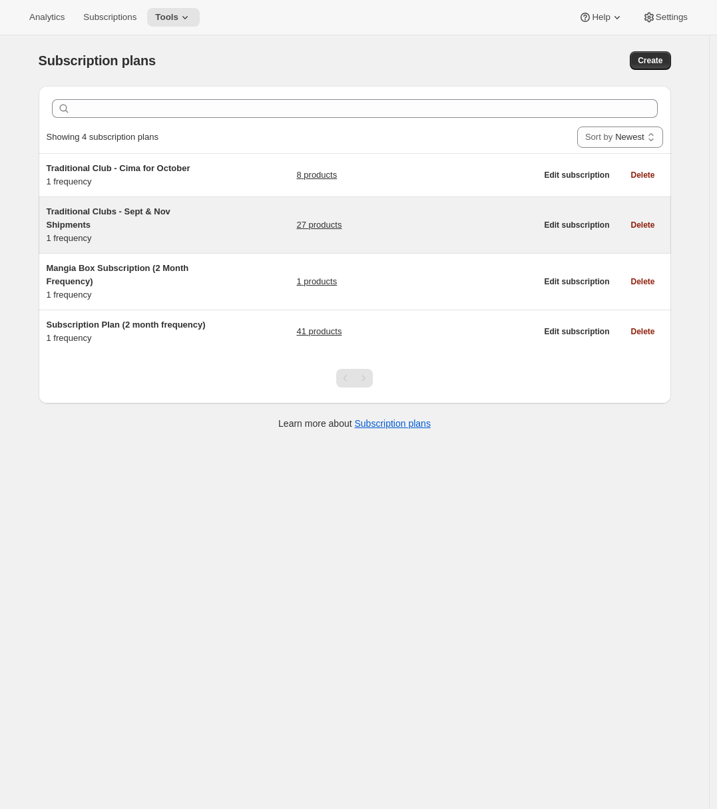
click at [253, 214] on div "Traditional Clubs - Sept & Nov Shipments 1 frequency 27 products" at bounding box center [292, 225] width 490 height 40
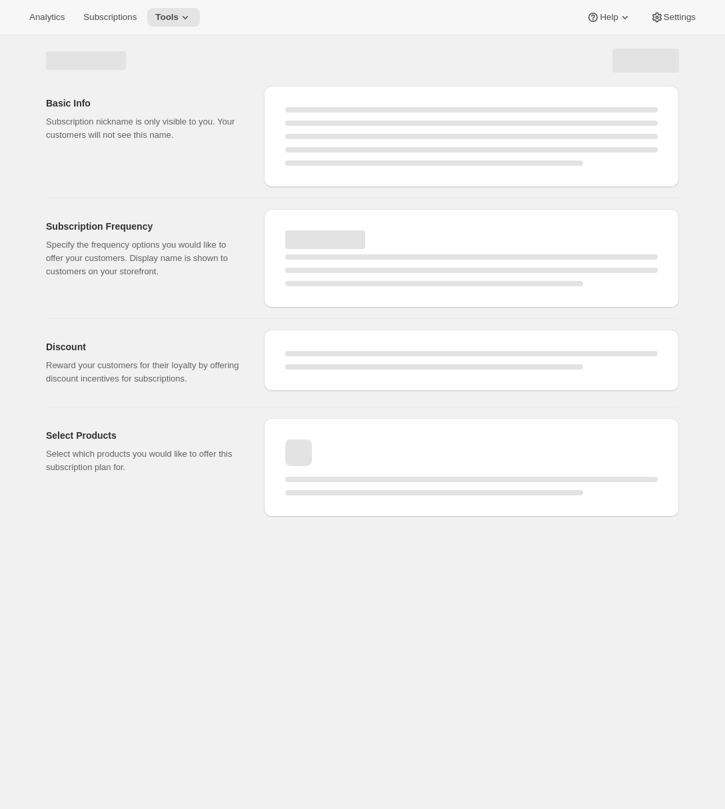
select select "WEEK"
select select "MONTH"
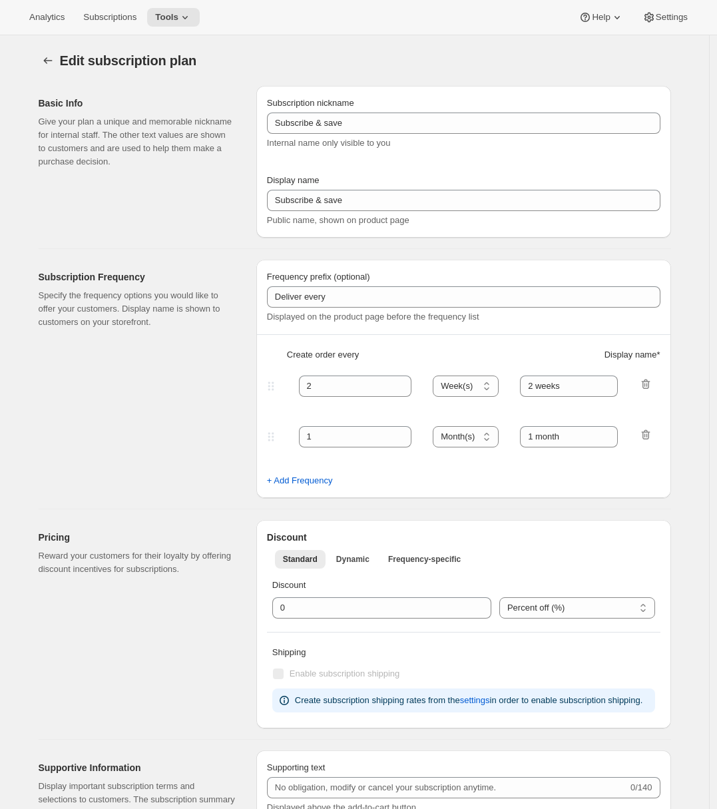
type input "Traditional Clubs - Sept & Nov Shipments"
type input "Join the club"
type input "Delivers quarterly"
type input "3"
select select "MONTH"
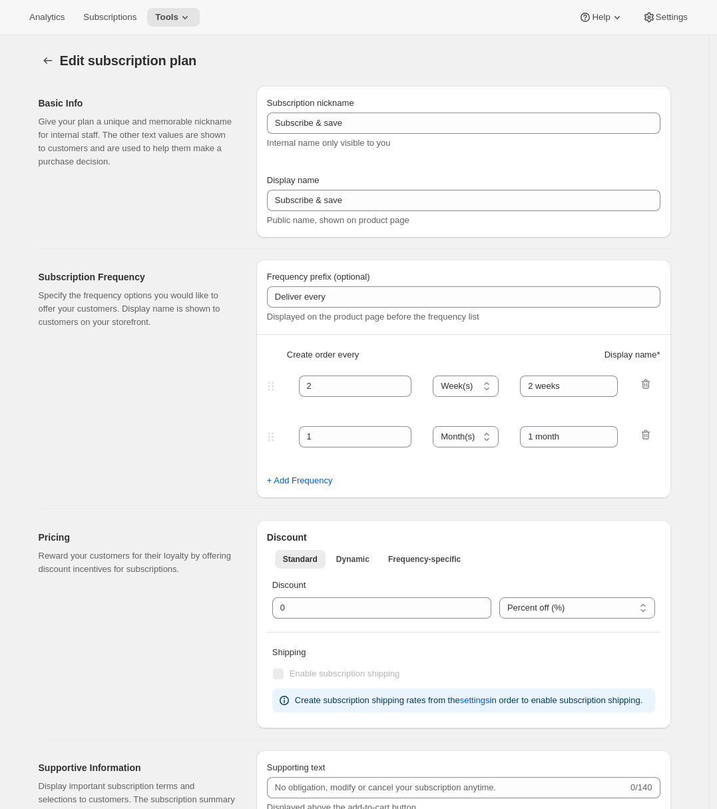
type input "(Sept, Nov)"
checkbox input "true"
select select "YEARDAY"
select select "9"
select select "10"
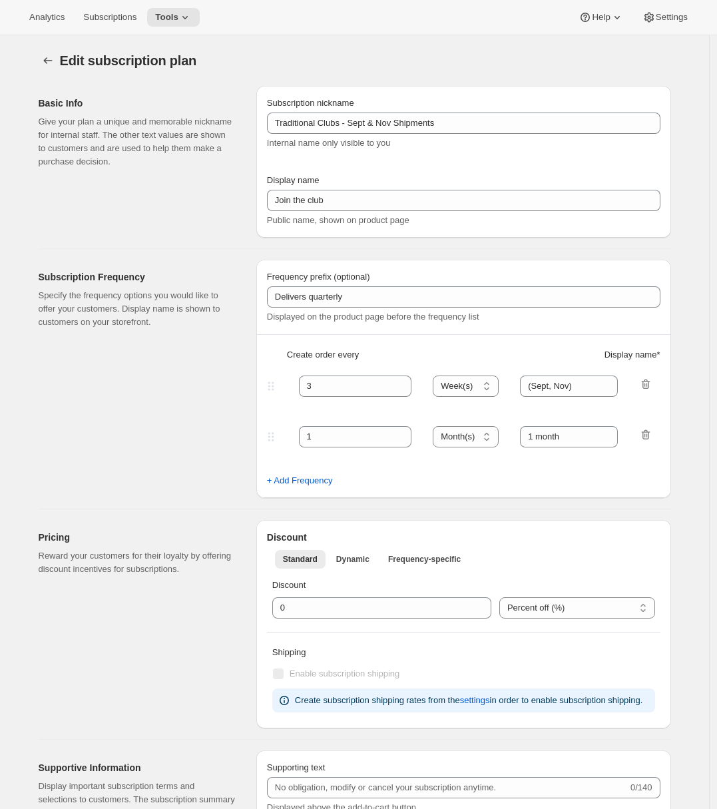
select select "11"
select select "5"
select select "2"
select select "4"
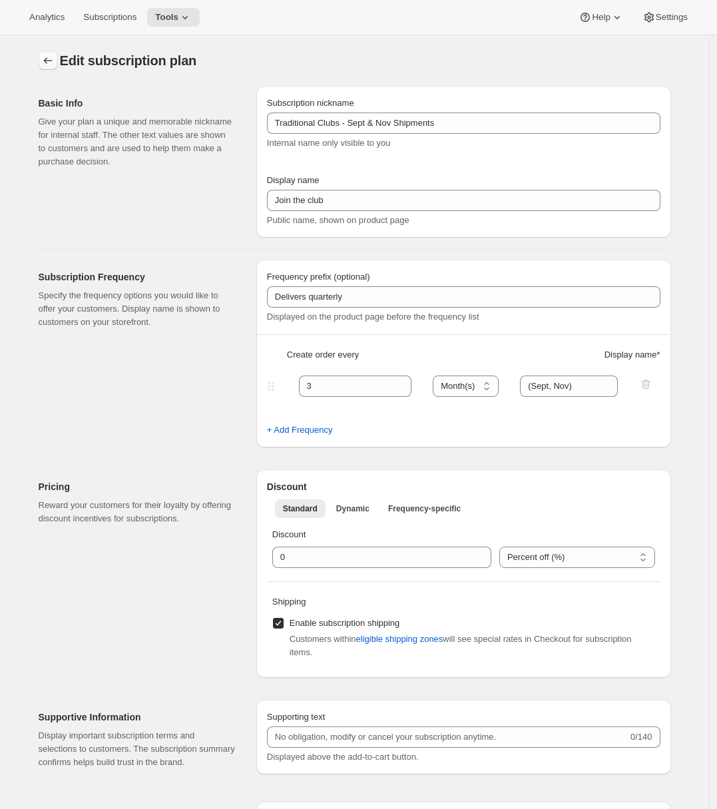
click at [49, 61] on icon "Subscription plans" at bounding box center [47, 60] width 13 height 13
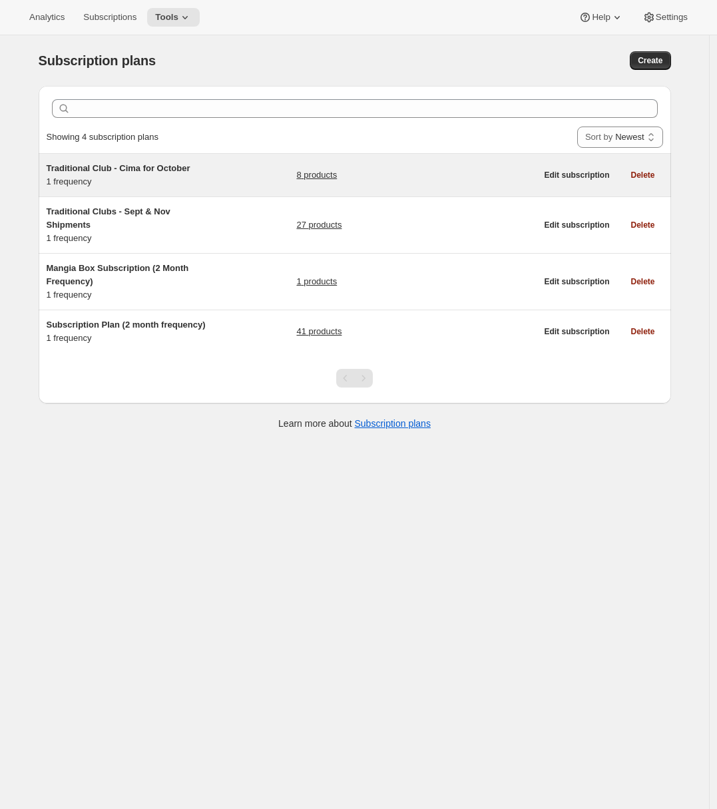
click at [223, 179] on div "Traditional Club - Cima for [DATE] frequency 8 products" at bounding box center [292, 175] width 490 height 27
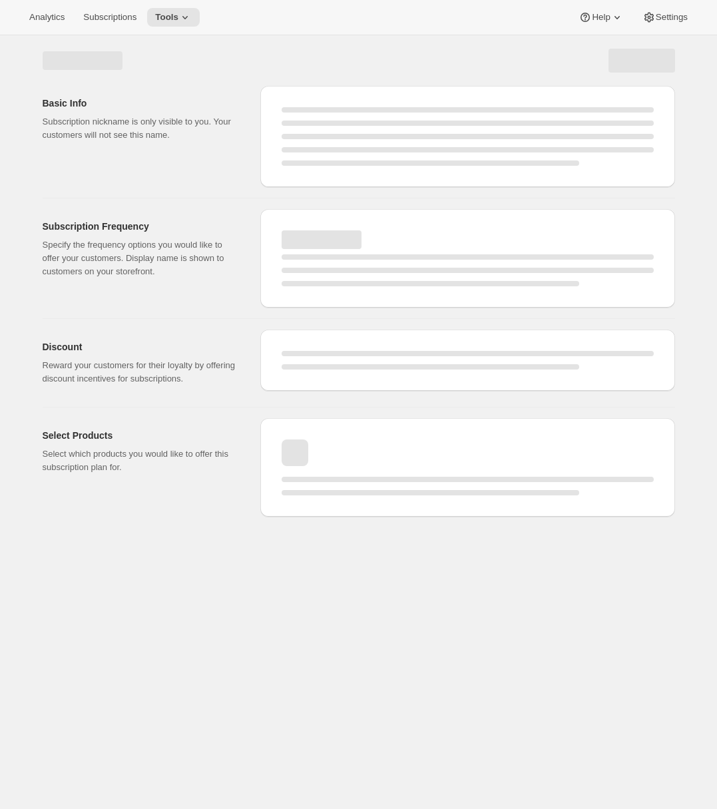
select select "WEEK"
select select "MONTH"
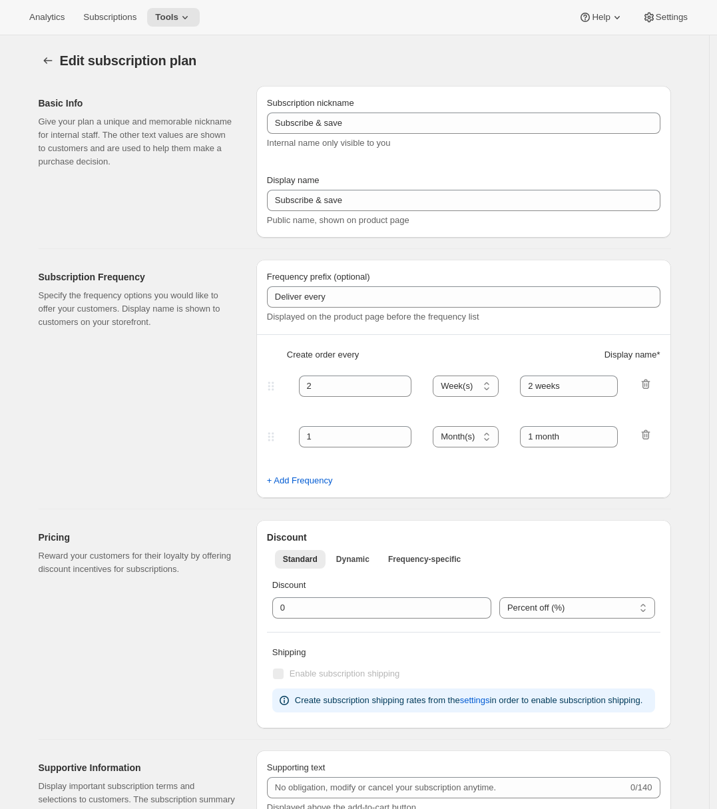
type input "Traditional Club - Cima for October"
type input "Join the Cima Club"
type input "3"
select select "MONTH"
type input "3 months"
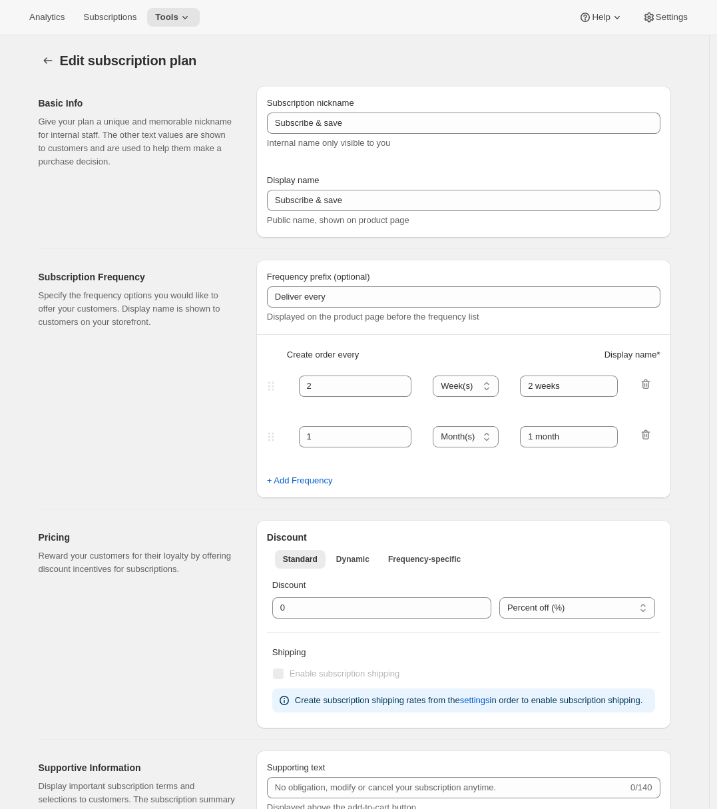
checkbox input "true"
select select "YEARDAY"
select select "10"
select select "15"
select select "2"
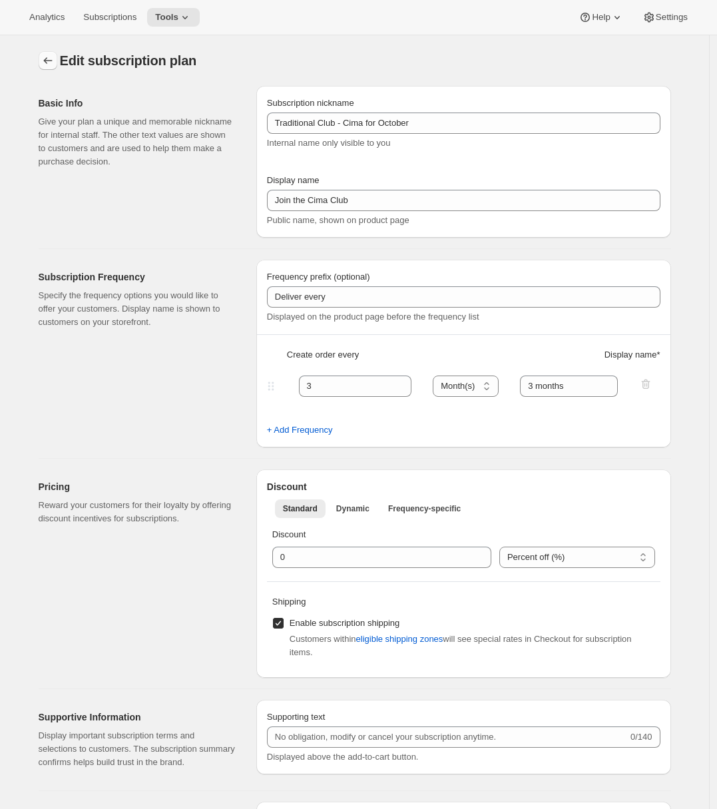
click at [43, 59] on button "Subscription plans" at bounding box center [48, 60] width 19 height 19
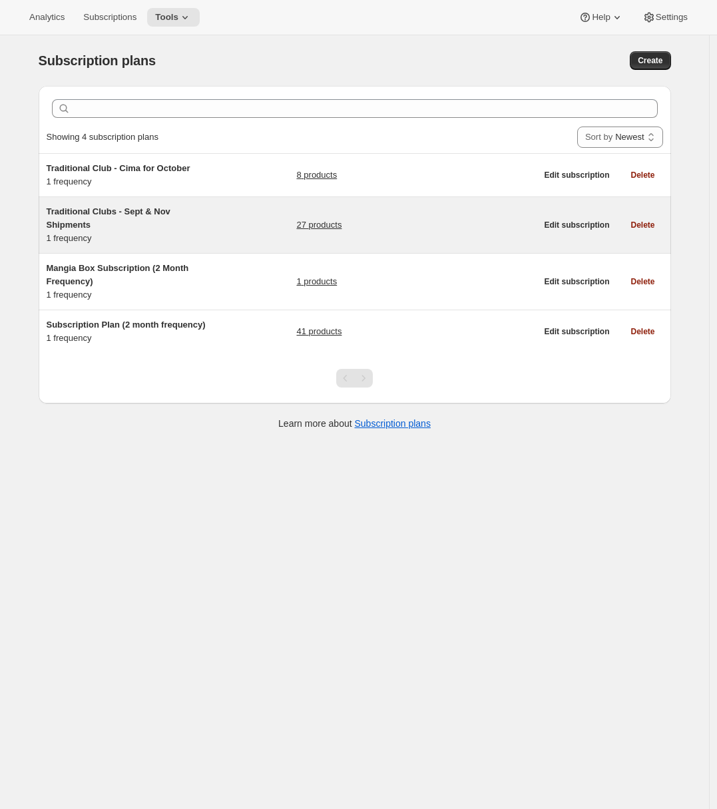
click at [218, 226] on div "Traditional Clubs - Sept & Nov Shipments 1 frequency 27 products" at bounding box center [292, 225] width 490 height 40
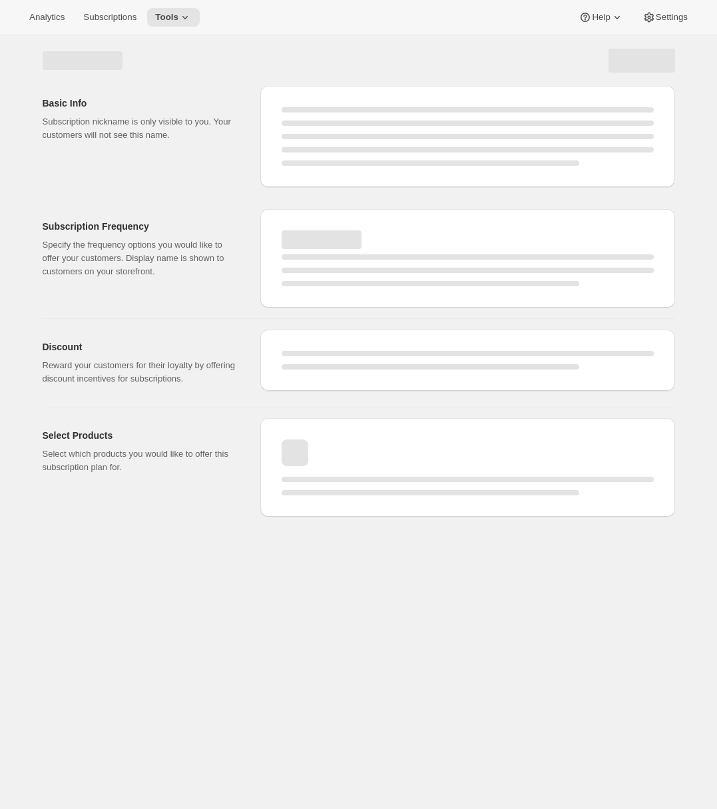
select select "WEEK"
select select "MONTH"
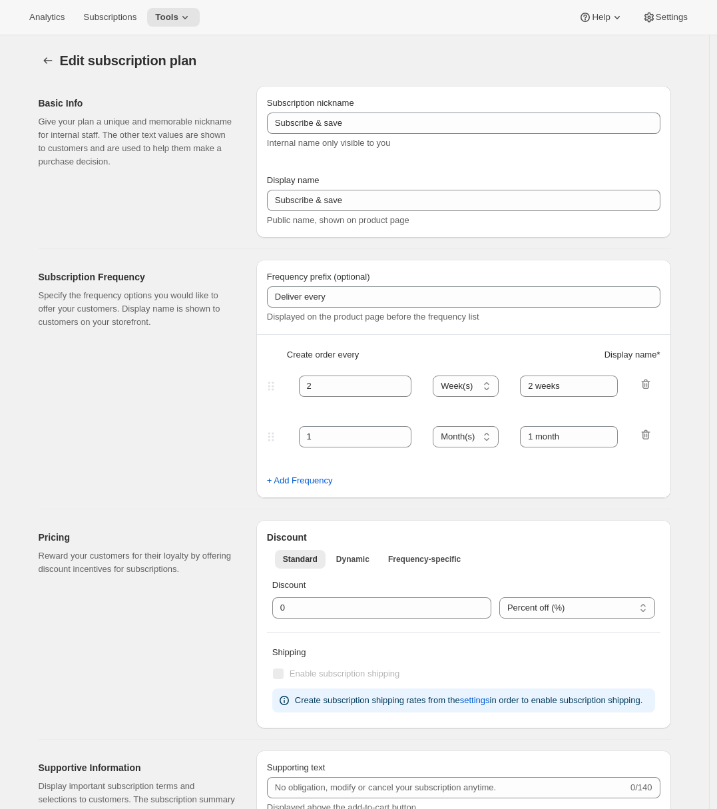
type input "Traditional Clubs - Sept & Nov Shipments"
type input "Join the club"
type input "Delivers quarterly"
type input "3"
select select "MONTH"
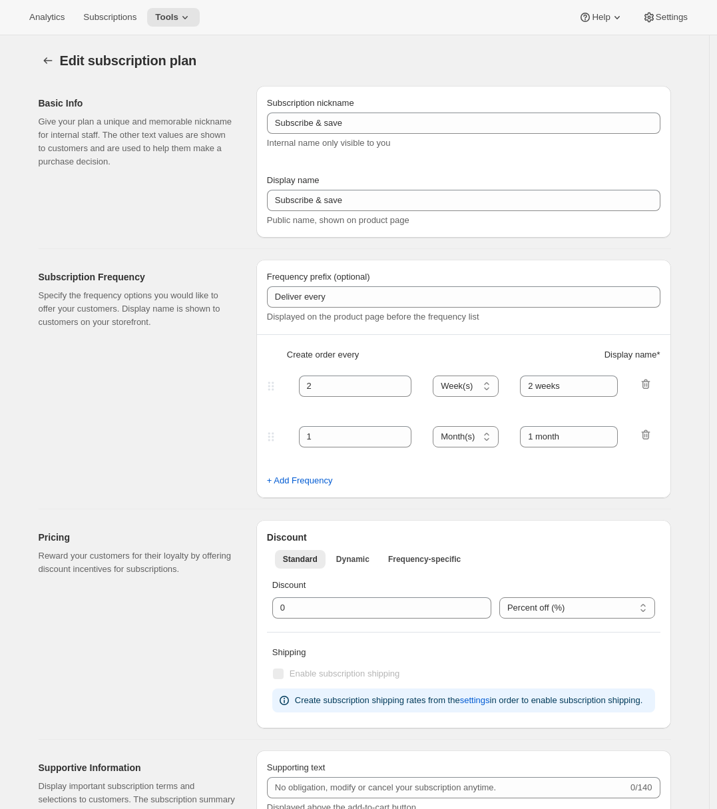
type input "(Sept, Nov)"
checkbox input "true"
select select "YEARDAY"
select select "9"
select select "10"
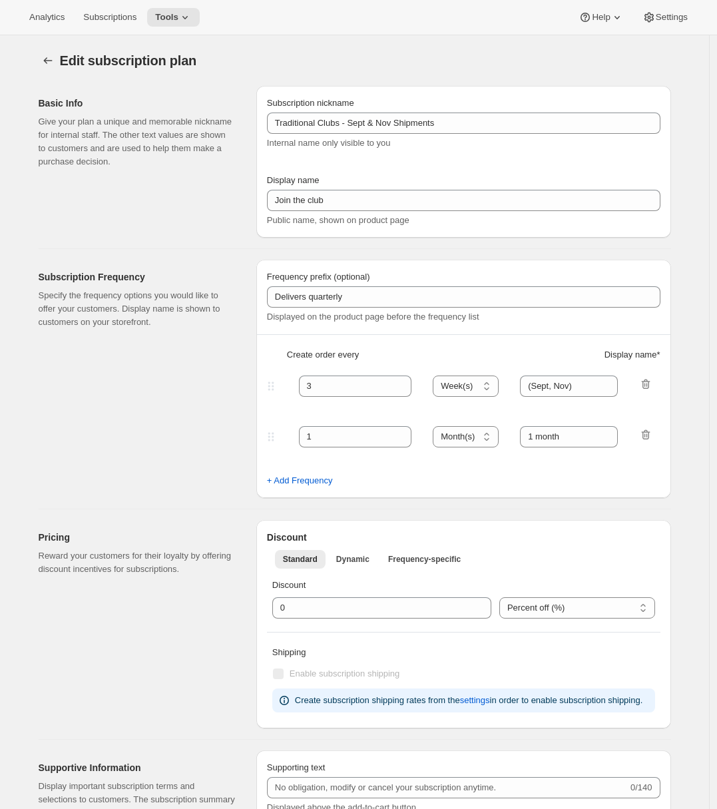
select select "11"
select select "5"
select select "2"
select select "4"
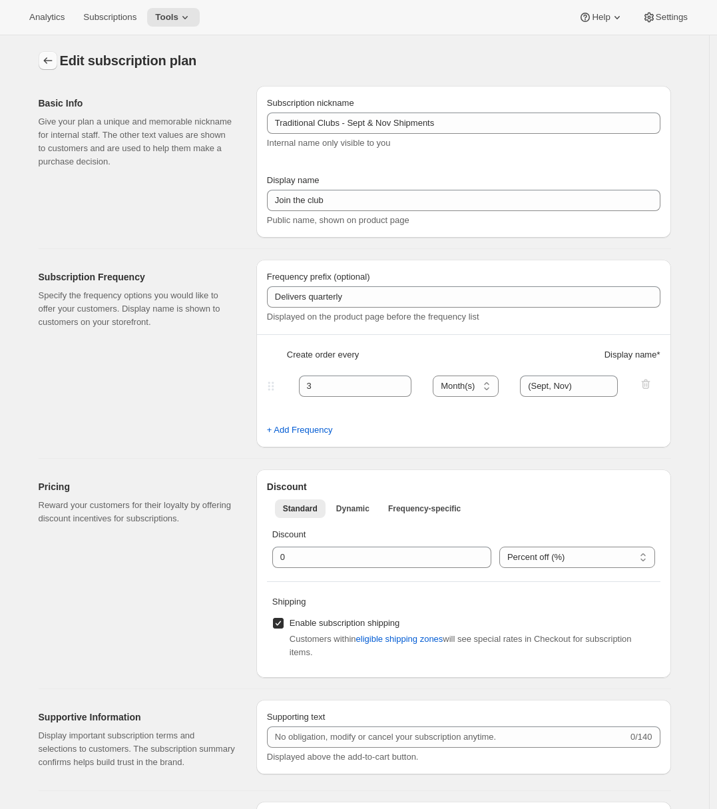
click at [55, 64] on icon "Subscription plans" at bounding box center [47, 60] width 13 height 13
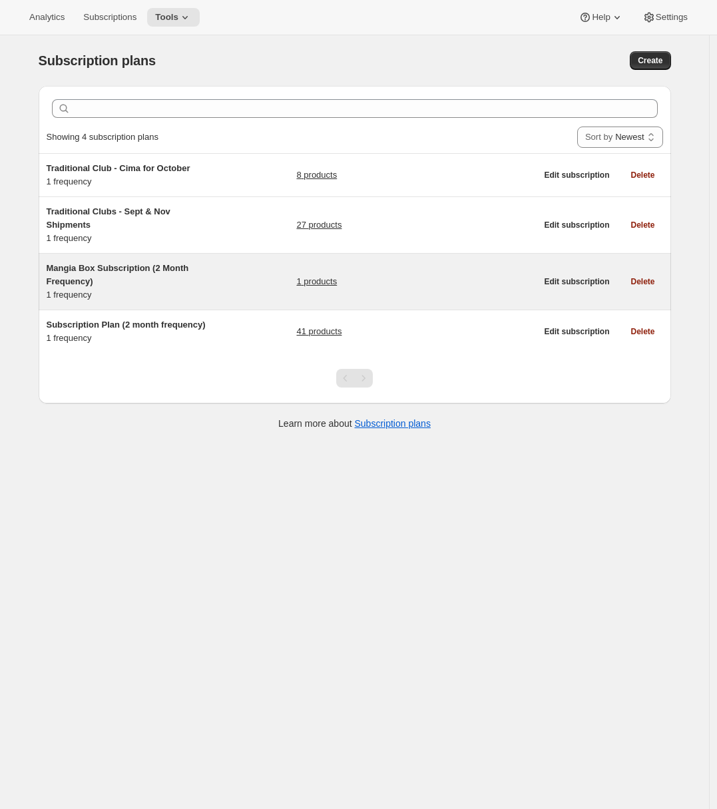
click at [246, 278] on div "Mangia Box Subscription (2 Month Frequency) 1 frequency 1 products" at bounding box center [292, 282] width 490 height 40
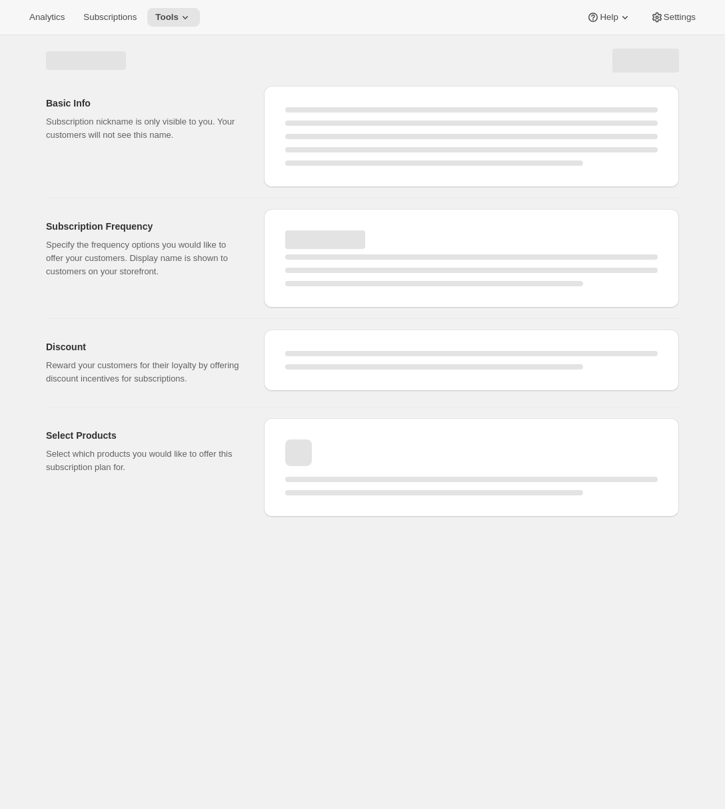
select select "WEEK"
select select "MONTH"
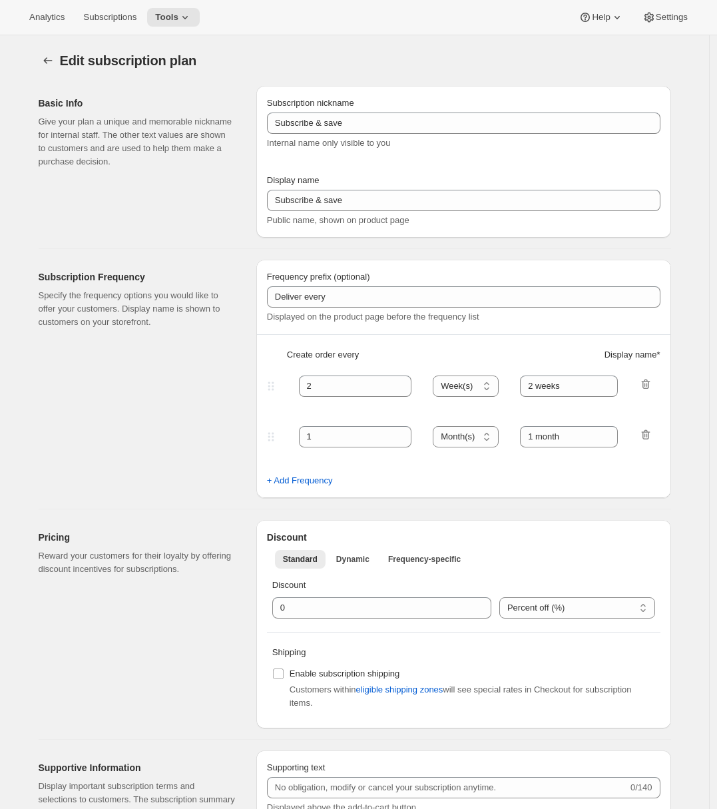
type input "Mangia Box Subscription (2 Month Frequency)"
type input "Subscribe to Mangia Box"
select select "MONTH"
type input "2 months"
select select "FIXED_AMOUNT"
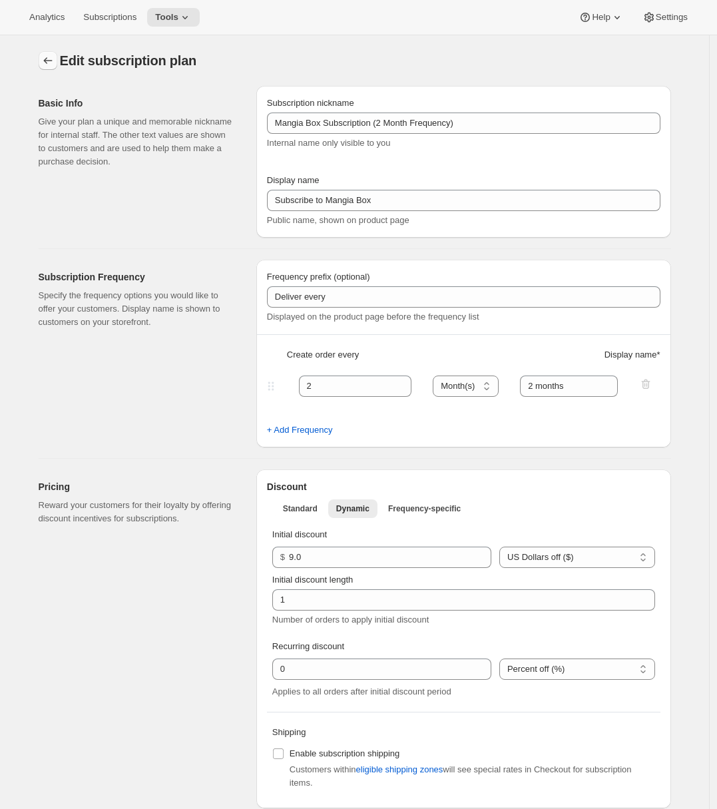
click at [55, 65] on icon "Subscription plans" at bounding box center [47, 60] width 13 height 13
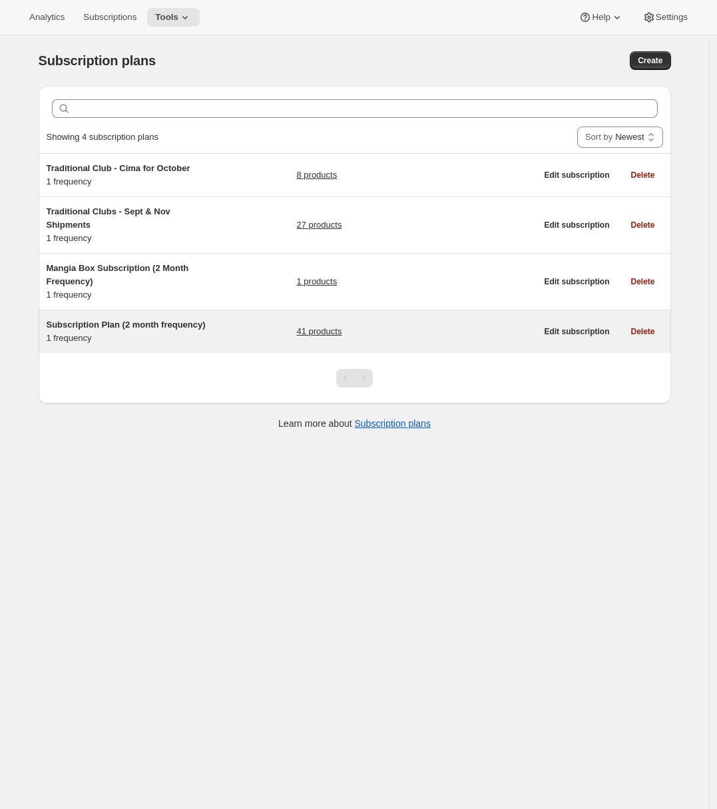
click at [241, 340] on div "Subscription Plan (2 month frequency) 1 frequency 41 products" at bounding box center [292, 331] width 490 height 27
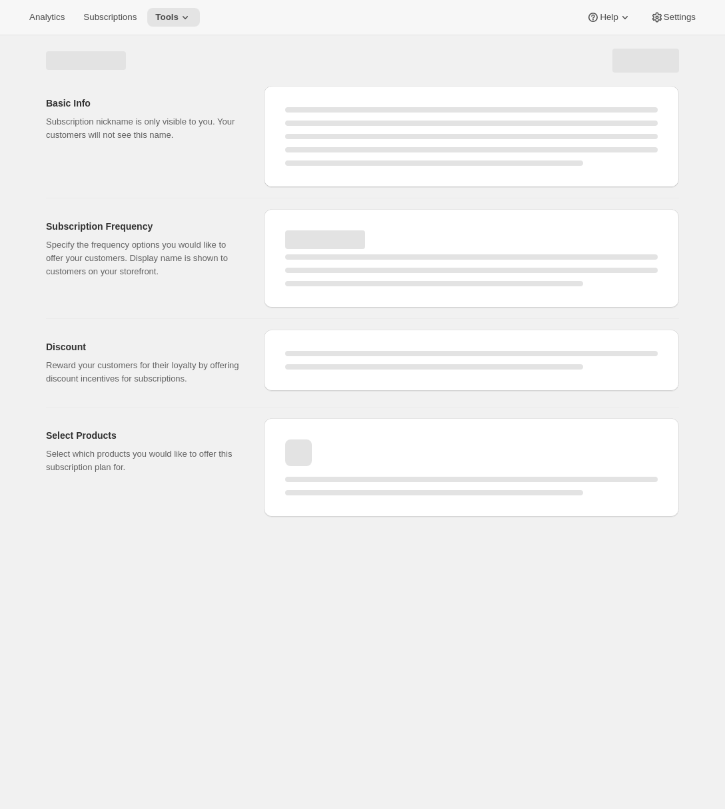
select select "WEEK"
select select "MONTH"
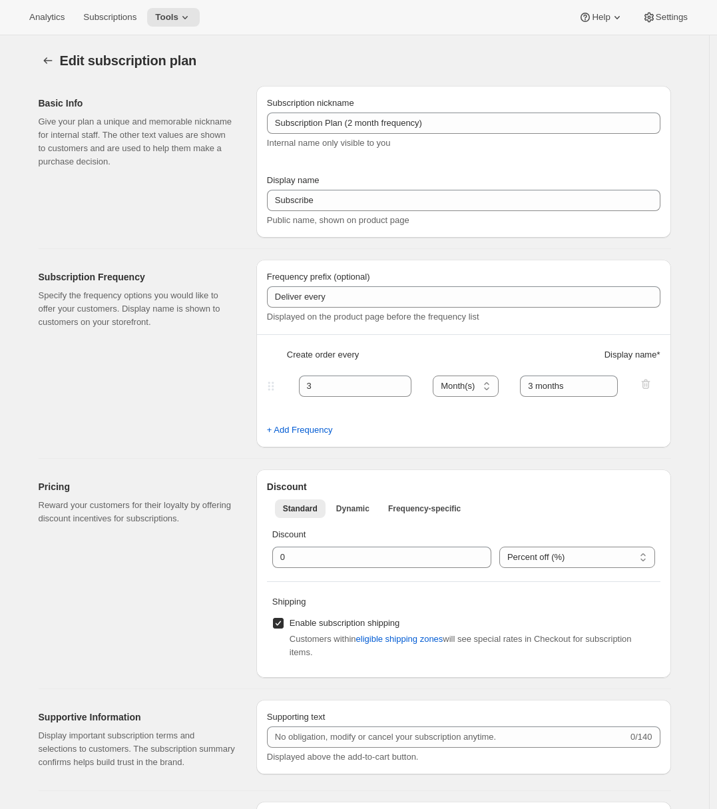
type input "Subscription Plan (2 month frequency)"
type input "Subscribe"
type input "3"
type input "3 months"
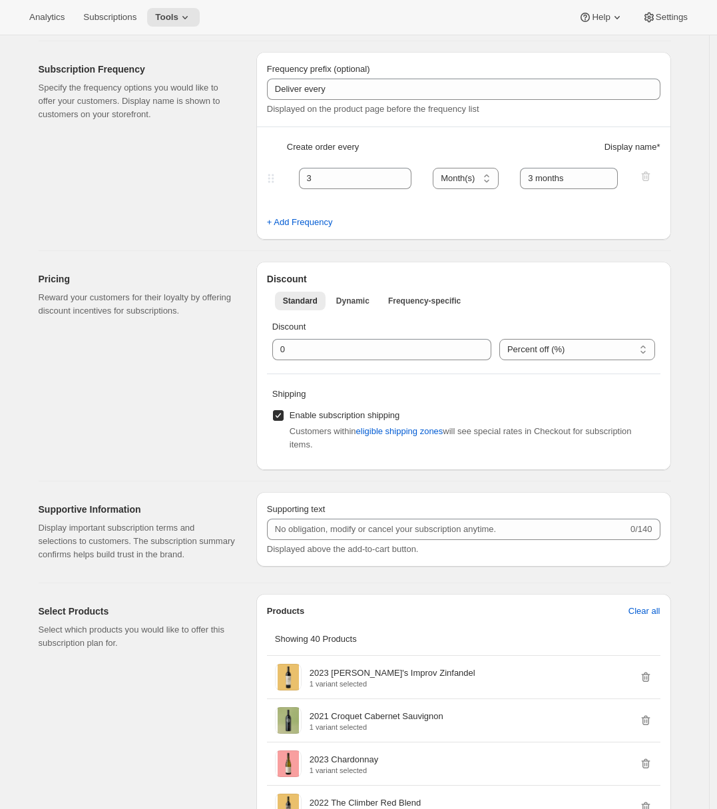
scroll to position [71, 0]
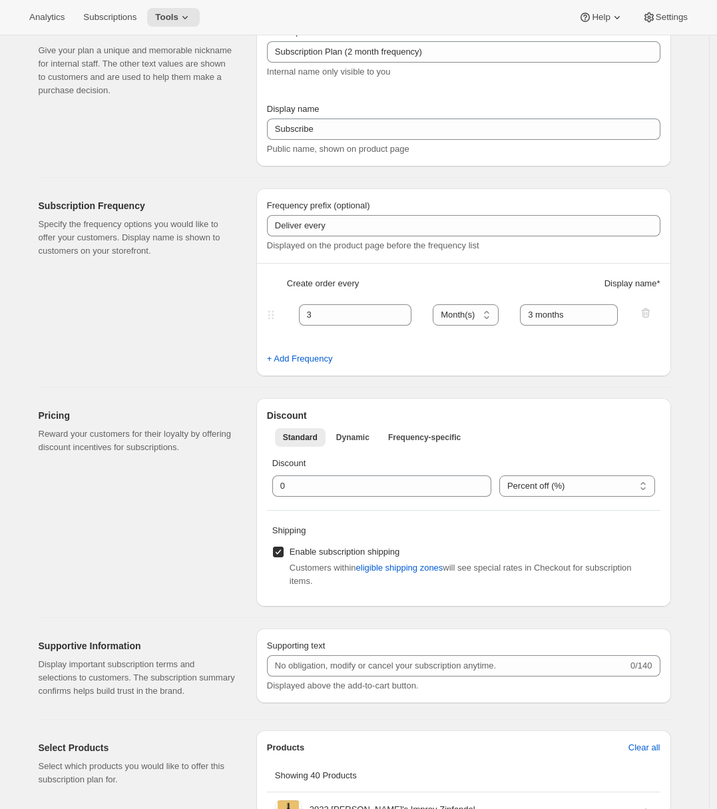
click at [181, 394] on div "Pricing Reward your customers for their loyalty by offering discount incentives…" at bounding box center [349, 497] width 643 height 219
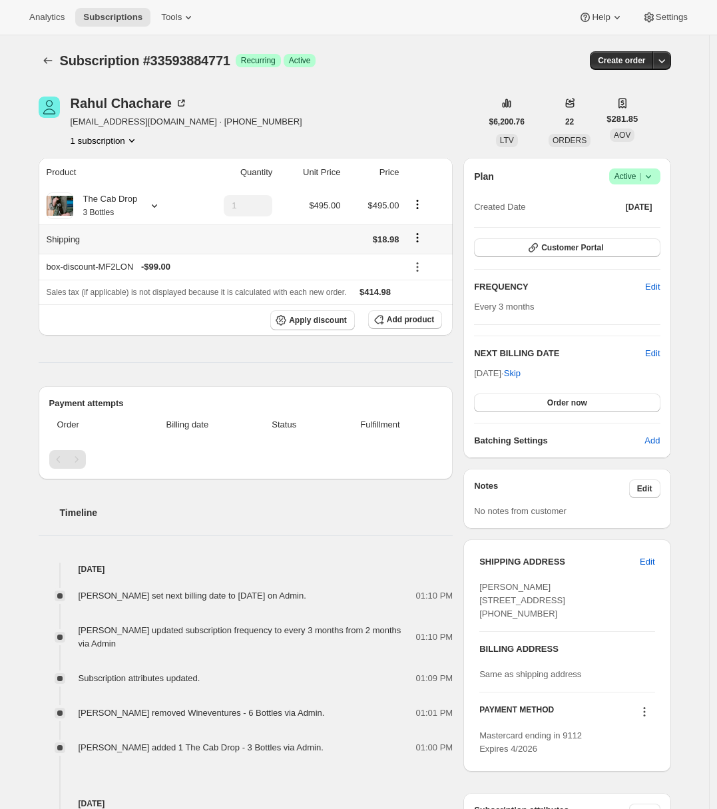
click at [423, 240] on icon "Shipping actions" at bounding box center [417, 237] width 13 height 13
click at [410, 264] on span "Edit shipping rate" at bounding box center [420, 264] width 67 height 10
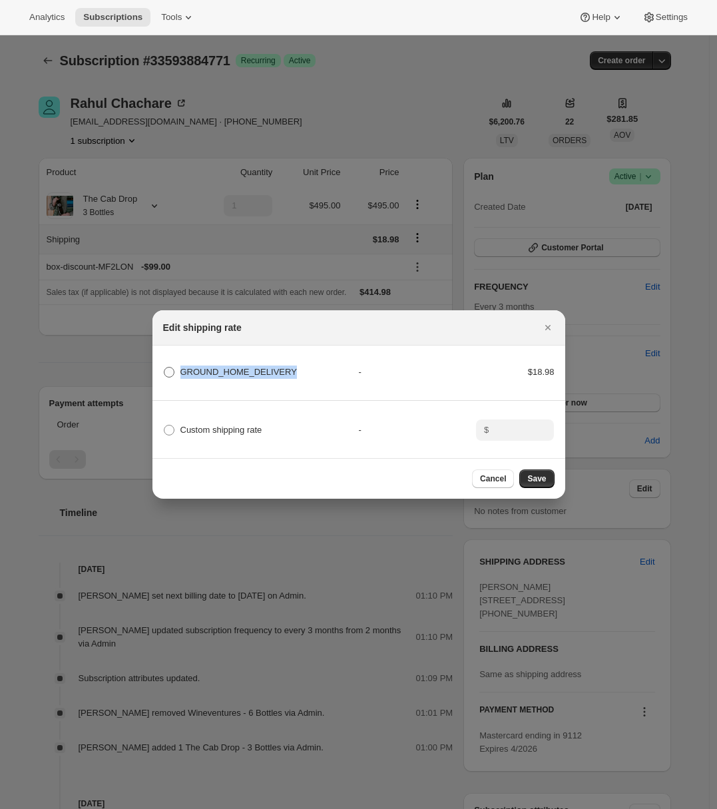
drag, startPoint x: 302, startPoint y: 366, endPoint x: 194, endPoint y: 360, distance: 108.1
click at [194, 363] on div "GROUND_HOME_DELIVERY" at bounding box center [261, 372] width 196 height 19
copy span "GROUND_HOME_DELIVERY"
click at [442, 91] on div at bounding box center [358, 404] width 717 height 809
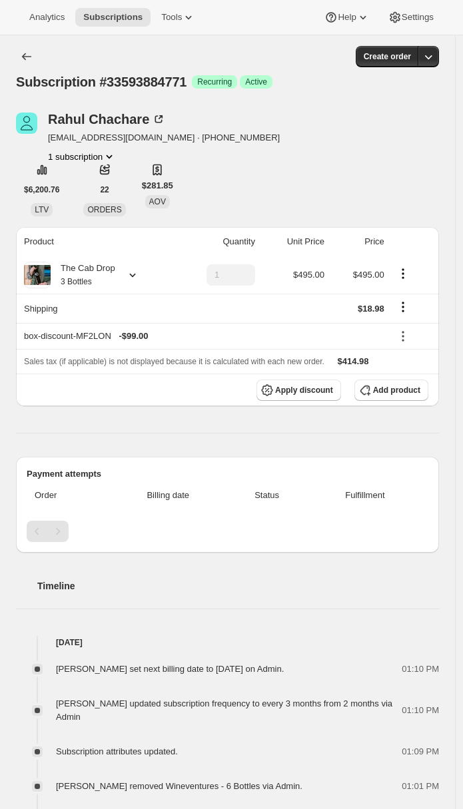
click at [166, 83] on span "Subscription #33593884771" at bounding box center [101, 82] width 171 height 15
copy span "33593884771"
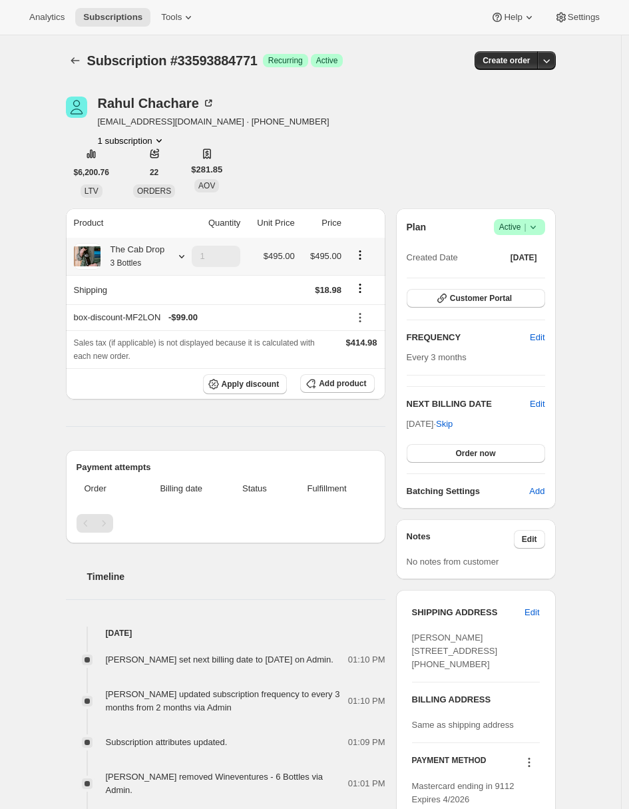
click at [179, 256] on div at bounding box center [179, 256] width 19 height 13
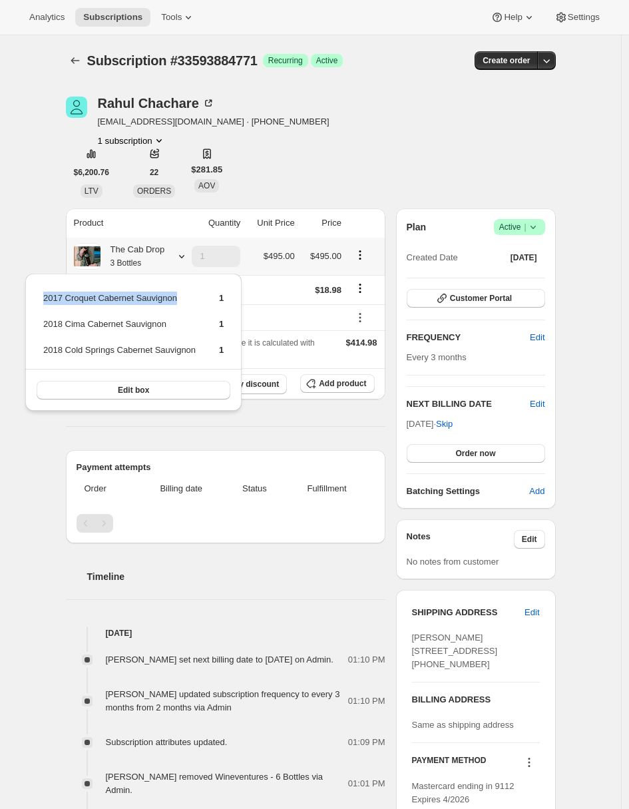
drag, startPoint x: 45, startPoint y: 298, endPoint x: 185, endPoint y: 302, distance: 139.9
click at [185, 302] on td "2017 Croquet Cabernet Sauvignon" at bounding box center [120, 303] width 154 height 25
copy td "2017 Croquet Cabernet Sauvignon"
drag, startPoint x: 47, startPoint y: 324, endPoint x: 173, endPoint y: 324, distance: 125.9
click at [173, 324] on td "2018 Cima Cabernet Sauvignon" at bounding box center [120, 329] width 154 height 25
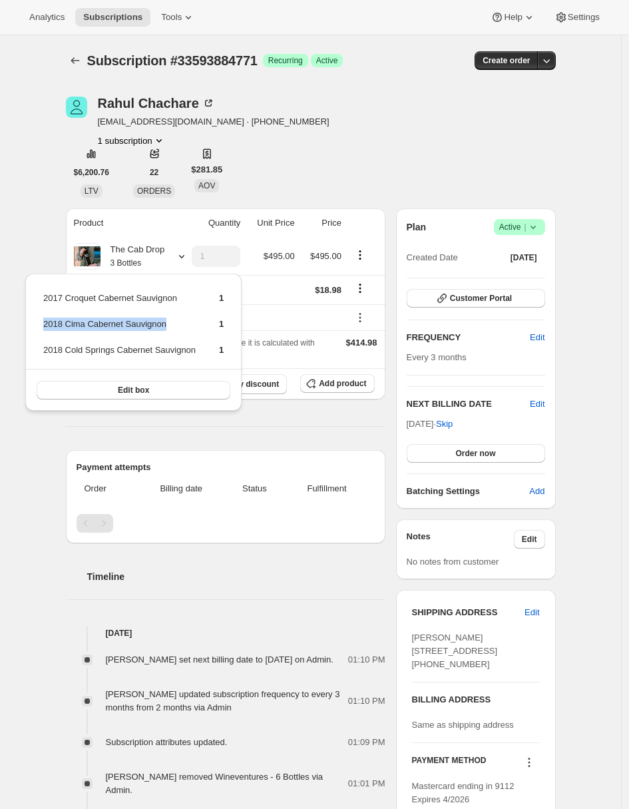
copy td "2018 Cima Cabernet Sauvignon"
drag, startPoint x: 44, startPoint y: 349, endPoint x: 204, endPoint y: 347, distance: 159.9
click at [196, 347] on td "2018 Cold Springs Cabernet Sauvignon" at bounding box center [120, 355] width 154 height 25
copy td "2018 Cold Springs Cabernet Sauvignon"
drag, startPoint x: 187, startPoint y: 295, endPoint x: 44, endPoint y: 293, distance: 142.6
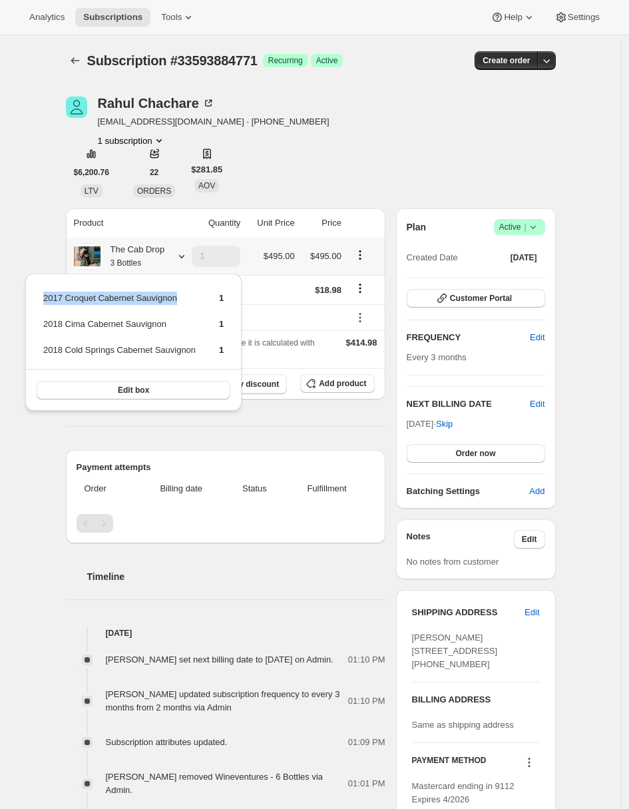
click at [44, 293] on td "2017 Croquet Cabernet Sauvignon" at bounding box center [120, 303] width 154 height 25
copy td "2017 Croquet Cabernet Sauvignon"
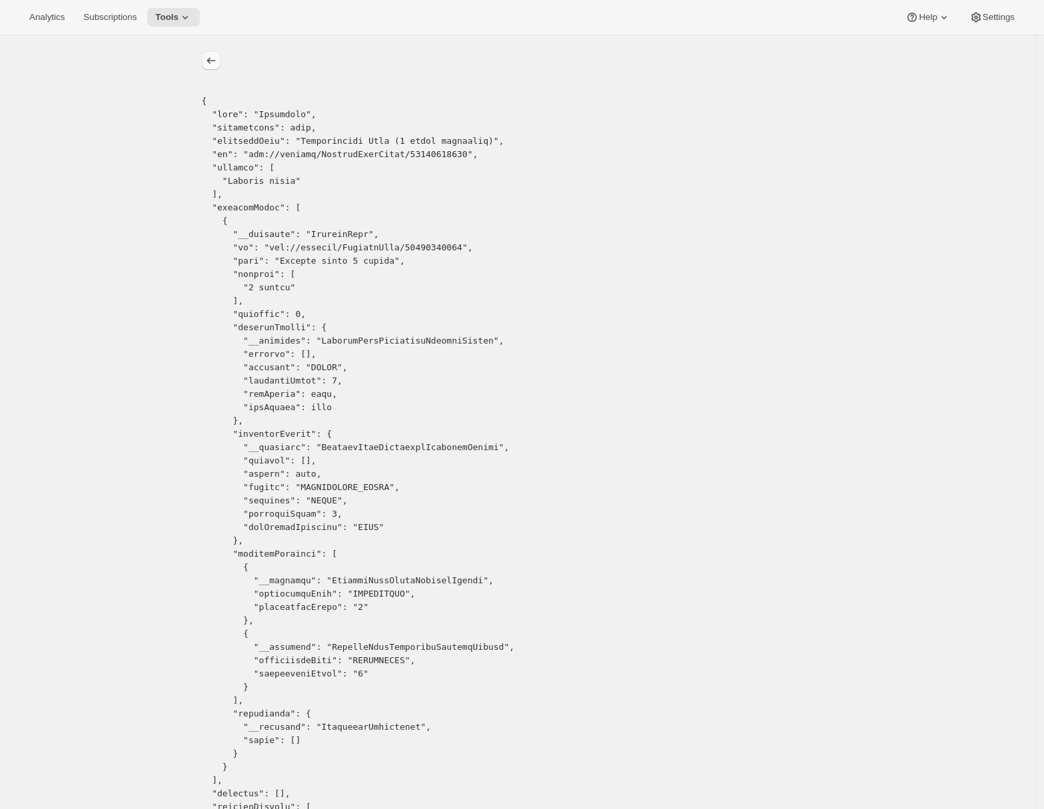
click at [206, 60] on button "list" at bounding box center [211, 60] width 19 height 19
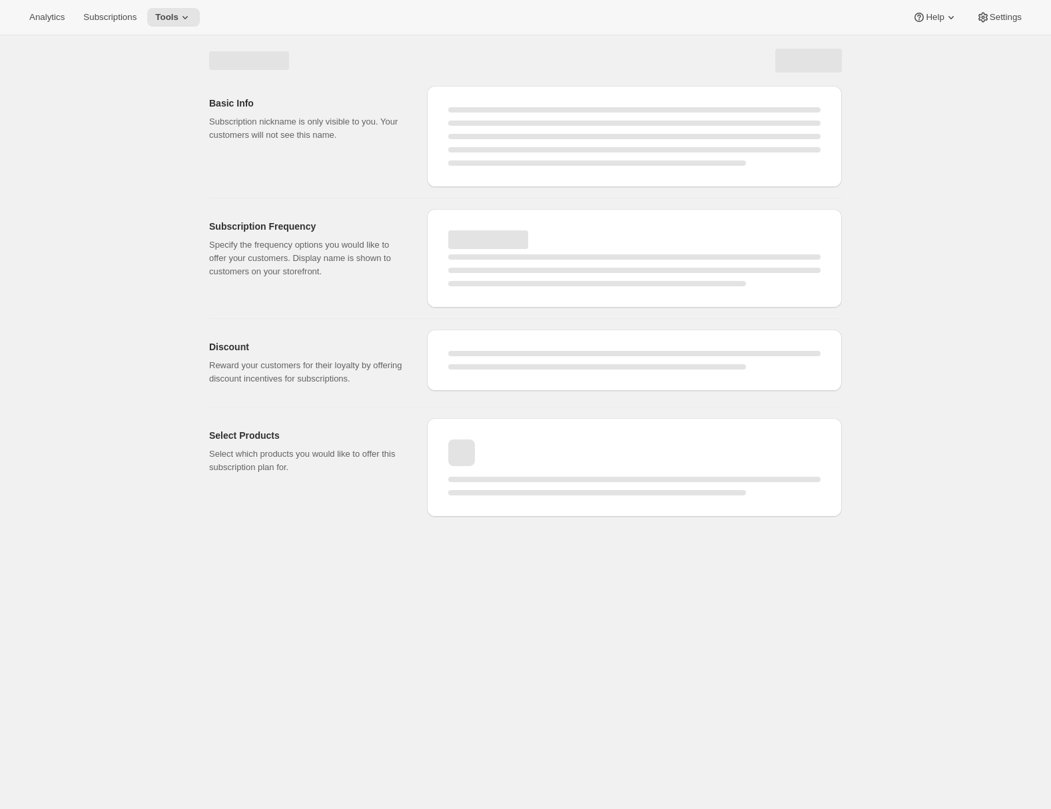
select select "WEEK"
select select "MONTH"
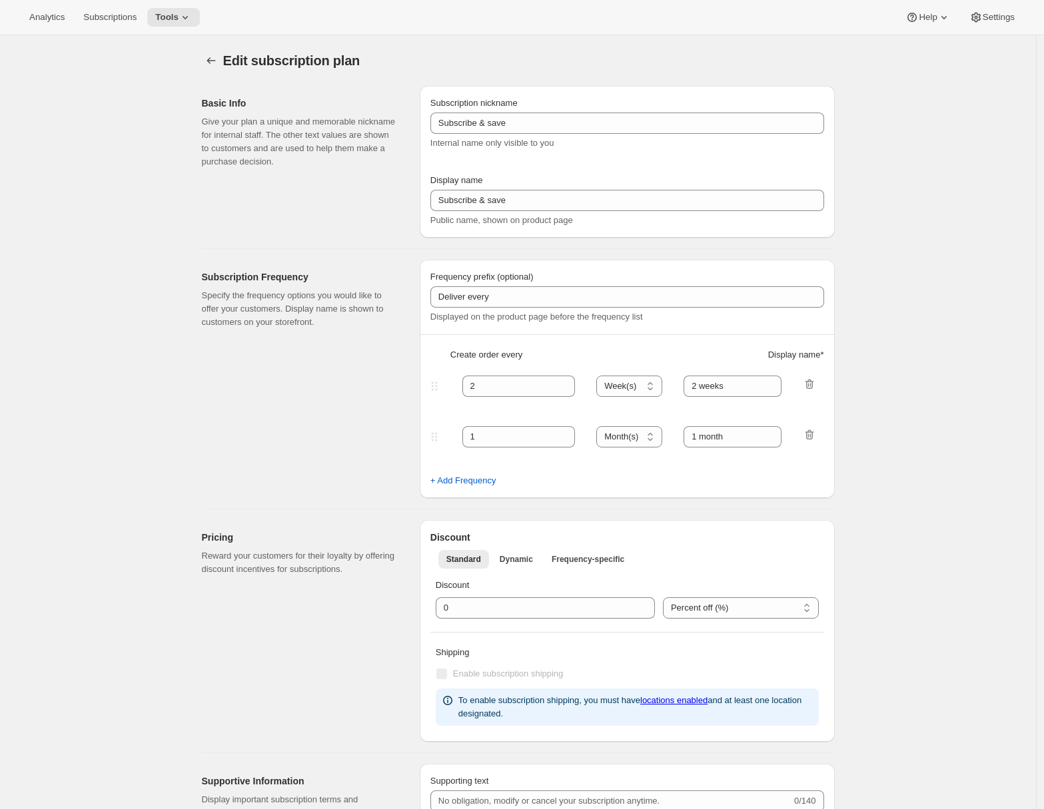
type input "Subscription Plan (2 month frequency)"
type input "Subscribe"
type input "3"
select select "MONTH"
type input "3 months"
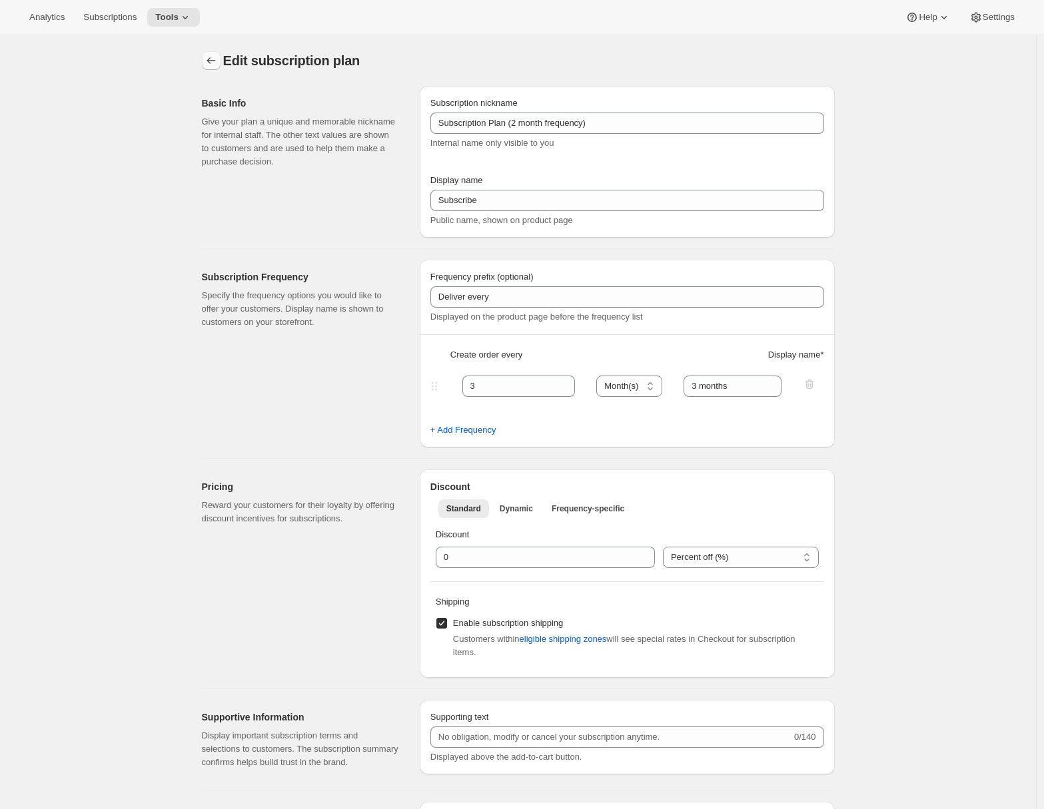
click at [218, 57] on icon "Subscription plans" at bounding box center [210, 60] width 13 height 13
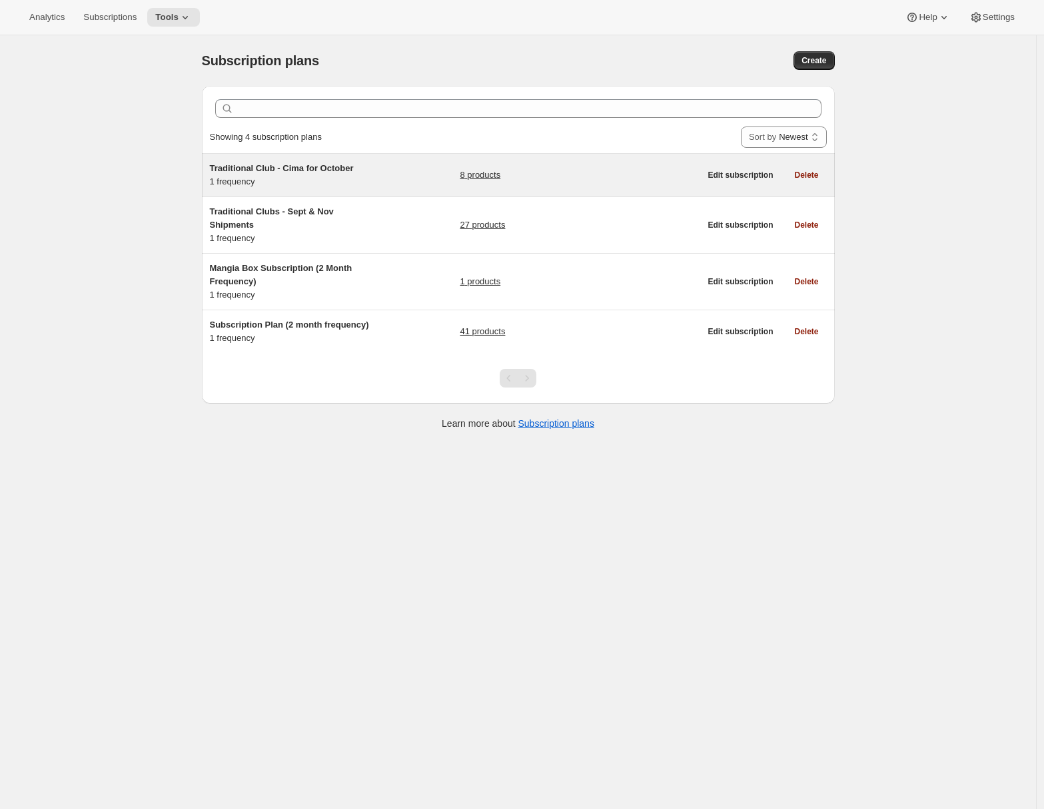
click at [413, 187] on div "Traditional Club - Cima for [DATE] frequency 8 products" at bounding box center [455, 175] width 490 height 27
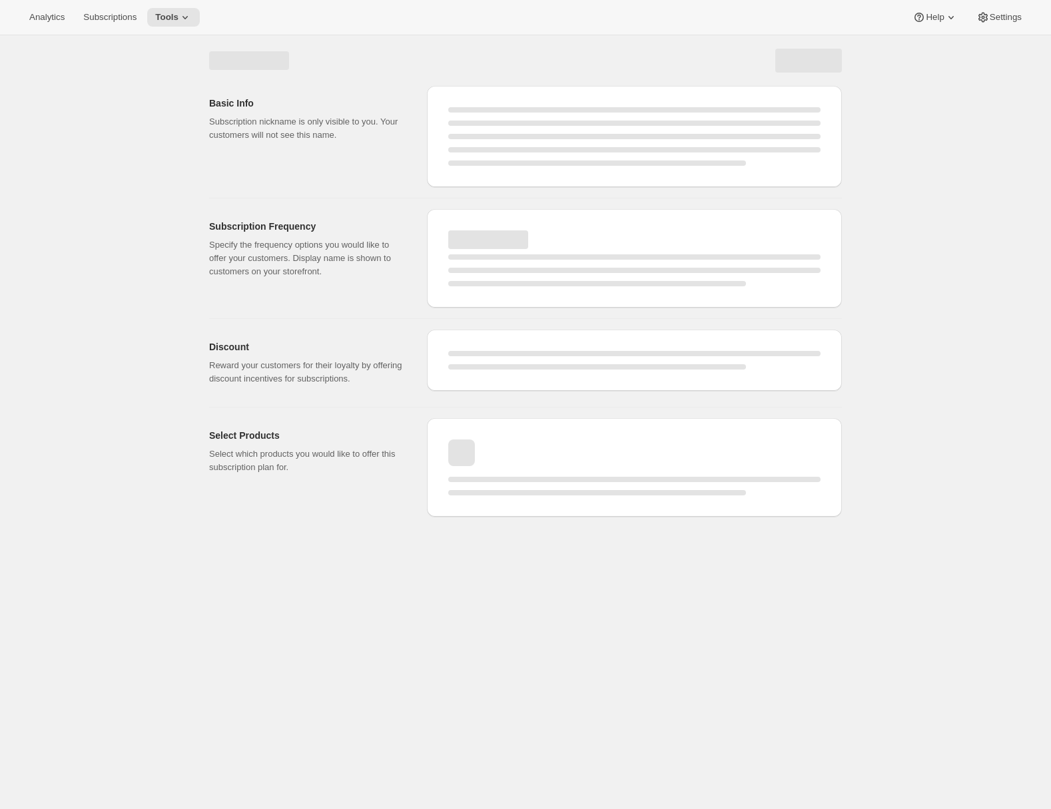
select select "WEEK"
select select "MONTH"
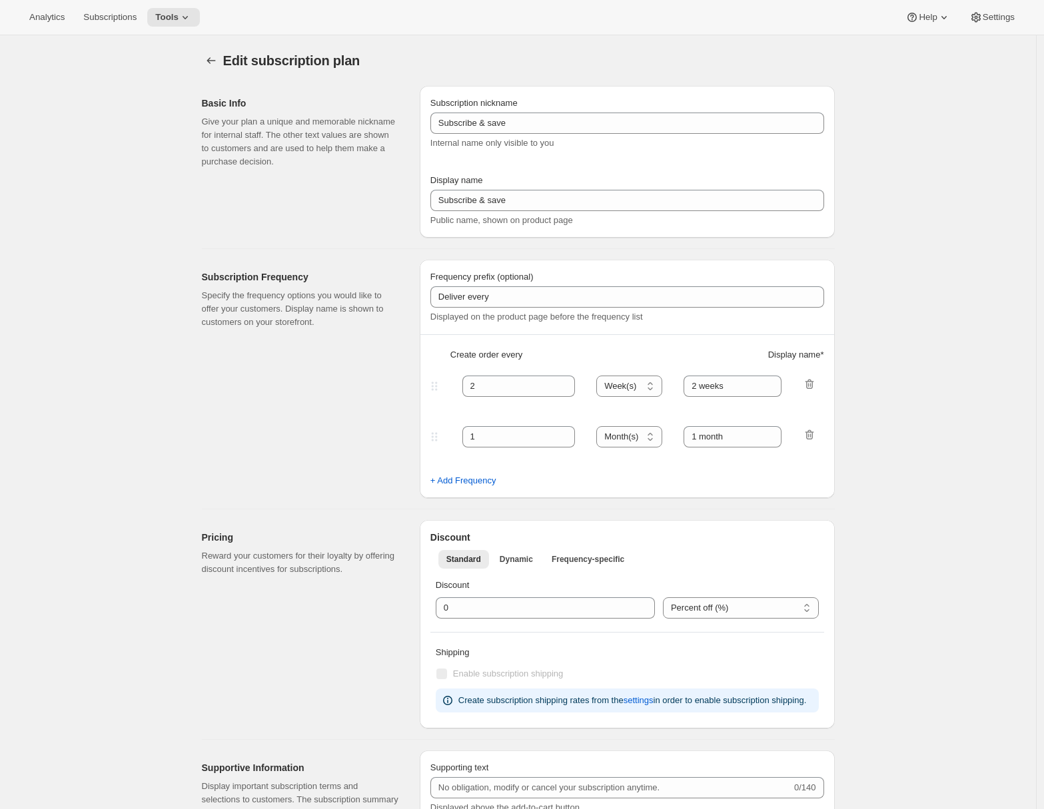
select select "YEARDAY"
select select "10"
select select "15"
select select "2"
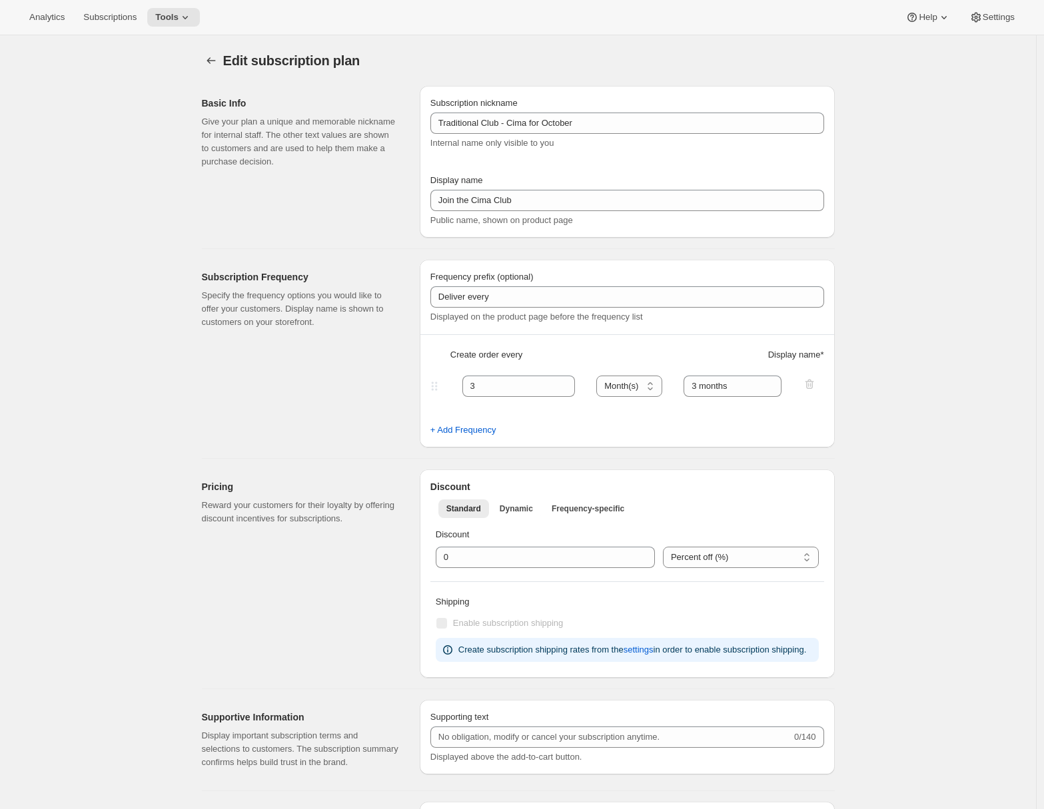
type input "Traditional Club - Cima for October"
type input "Join the Cima Club"
type input "3"
select select "MONTH"
type input "3 months"
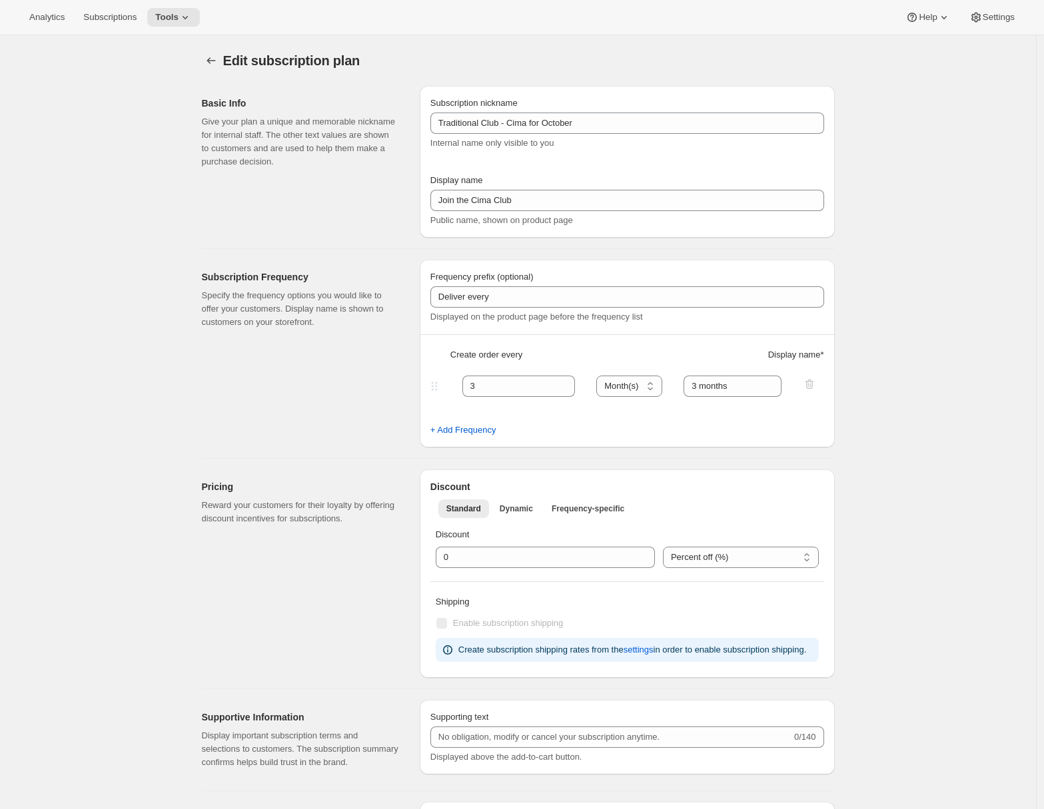
checkbox input "true"
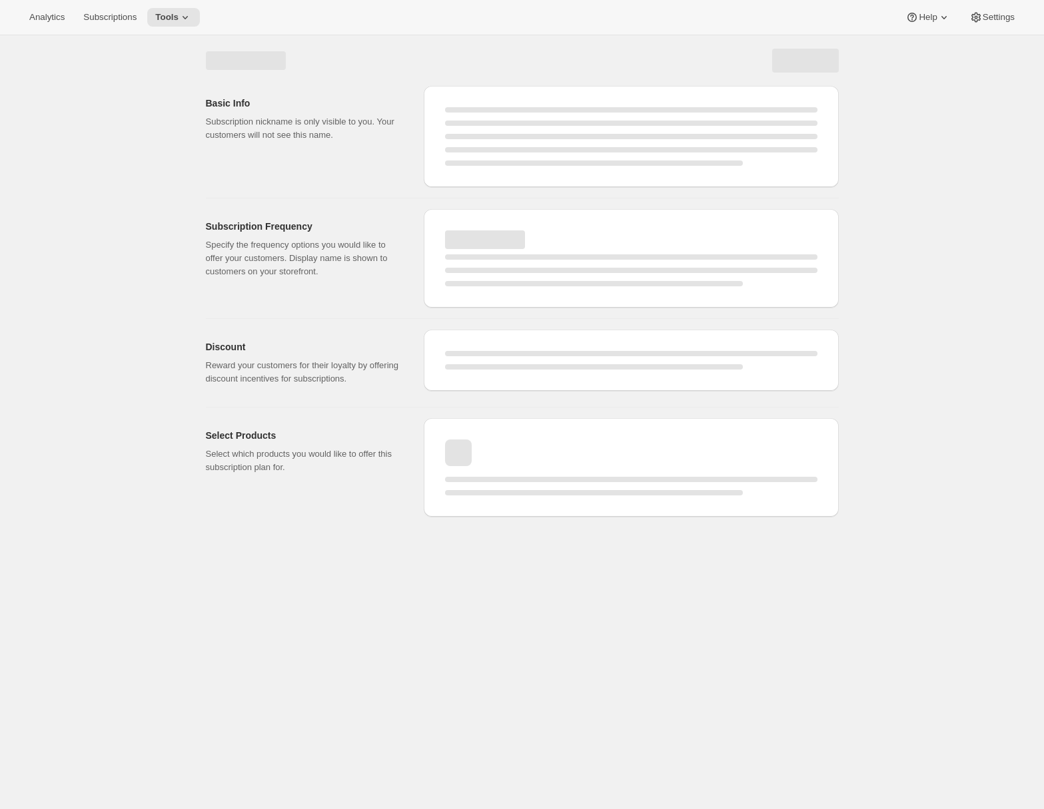
select select "WEEK"
select select "MONTH"
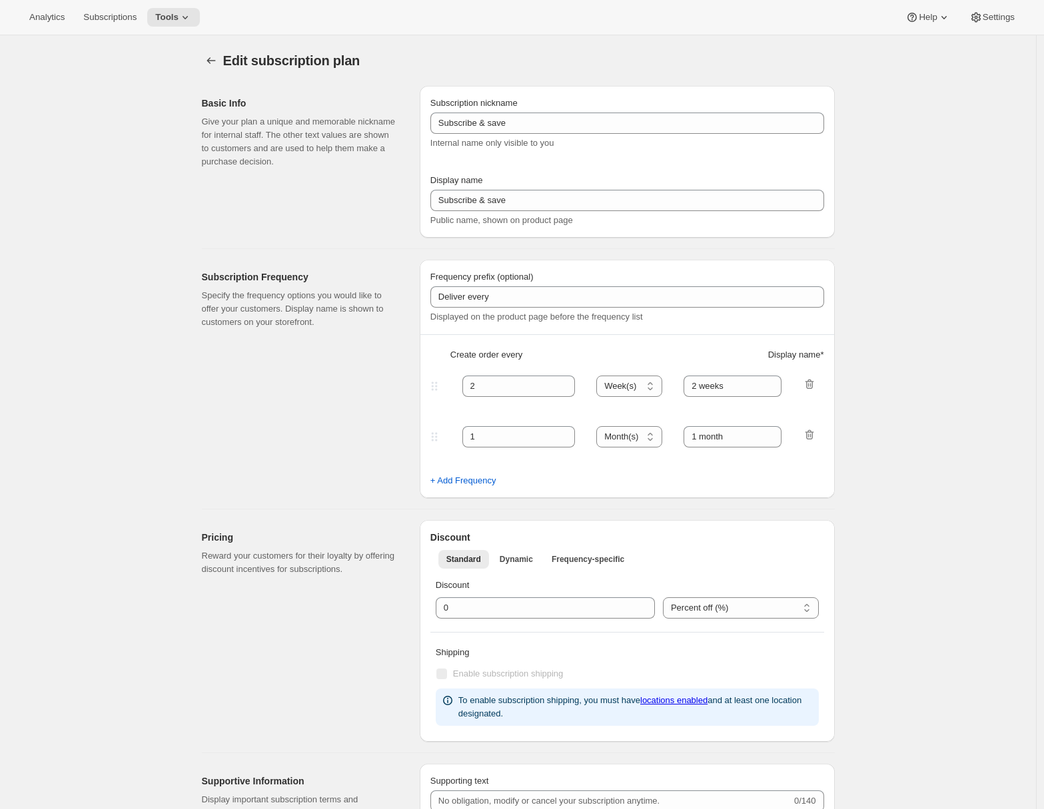
checkbox input "true"
type input "Traditional Club - Cima for October"
type input "Join the Cima Club"
type input "3"
select select "MONTH"
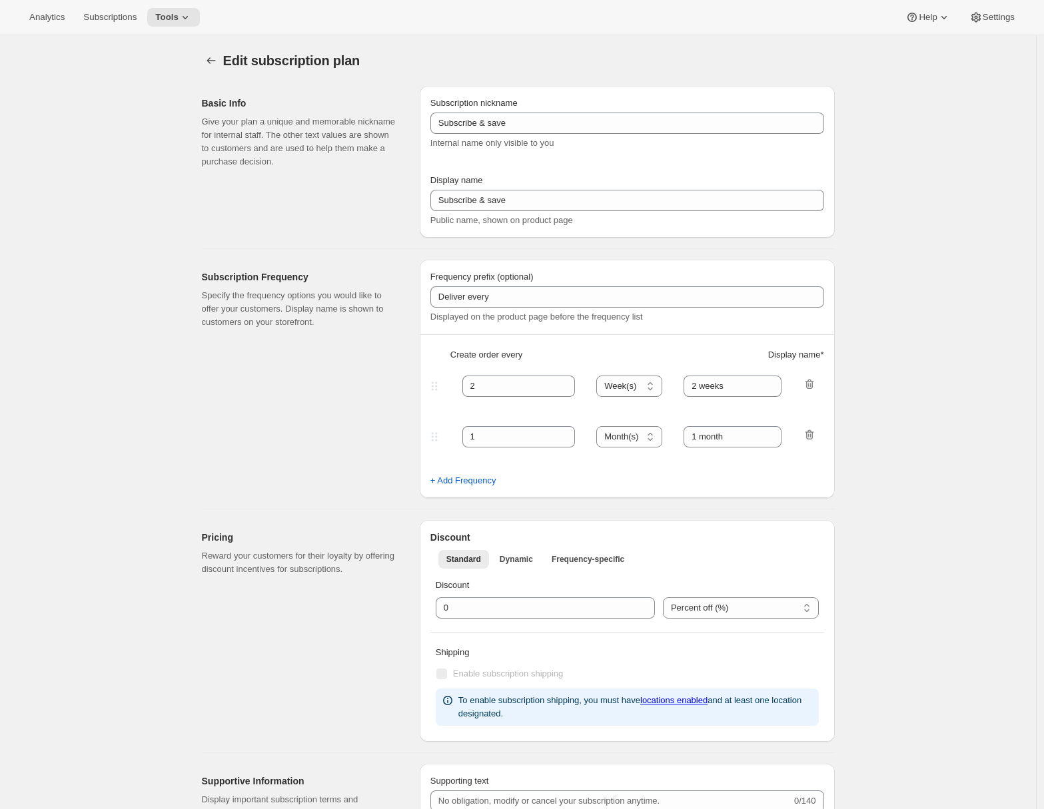
type input "3 months"
checkbox input "true"
select select "YEARDAY"
select select "10"
select select "15"
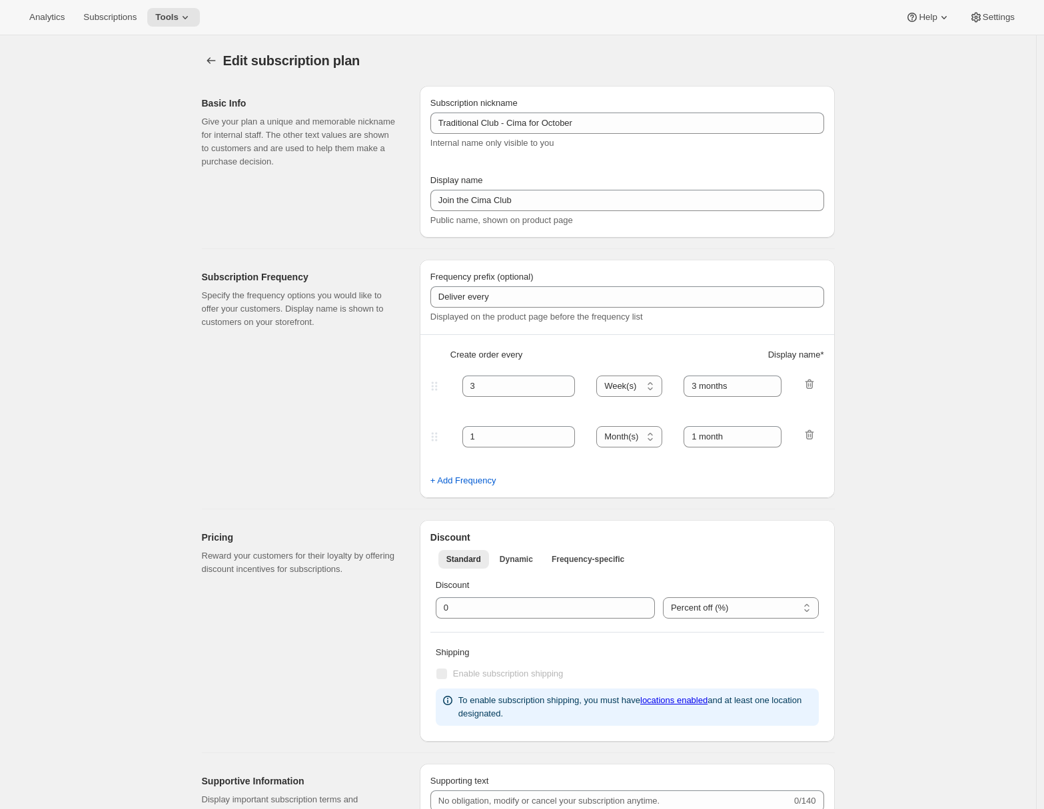
select select "2"
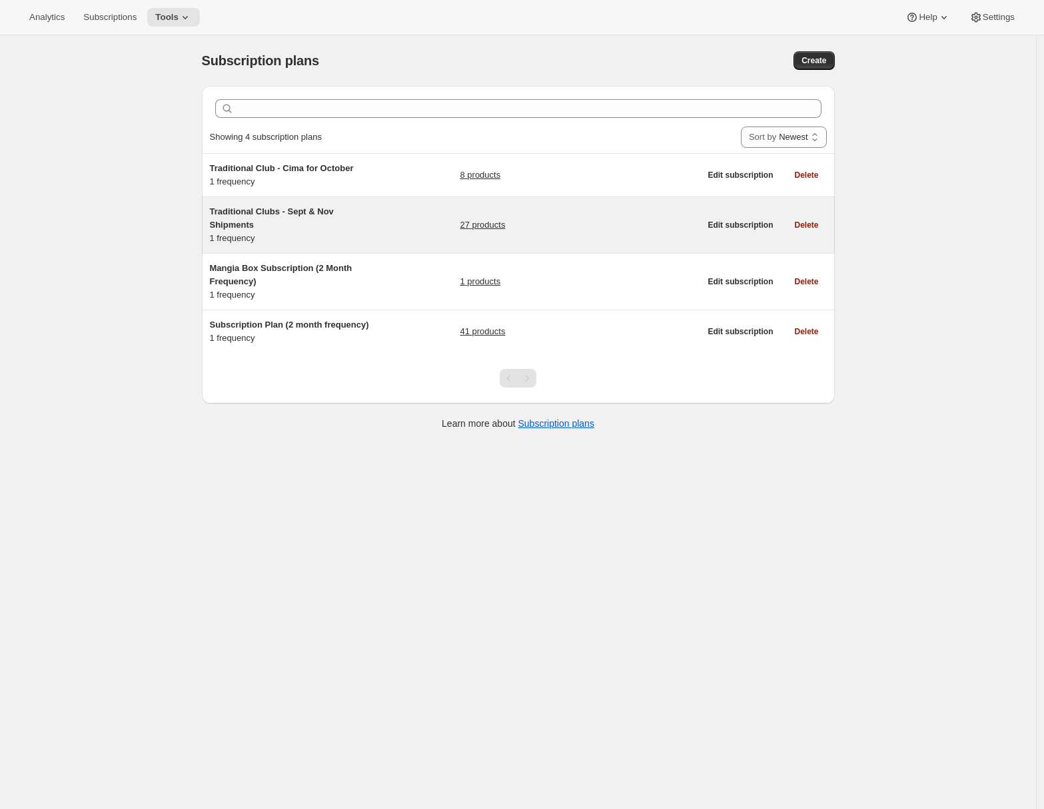
click at [362, 228] on h5 "Traditional Clubs - Sept & Nov Shipments" at bounding box center [293, 218] width 167 height 27
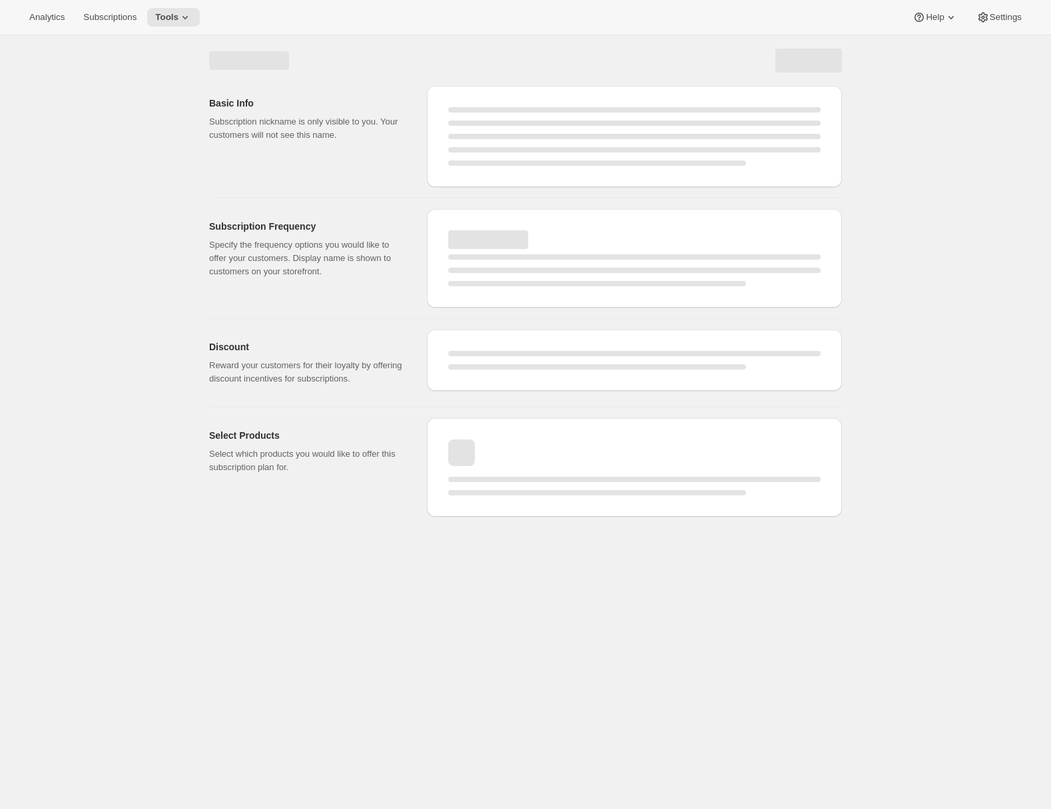
select select "WEEK"
select select "MONTH"
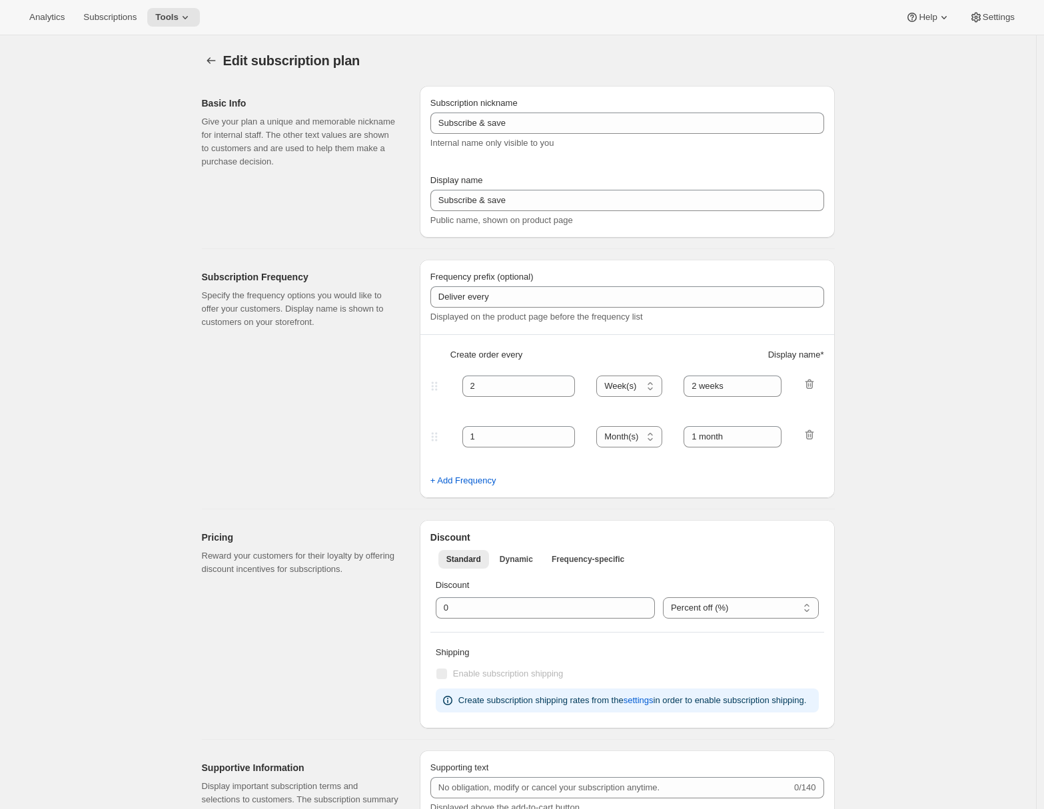
type input "Traditional Clubs - Sept & Nov Shipments"
type input "Join the club"
type input "Delivers quarterly"
type input "3"
select select "MONTH"
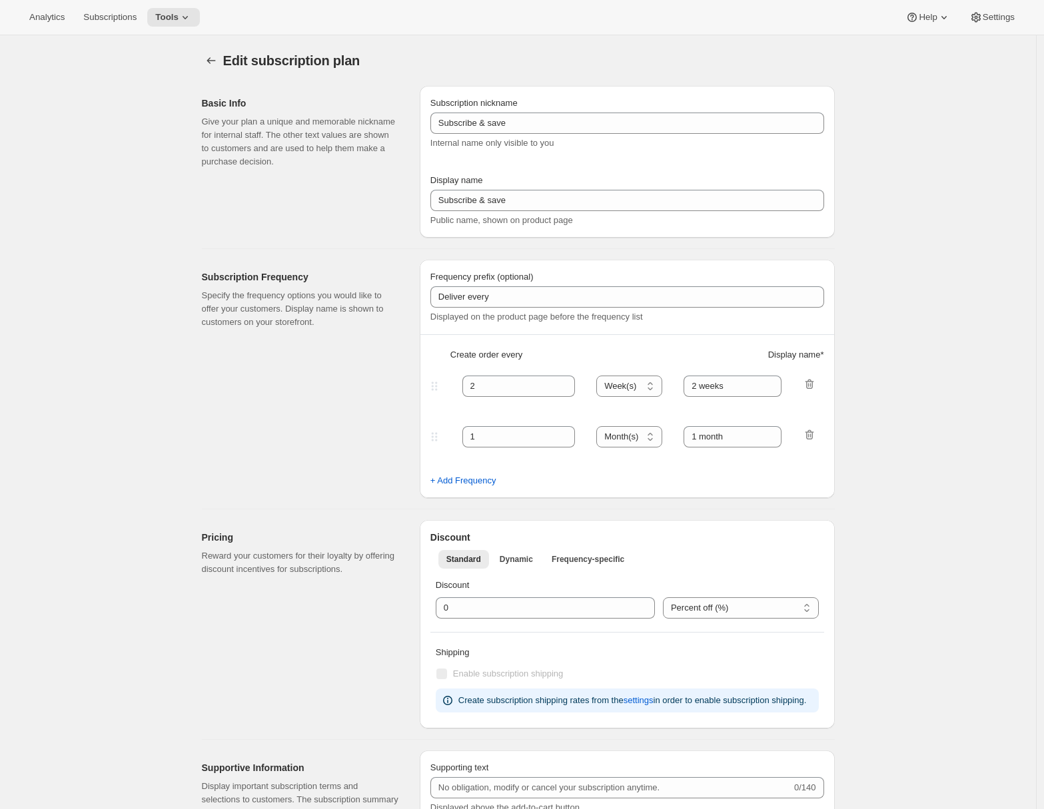
type input "(Sept, Nov)"
checkbox input "true"
select select "YEARDAY"
select select "9"
select select "10"
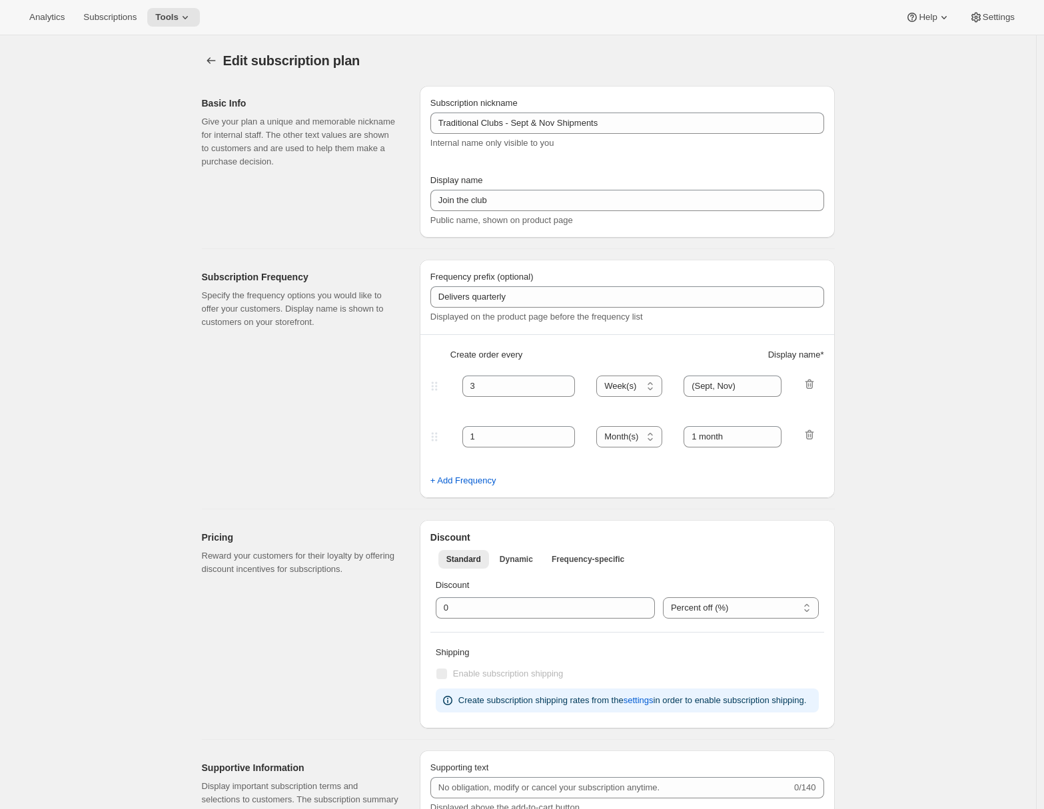
select select "11"
select select "5"
select select "2"
select select "4"
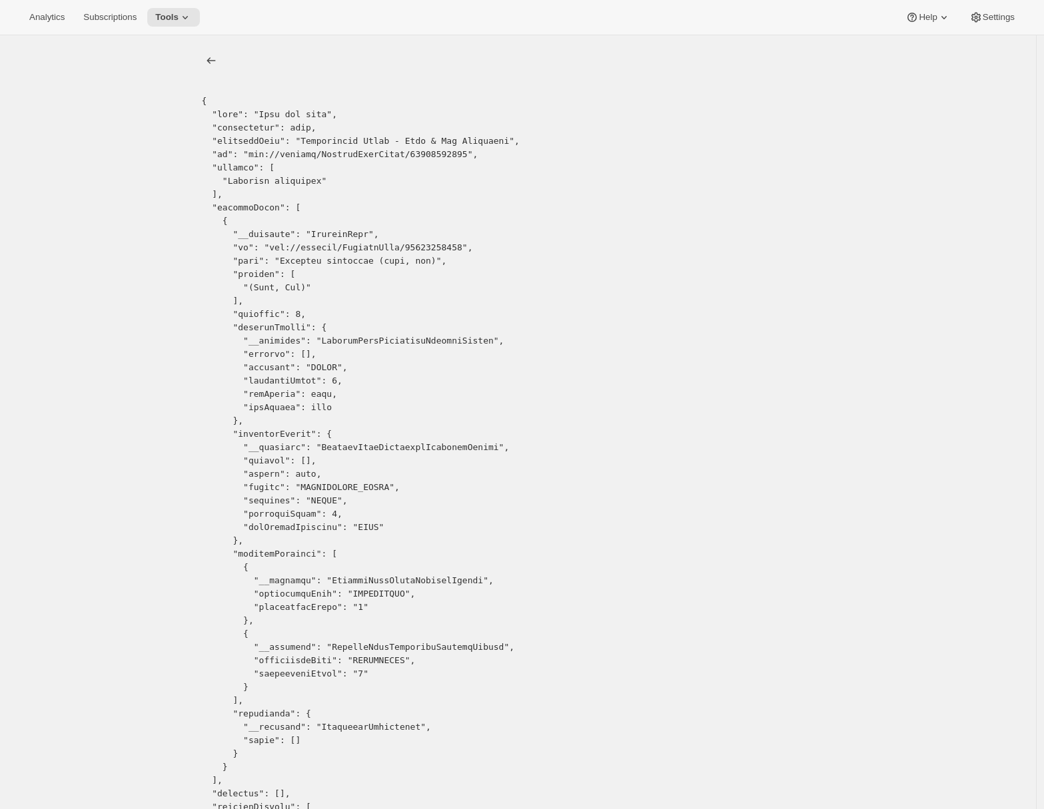
click at [211, 68] on button "list" at bounding box center [211, 60] width 19 height 19
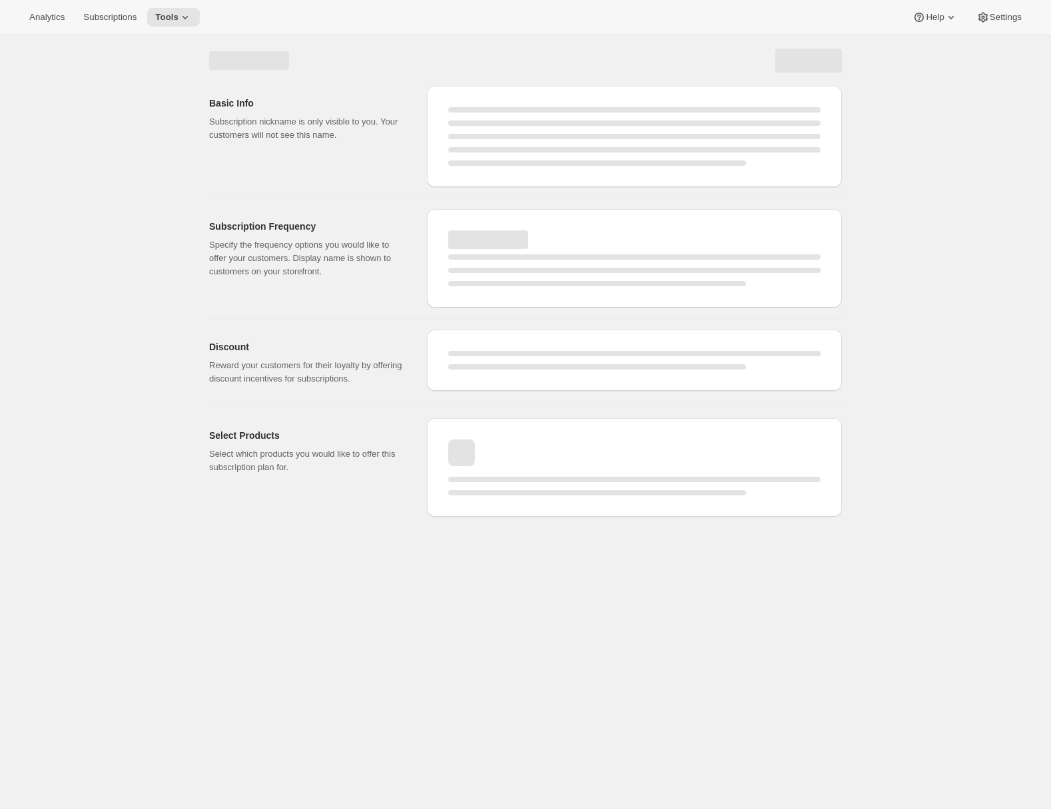
select select "WEEK"
select select "MONTH"
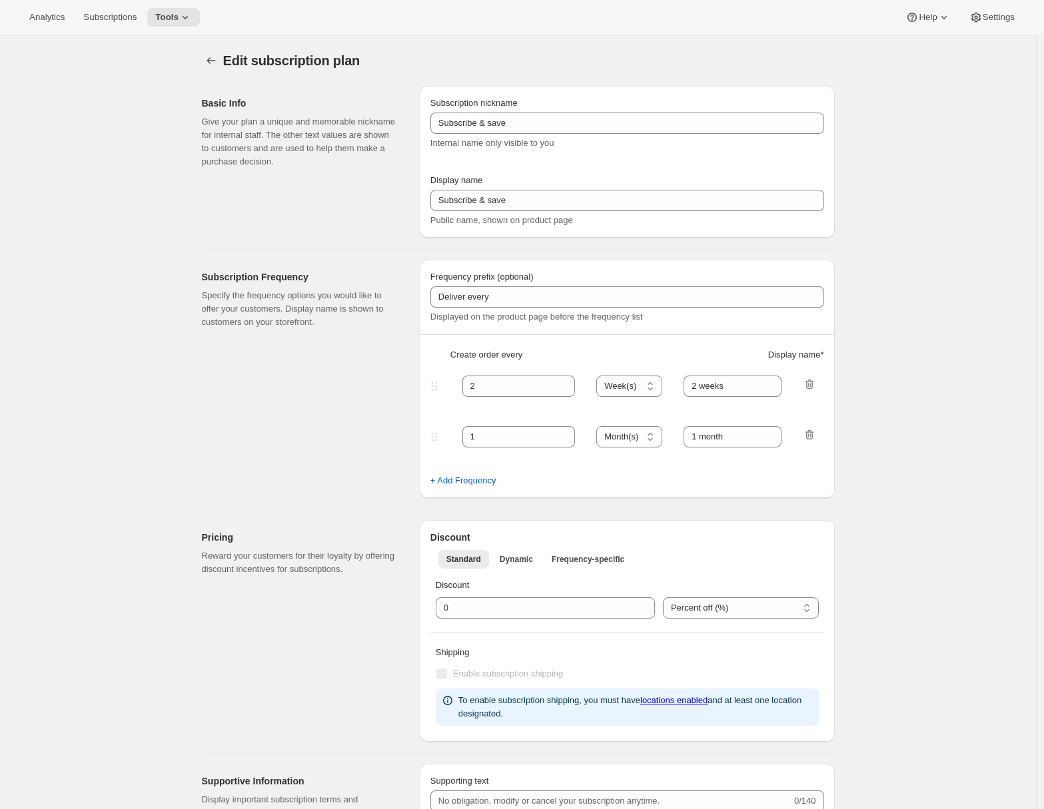
type input "Traditional Clubs - Sept & Nov Shipments"
type input "Join the club"
type input "Delivers quarterly"
type input "3"
select select "MONTH"
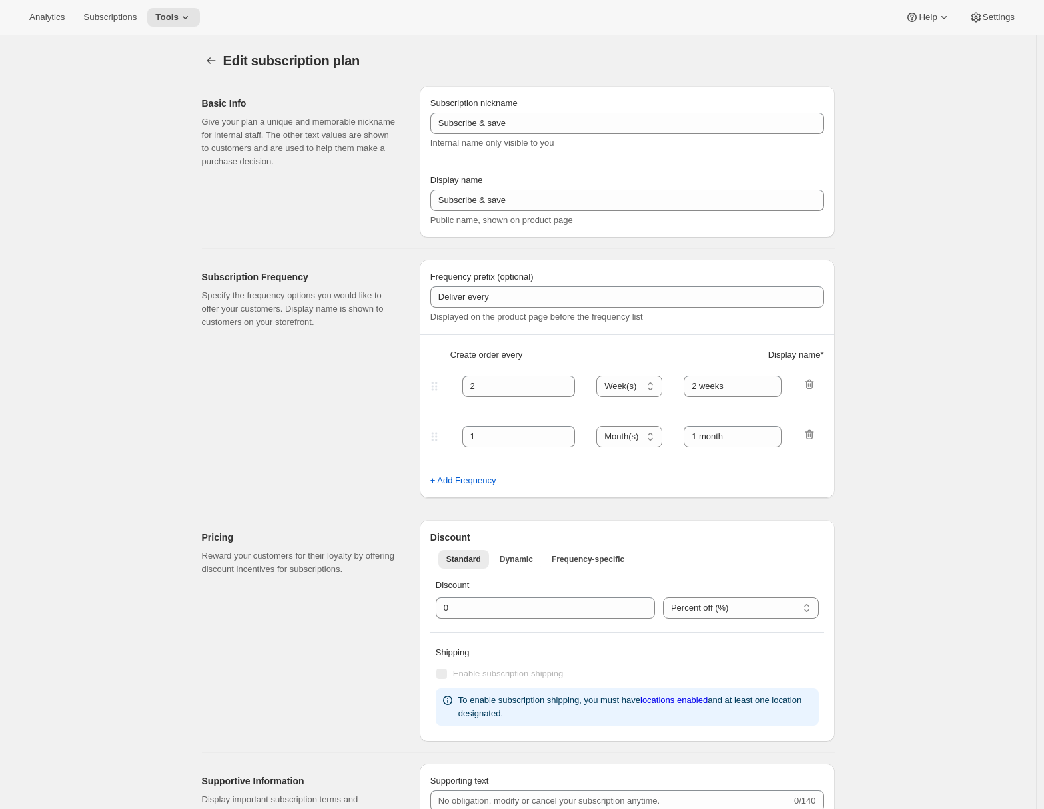
type input "(Sept, Nov)"
checkbox input "true"
select select "YEARDAY"
select select "9"
select select "10"
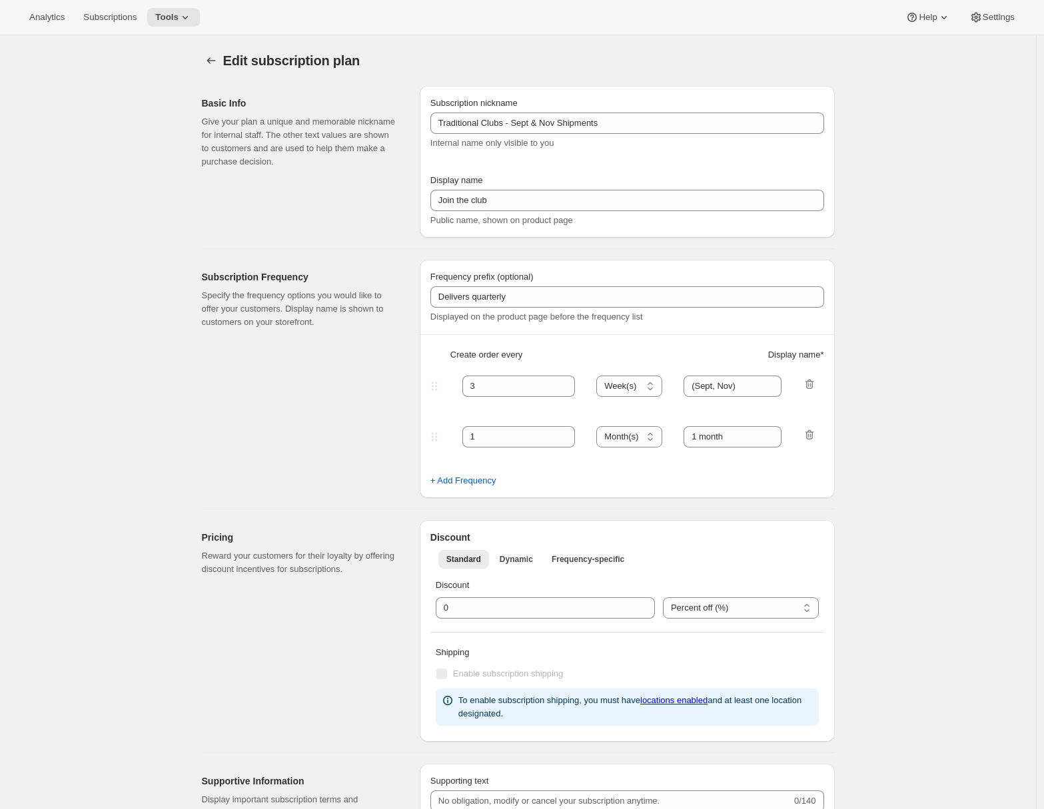
select select "11"
select select "5"
select select "2"
select select "4"
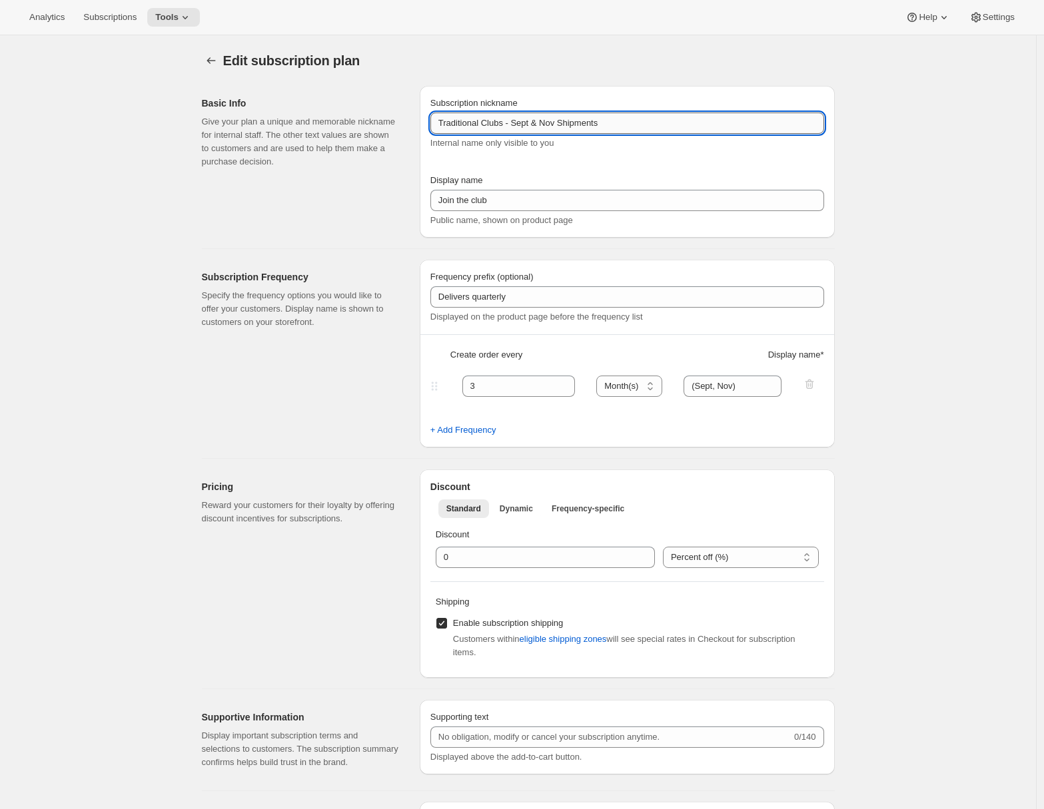
click at [642, 129] on input "Traditional Clubs - Sept & Nov Shipments" at bounding box center [627, 123] width 394 height 21
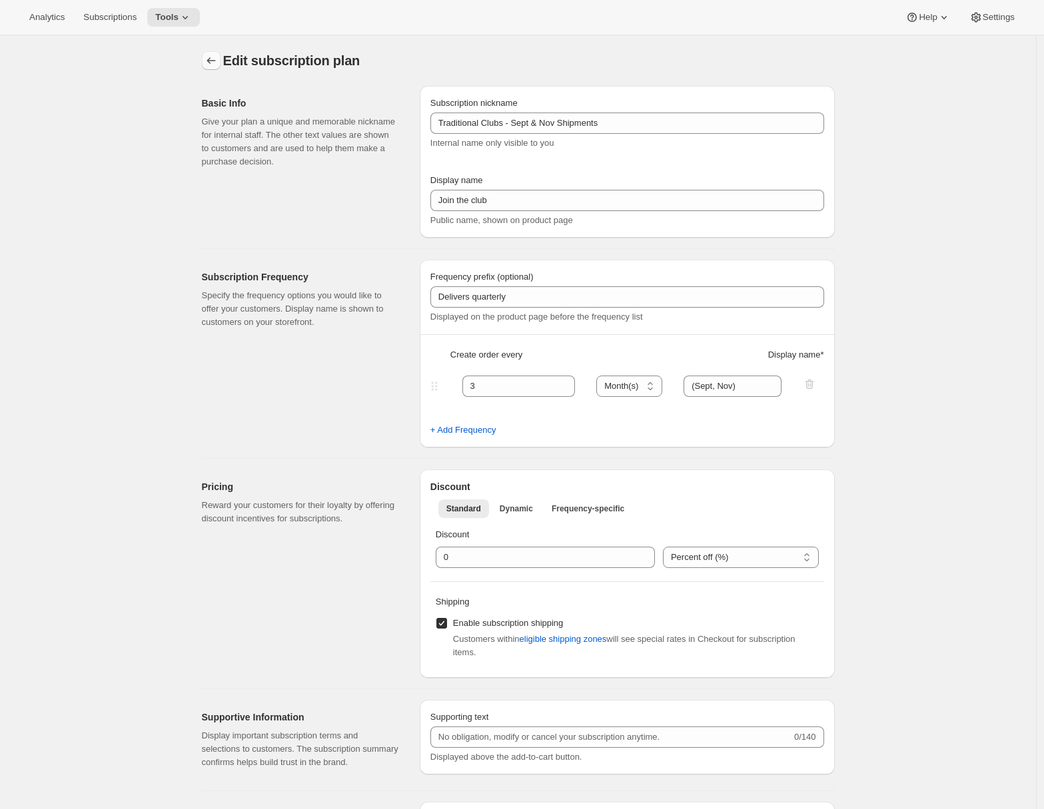
click at [209, 63] on icon "Subscription plans" at bounding box center [210, 60] width 13 height 13
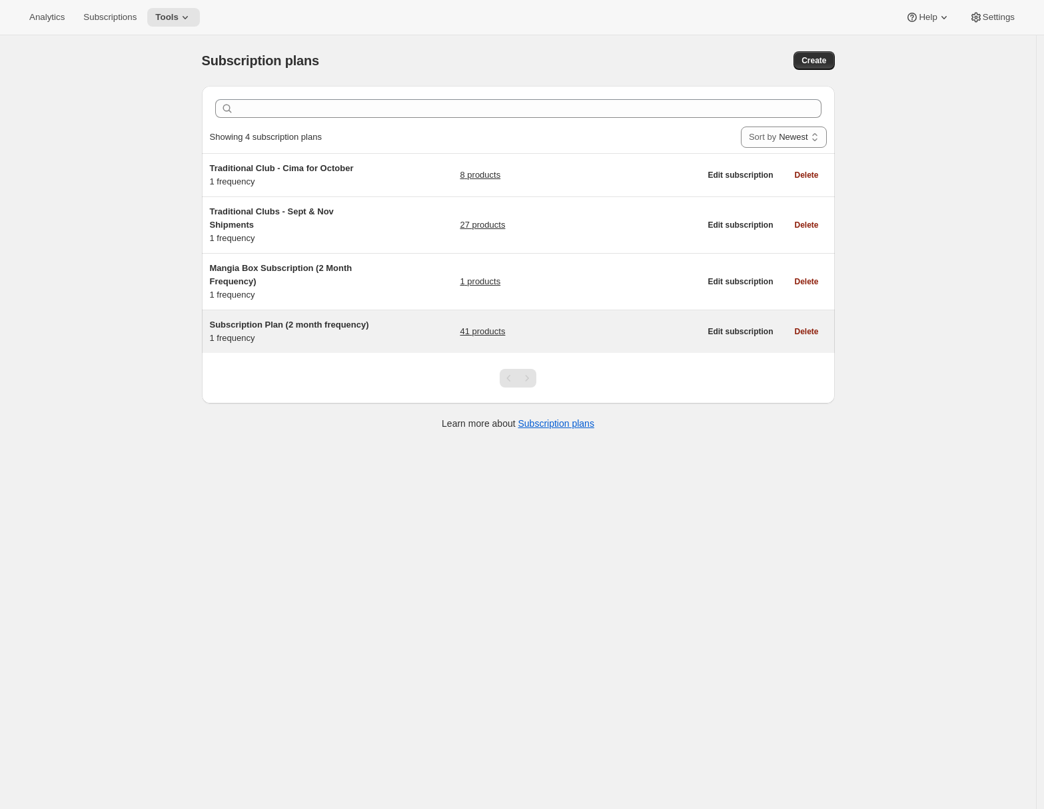
click at [404, 336] on div "Subscription Plan (2 month frequency) 1 frequency 41 products" at bounding box center [455, 331] width 490 height 27
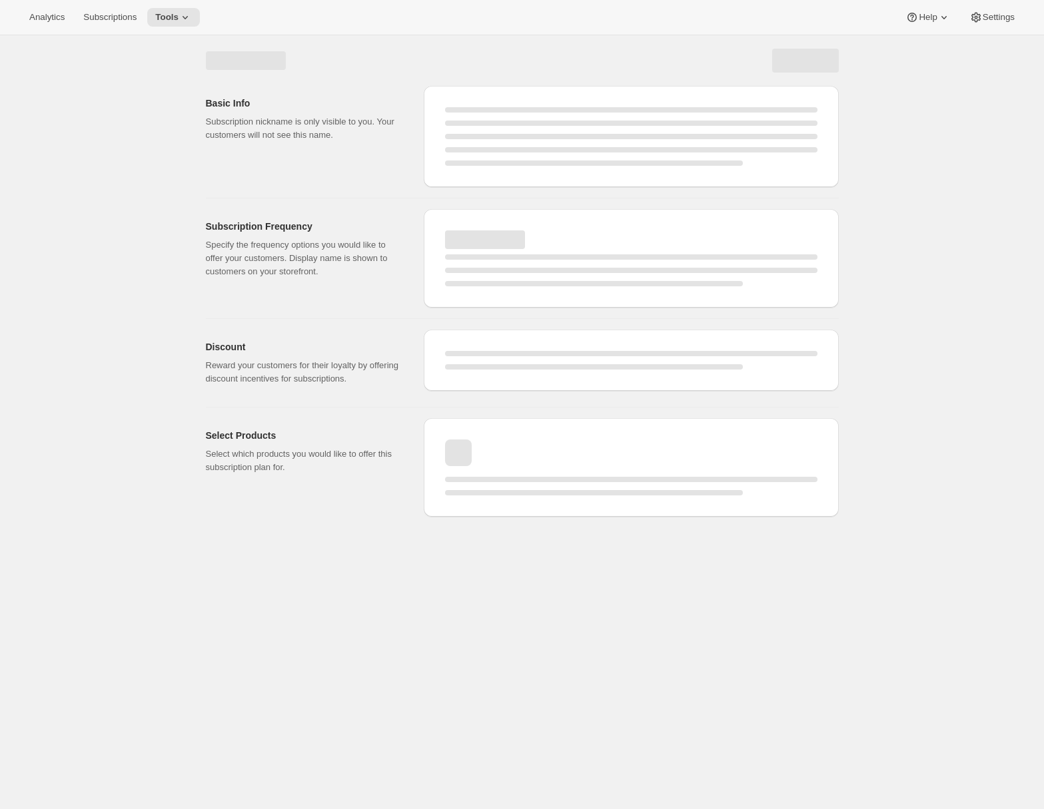
select select "WEEK"
select select "MONTH"
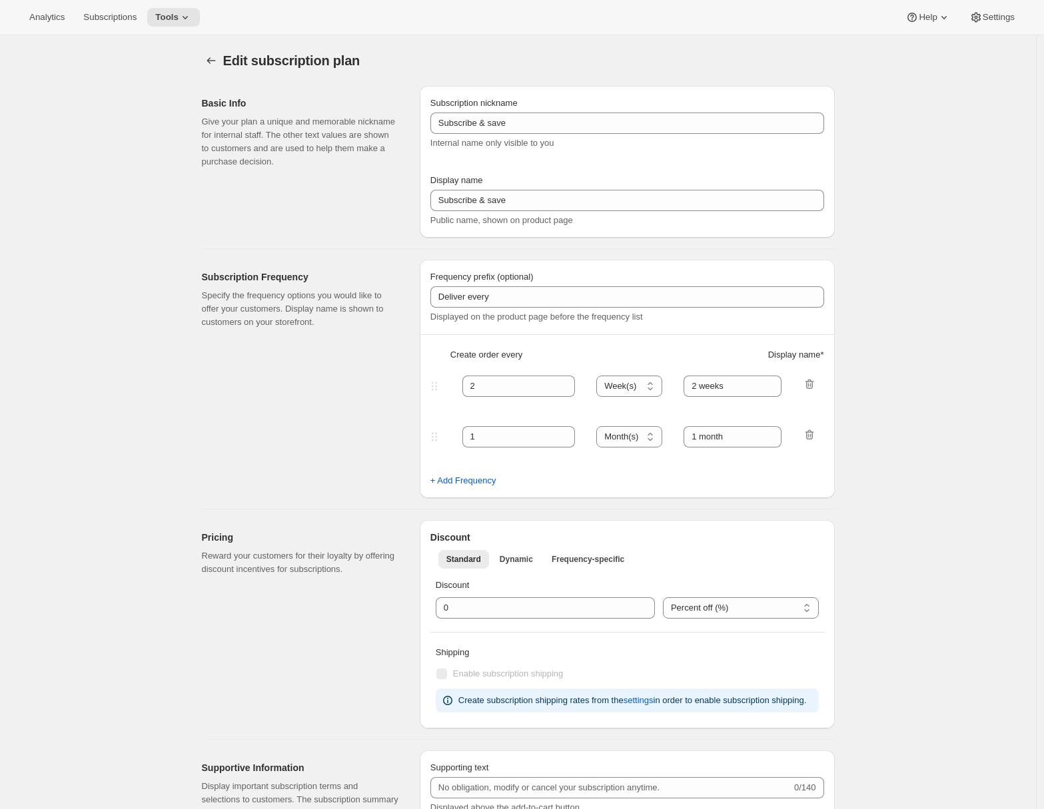
type input "Subscription Plan (2 month frequency)"
type input "Subscribe"
type input "3"
select select "MONTH"
type input "3 months"
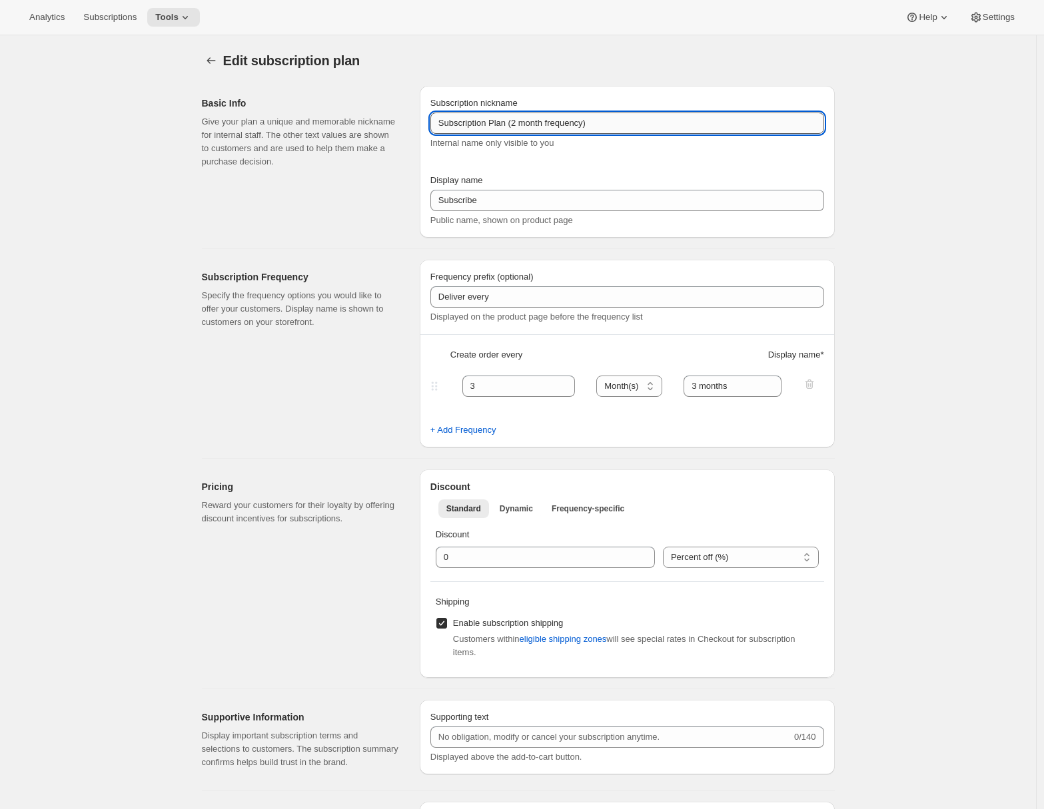
click at [514, 126] on input "Subscription Plan (2 month frequency)" at bounding box center [627, 123] width 394 height 21
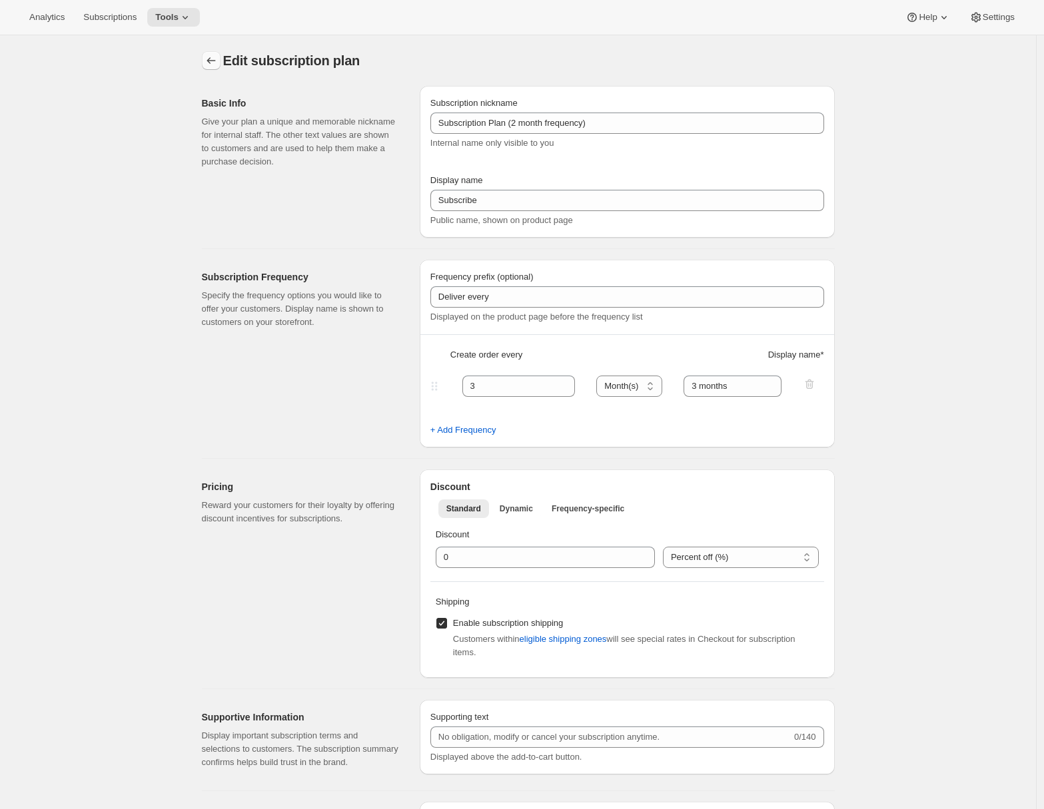
click at [211, 63] on icon "Subscription plans" at bounding box center [210, 60] width 13 height 13
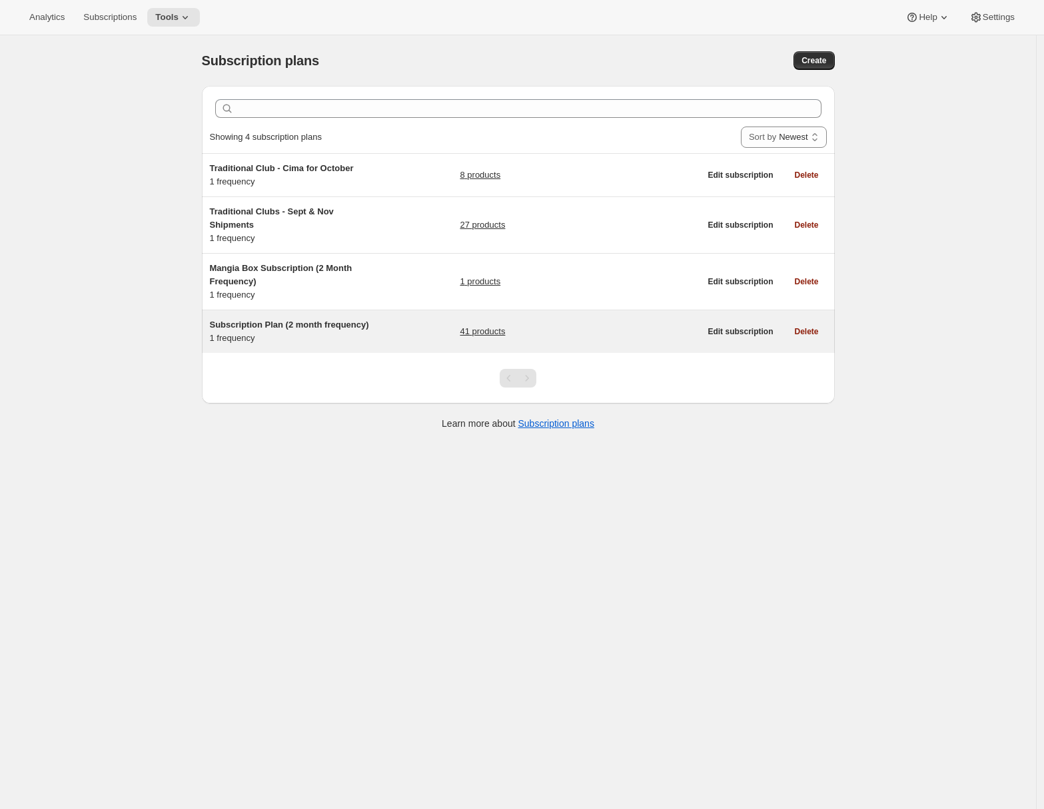
click at [382, 345] on div "Subscription Plan (2 month frequency) 1 frequency 41 products Edit subscription…" at bounding box center [518, 331] width 633 height 43
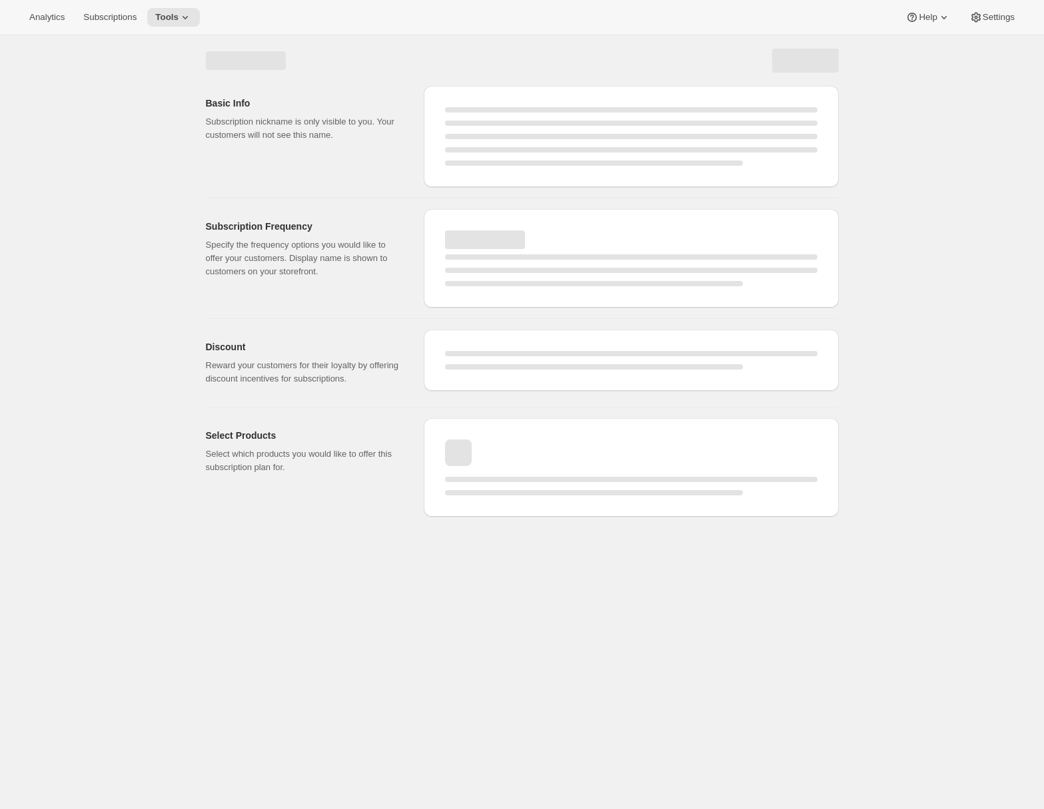
select select "WEEK"
select select "MONTH"
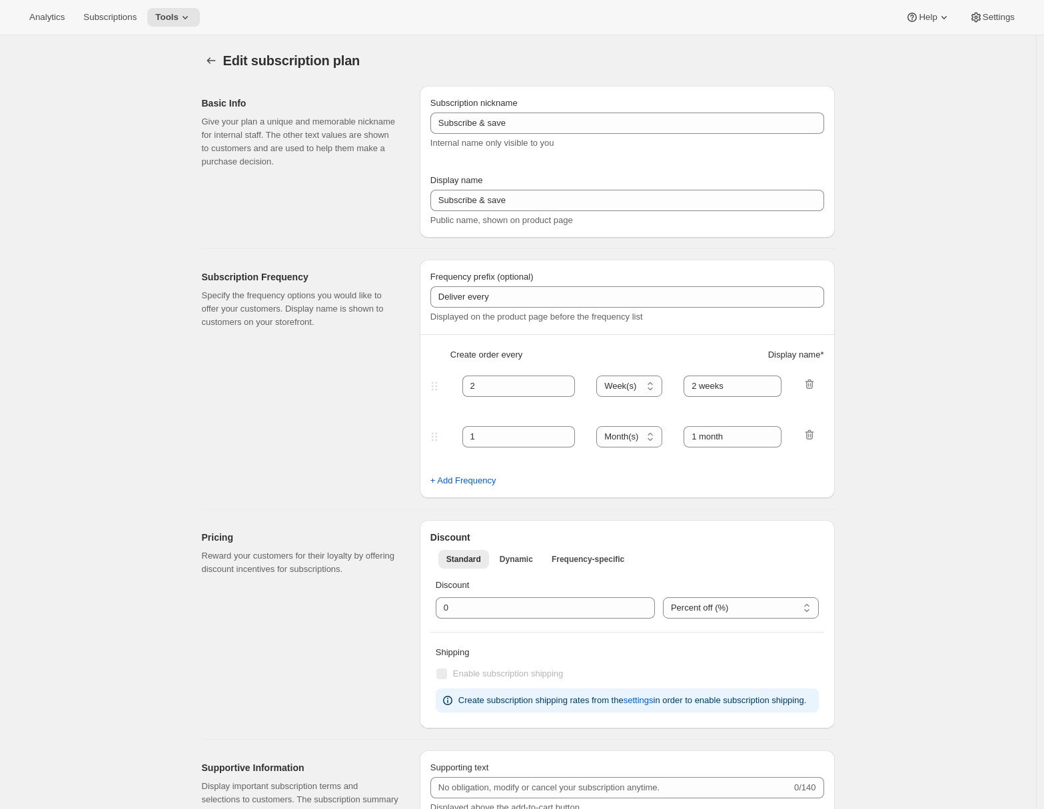
type input "Subscription Plan (2 month frequency)"
type input "Subscribe"
type input "3"
select select "MONTH"
type input "3 months"
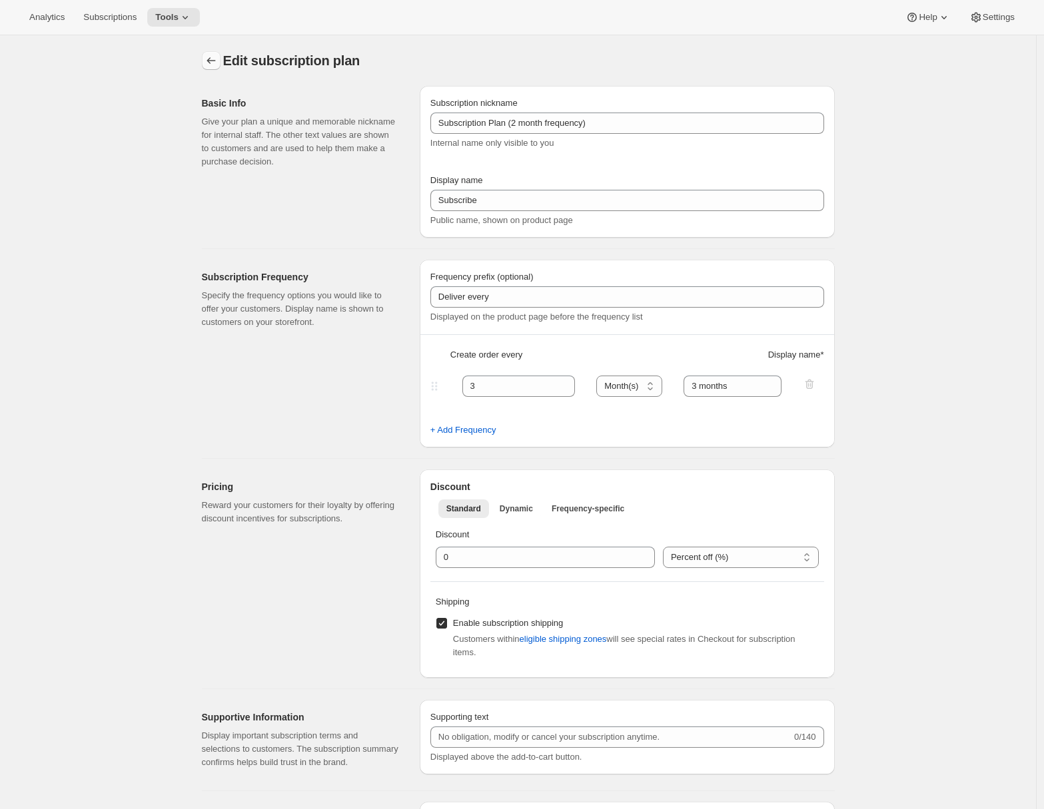
click at [210, 63] on icon "Subscription plans" at bounding box center [210, 60] width 13 height 13
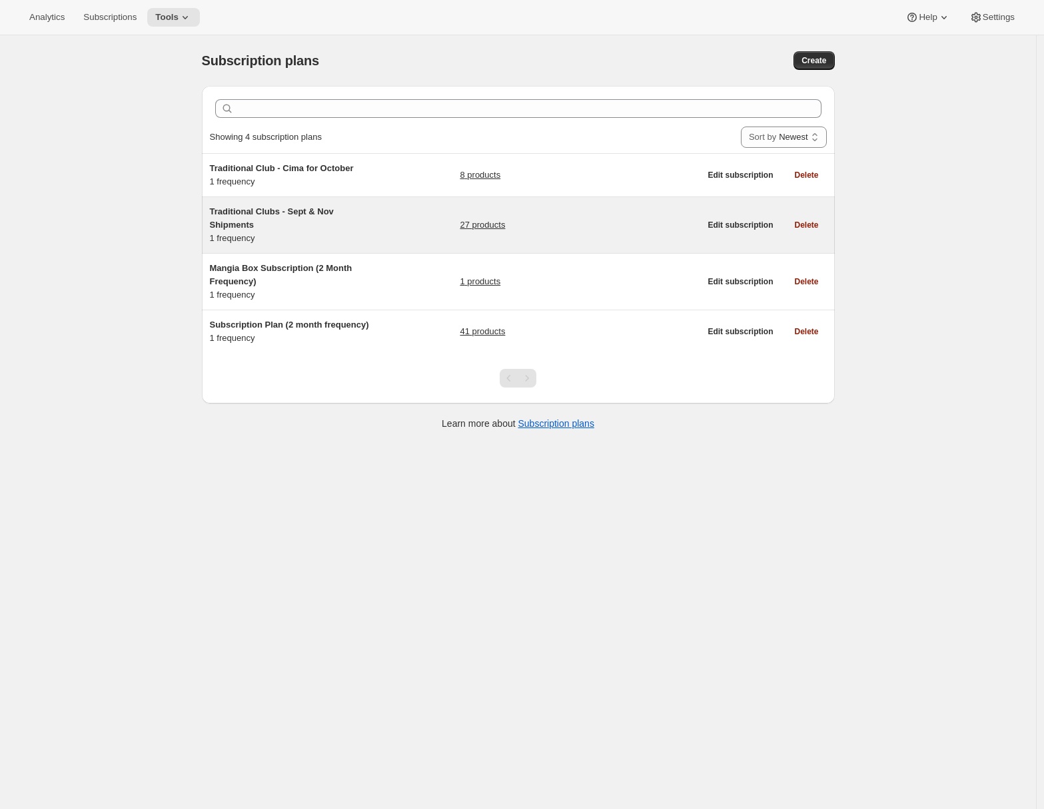
click at [356, 218] on h5 "Traditional Clubs - Sept & Nov Shipments" at bounding box center [293, 218] width 167 height 27
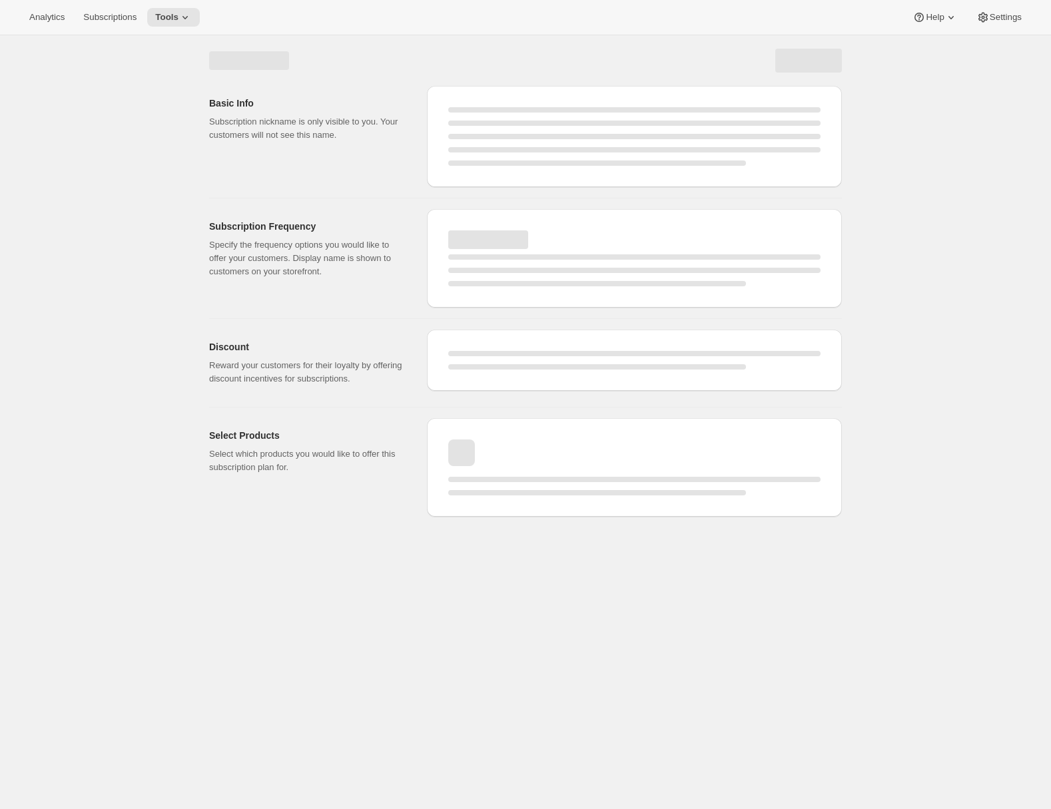
select select "WEEK"
select select "MONTH"
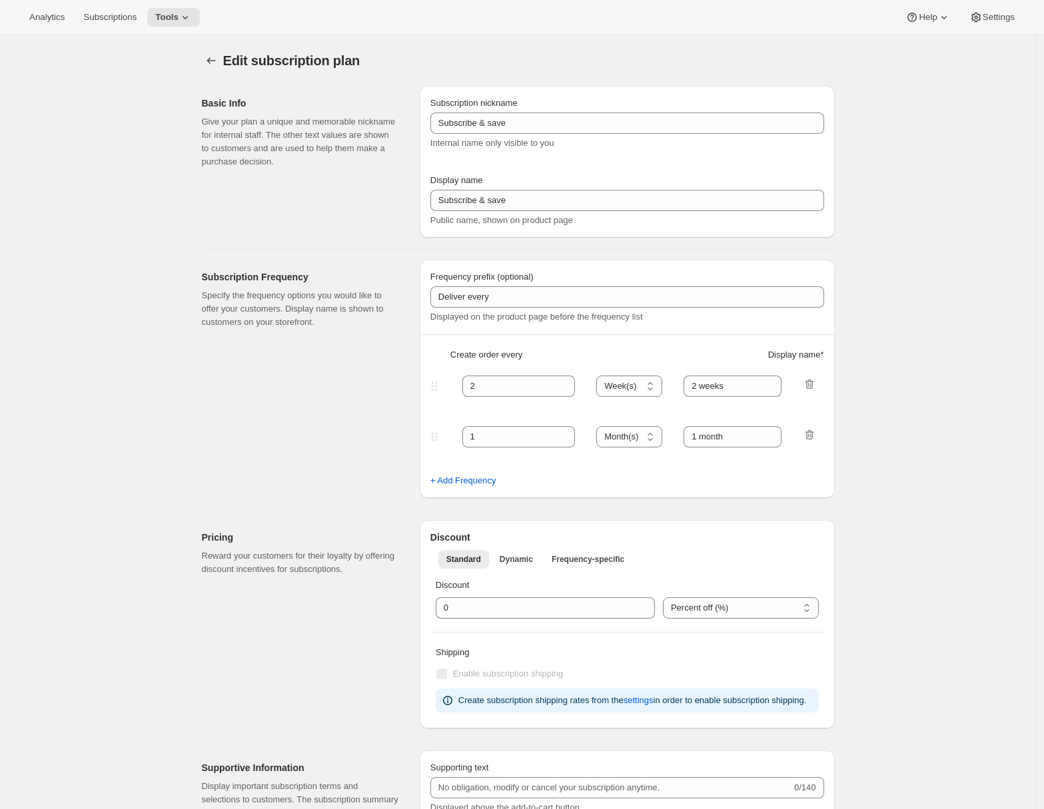
type input "Traditional Clubs - Sept & Nov Shipments"
type input "Join the club"
type input "Delivers quarterly"
type input "3"
select select "MONTH"
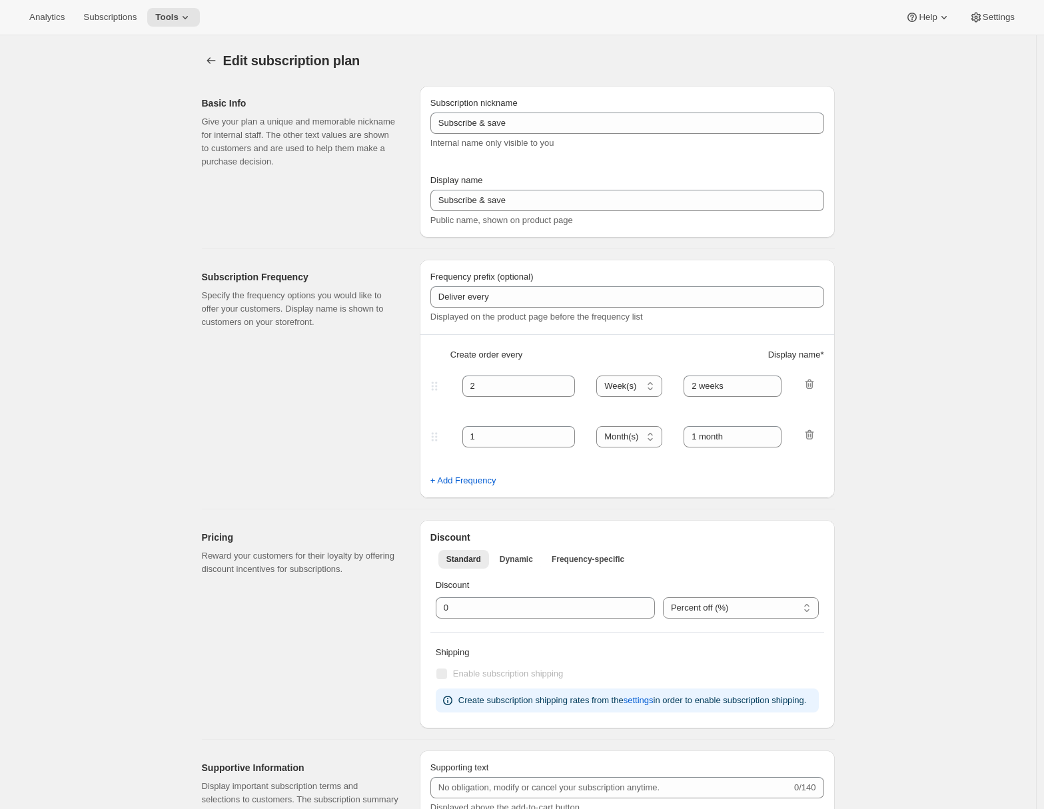
type input "(Sept, Nov)"
checkbox input "true"
select select "YEARDAY"
select select "9"
select select "10"
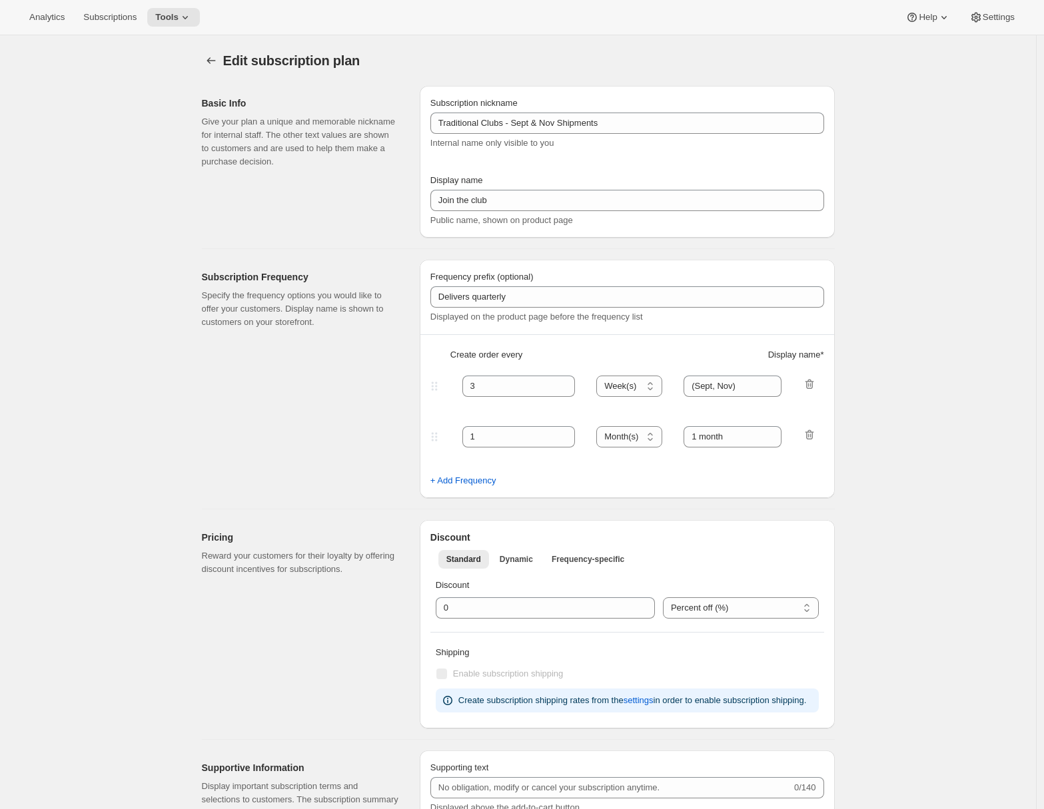
select select "11"
select select "5"
select select "2"
select select "4"
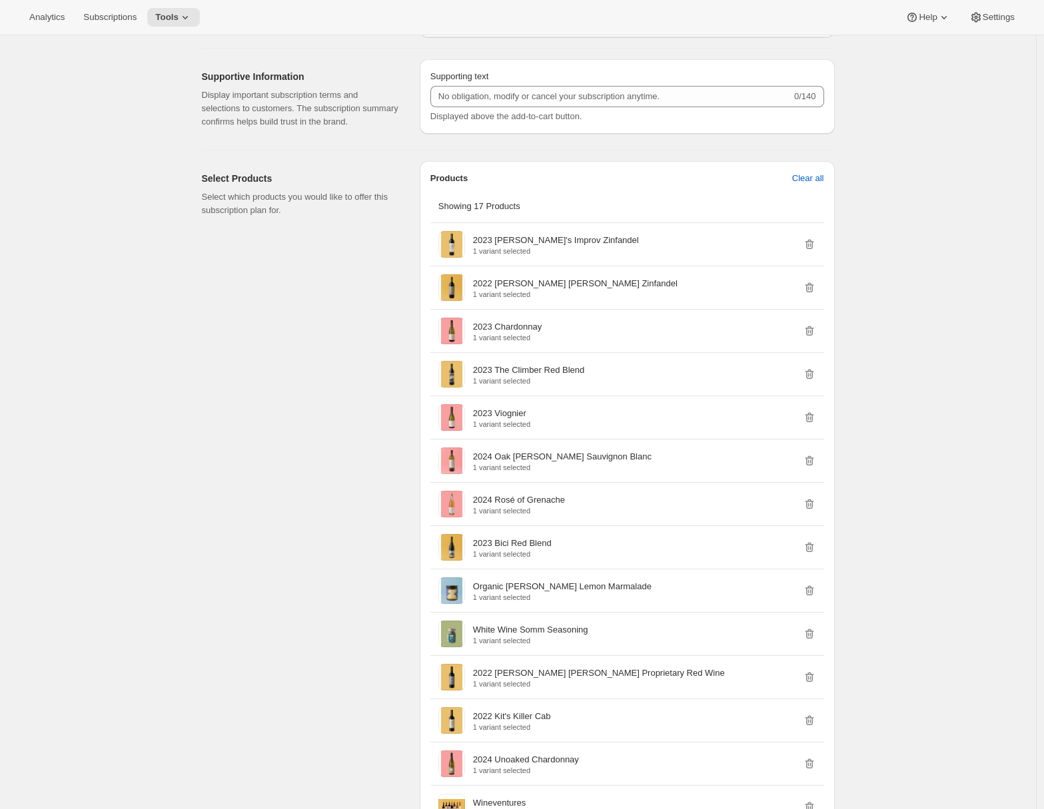
scroll to position [985, 0]
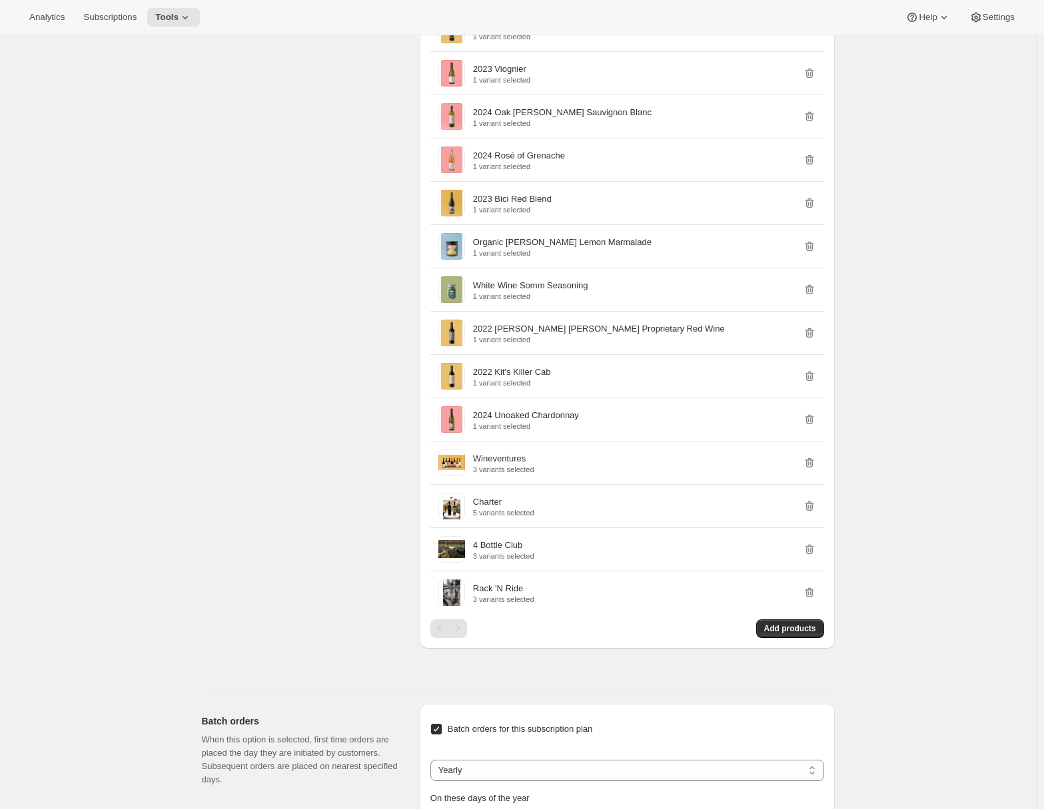
click at [297, 410] on div "Select Products Select which products you would like to offer this subscription…" at bounding box center [305, 249] width 207 height 865
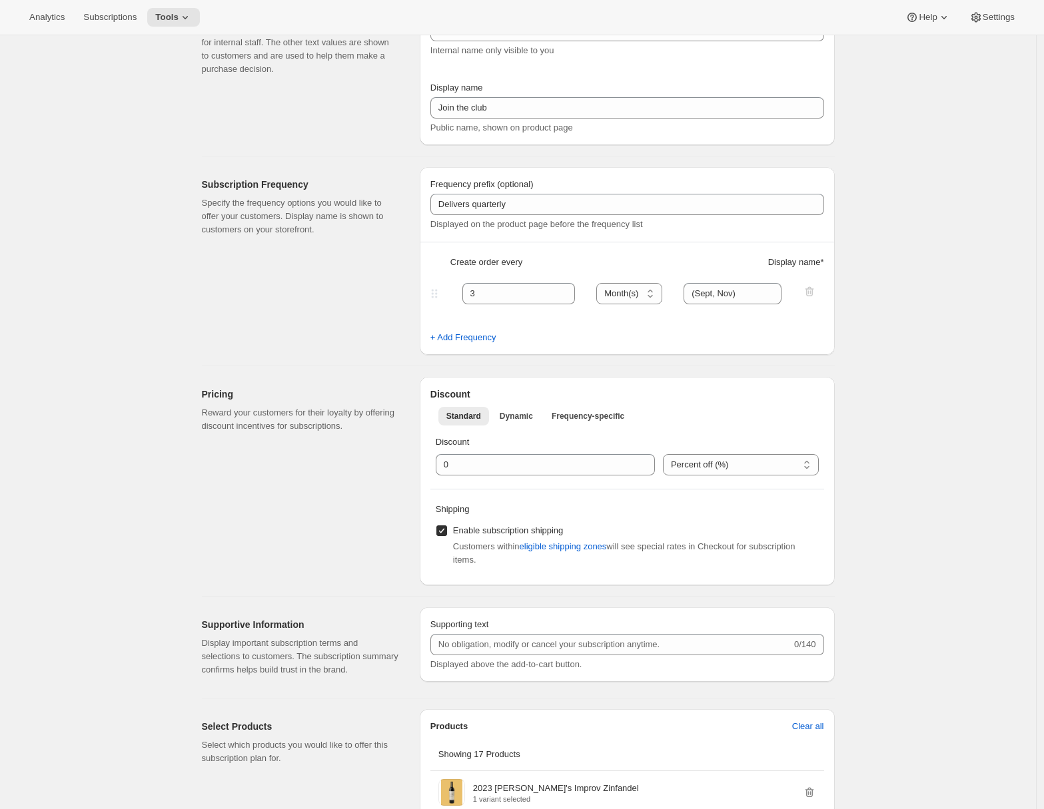
scroll to position [0, 0]
